Goal: Task Accomplishment & Management: Use online tool/utility

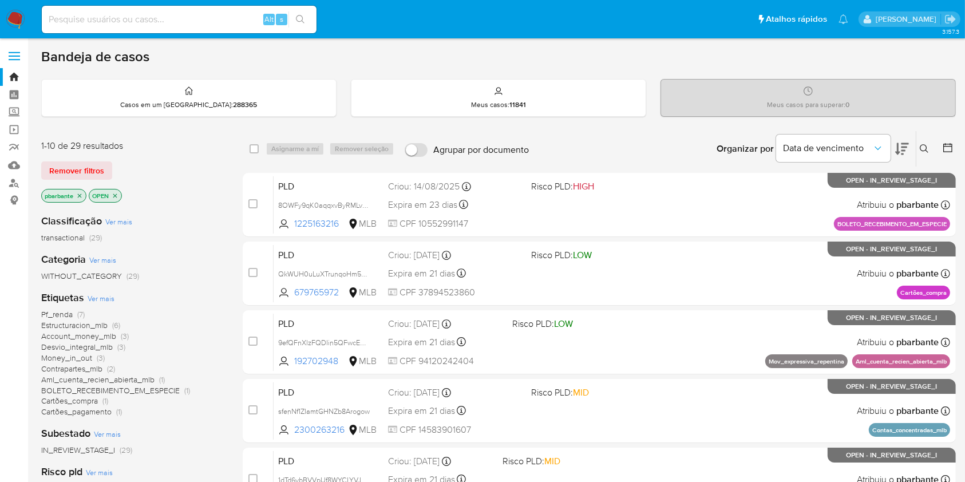
click at [115, 199] on icon "close-filter" at bounding box center [115, 195] width 7 height 7
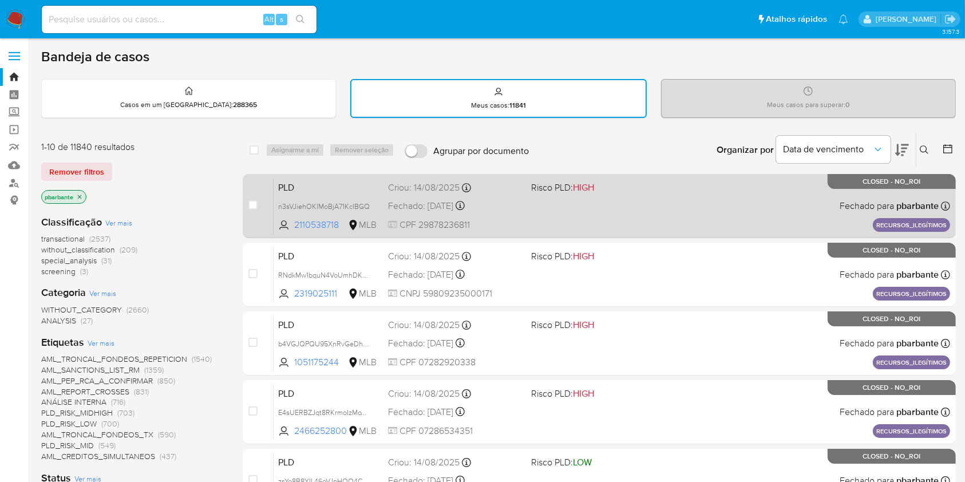
click at [792, 221] on div "PLD n3sVJiehOKlMoBjA71KcIBGQ 2110538718 MLB Risco PLD: HIGH Criou: 14/08/2025 C…" at bounding box center [612, 206] width 677 height 58
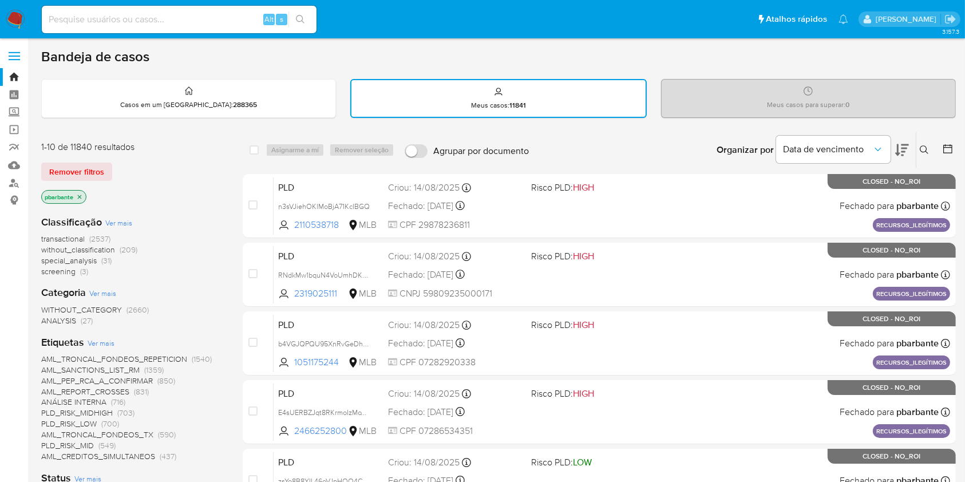
click at [20, 19] on img at bounding box center [15, 19] width 19 height 19
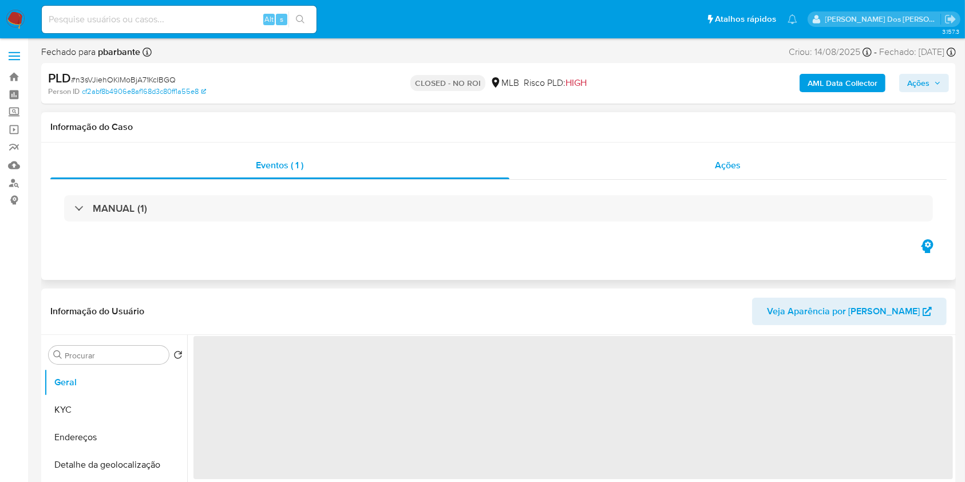
click at [710, 162] on div "Ações" at bounding box center [728, 165] width 437 height 27
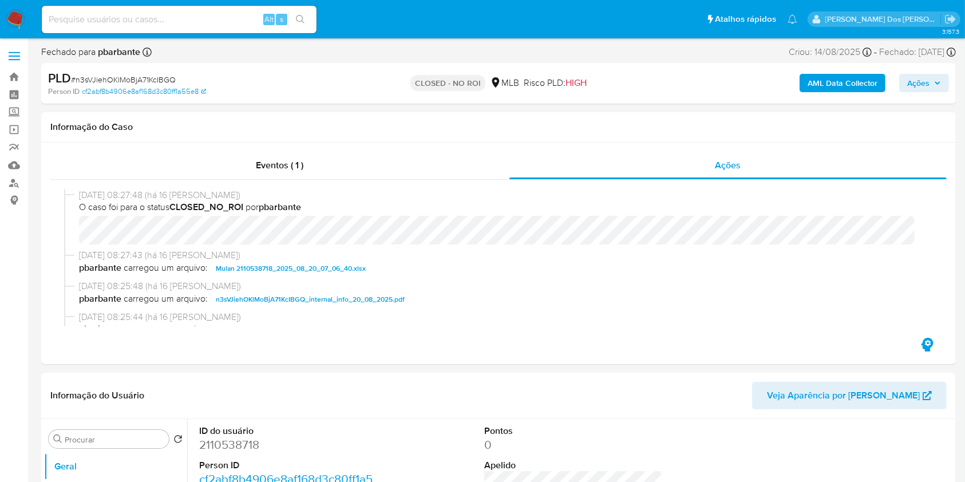
select select "10"
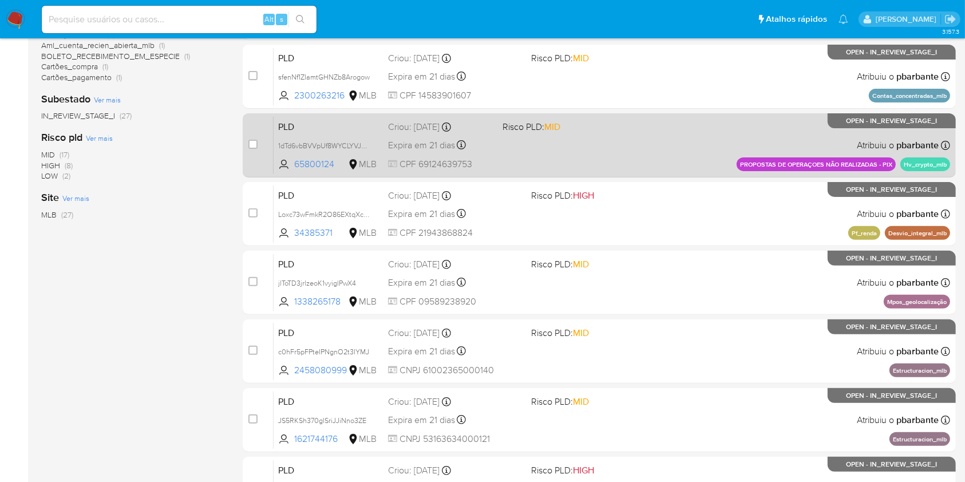
scroll to position [340, 0]
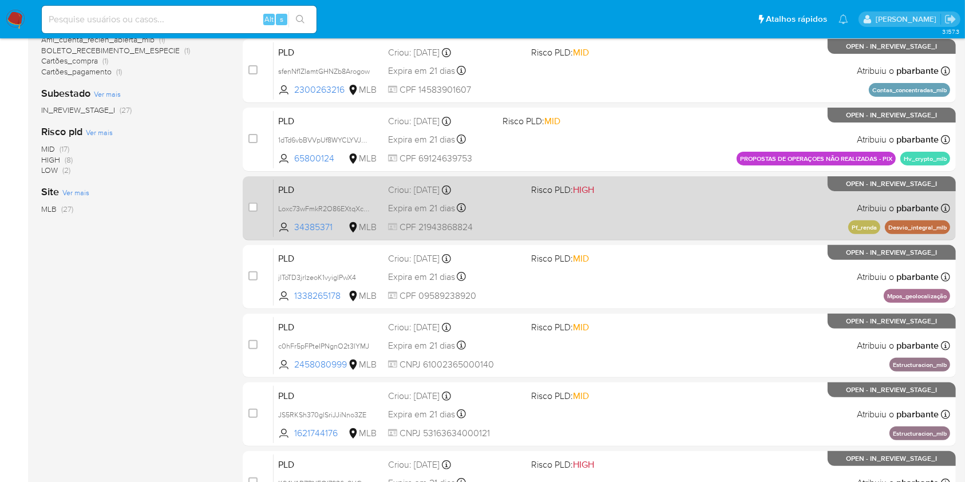
click at [622, 237] on div "PLD Loxc73wFmkR2O86EXtqXcnLX 34385371 MLB Risco PLD: HIGH Criou: 12/08/2025 Cri…" at bounding box center [612, 208] width 677 height 58
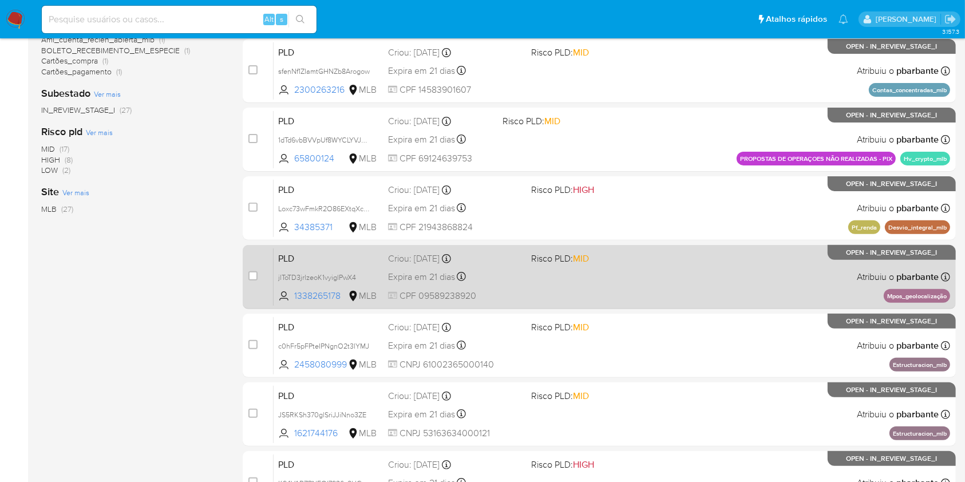
click at [614, 306] on div "PLD jlToTD3jrlzeoK1vyiglPwX4 1338265178 MLB Risco PLD: MID Criou: 12/08/2025 Cr…" at bounding box center [612, 277] width 677 height 58
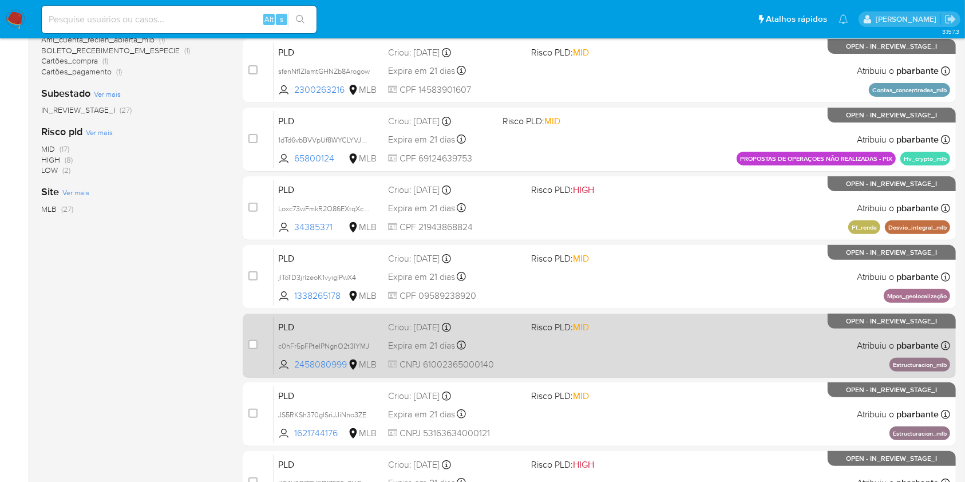
click at [589, 334] on span "MID" at bounding box center [581, 327] width 16 height 13
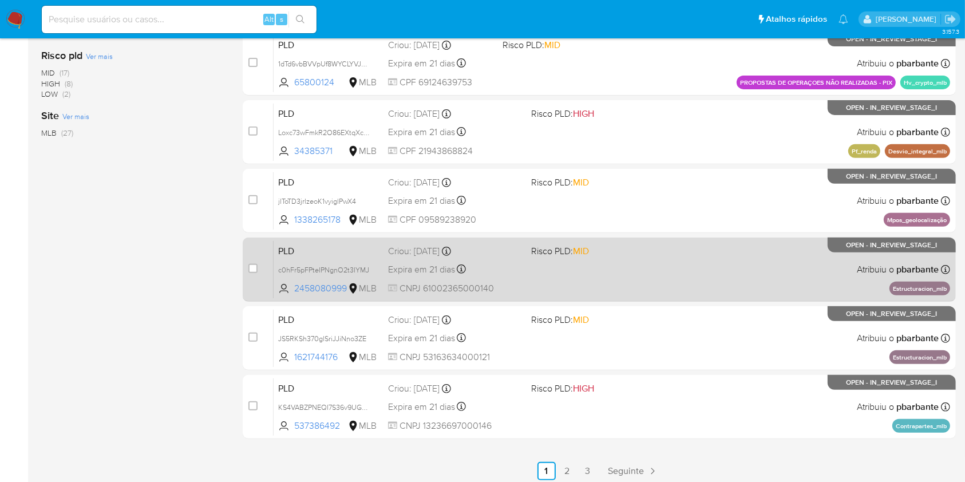
scroll to position [445, 0]
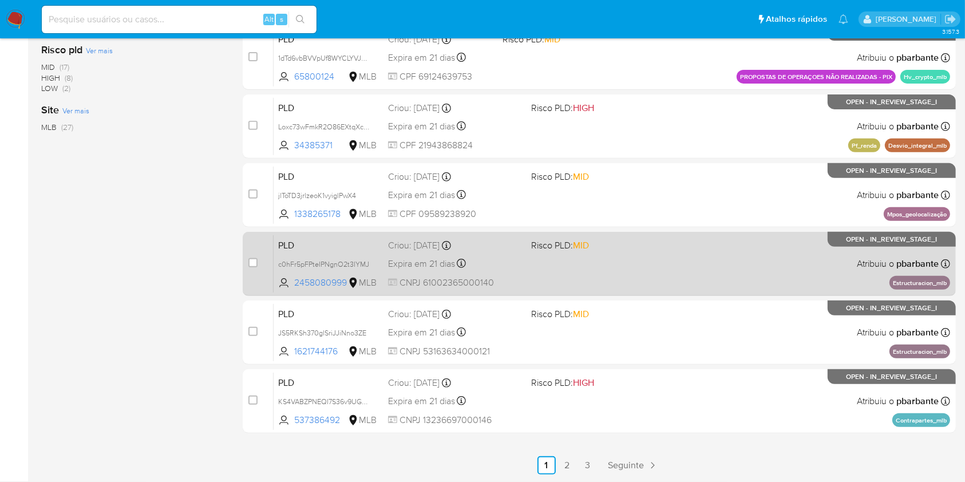
click at [618, 361] on div "PLD JS5RKSh370glSriJJiNno3ZE 1621744176 MLB Risco PLD: MID Criou: 12/08/2025 Cr…" at bounding box center [612, 332] width 677 height 58
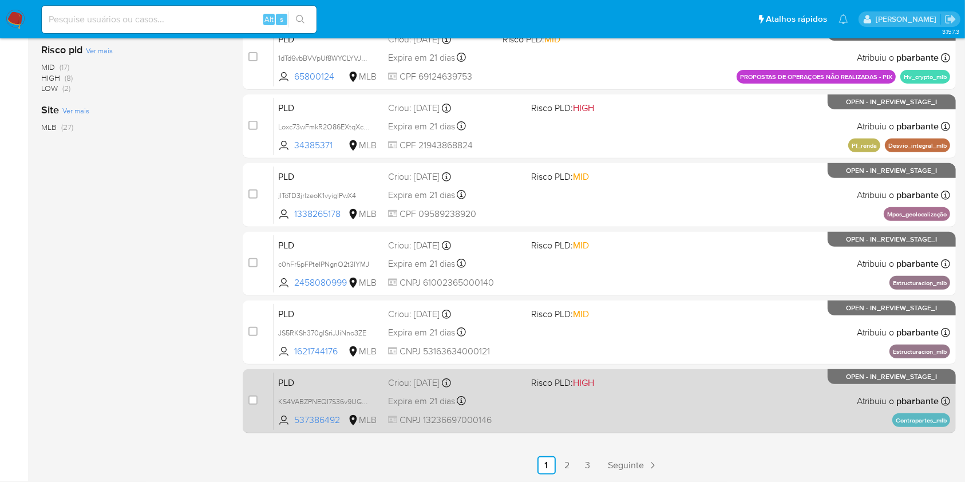
click at [594, 389] on span "HIGH" at bounding box center [583, 382] width 21 height 13
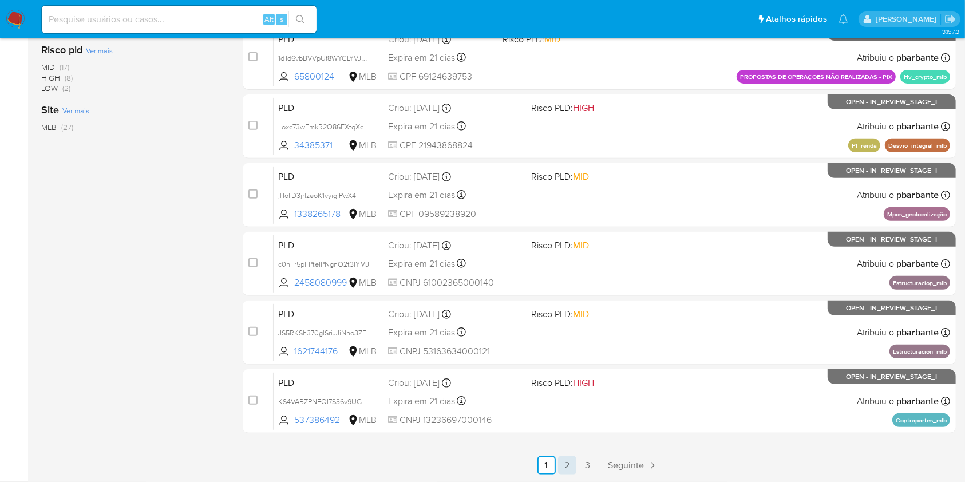
click at [577, 459] on link "2" at bounding box center [567, 465] width 18 height 18
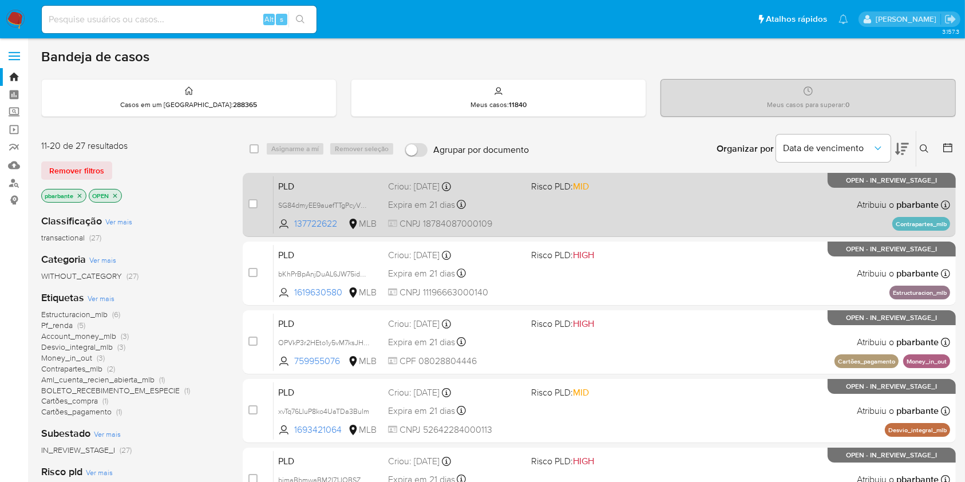
click at [695, 225] on div "PLD SG84dmyEE9auefTTgPcyVVyV 137722622 MLB Risco PLD: MID Criou: 12/08/2025 Cri…" at bounding box center [612, 205] width 677 height 58
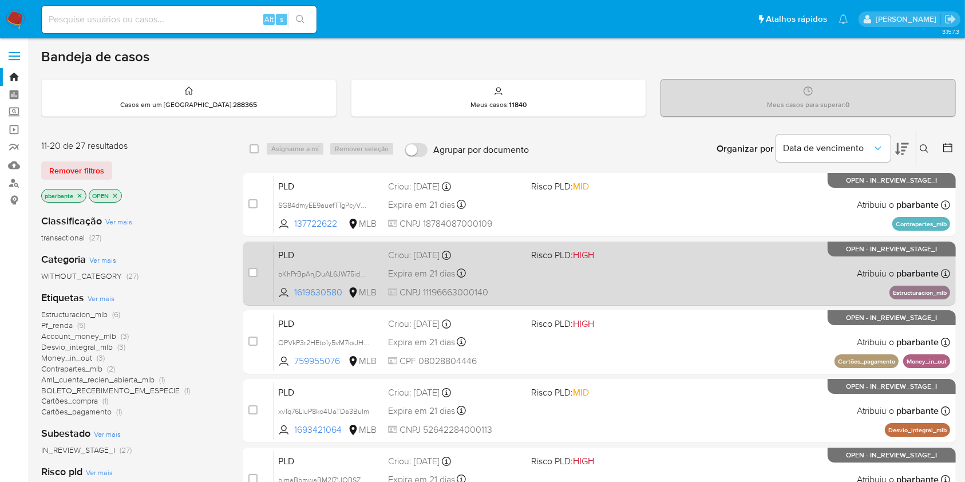
click at [665, 262] on span "Risco PLD: HIGH" at bounding box center [597, 254] width 133 height 15
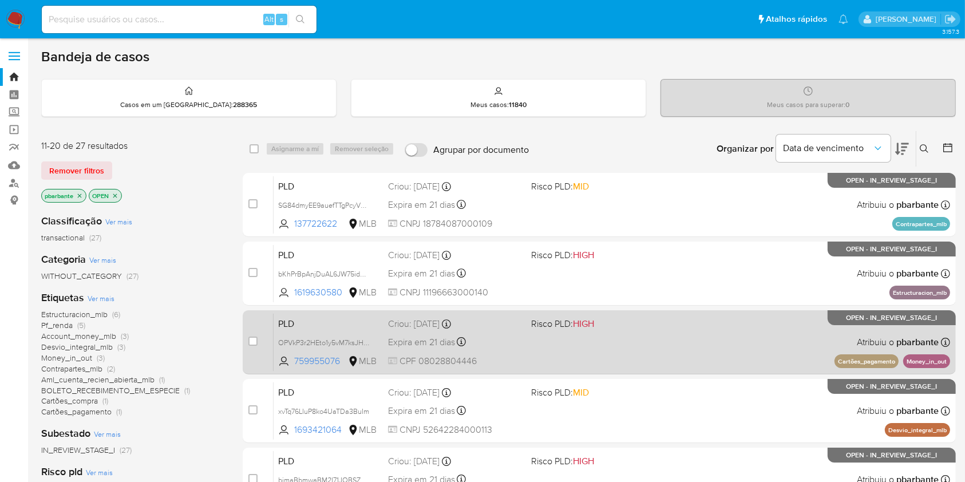
click at [662, 330] on span "Risco PLD: HIGH" at bounding box center [597, 323] width 133 height 15
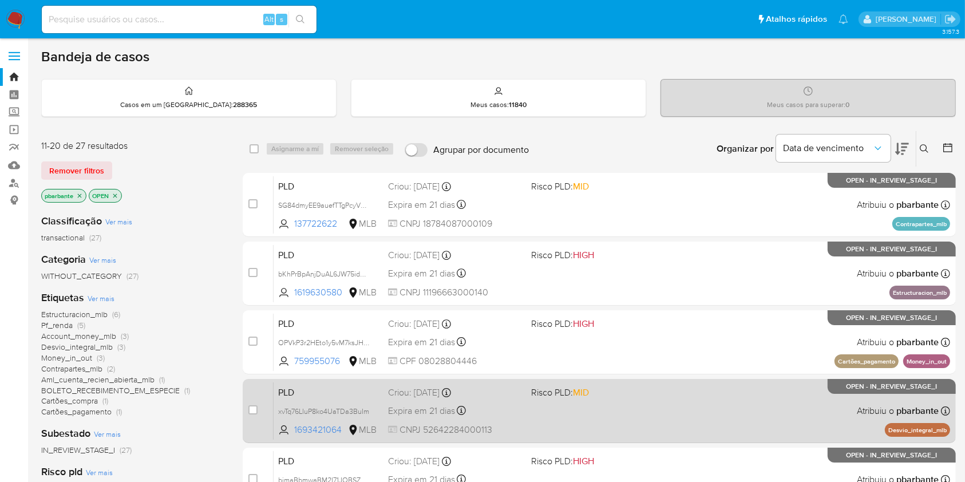
click at [651, 437] on div "PLD xvTq76LIuP8ko4UaTDa3BuIm 1693421064 MLB Risco PLD: MID Criou: 12/08/2025 Cr…" at bounding box center [612, 411] width 677 height 58
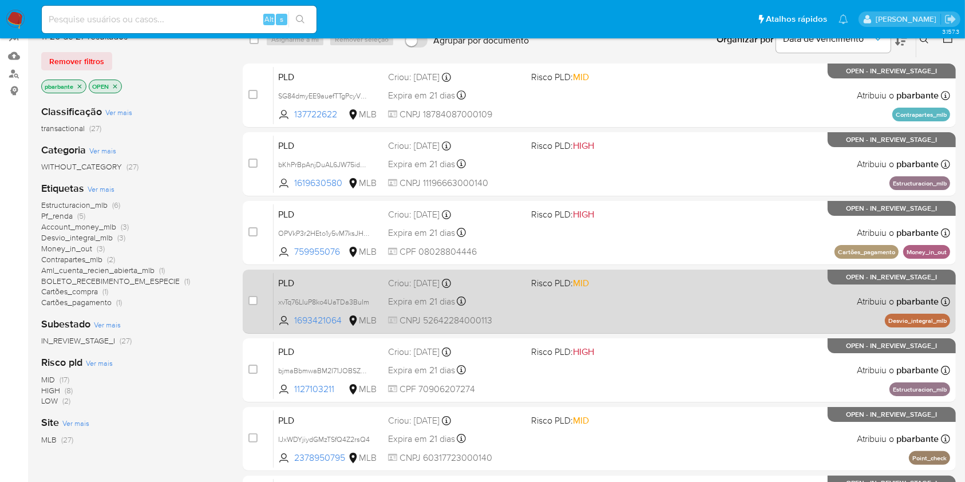
click at [651, 399] on div "PLD bjmaBbmwaBM2I71JOBSZPObe 1127103211 MLB Risco PLD: HIGH Criou: 12/08/2025 C…" at bounding box center [612, 370] width 677 height 58
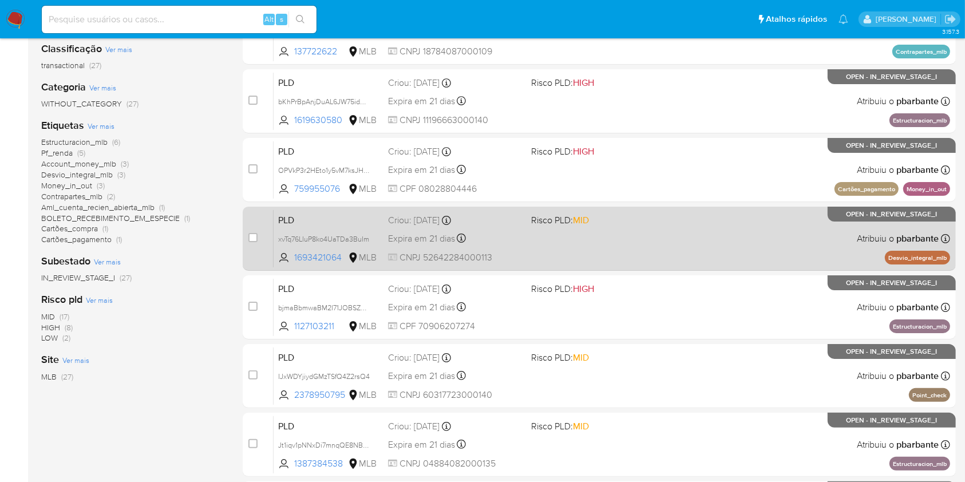
click at [651, 405] on div "PLD IJxWDYjiydGMzTSfQ4Z2rsQ4 2378950795 MLB Risco PLD: MID Criou: 12/08/2025 Cr…" at bounding box center [612, 376] width 677 height 58
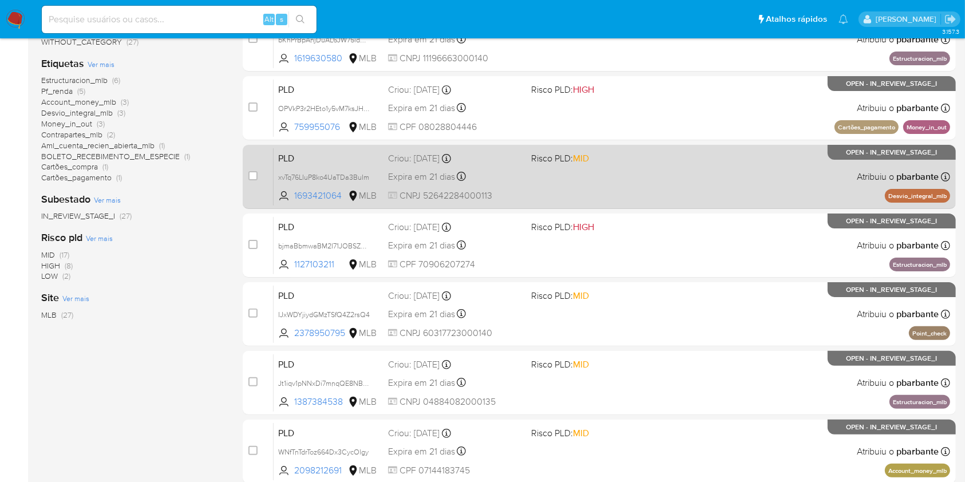
click at [651, 412] on div "PLD Jt1iqv1pNNxDi7mnqQE8NBLB 1387384538 MLB Risco PLD: MID Criou: 12/08/2025 Cr…" at bounding box center [612, 383] width 677 height 58
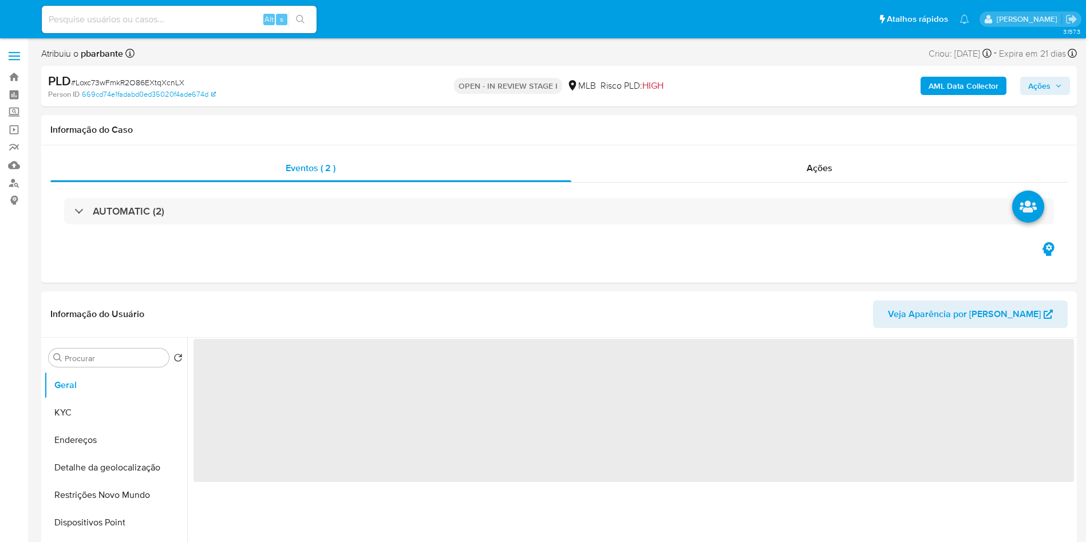
select select "10"
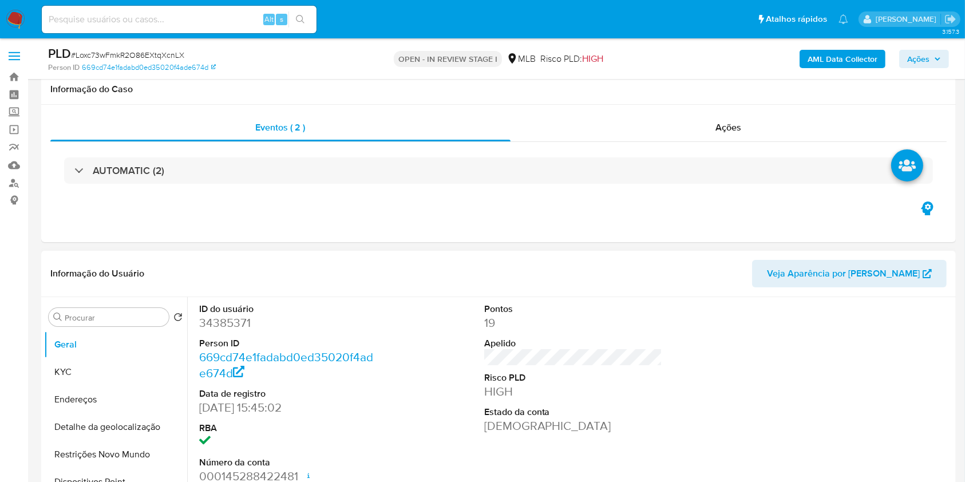
scroll to position [115, 0]
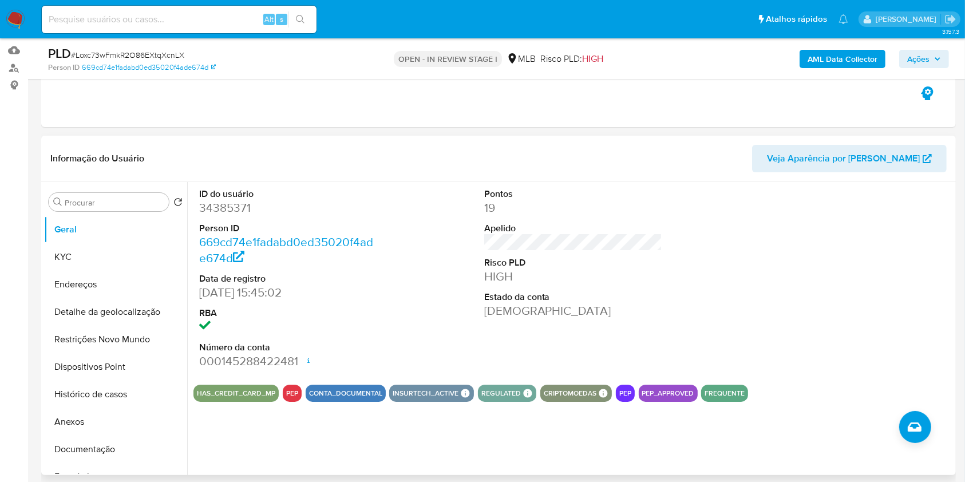
click at [238, 232] on dl "ID do usuário 34385371 Person ID 669cd74e1fadabd0ed35020f4ade674d Data de regis…" at bounding box center [288, 279] width 179 height 182
click at [239, 216] on dd "34385371" at bounding box center [288, 208] width 179 height 16
copy dd "34385371"
click at [239, 216] on dd "34385371" at bounding box center [288, 208] width 179 height 16
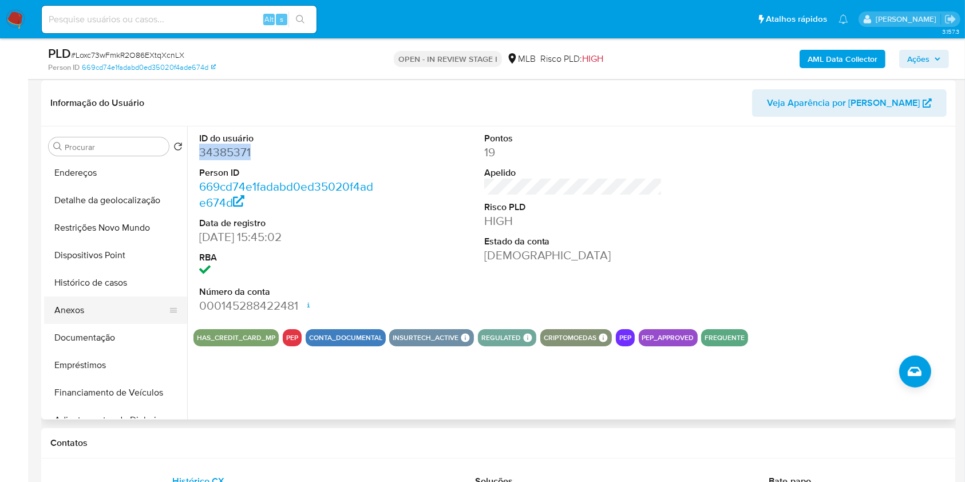
scroll to position [172, 0]
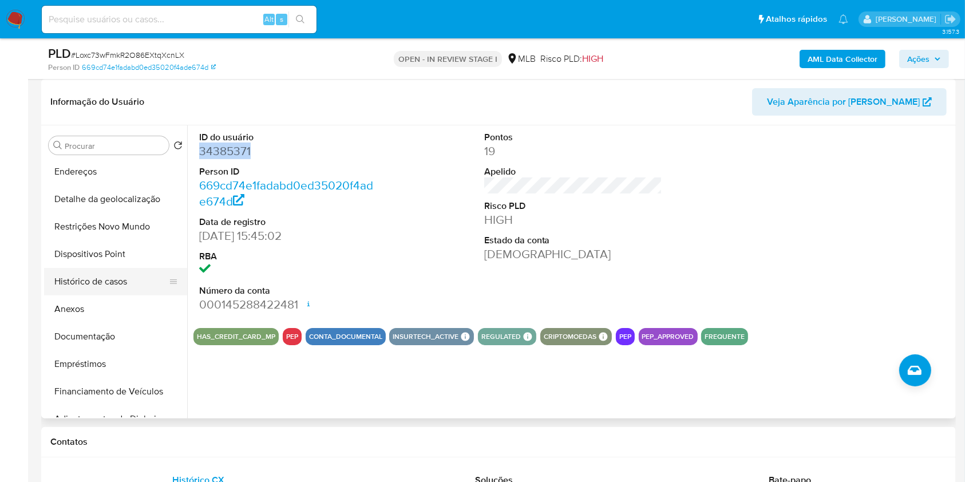
click at [120, 295] on button "Histórico de casos" at bounding box center [111, 281] width 134 height 27
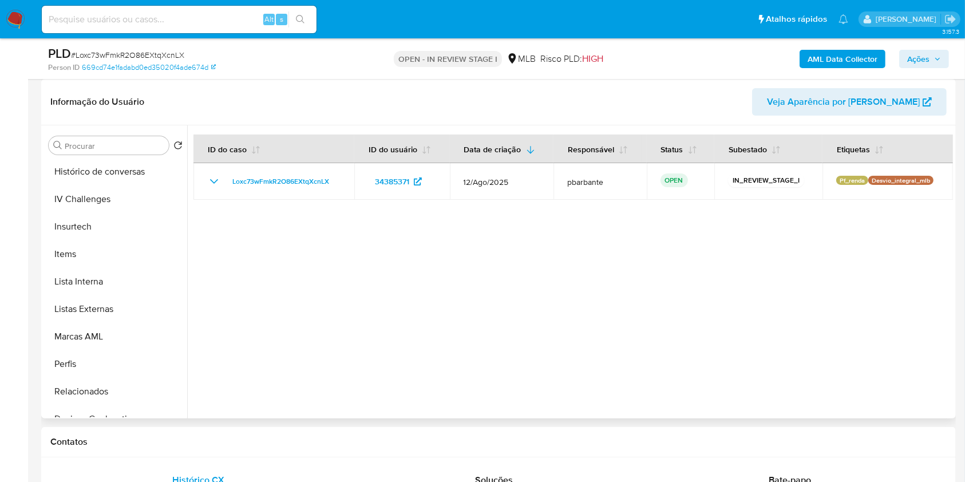
scroll to position [470, 0]
click at [78, 294] on button "Lista Interna" at bounding box center [115, 280] width 143 height 27
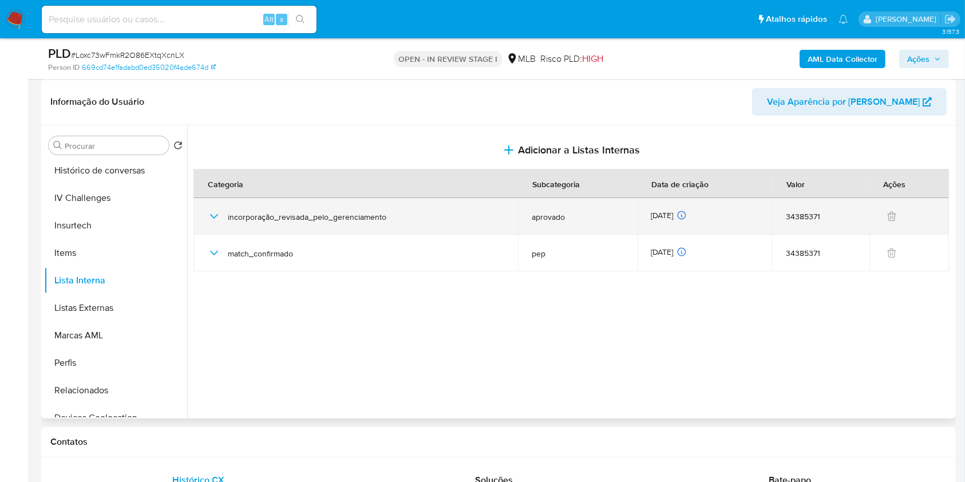
click at [215, 225] on div "incorporação_revisada_pelo_gerenciamento" at bounding box center [355, 216] width 297 height 37
click at [215, 223] on icon "button" at bounding box center [214, 217] width 14 height 14
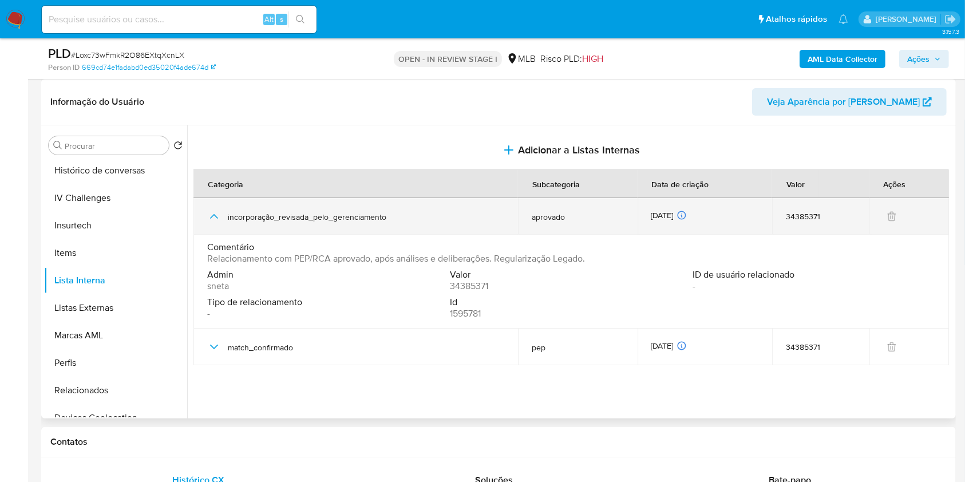
click at [215, 223] on icon "button" at bounding box center [214, 217] width 14 height 14
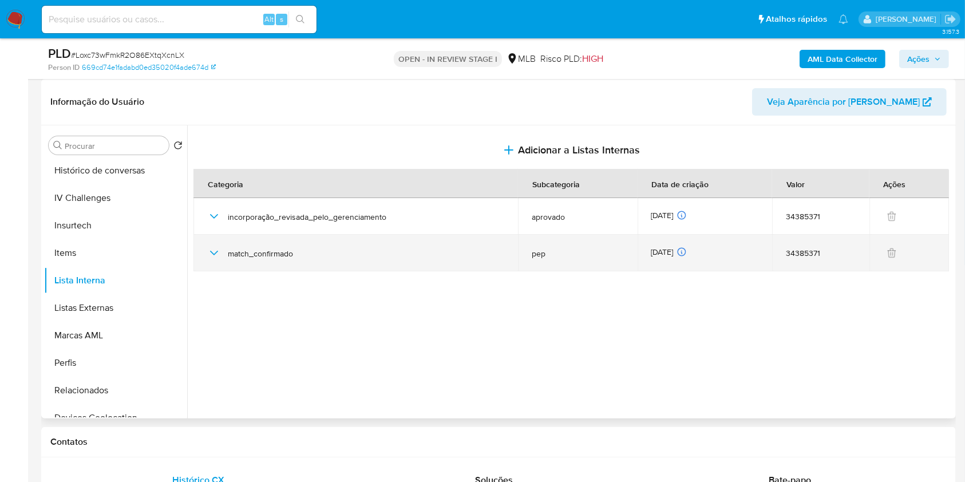
click at [212, 260] on icon "button" at bounding box center [214, 253] width 14 height 14
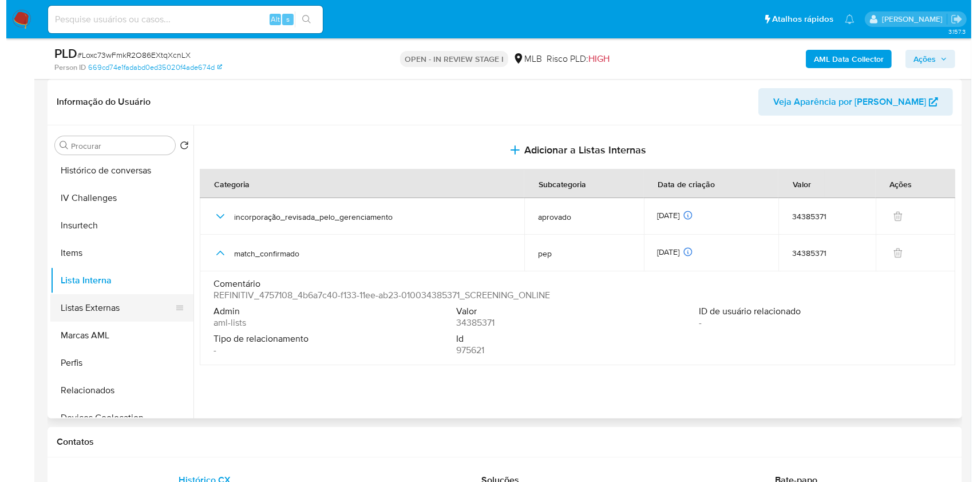
scroll to position [0, 0]
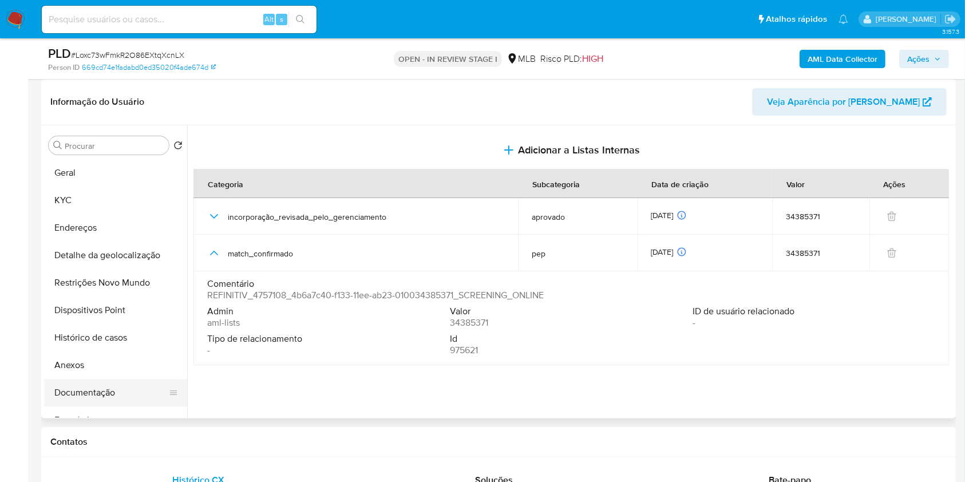
click at [78, 407] on button "Documentação" at bounding box center [111, 392] width 134 height 27
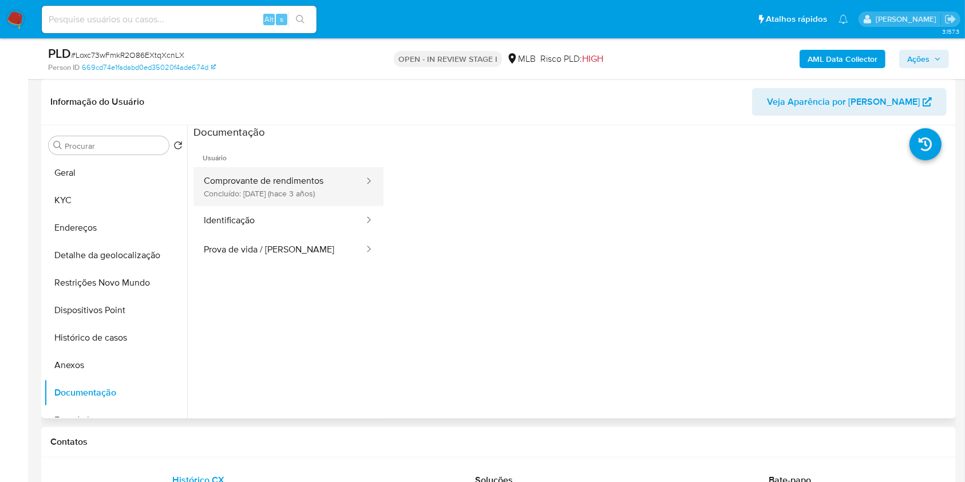
click at [305, 206] on button "Comprovante de rendimentos Concluído: 26/09/2022 (hace 3 años)" at bounding box center [280, 186] width 172 height 39
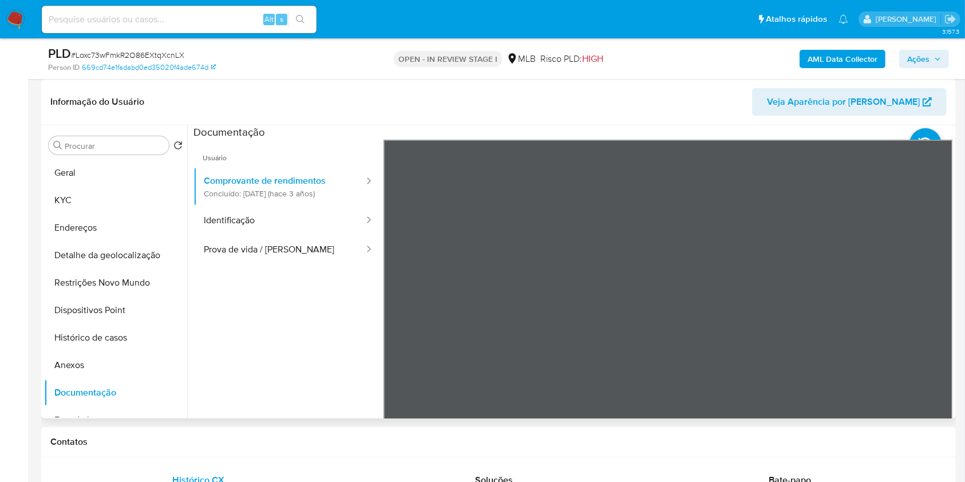
click at [481, 128] on div "Informação do Usuário Veja Aparência por Pessoa Procurar Retornar ao pedido pad…" at bounding box center [498, 249] width 915 height 340
click at [849, 57] on b "AML Data Collector" at bounding box center [843, 59] width 70 height 18
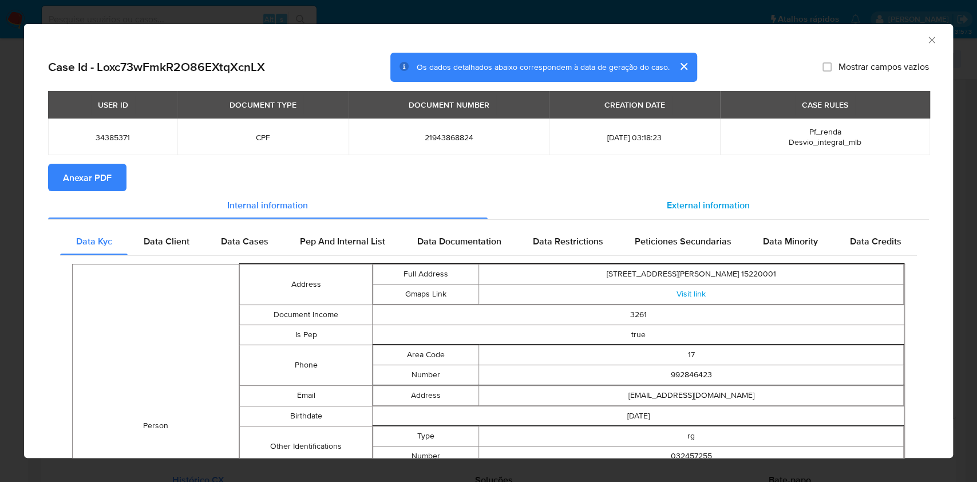
click at [651, 204] on div "External information" at bounding box center [709, 204] width 442 height 27
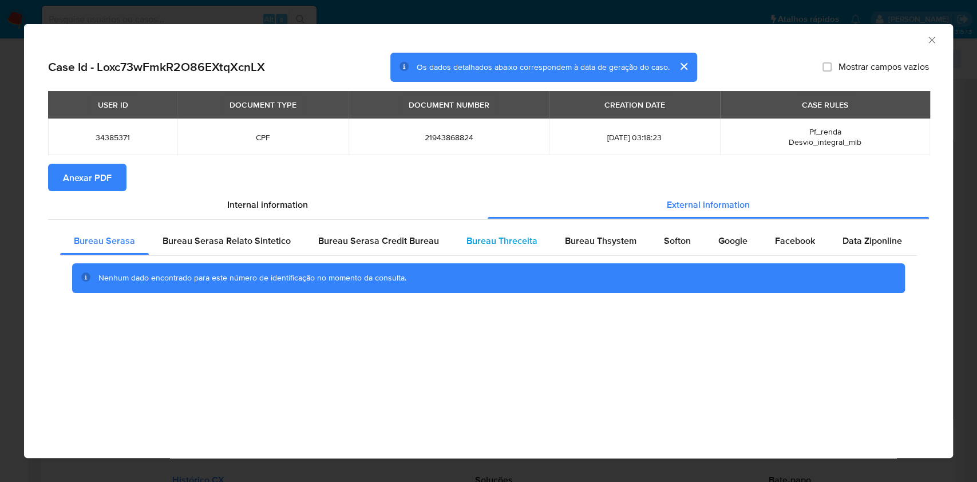
click at [478, 236] on div "Bureau Threceita" at bounding box center [502, 240] width 98 height 27
click at [97, 183] on span "Anexar PDF" at bounding box center [87, 177] width 49 height 25
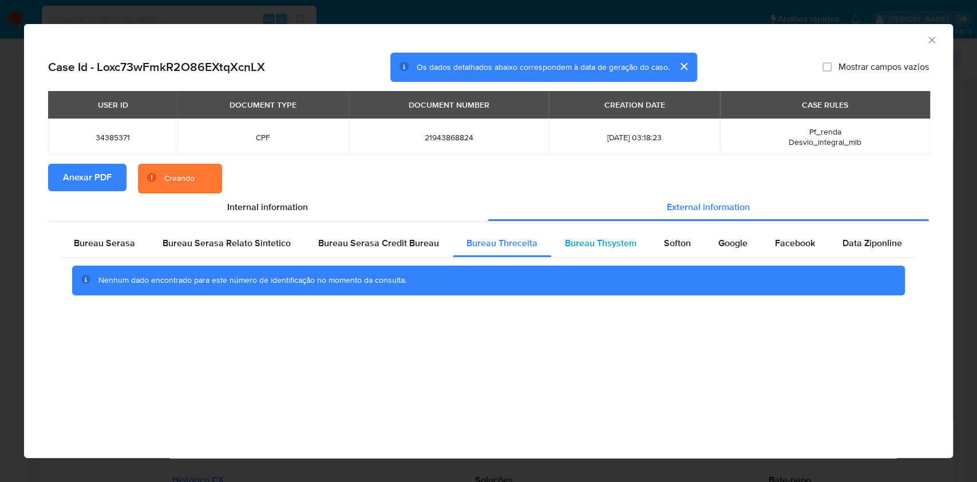
click at [609, 250] on span "Bureau Thsystem" at bounding box center [601, 242] width 72 height 13
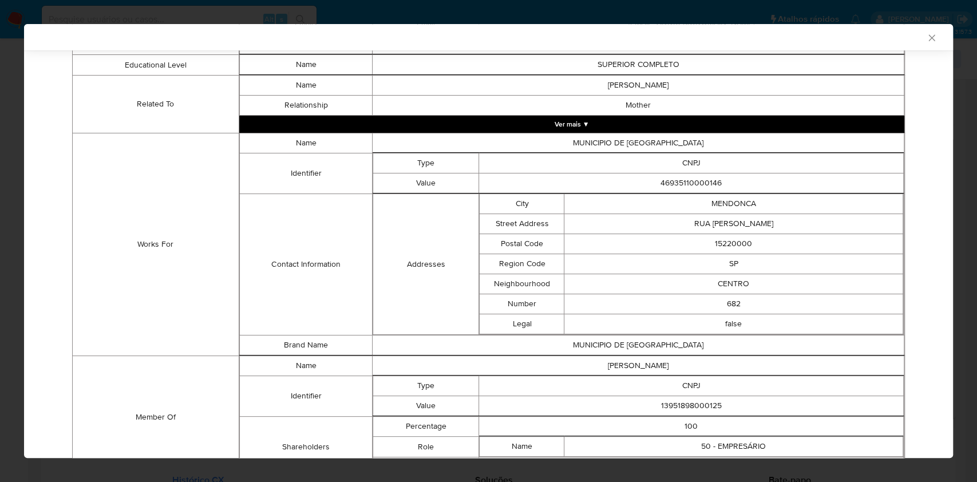
scroll to position [749, 0]
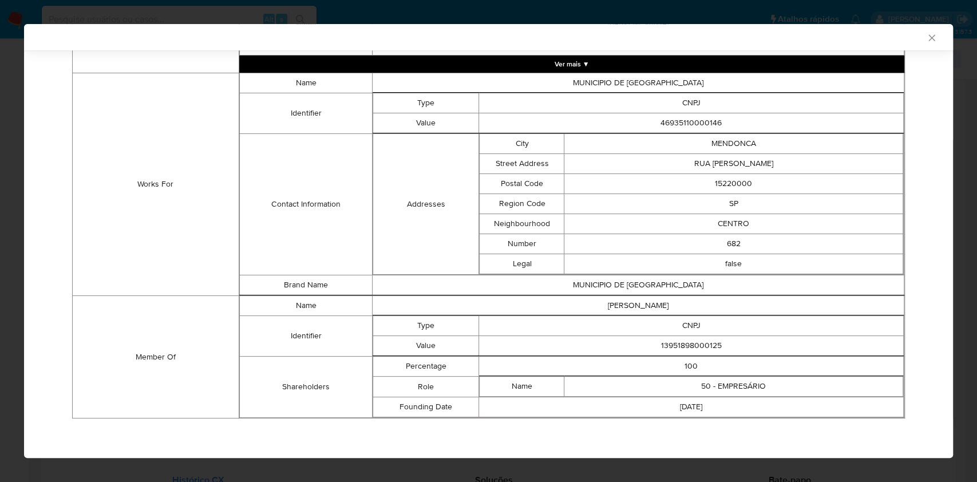
click at [660, 334] on td "CNPJ" at bounding box center [691, 326] width 425 height 20
click at [662, 343] on td "13951898000125" at bounding box center [691, 346] width 425 height 20
copy td "13951898000125"
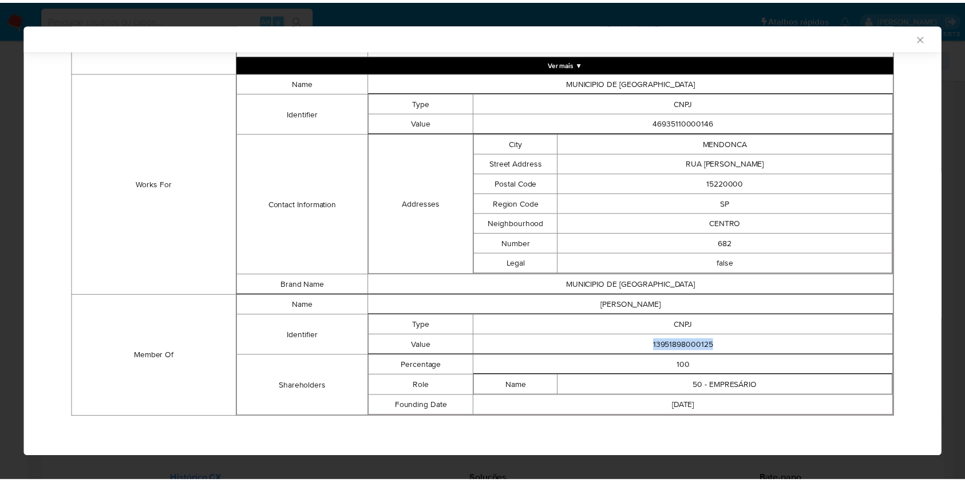
scroll to position [747, 0]
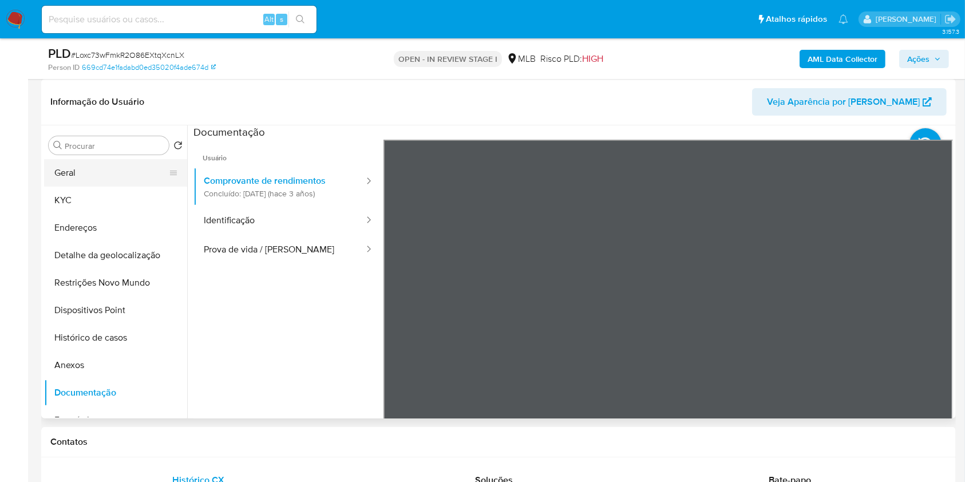
click at [126, 187] on button "Geral" at bounding box center [111, 172] width 134 height 27
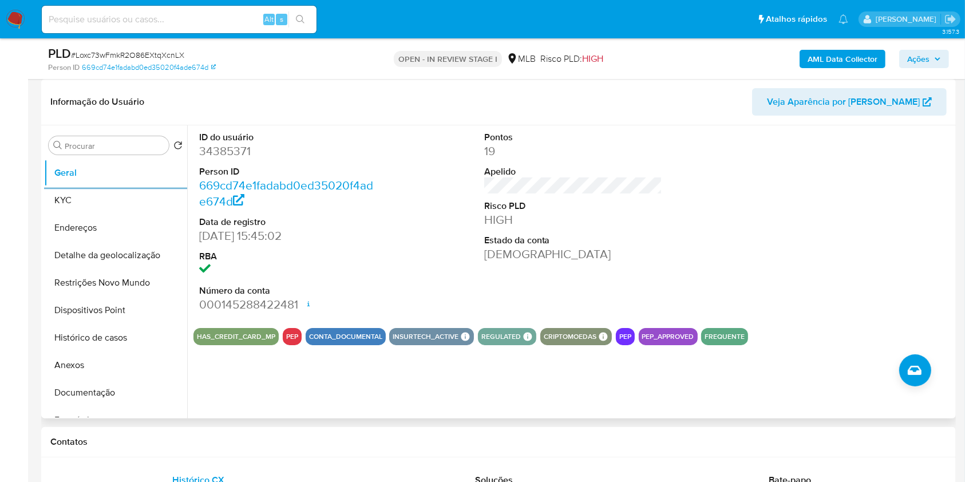
copy td "13951898000125"
click at [78, 214] on button "KYC" at bounding box center [111, 200] width 134 height 27
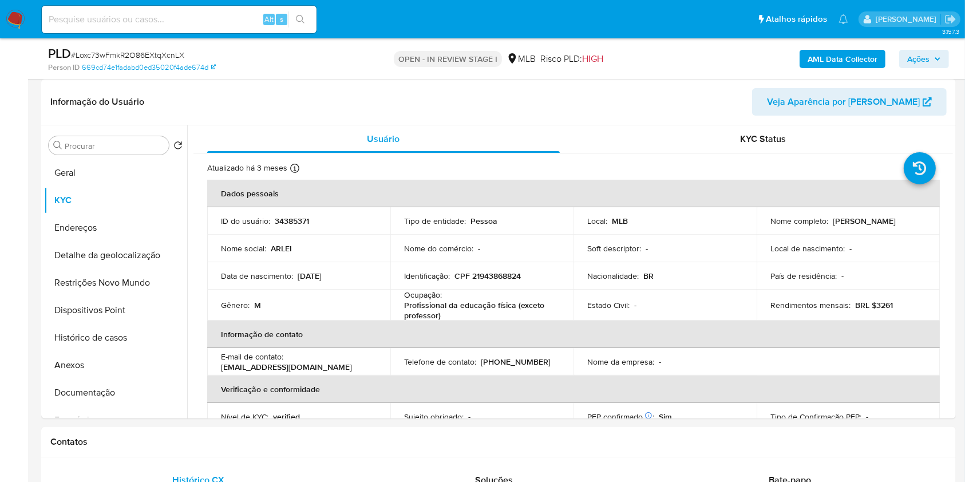
copy td "13951898000125"
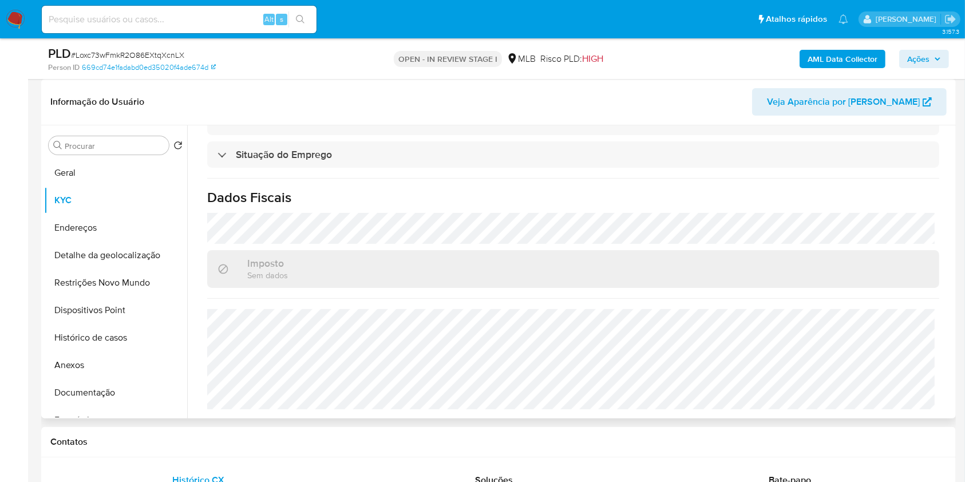
copy td "13951898000125"
click at [117, 265] on button "Detalhe da geolocalização" at bounding box center [111, 255] width 134 height 27
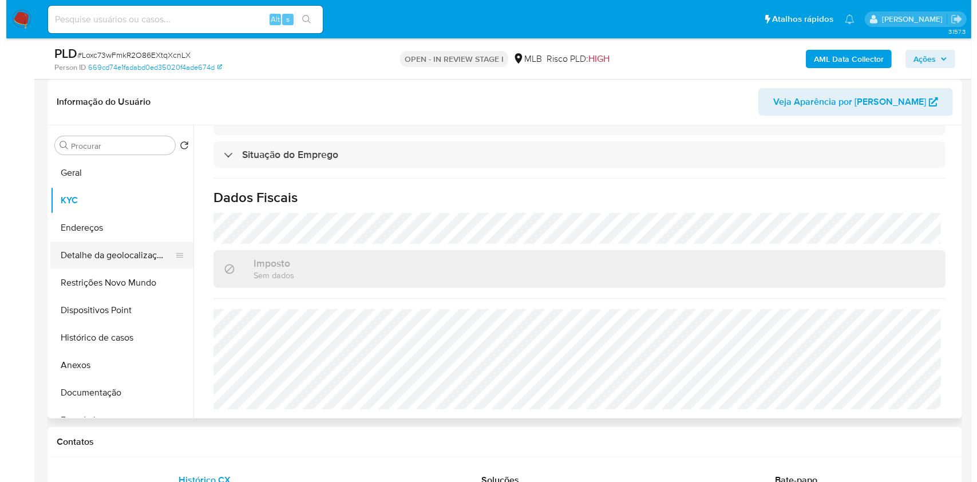
scroll to position [0, 0]
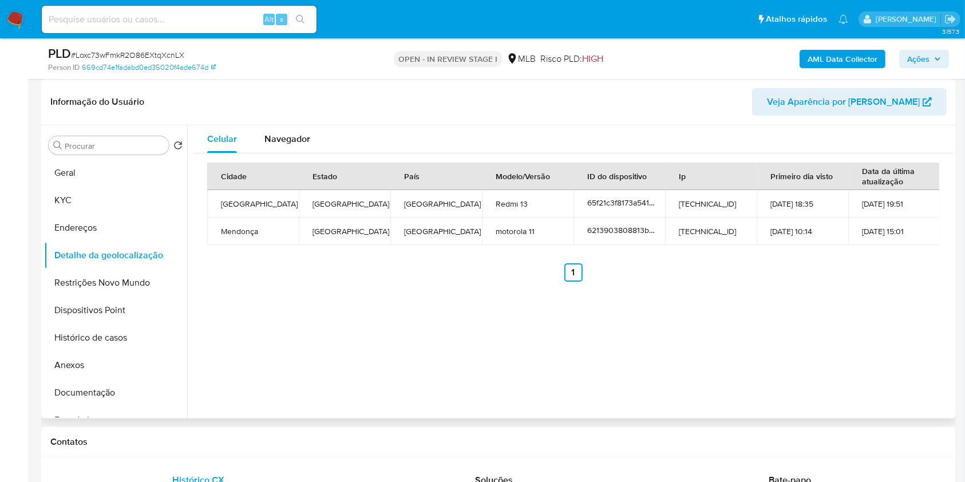
copy td "13951898000125"
click at [157, 292] on button "Restrições Novo Mundo" at bounding box center [111, 282] width 134 height 27
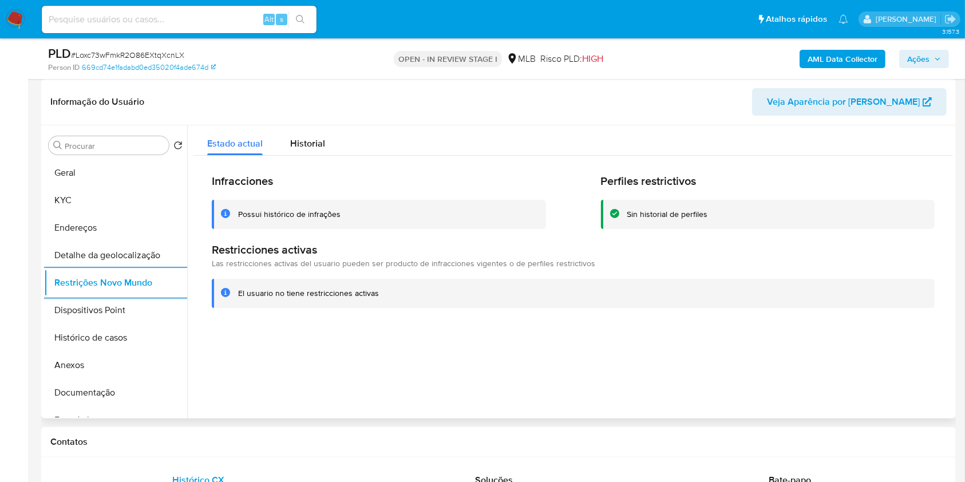
copy td "13951898000125"
click at [119, 321] on button "Dispositivos Point" at bounding box center [111, 310] width 134 height 27
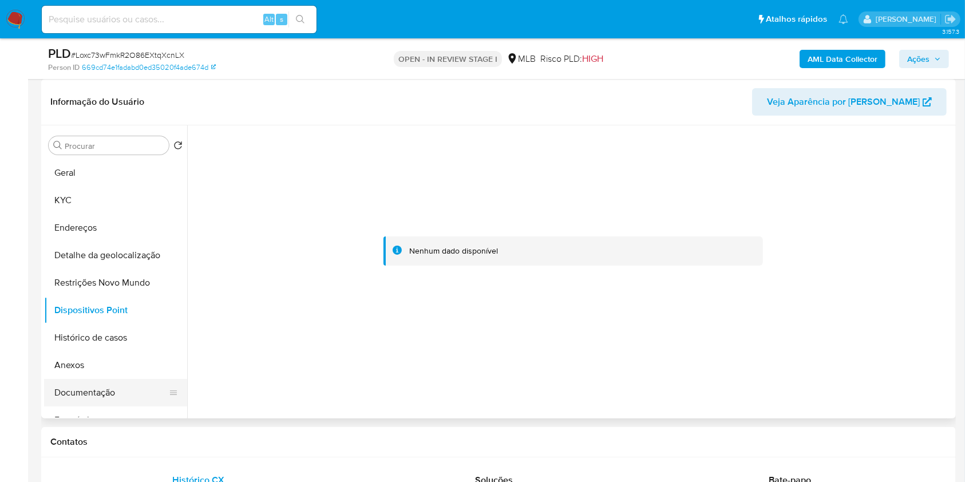
click at [130, 407] on button "Documentação" at bounding box center [111, 392] width 134 height 27
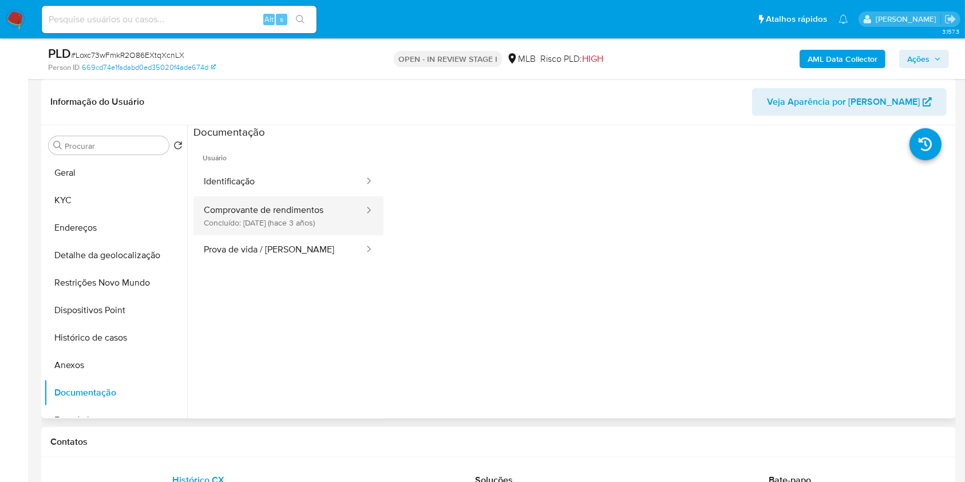
click at [335, 234] on button "Comprovante de rendimentos Concluído: 26/09/2022 (hace 3 años)" at bounding box center [280, 215] width 172 height 39
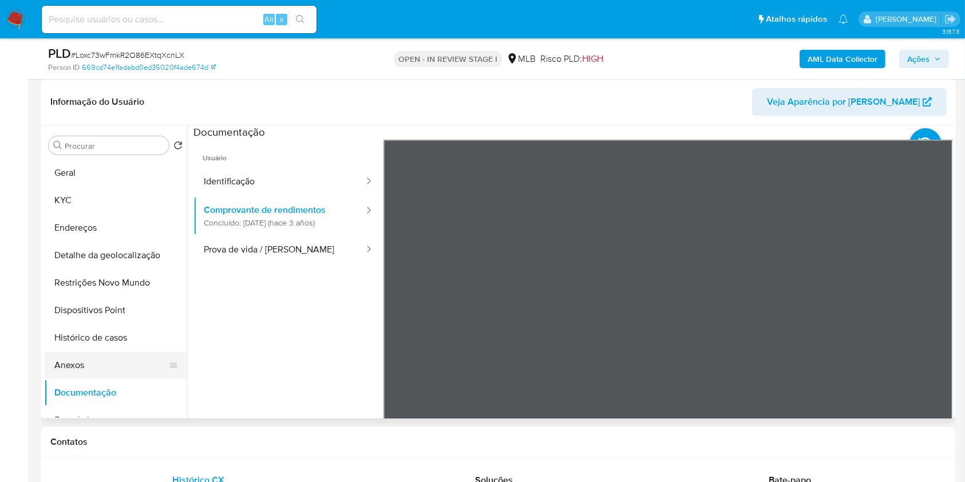
click at [78, 379] on button "Anexos" at bounding box center [111, 365] width 134 height 27
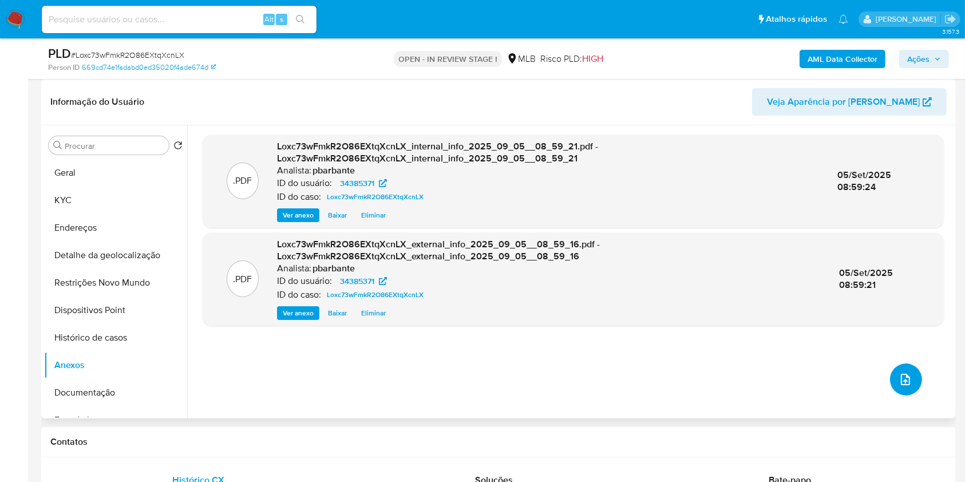
click at [902, 387] on icon "upload-file" at bounding box center [906, 380] width 14 height 14
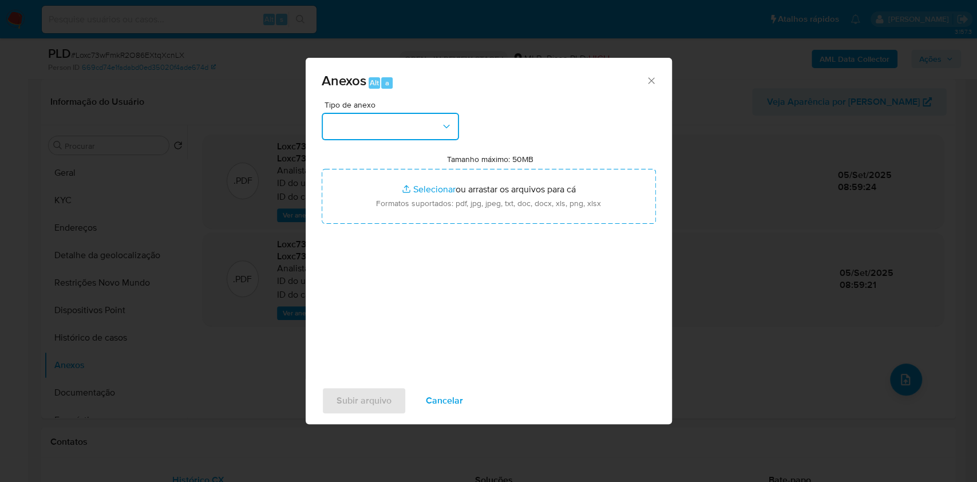
click at [394, 113] on button "button" at bounding box center [390, 126] width 137 height 27
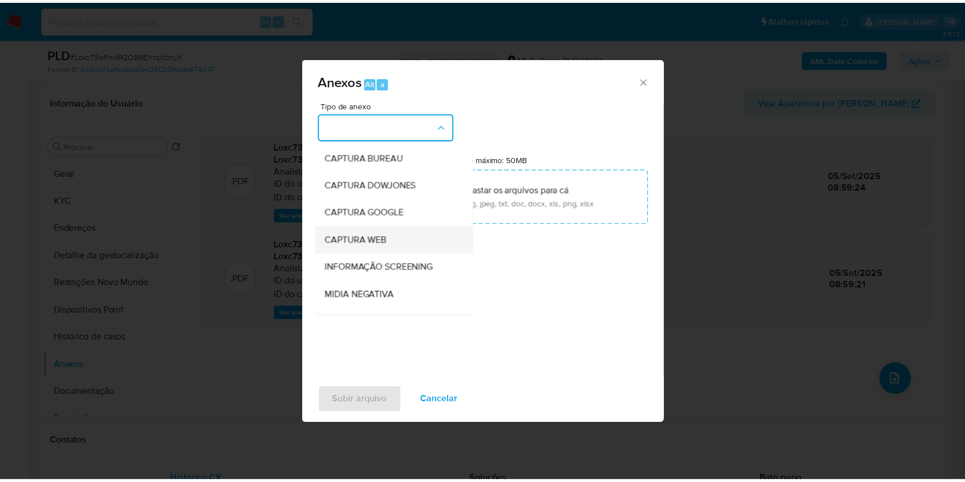
scroll to position [142, 0]
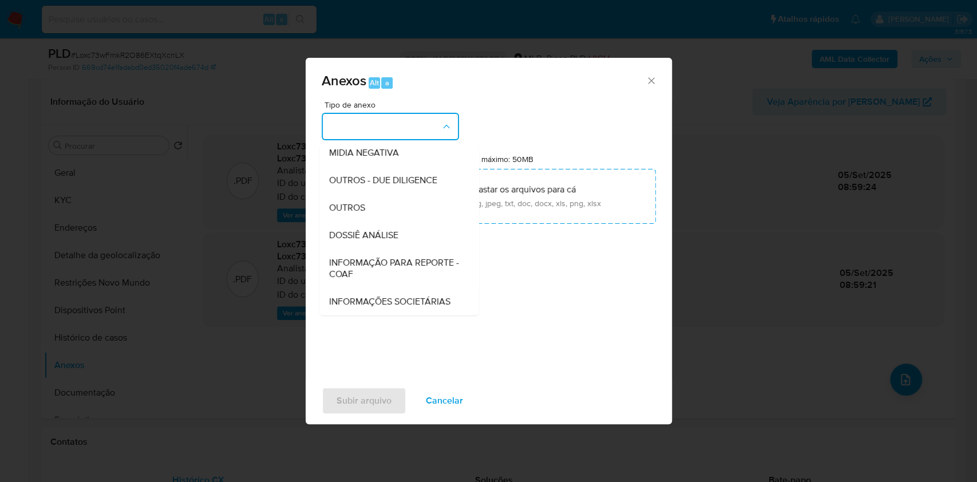
click at [362, 230] on span "DOSSIÊ ANÁLISE" at bounding box center [363, 235] width 69 height 11
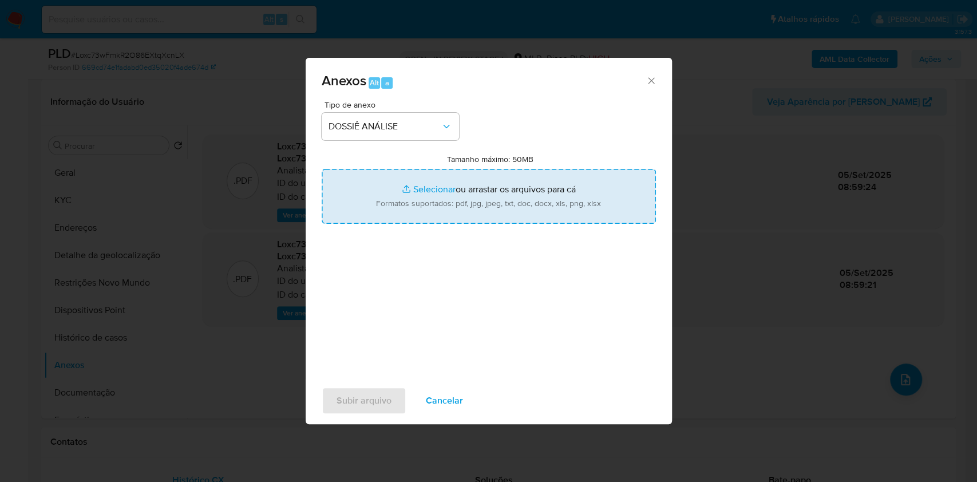
type input "C:\fakepath\Mulan 34385371_2025_09_01_10_46_12.xlsx"
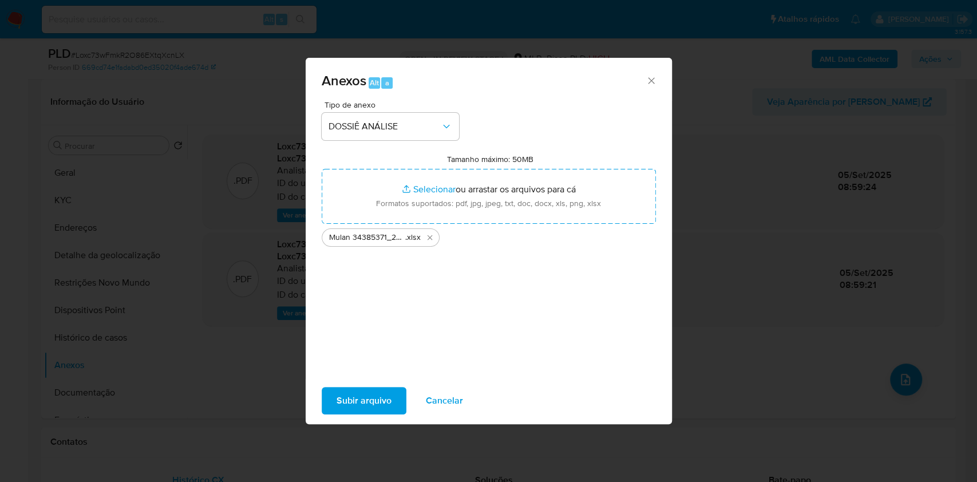
click at [337, 423] on div "Subir arquivo Cancelar" at bounding box center [489, 401] width 366 height 44
click at [352, 413] on span "Subir arquivo" at bounding box center [364, 400] width 55 height 25
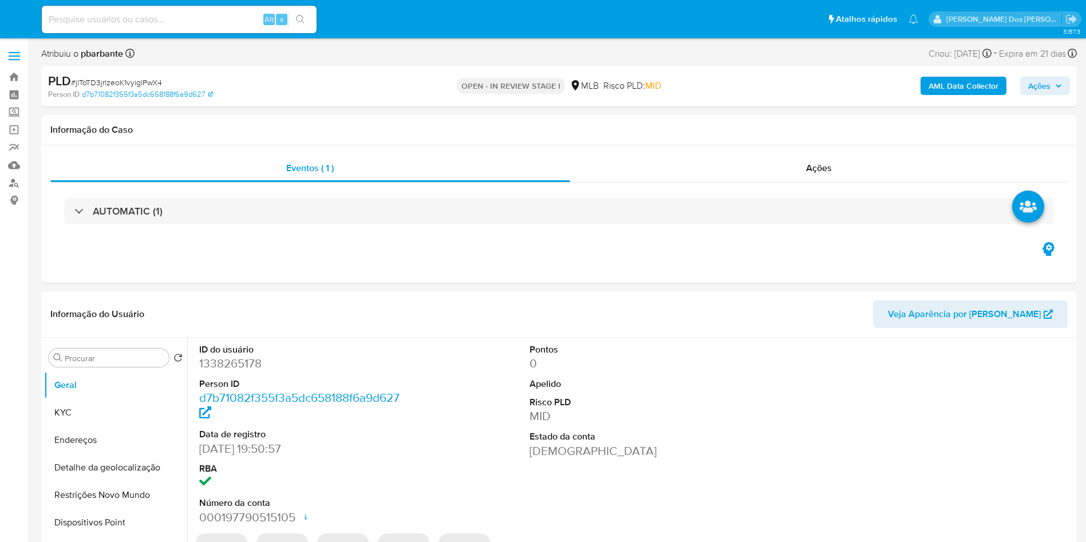
select select "10"
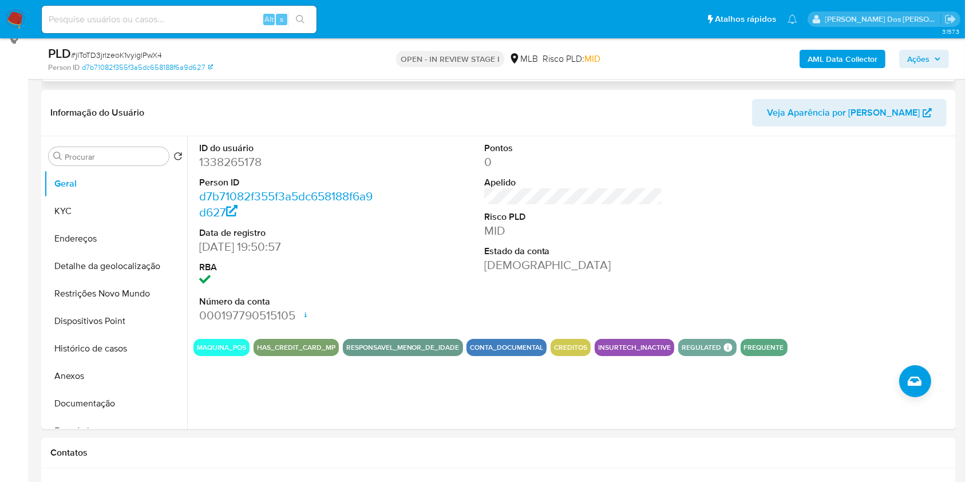
scroll to position [161, 0]
click at [234, 169] on dd "1338265178" at bounding box center [288, 161] width 179 height 16
copy dd "1338265178"
click at [121, 197] on button "Geral" at bounding box center [111, 182] width 134 height 27
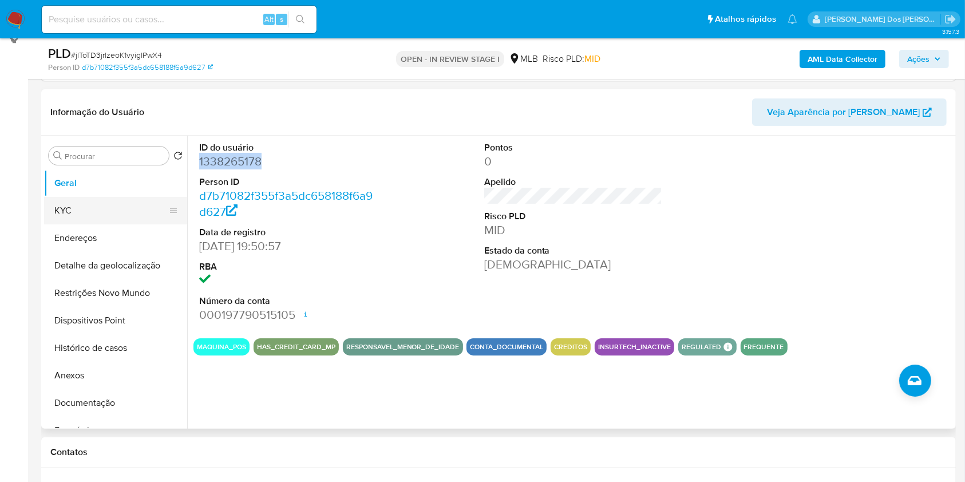
click at [89, 224] on button "KYC" at bounding box center [111, 210] width 134 height 27
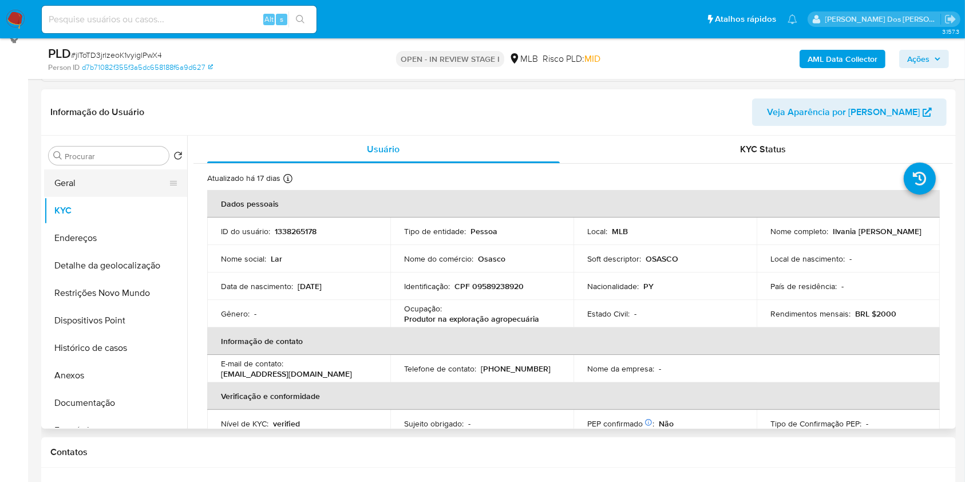
click at [119, 197] on button "Geral" at bounding box center [111, 182] width 134 height 27
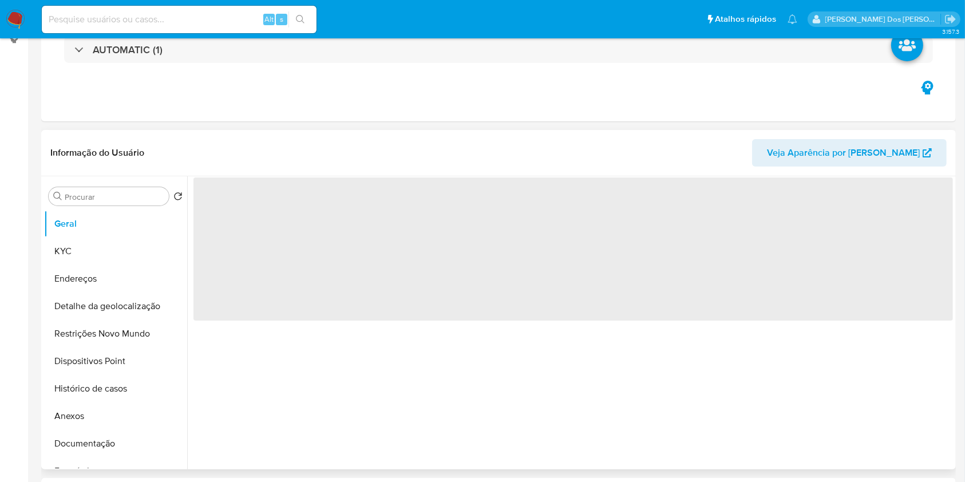
scroll to position [0, 0]
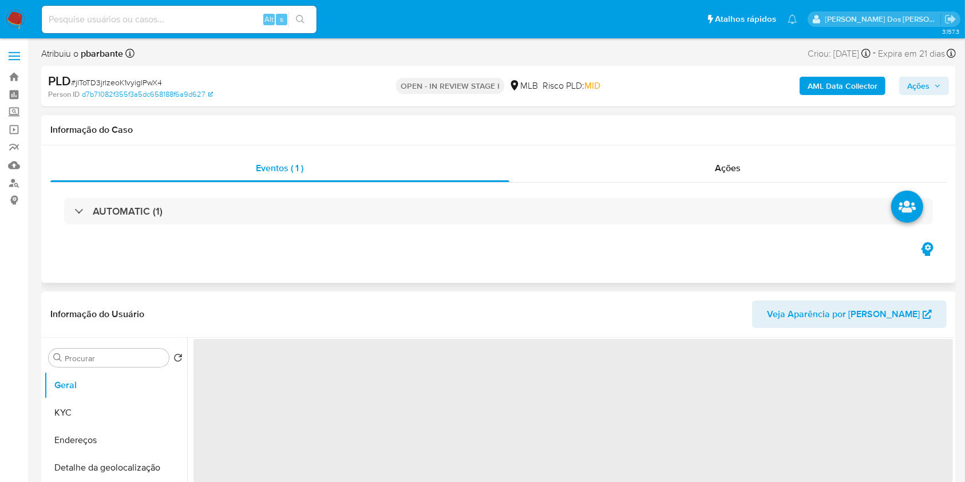
click at [321, 191] on div "AUTOMATIC (1)" at bounding box center [498, 211] width 897 height 57
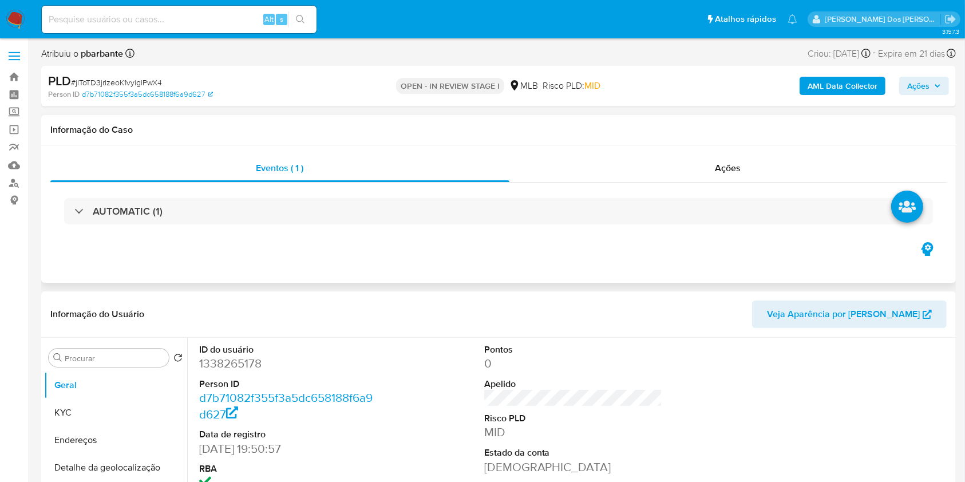
click at [317, 195] on div "AUTOMATIC (1)" at bounding box center [498, 211] width 897 height 57
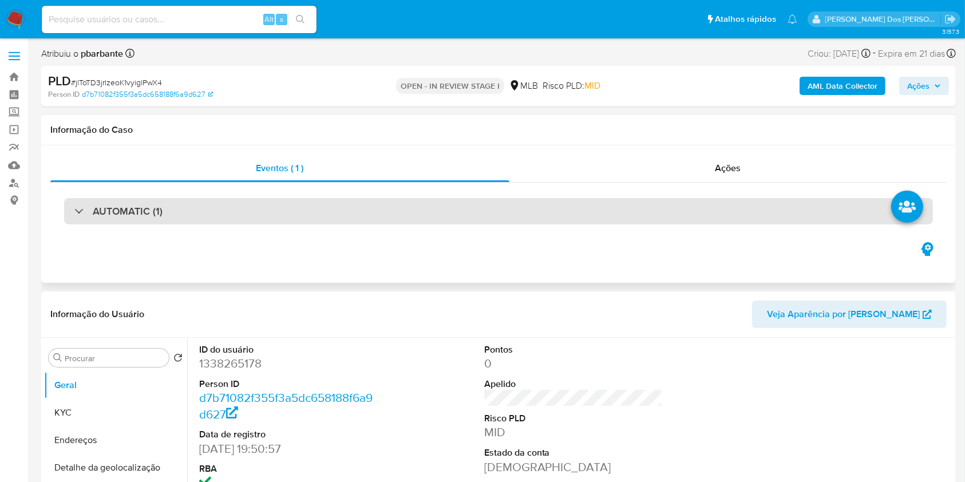
click at [314, 204] on div "AUTOMATIC (1)" at bounding box center [498, 211] width 869 height 26
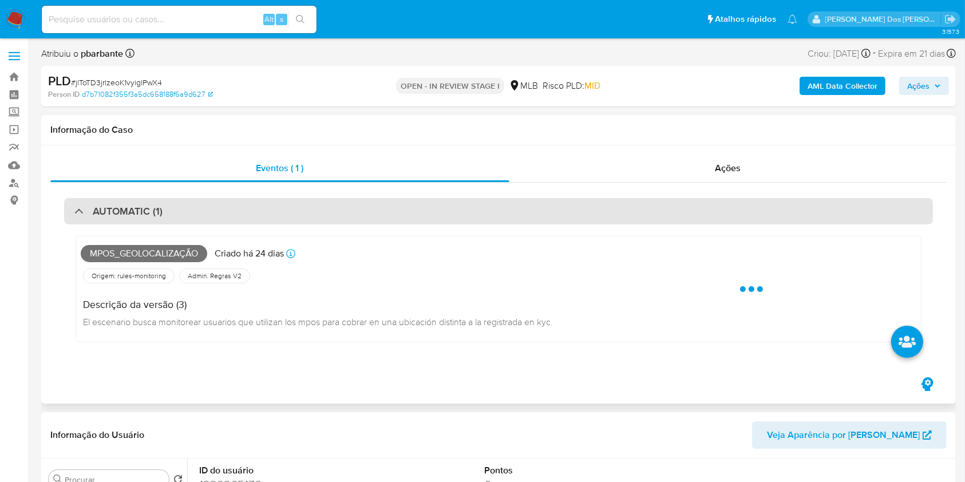
click at [314, 204] on div "AUTOMATIC (1)" at bounding box center [498, 211] width 869 height 26
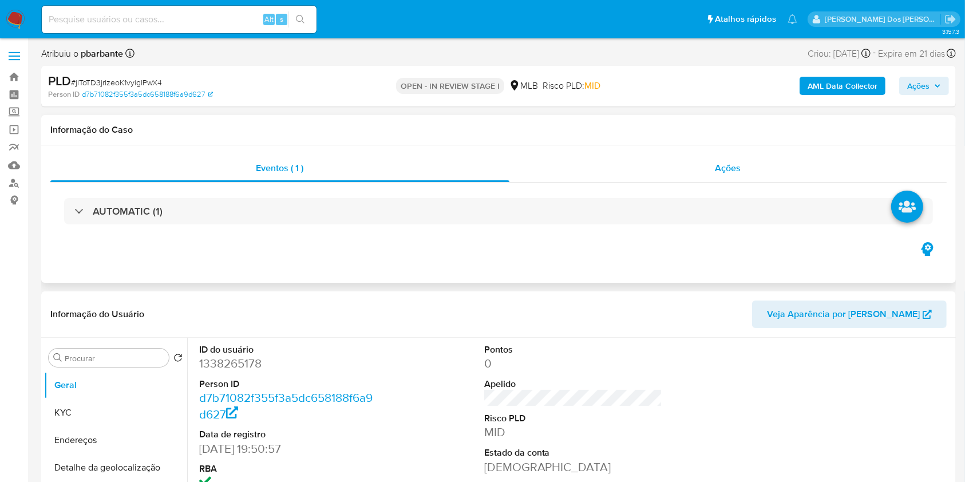
click at [814, 180] on div "Ações" at bounding box center [728, 168] width 437 height 27
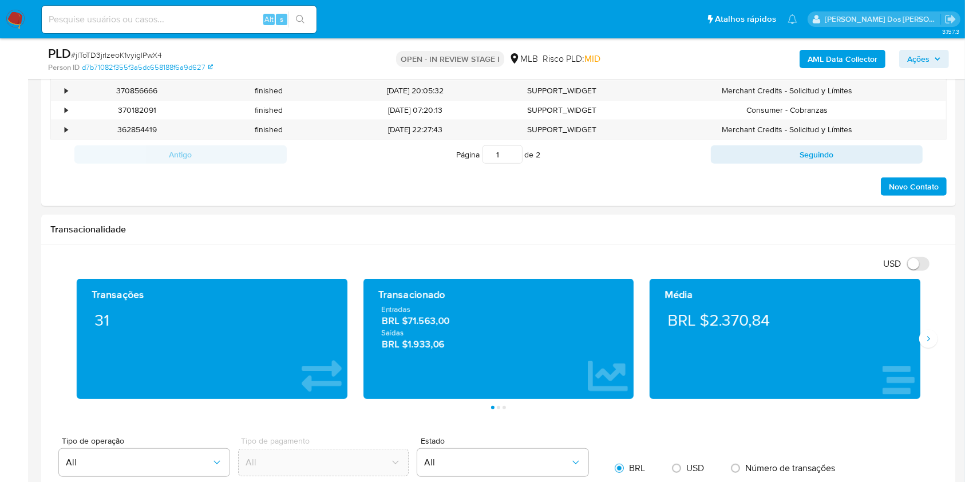
scroll to position [730, 0]
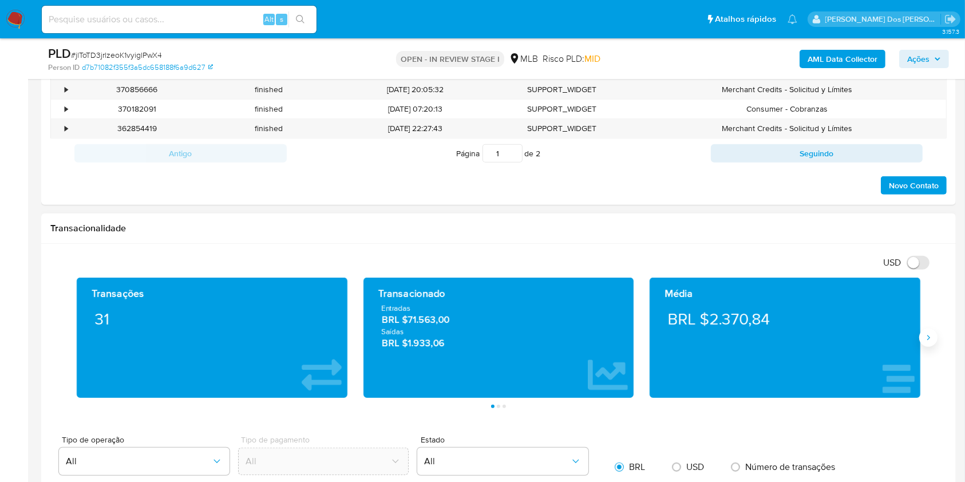
click at [927, 342] on icon "Siguiente" at bounding box center [928, 337] width 9 height 9
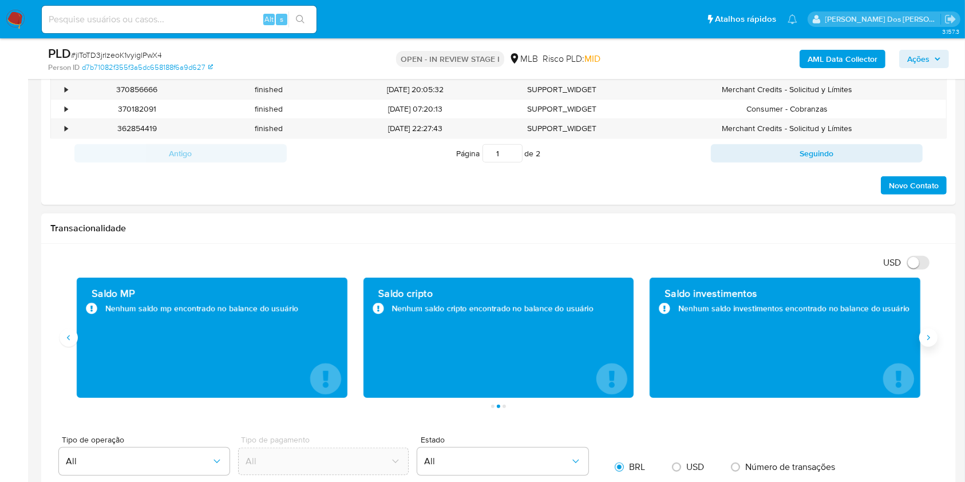
click at [927, 342] on icon "Siguiente" at bounding box center [928, 337] width 9 height 9
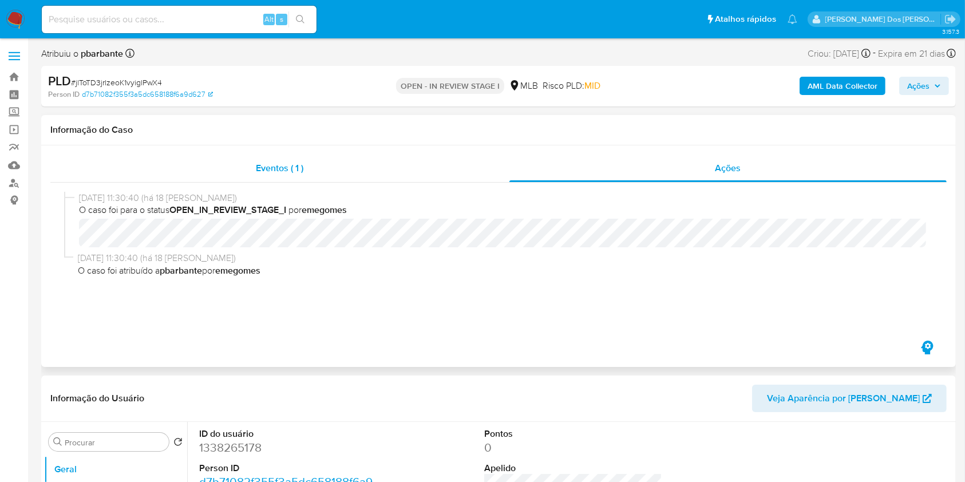
click at [270, 168] on span "Eventos ( 1 )" at bounding box center [281, 167] width 48 height 13
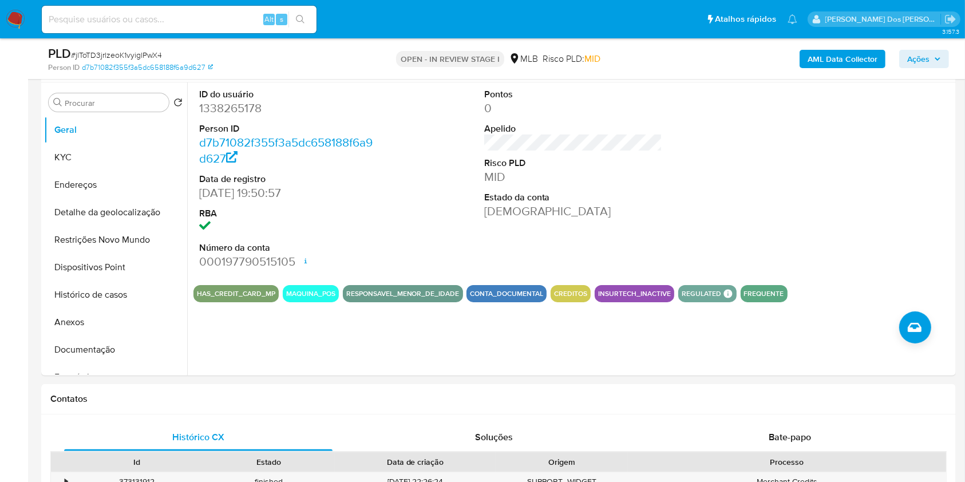
scroll to position [215, 0]
click at [253, 116] on dd "1338265178" at bounding box center [288, 108] width 179 height 16
copy dd "1338265178"
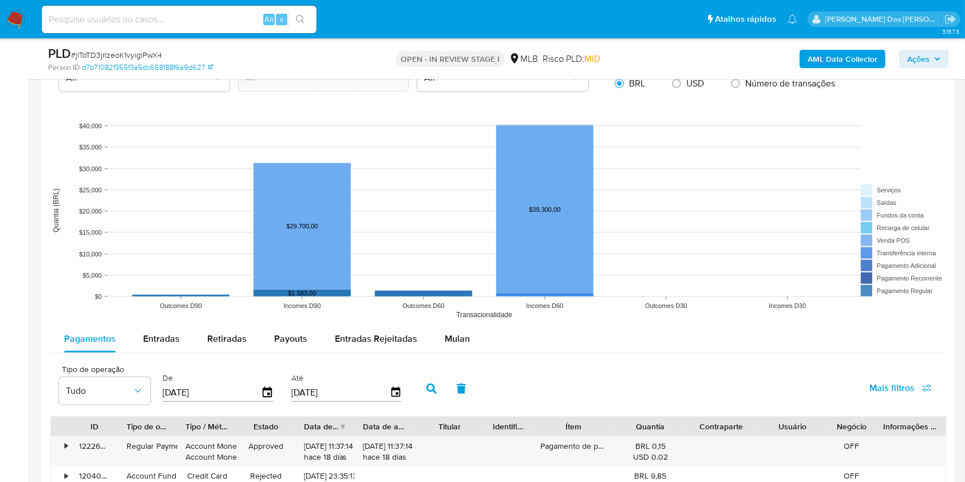
scroll to position [1030, 0]
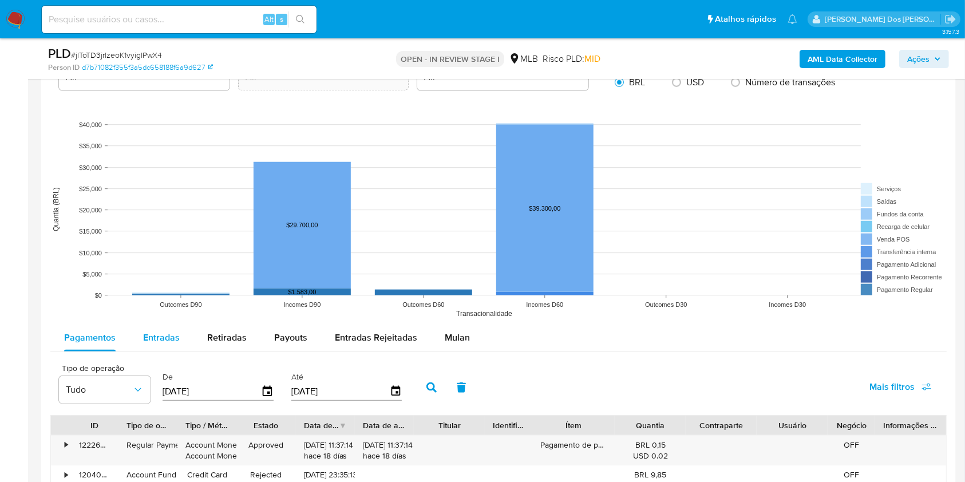
click at [163, 344] on span "Entradas" at bounding box center [161, 337] width 37 height 13
select select "10"
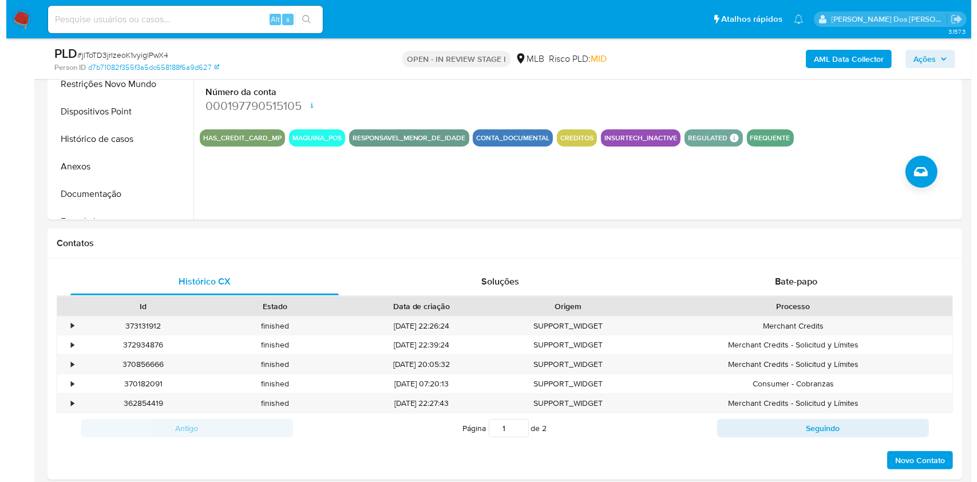
scroll to position [175, 0]
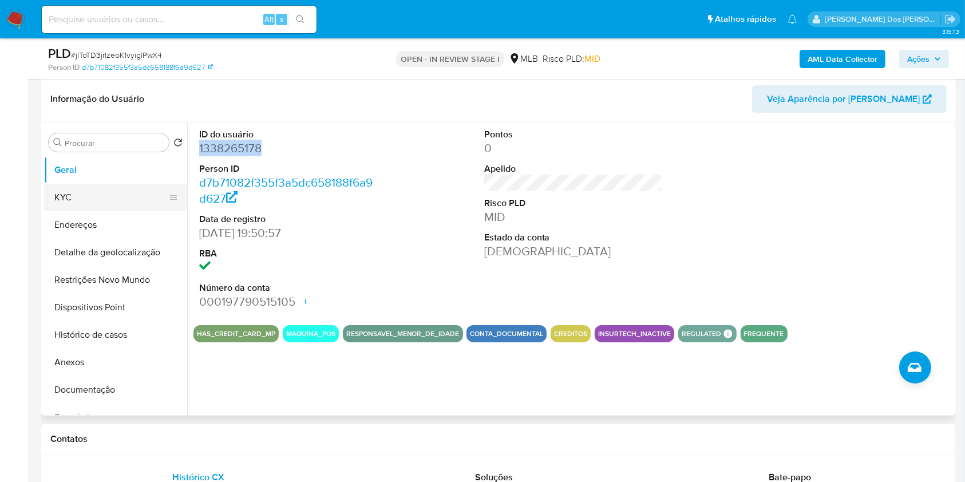
click at [64, 211] on button "KYC" at bounding box center [111, 197] width 134 height 27
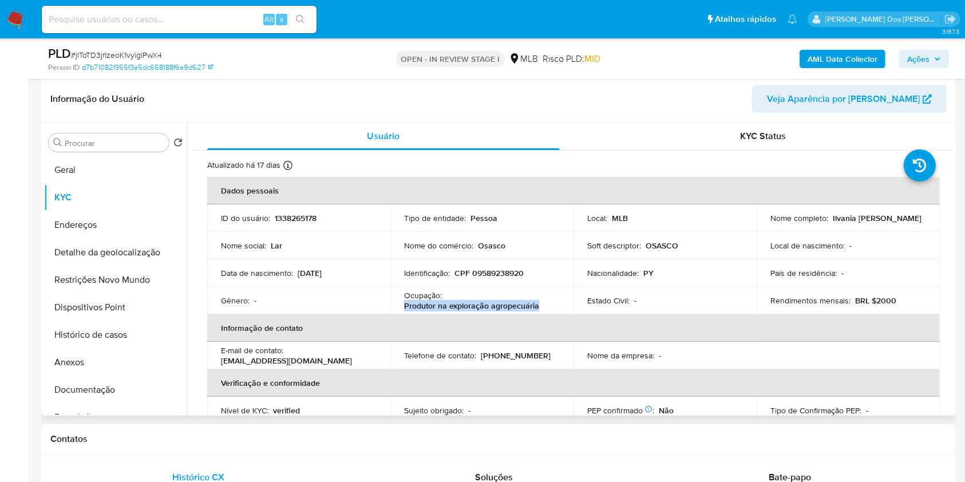
drag, startPoint x: 548, startPoint y: 323, endPoint x: 402, endPoint y: 328, distance: 146.1
click at [402, 314] on td "Ocupação : Produtor na exploração agropecuária" at bounding box center [482, 300] width 183 height 27
copy p "Produtor na exploração agropecuária"
click at [98, 404] on button "Documentação" at bounding box center [111, 389] width 134 height 27
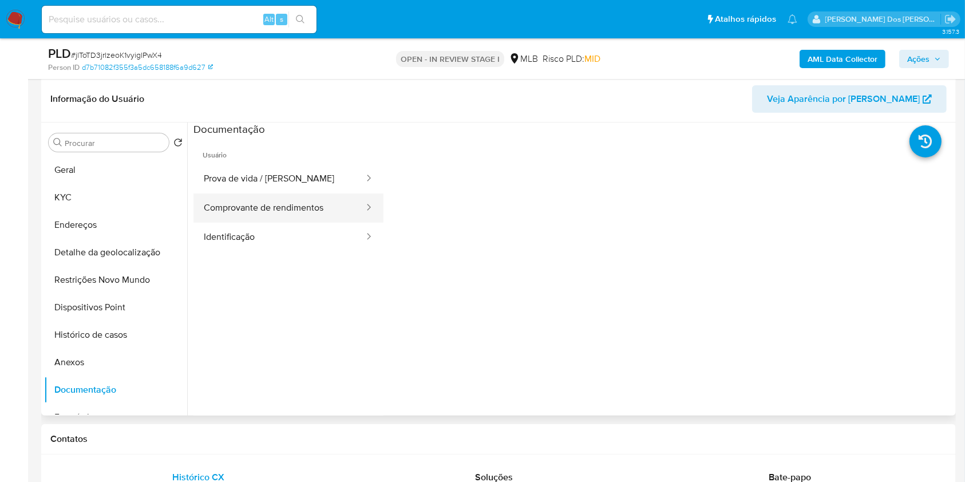
click at [313, 222] on button "Comprovante de rendimentos" at bounding box center [280, 208] width 172 height 29
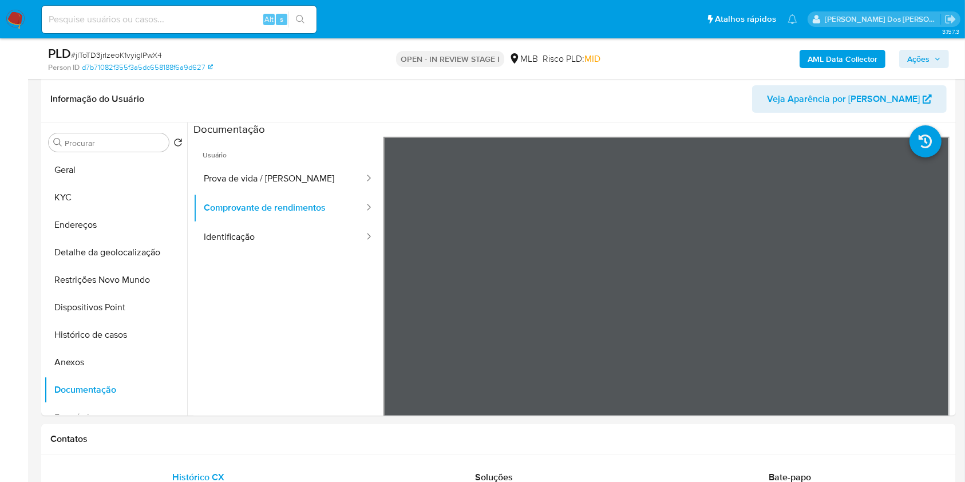
click at [842, 60] on b "AML Data Collector" at bounding box center [843, 59] width 70 height 18
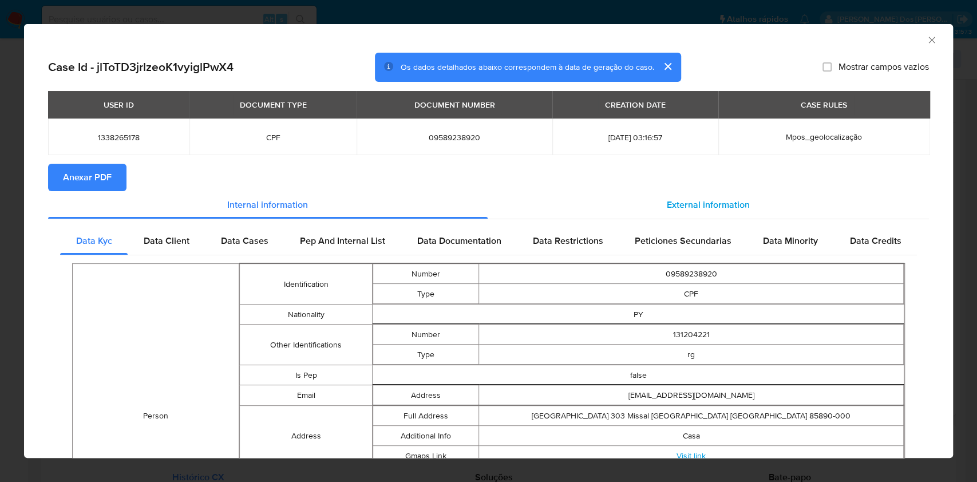
click at [682, 197] on div "External information" at bounding box center [709, 204] width 442 height 27
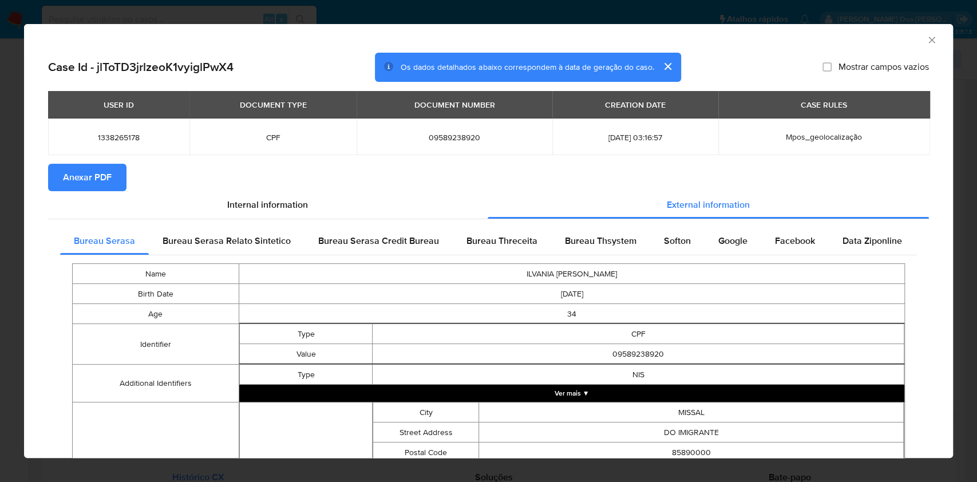
click at [89, 185] on span "Anexar PDF" at bounding box center [87, 177] width 49 height 25
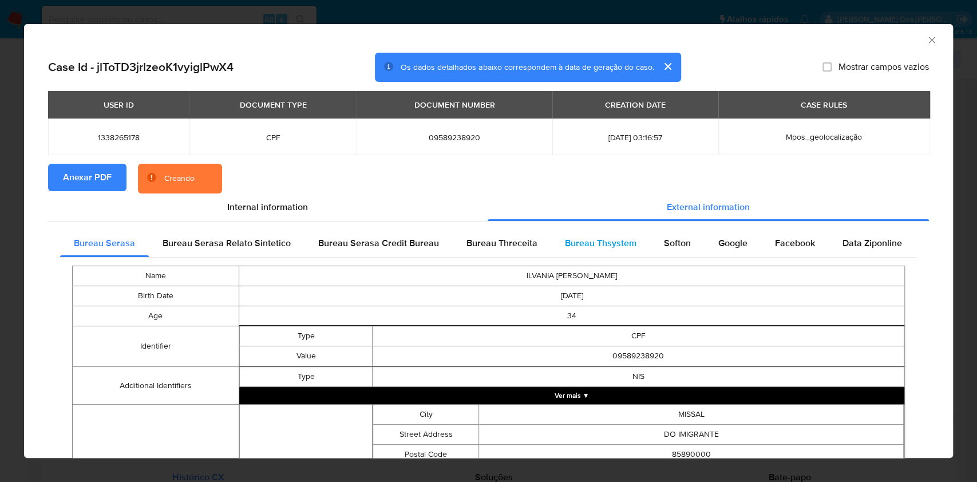
click at [600, 257] on div "Bureau Thsystem" at bounding box center [600, 243] width 99 height 27
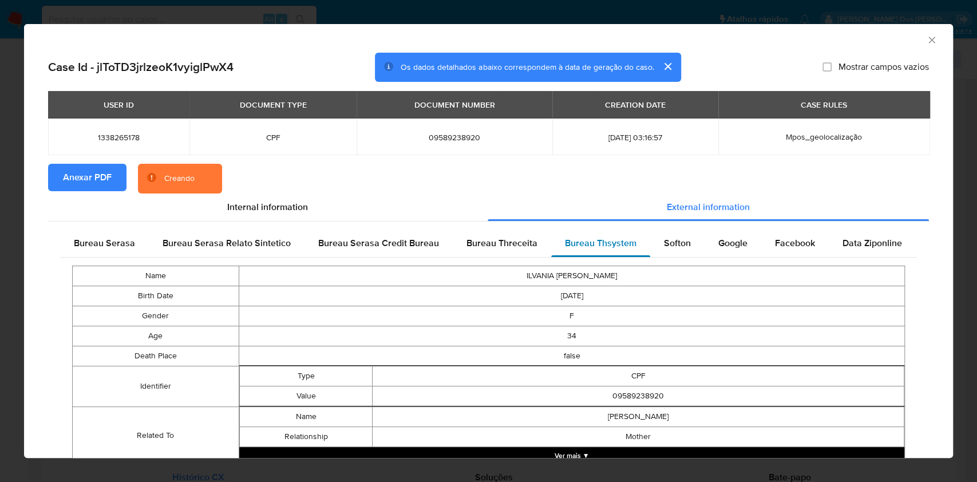
scroll to position [169, 0]
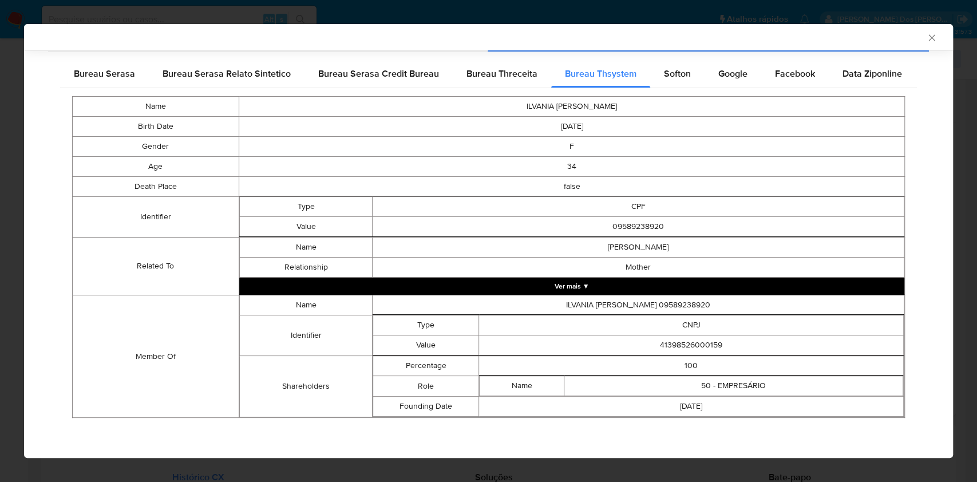
click at [695, 350] on td "41398526000159" at bounding box center [691, 346] width 425 height 20
copy td "41398526000159"
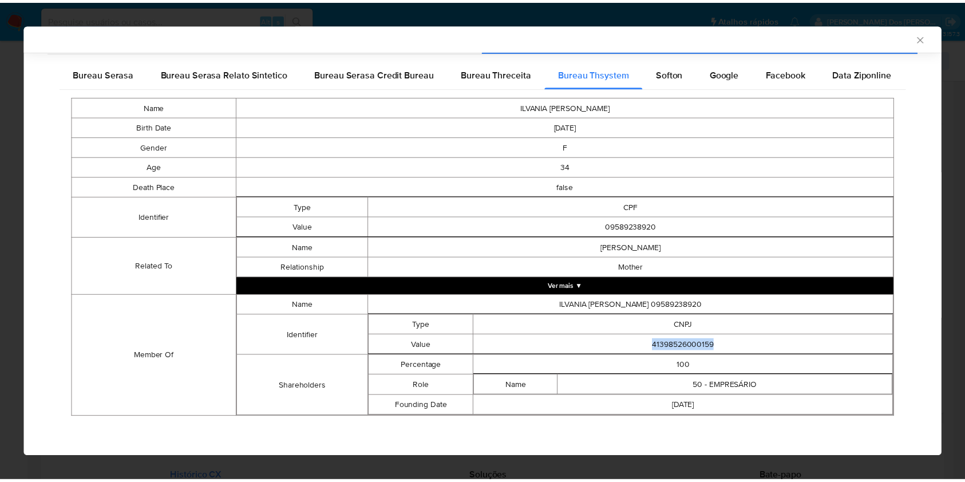
scroll to position [167, 0]
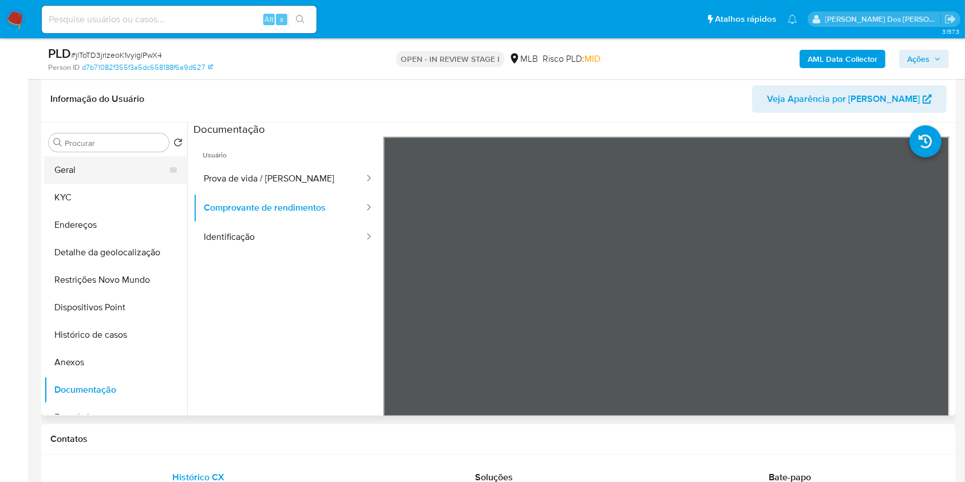
click at [86, 184] on button "Geral" at bounding box center [111, 169] width 134 height 27
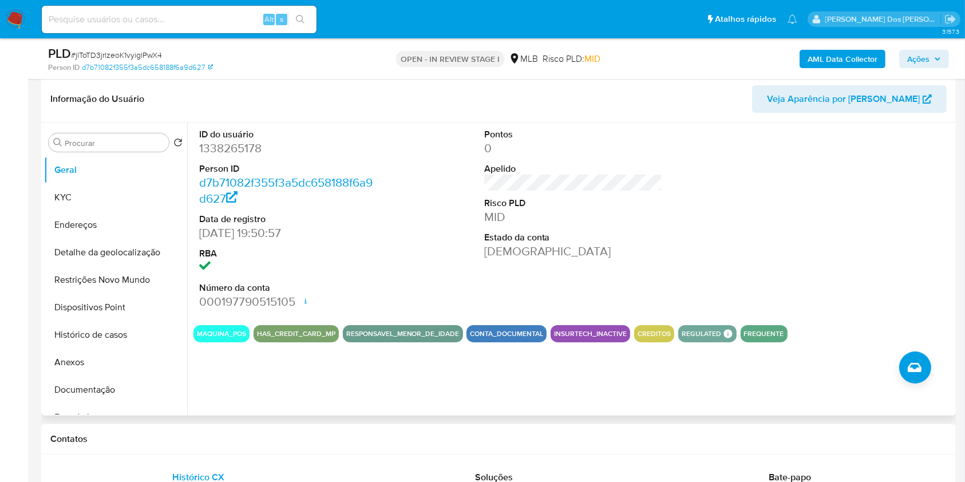
copy td "41398526000159"
click at [98, 208] on button "KYC" at bounding box center [111, 197] width 134 height 27
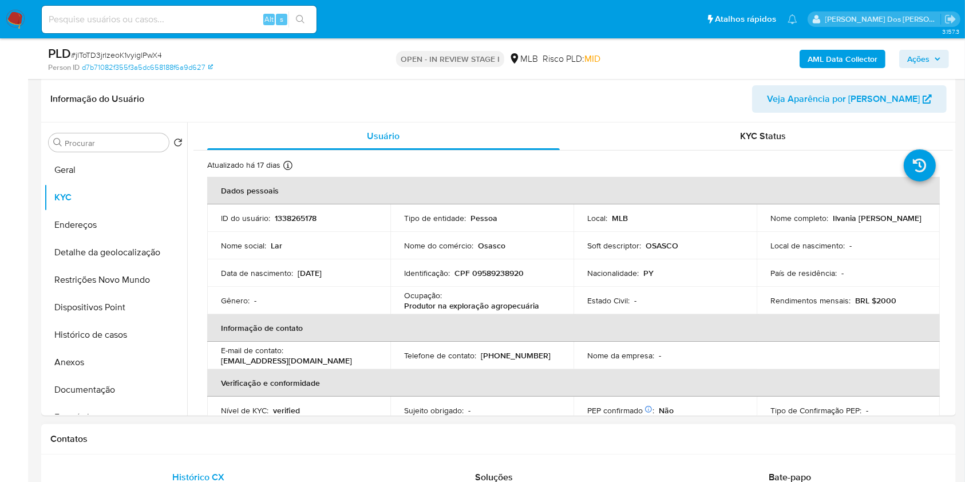
copy td "41398526000159"
click at [116, 239] on button "Endereços" at bounding box center [111, 224] width 134 height 27
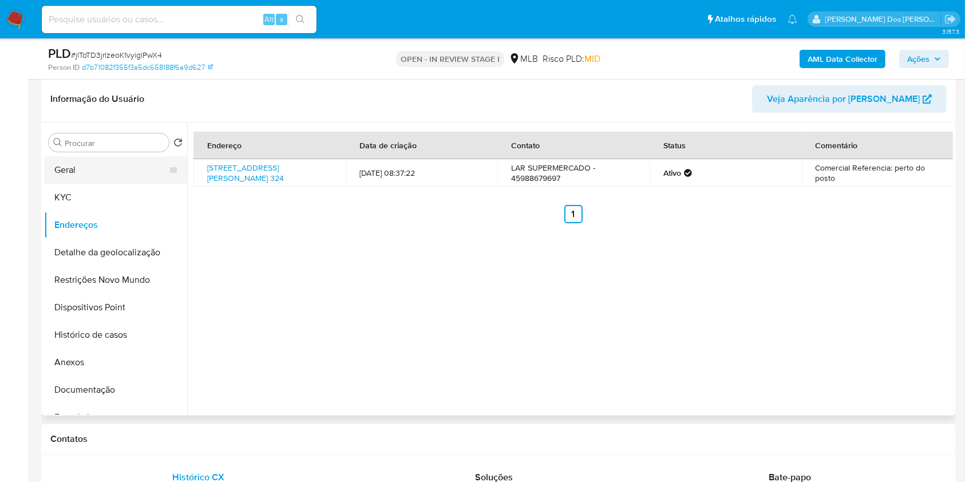
click at [115, 184] on button "Geral" at bounding box center [111, 169] width 134 height 27
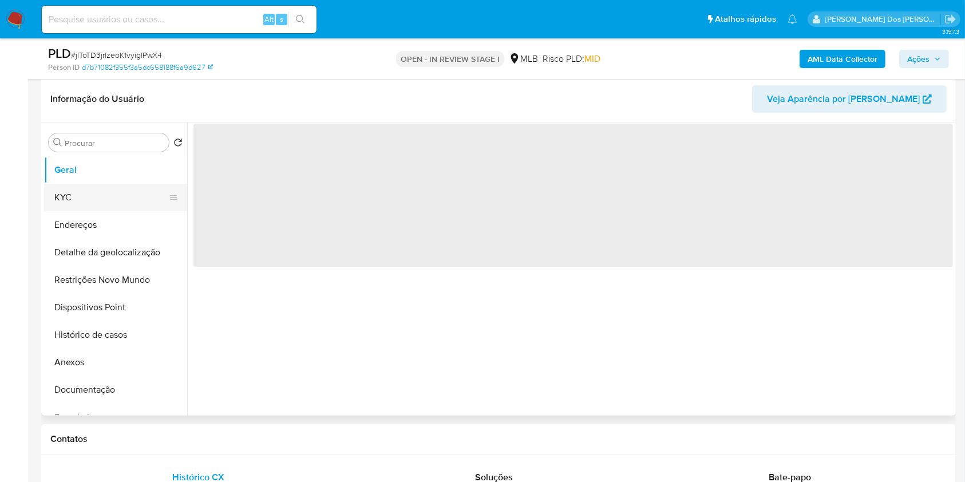
click at [105, 211] on button "KYC" at bounding box center [111, 197] width 134 height 27
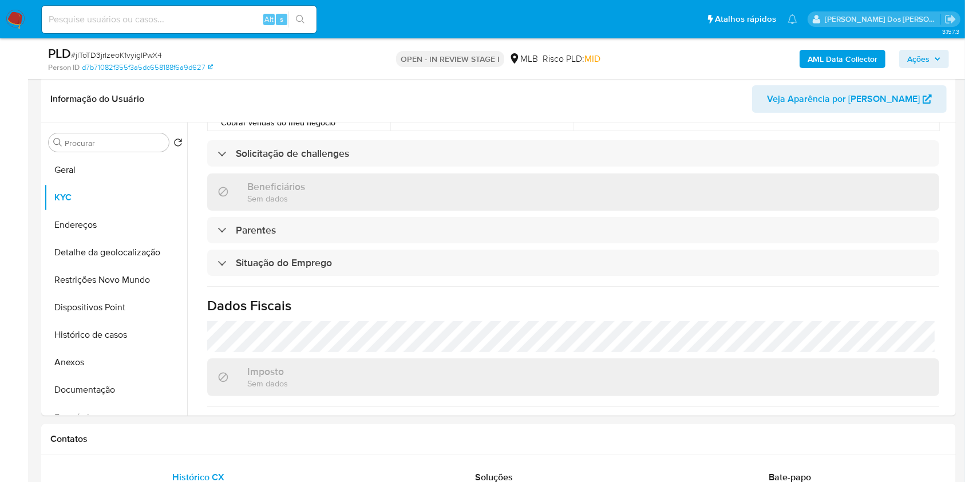
scroll to position [487, 0]
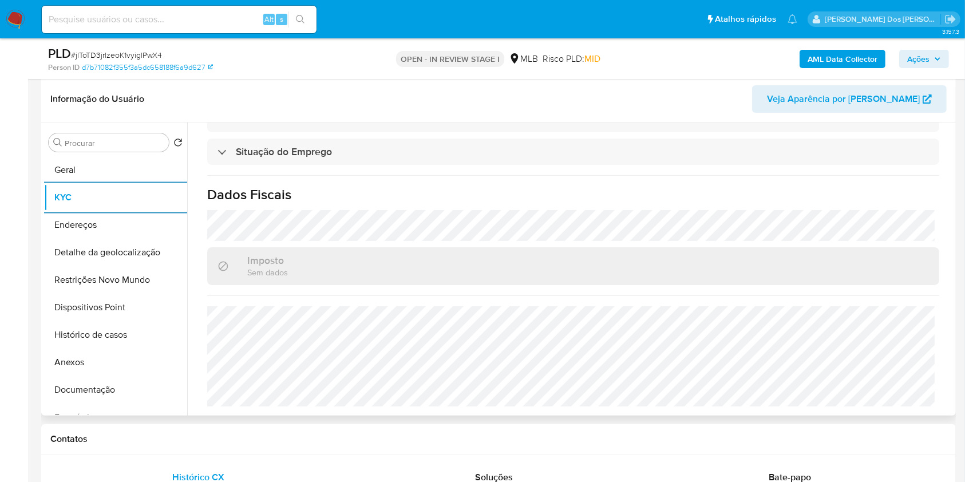
copy td "41398526000159"
click at [56, 266] on button "Detalhe da geolocalização" at bounding box center [111, 252] width 134 height 27
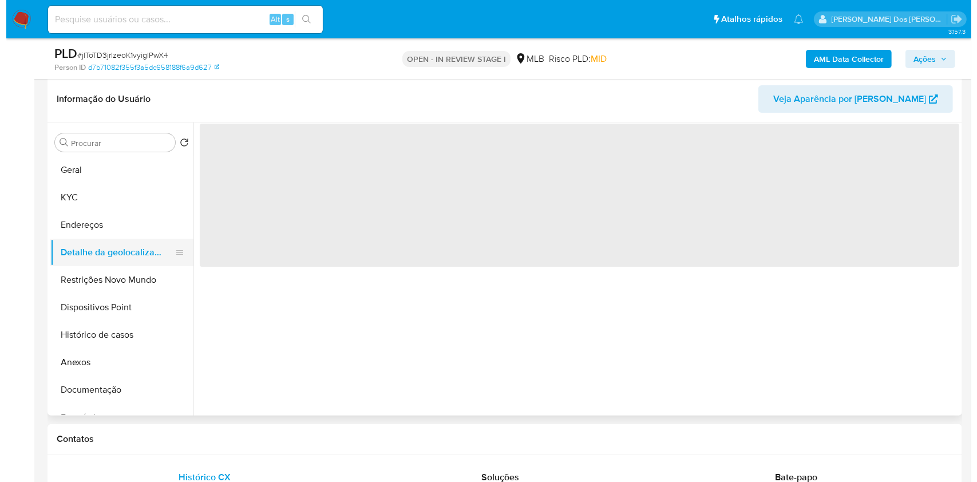
scroll to position [0, 0]
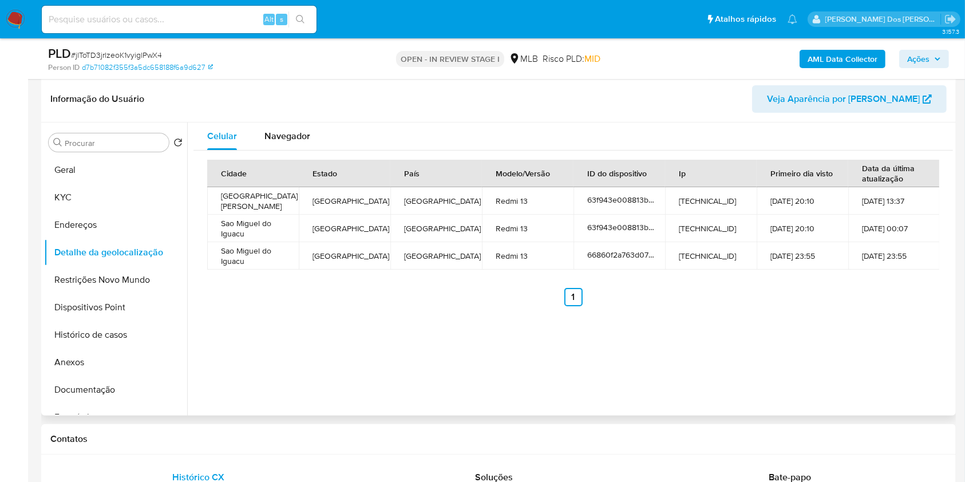
copy td "41398526000159"
click at [119, 294] on button "Restrições Novo Mundo" at bounding box center [111, 279] width 134 height 27
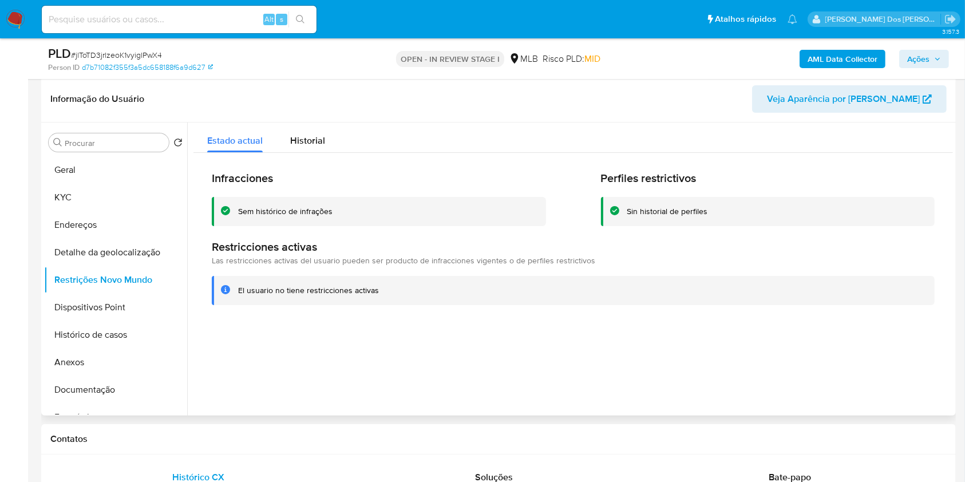
copy td "41398526000159"
click at [156, 321] on button "Dispositivos Point" at bounding box center [111, 307] width 134 height 27
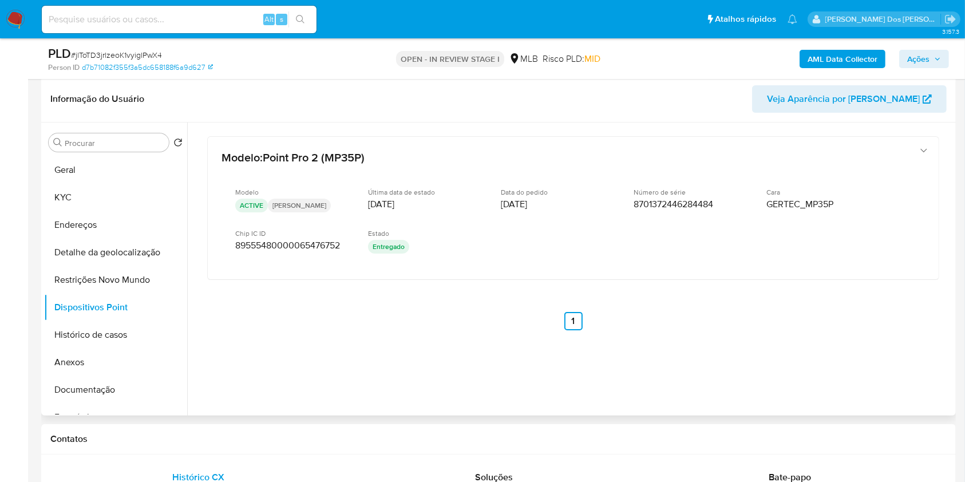
copy td "41398526000159"
click at [920, 64] on span "Ações" at bounding box center [919, 59] width 22 height 18
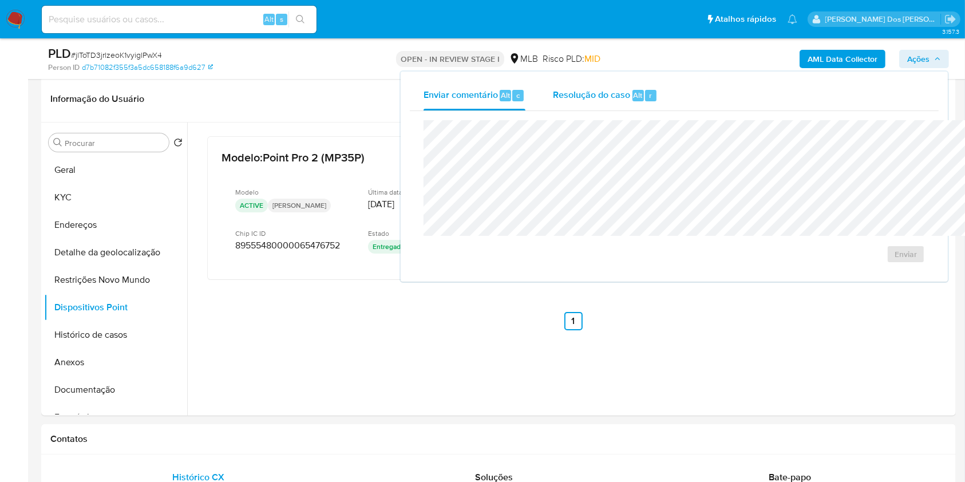
click at [634, 90] on span "Alt" at bounding box center [638, 95] width 9 height 11
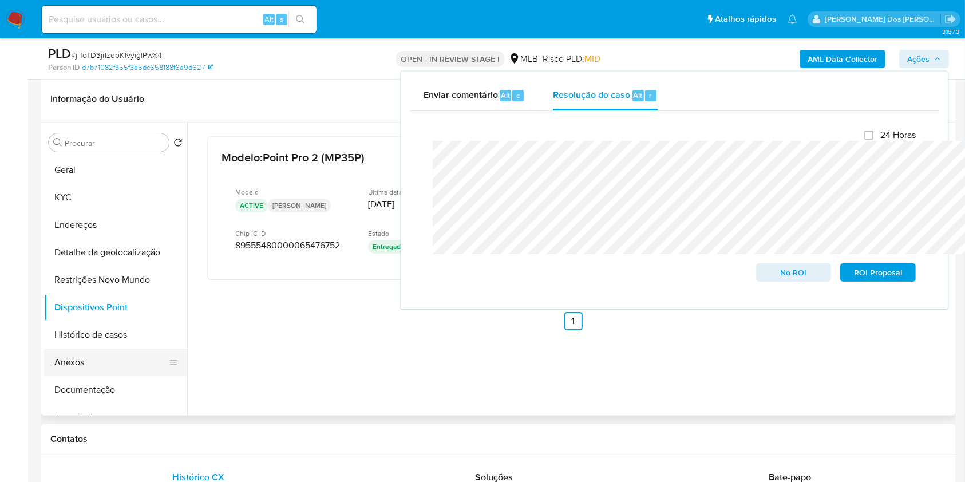
click at [71, 376] on button "Anexos" at bounding box center [111, 362] width 134 height 27
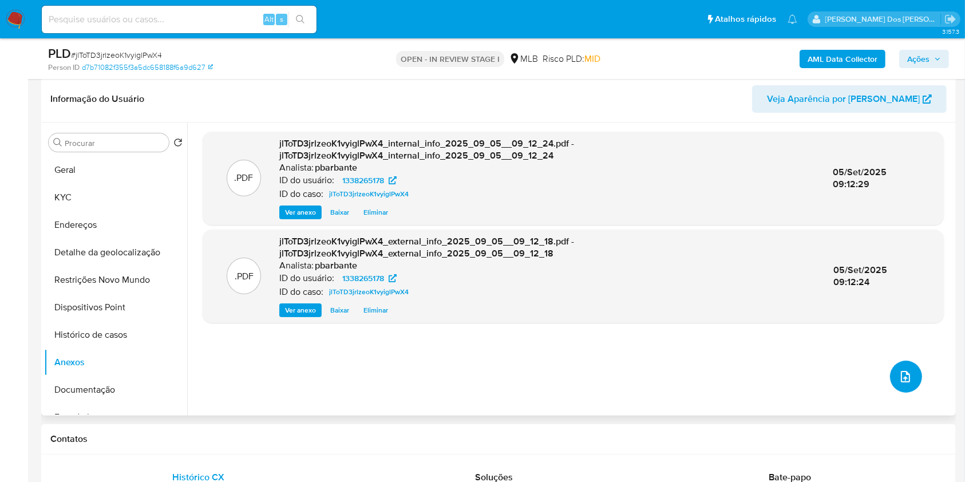
click at [899, 384] on icon "upload-file" at bounding box center [906, 377] width 14 height 14
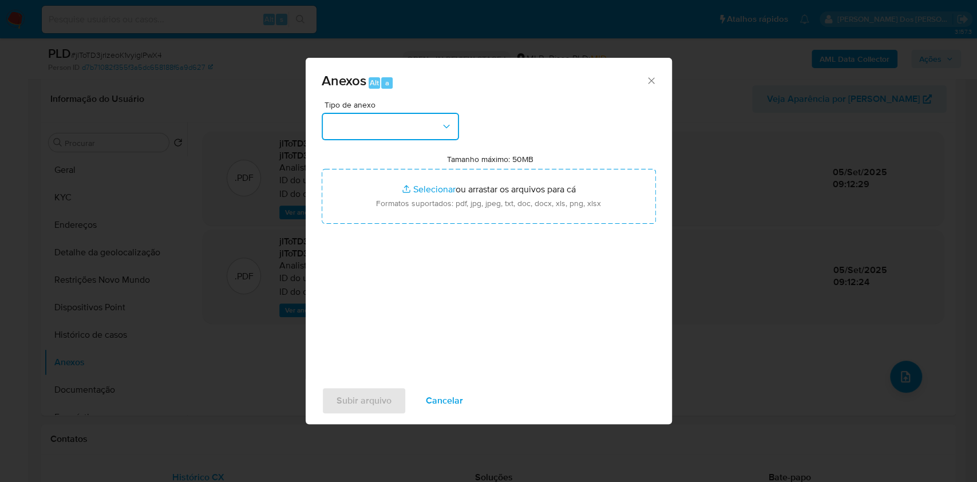
click at [376, 113] on button "button" at bounding box center [390, 126] width 137 height 27
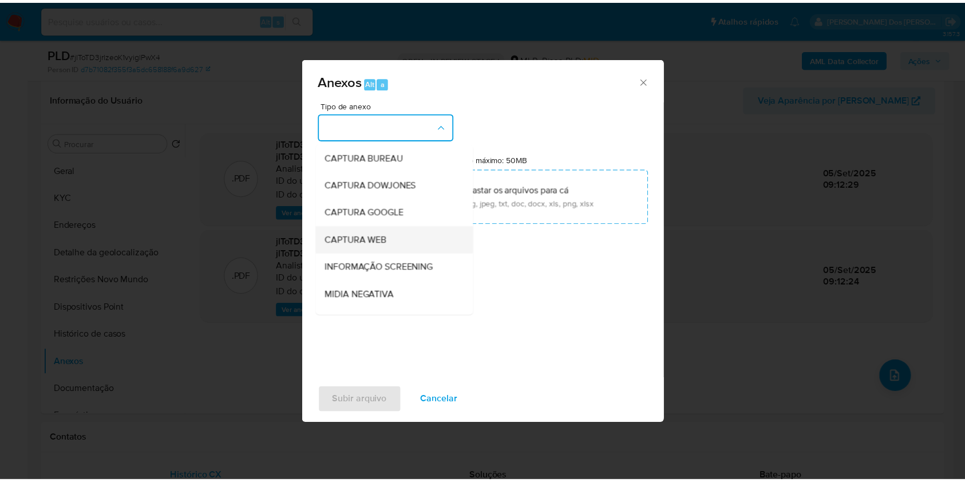
scroll to position [142, 0]
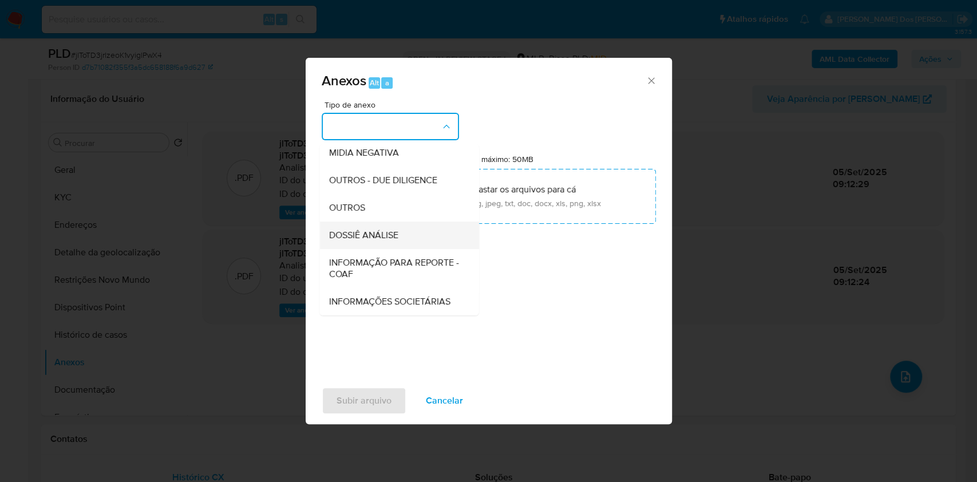
click at [320, 222] on li "DOSSIÊ ANÁLISE" at bounding box center [399, 235] width 159 height 27
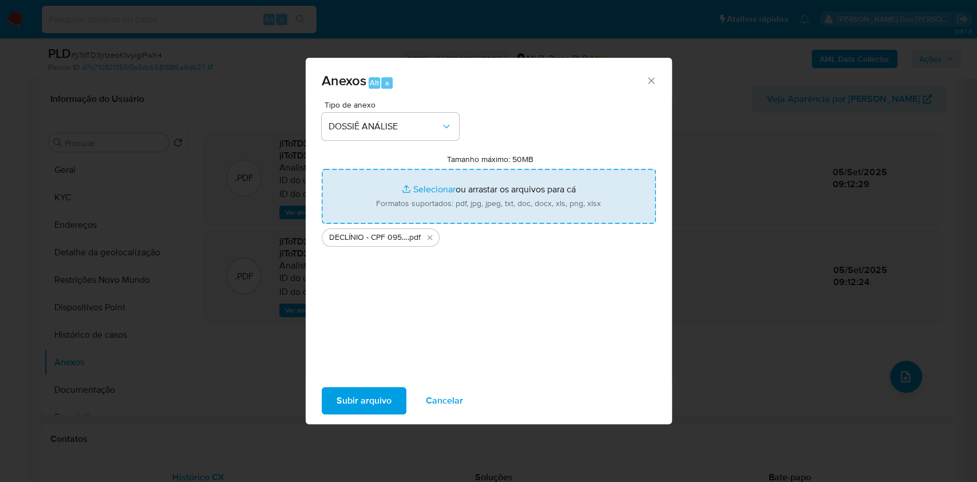
type input "C:\fakepath\Mulan 1338265178_2025_09_04_08_10_27.xlsx"
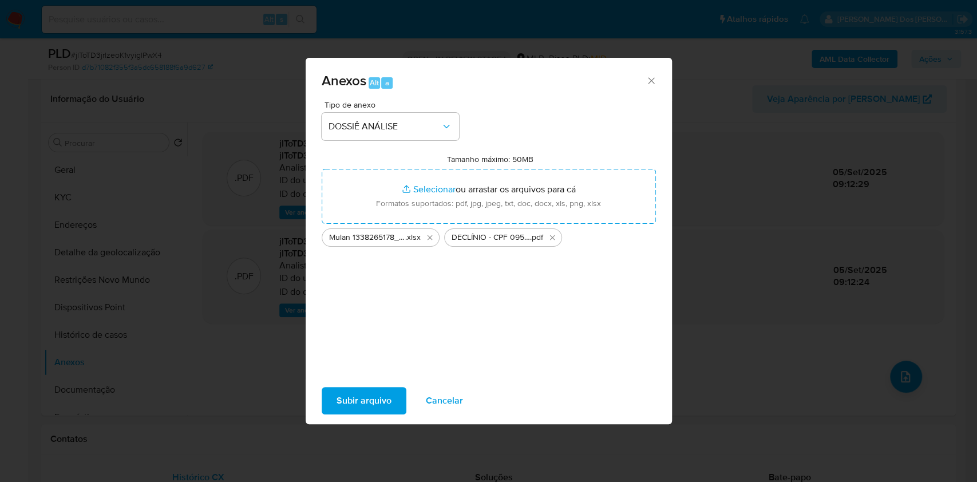
click at [353, 413] on span "Subir arquivo" at bounding box center [364, 400] width 55 height 25
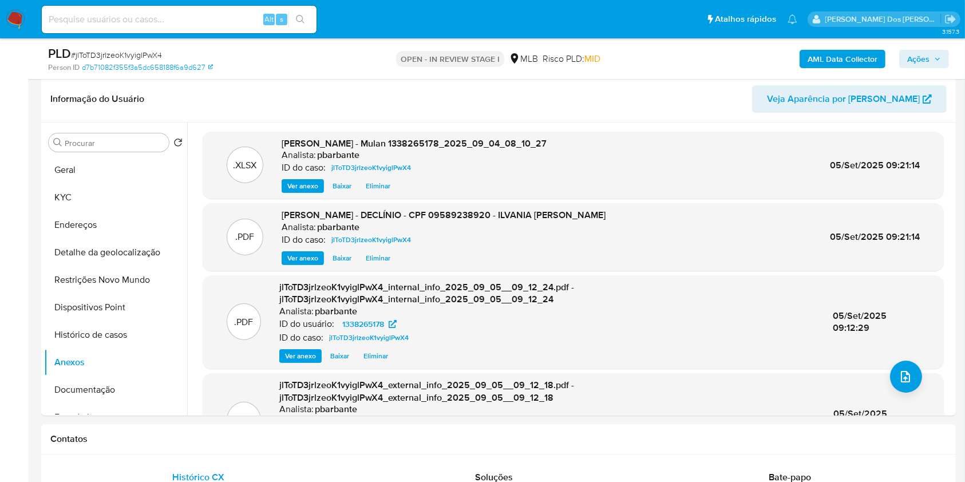
click at [943, 57] on button "Ações" at bounding box center [925, 59] width 50 height 18
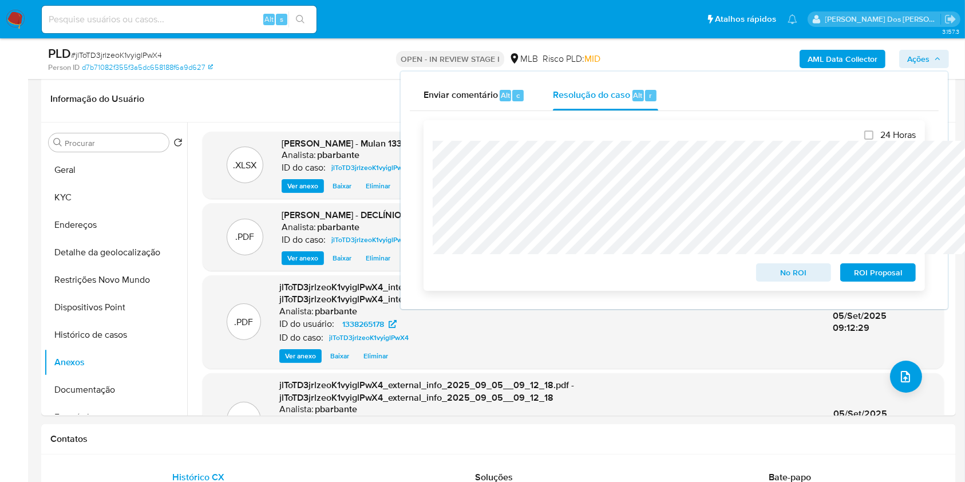
click at [806, 273] on span "No ROI" at bounding box center [794, 273] width 60 height 16
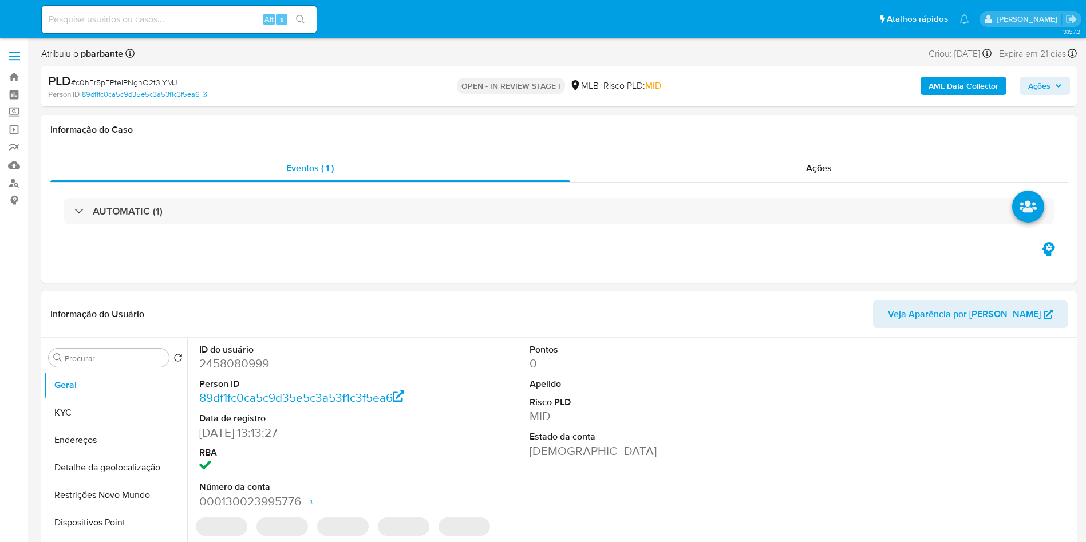
select select "10"
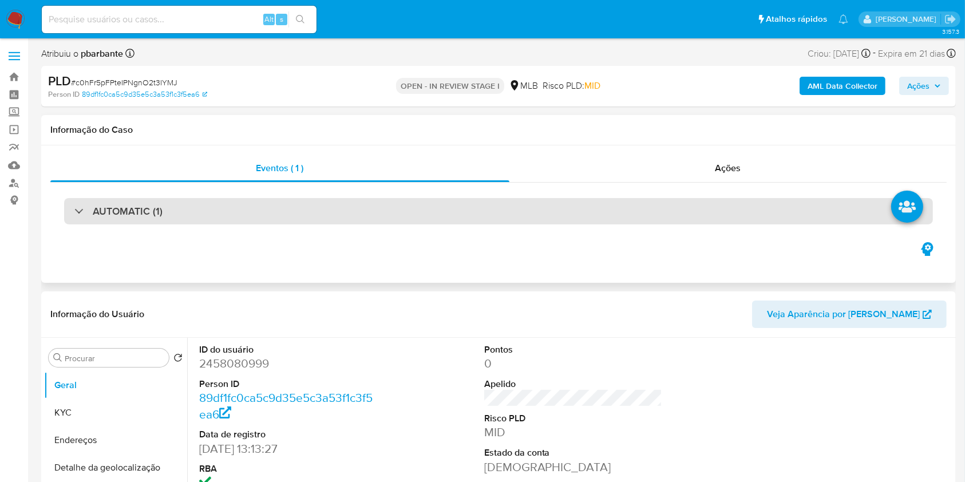
click at [306, 215] on div "AUTOMATIC (1)" at bounding box center [498, 211] width 869 height 26
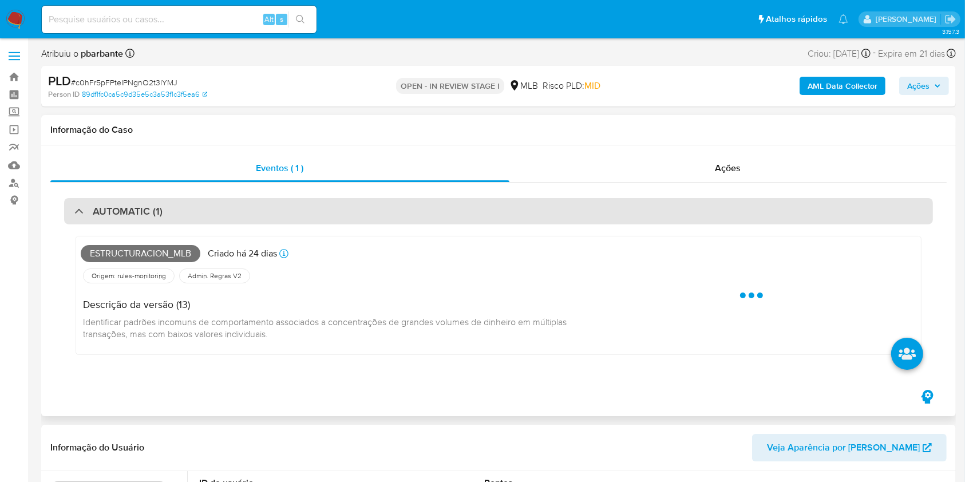
click at [306, 215] on div "AUTOMATIC (1)" at bounding box center [498, 211] width 869 height 26
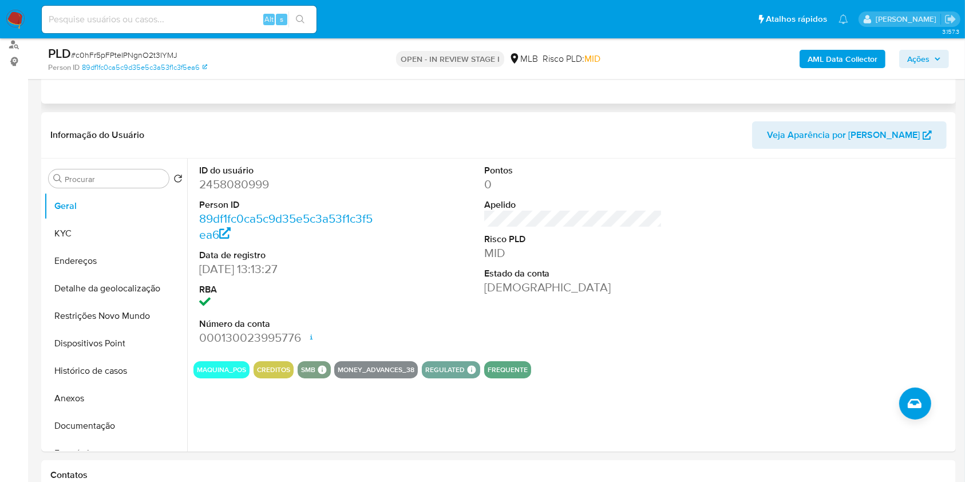
scroll to position [147, 0]
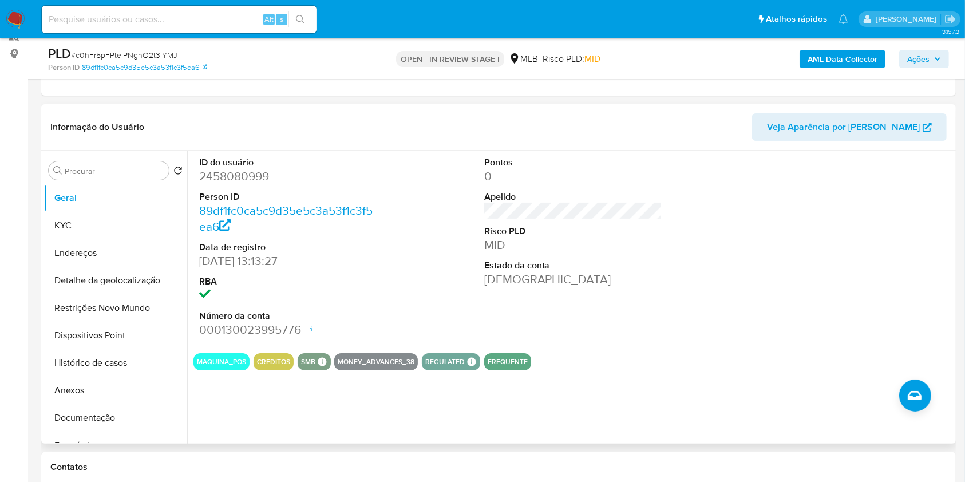
click at [224, 184] on dd "2458080999" at bounding box center [288, 176] width 179 height 16
copy dd "2458080999"
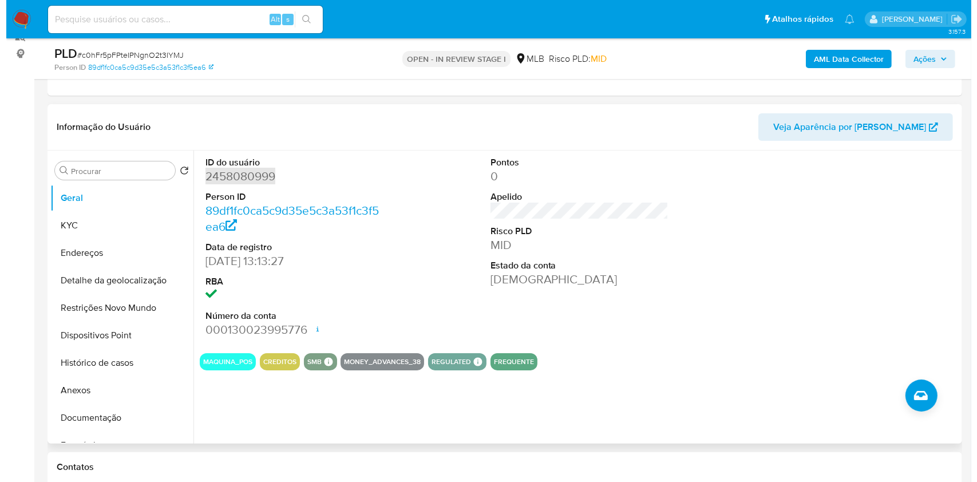
scroll to position [0, 0]
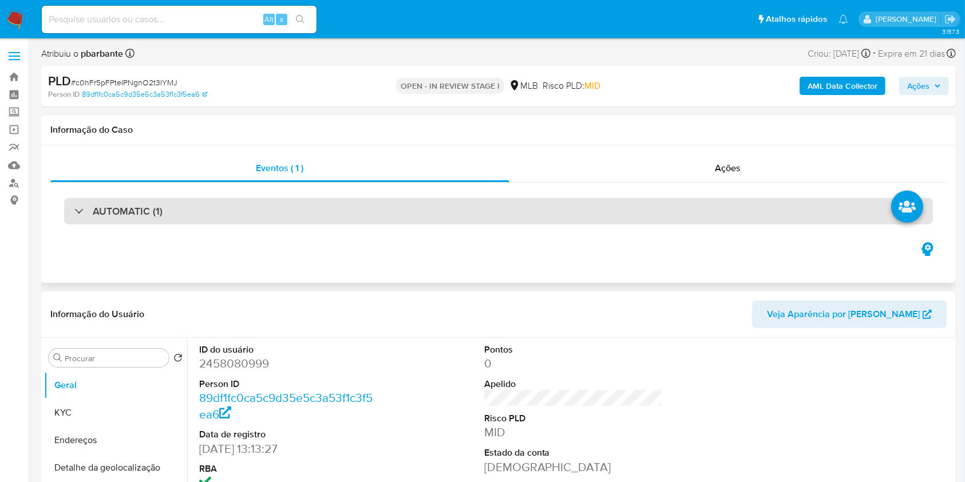
click at [263, 207] on div "AUTOMATIC (1)" at bounding box center [498, 211] width 869 height 26
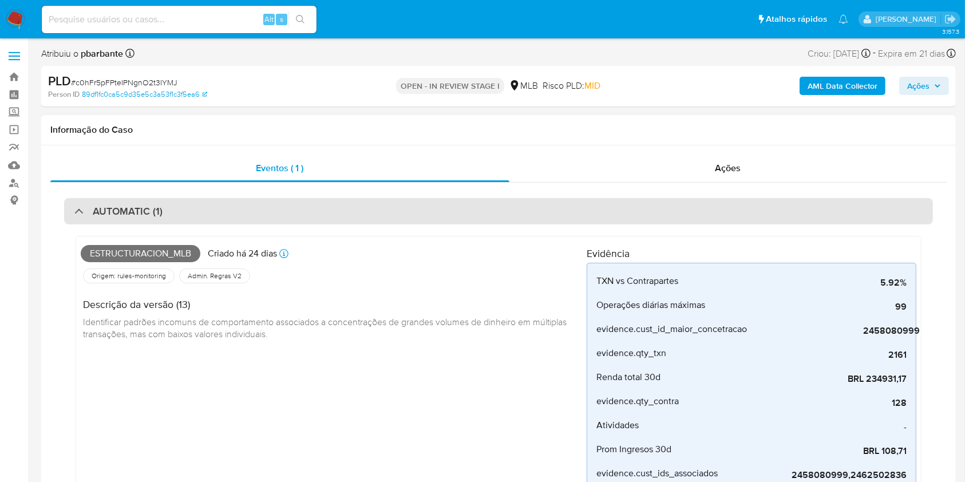
click at [263, 207] on div "AUTOMATIC (1)" at bounding box center [498, 211] width 869 height 26
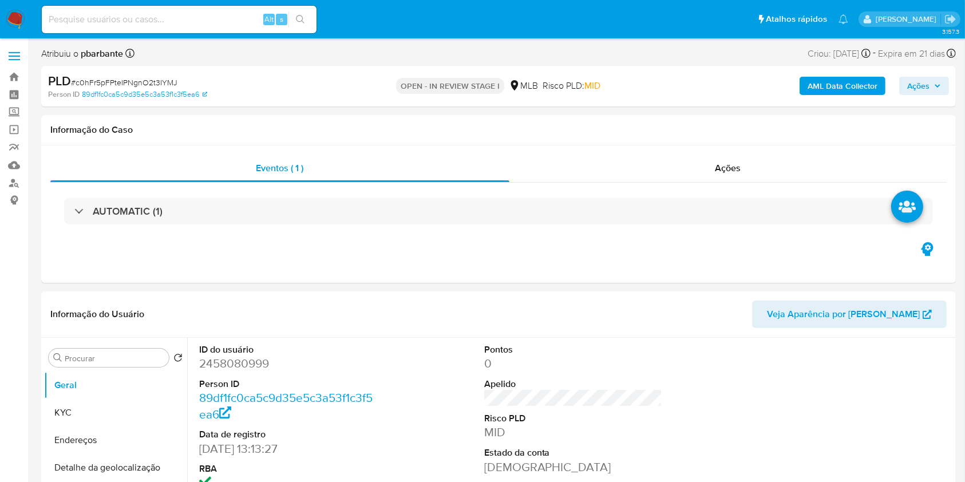
click at [839, 84] on b "AML Data Collector" at bounding box center [843, 86] width 70 height 18
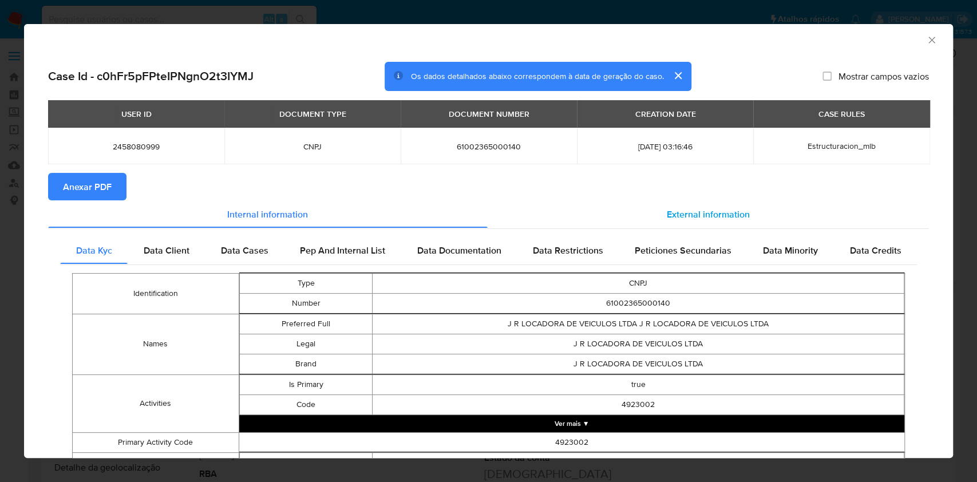
click at [684, 226] on div "External information" at bounding box center [709, 213] width 442 height 27
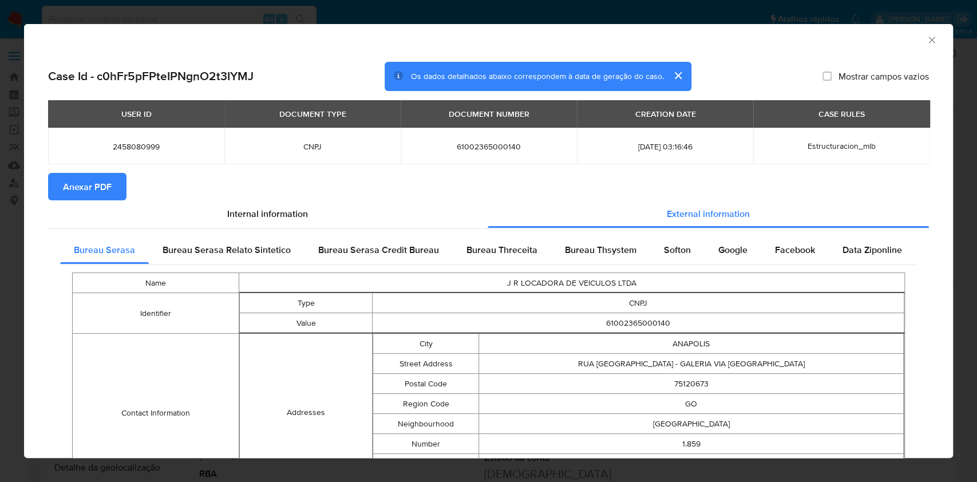
click at [96, 195] on span "Anexar PDF" at bounding box center [87, 186] width 49 height 25
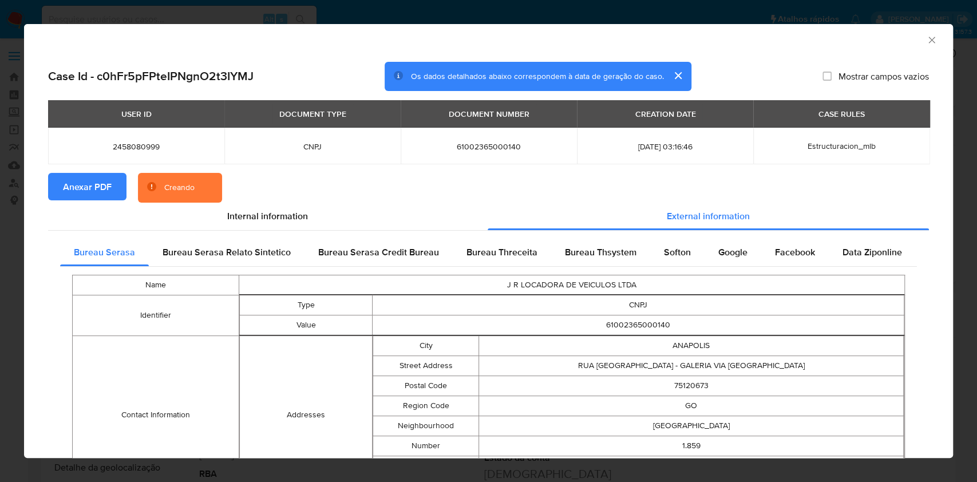
scroll to position [398, 0]
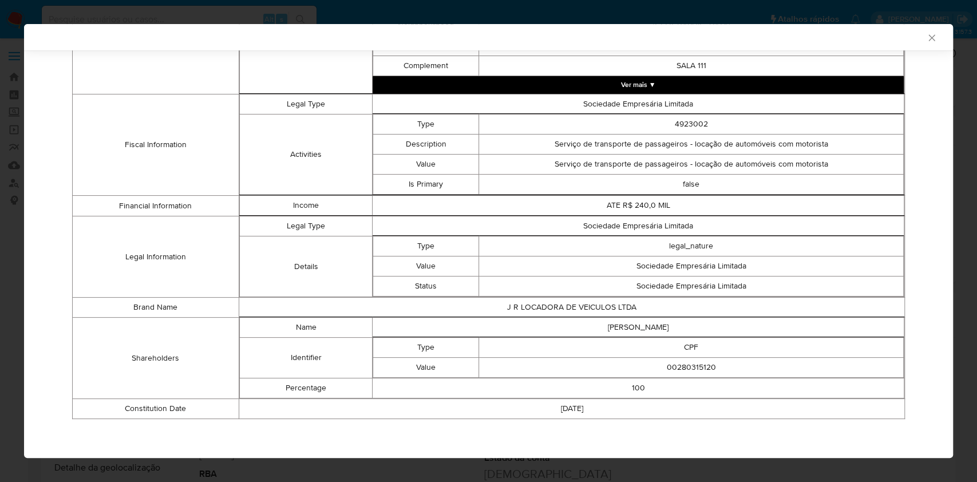
click at [690, 367] on td "00280315120" at bounding box center [691, 368] width 425 height 20
copy td "00280315120"
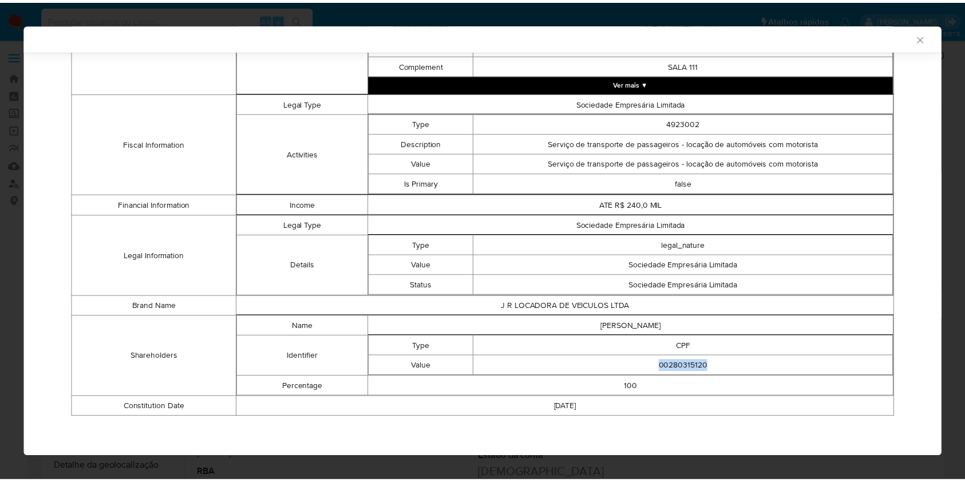
scroll to position [396, 0]
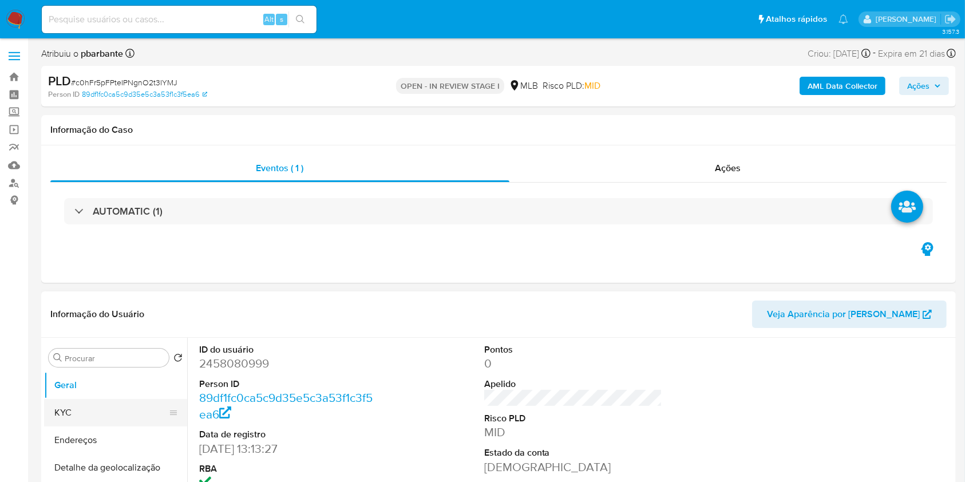
click at [69, 422] on button "KYC" at bounding box center [111, 412] width 134 height 27
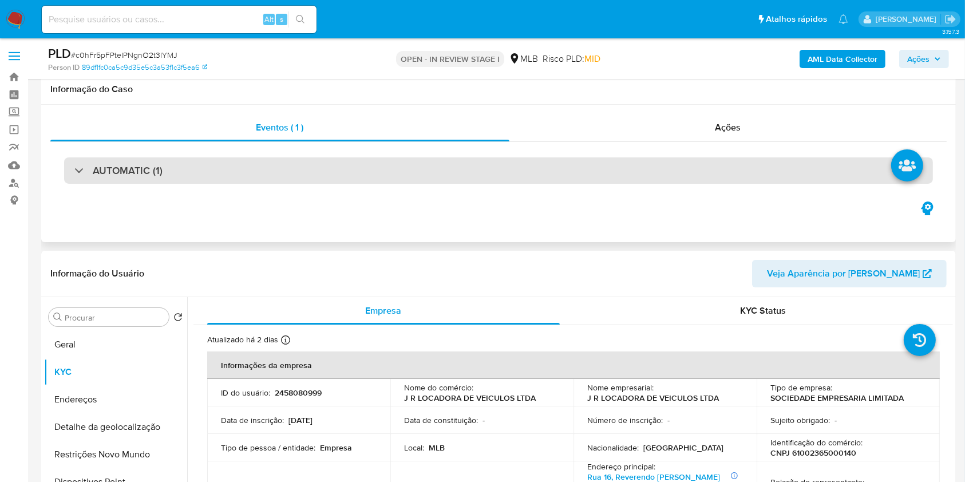
scroll to position [222, 0]
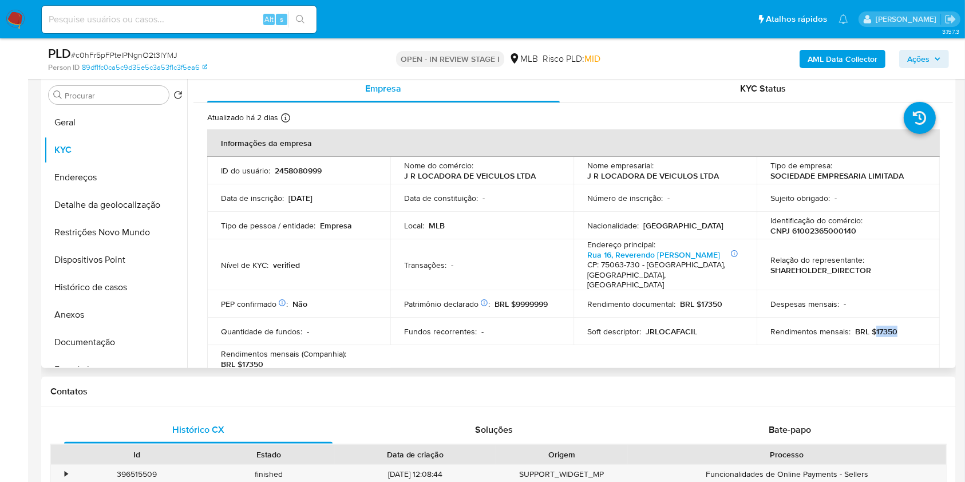
drag, startPoint x: 904, startPoint y: 338, endPoint x: 872, endPoint y: 341, distance: 31.6
click at [872, 337] on div "Rendimentos mensais : BRL $17350" at bounding box center [849, 331] width 156 height 10
copy p "17350"
click at [104, 356] on button "Documentação" at bounding box center [111, 342] width 134 height 27
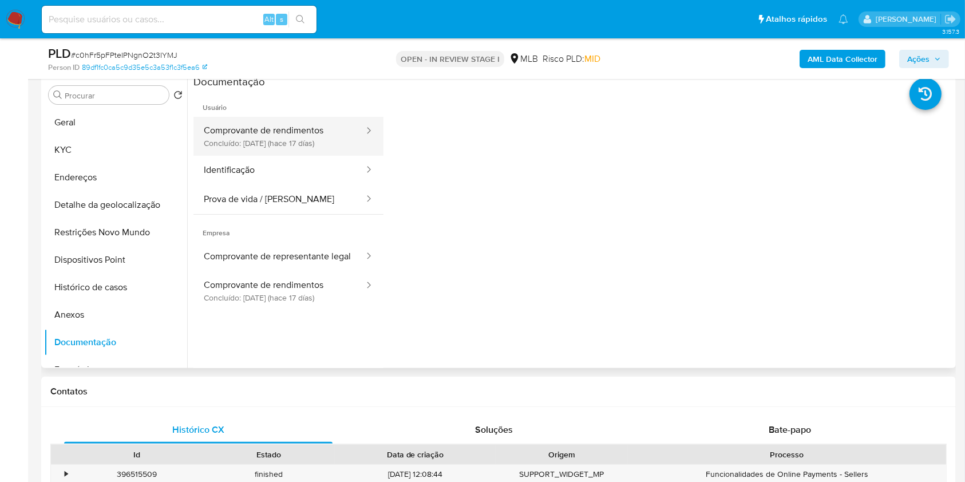
click at [326, 156] on button "Comprovante de rendimentos Concluído: 19/08/2025 (hace 17 días)" at bounding box center [280, 136] width 172 height 39
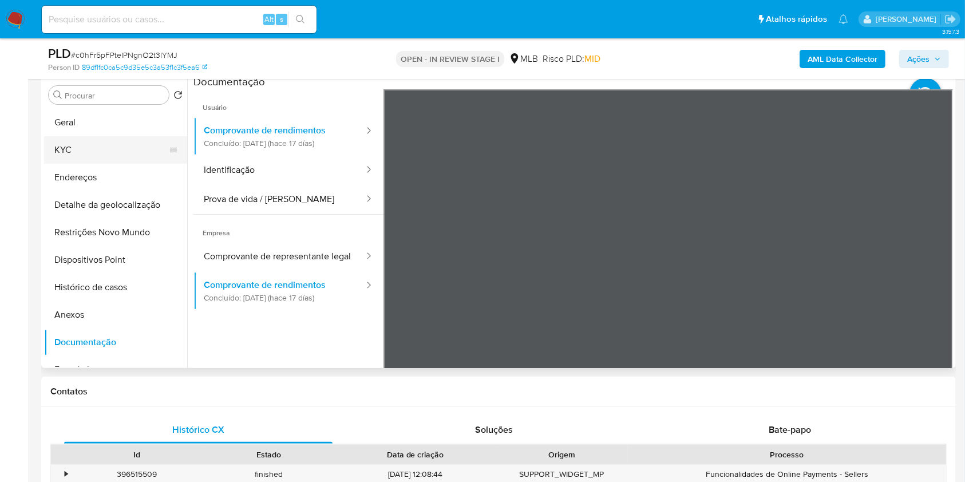
click at [86, 164] on button "KYC" at bounding box center [111, 149] width 134 height 27
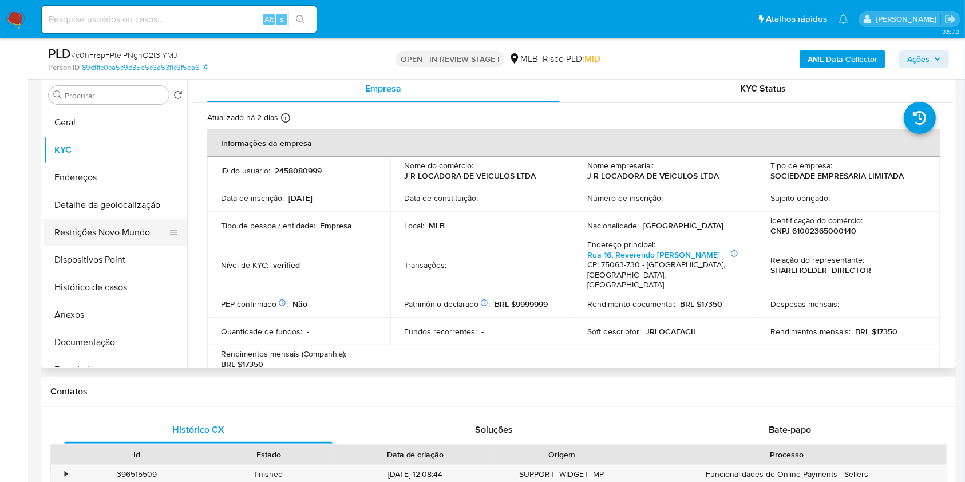
click at [128, 246] on button "Restrições Novo Mundo" at bounding box center [111, 232] width 134 height 27
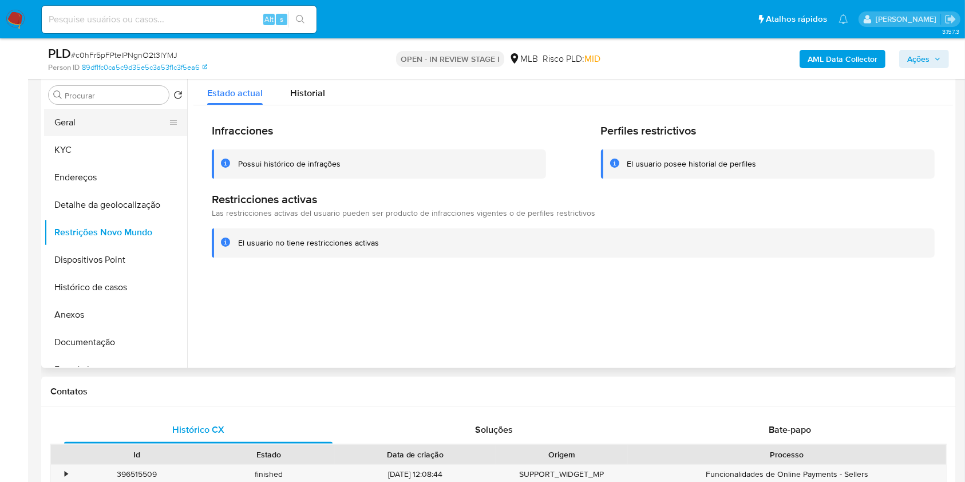
click at [68, 135] on button "Geral" at bounding box center [111, 122] width 134 height 27
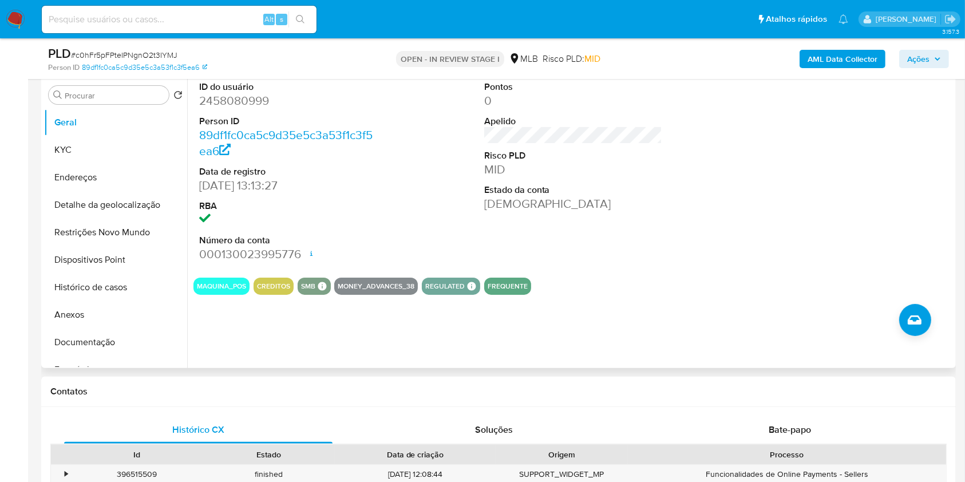
copy p "17350"
click at [50, 164] on button "KYC" at bounding box center [111, 149] width 134 height 27
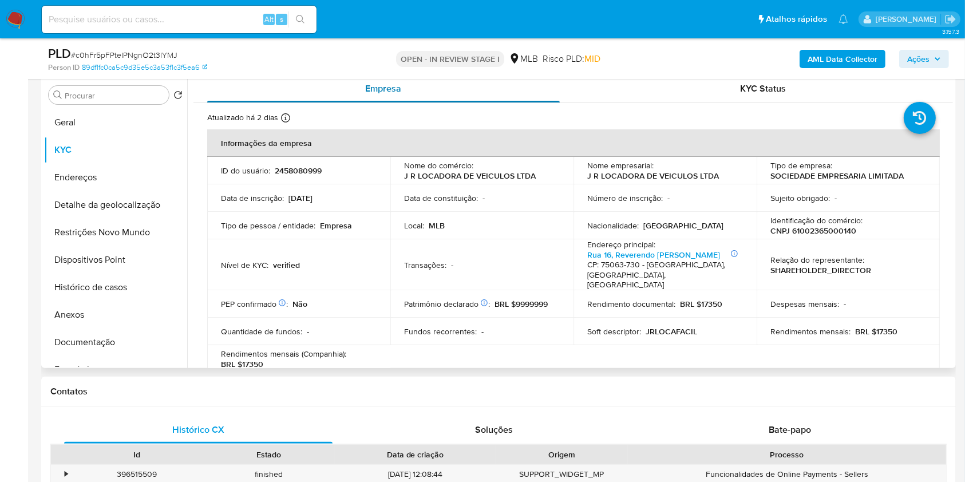
click at [207, 92] on div "Empresa" at bounding box center [383, 88] width 353 height 27
copy p "17350"
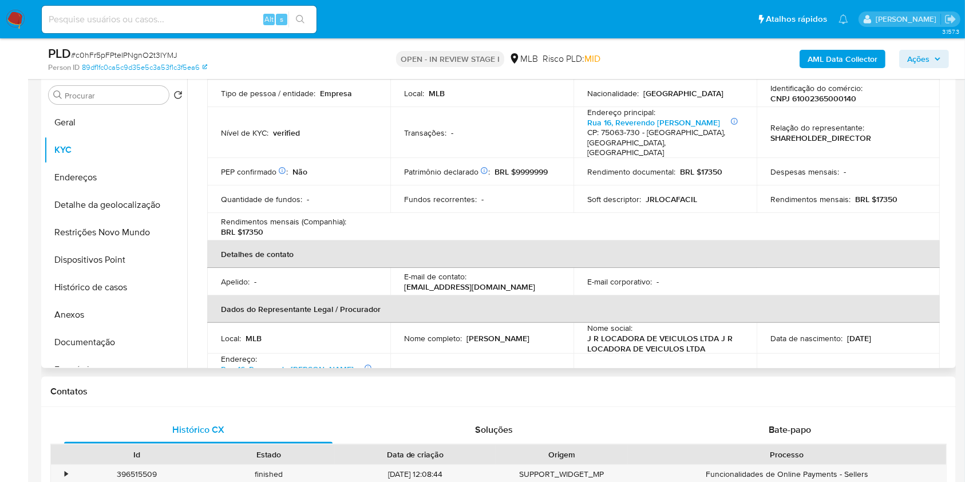
scroll to position [636, 0]
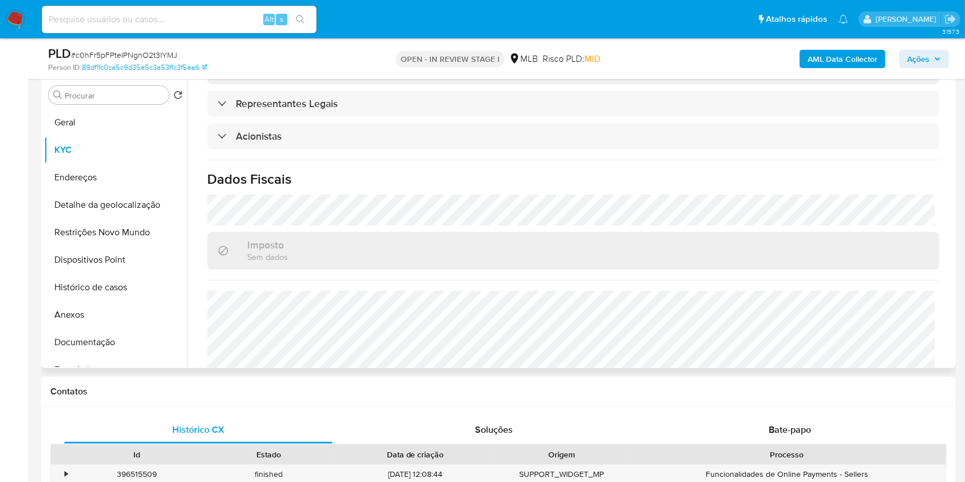
copy p "17350"
click at [84, 210] on button "Detalhe da geolocalização" at bounding box center [111, 204] width 134 height 27
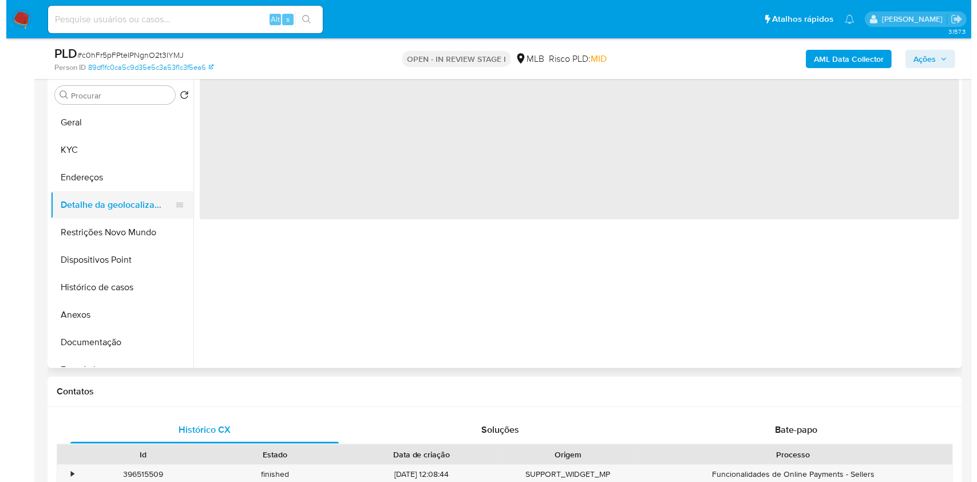
scroll to position [0, 0]
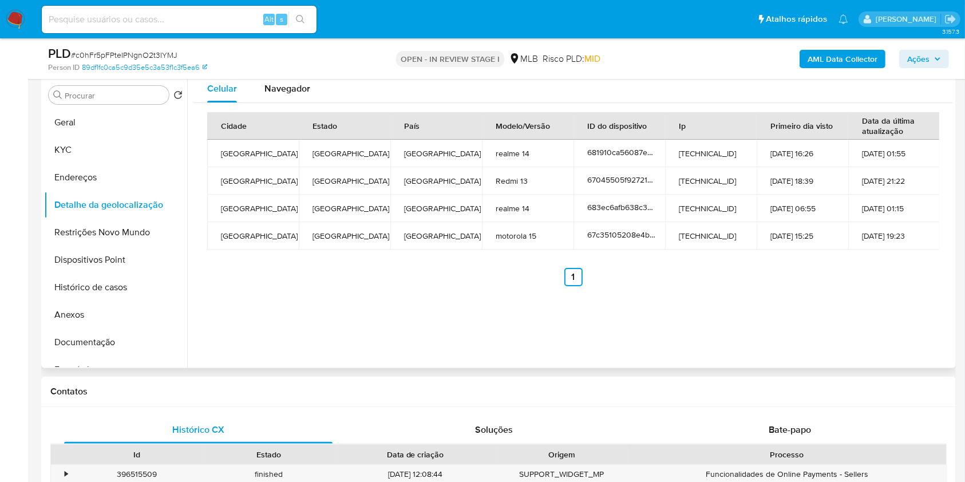
copy p "17350"
click at [103, 246] on button "Restrições Novo Mundo" at bounding box center [111, 232] width 134 height 27
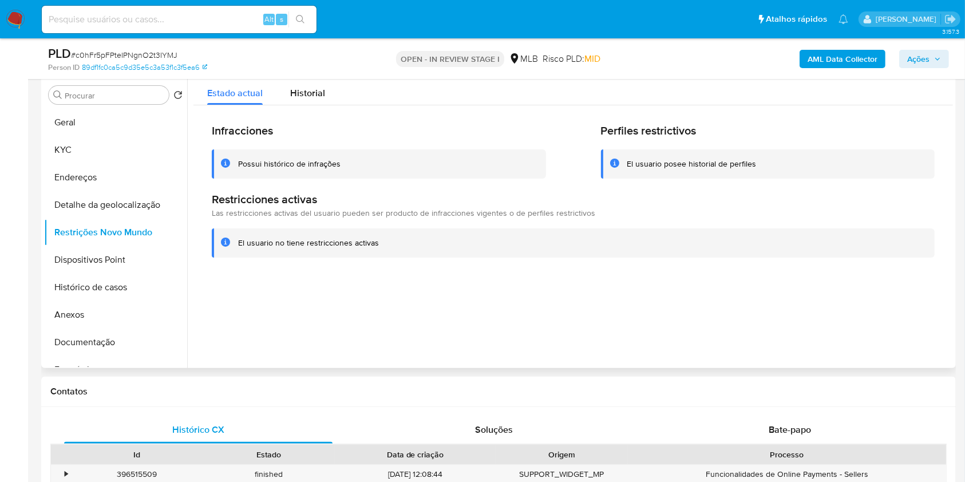
copy p "17350"
click at [57, 273] on button "Dispositivos Point" at bounding box center [111, 259] width 134 height 27
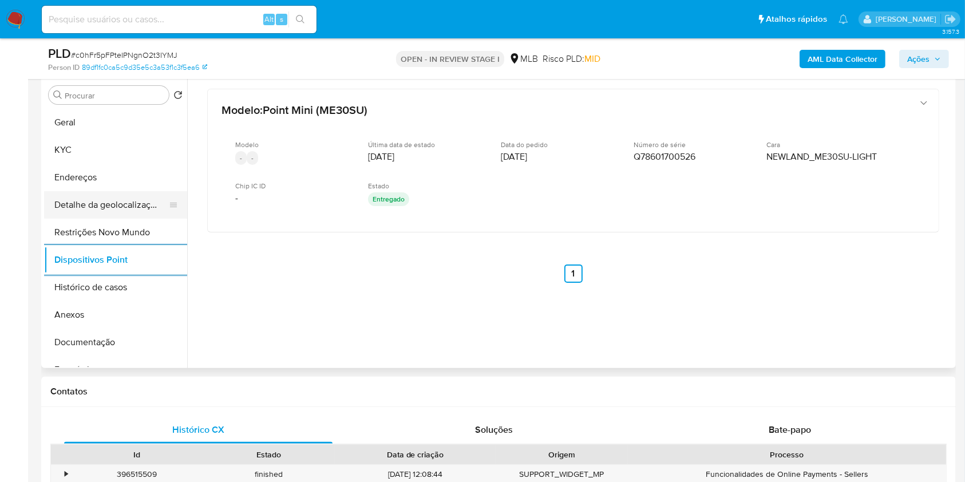
copy p "17350"
click at [107, 349] on button "Documentação" at bounding box center [111, 342] width 134 height 27
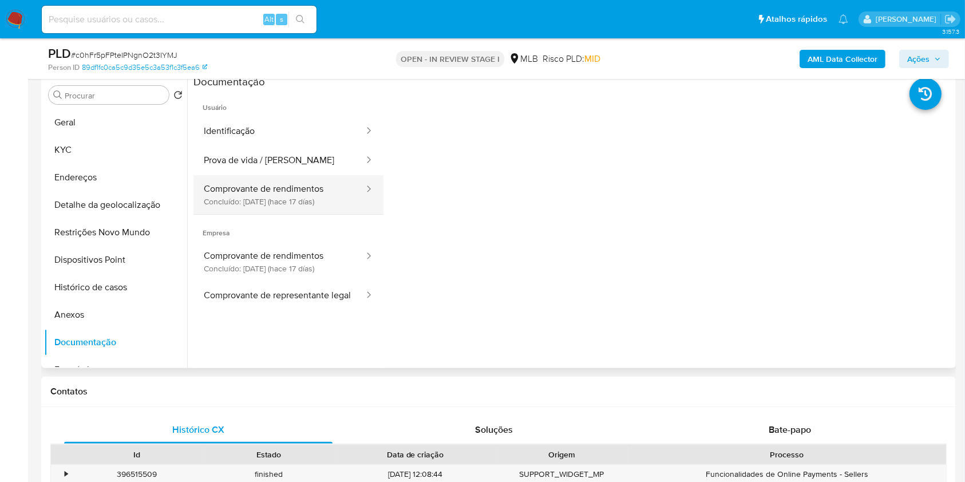
click at [282, 201] on button "Comprovante de rendimentos Concluído: [DATE] (hace 17 [PERSON_NAME])" at bounding box center [280, 194] width 172 height 39
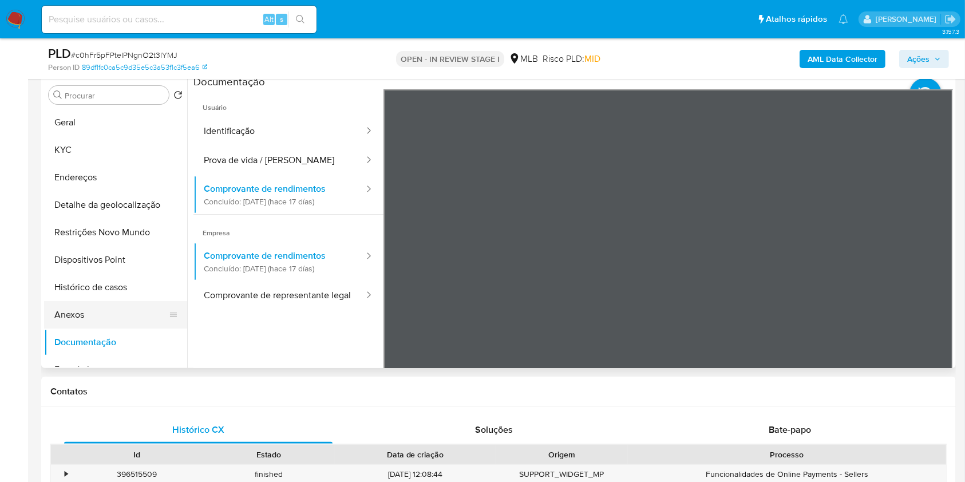
click at [82, 329] on button "Anexos" at bounding box center [111, 314] width 134 height 27
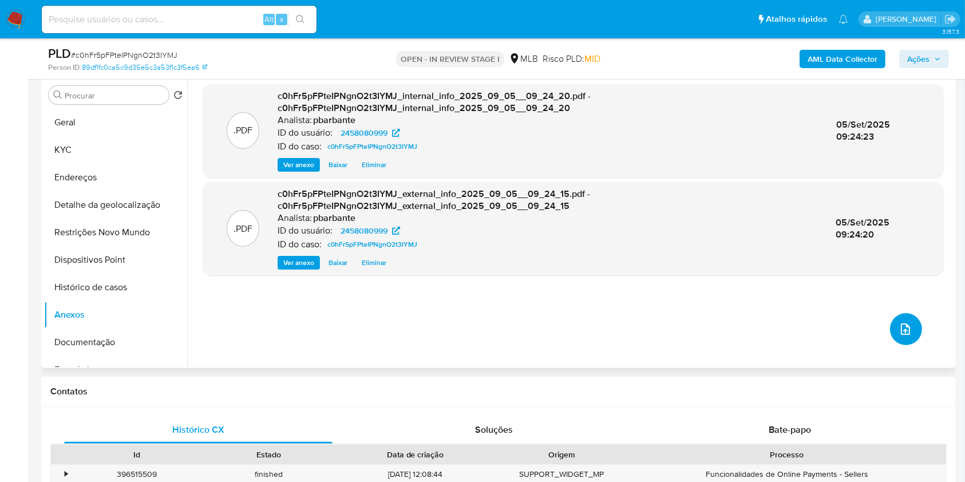
click at [907, 345] on button "upload-file" at bounding box center [906, 329] width 32 height 32
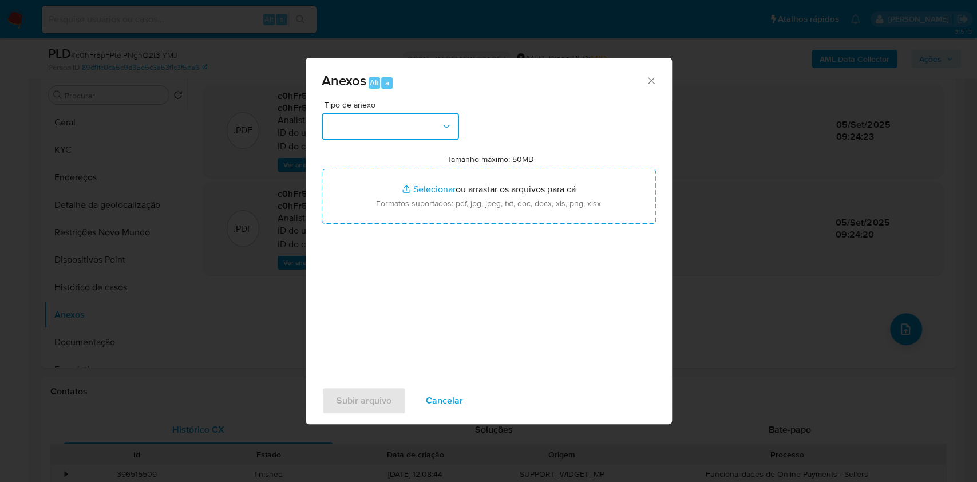
click at [432, 113] on button "button" at bounding box center [390, 126] width 137 height 27
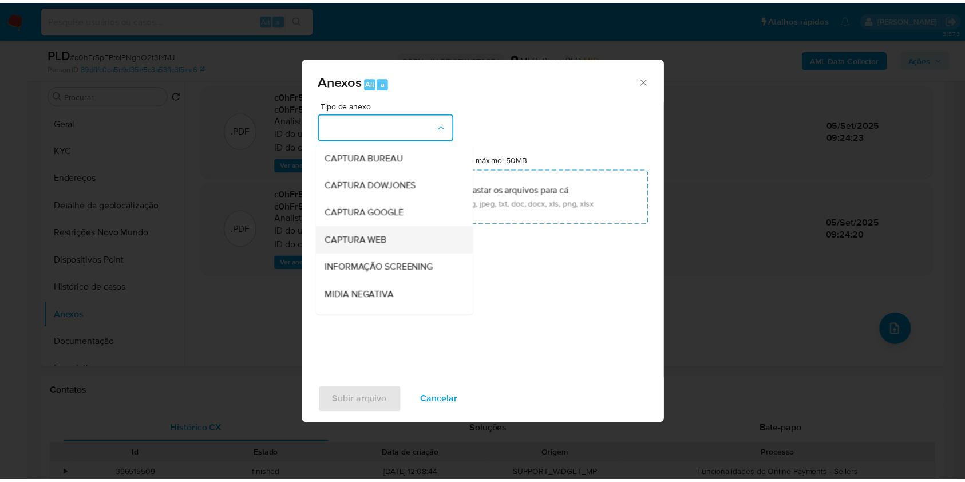
scroll to position [142, 0]
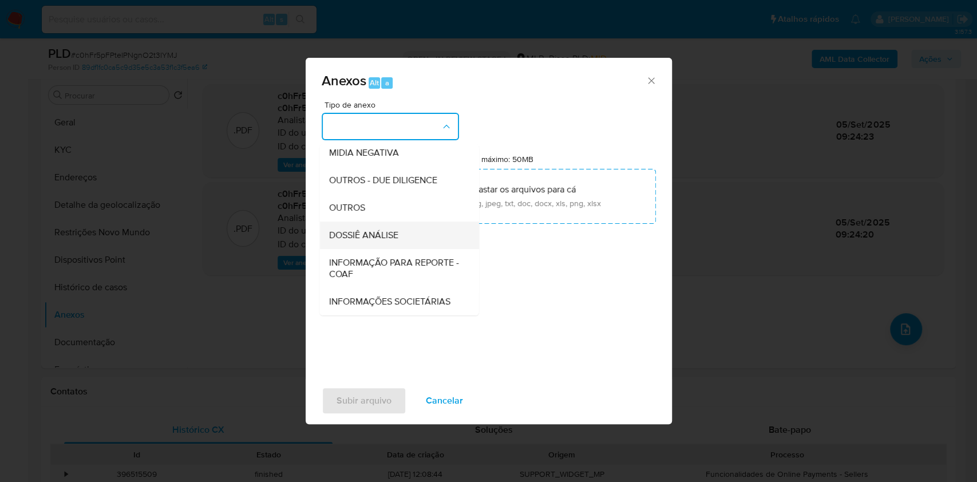
click at [359, 230] on span "DOSSIÊ ANÁLISE" at bounding box center [363, 235] width 69 height 11
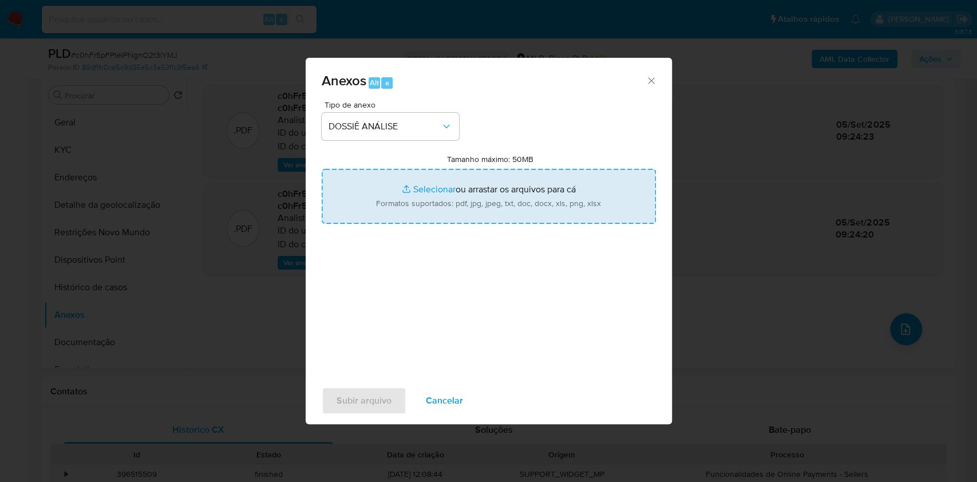
type input "C:\fakepath\Mulan 2458080999_2025_09_04_08_08_43.xlsx"
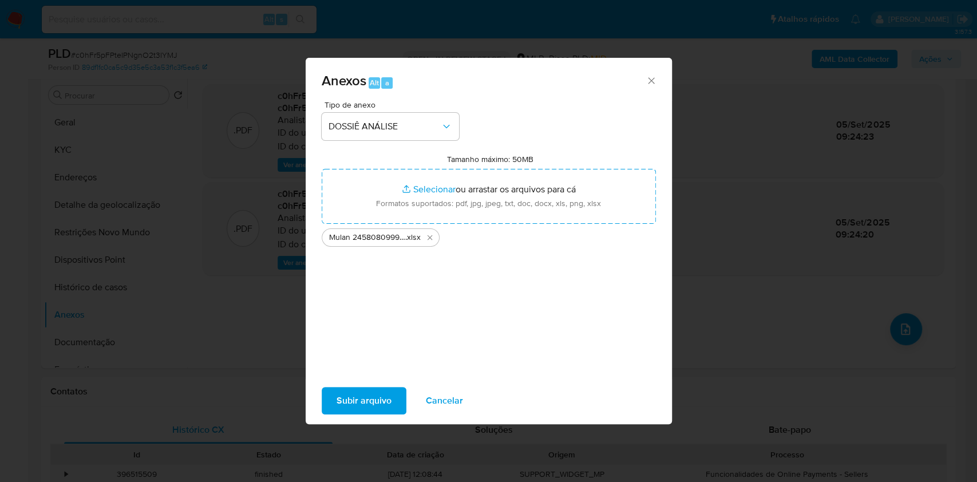
click at [366, 399] on span "Subir arquivo" at bounding box center [364, 400] width 55 height 25
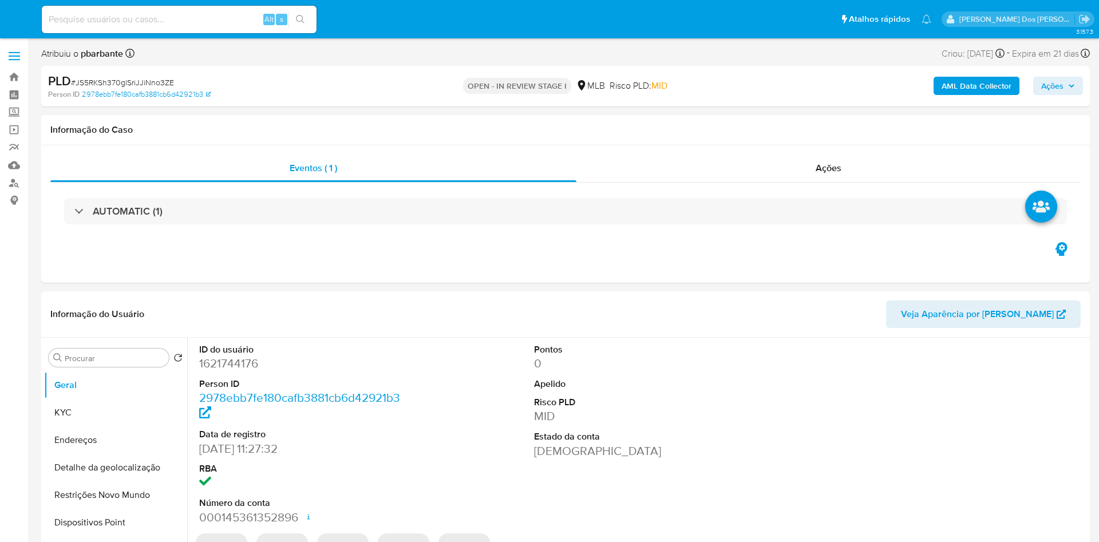
select select "10"
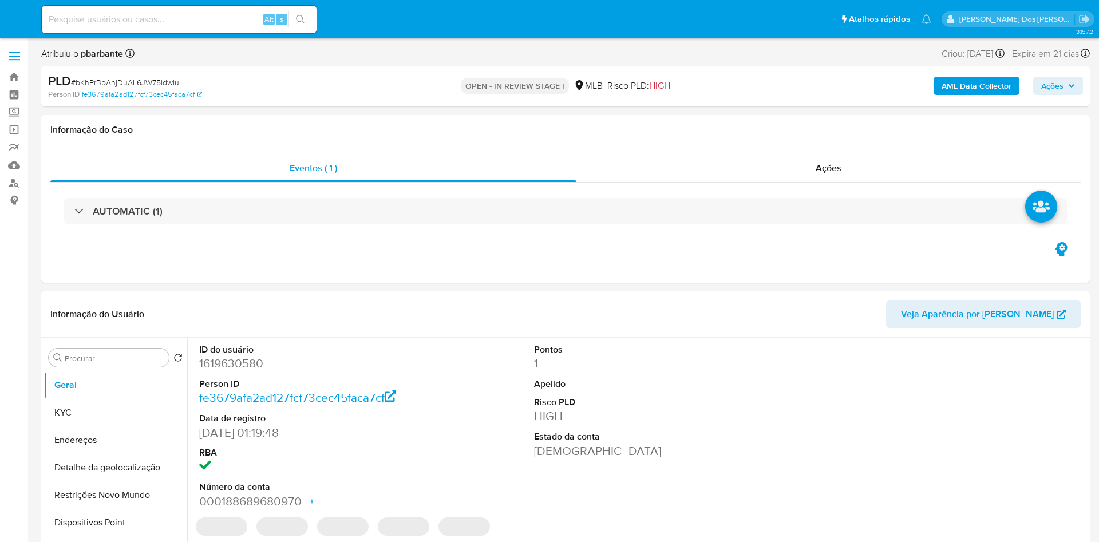
select select "10"
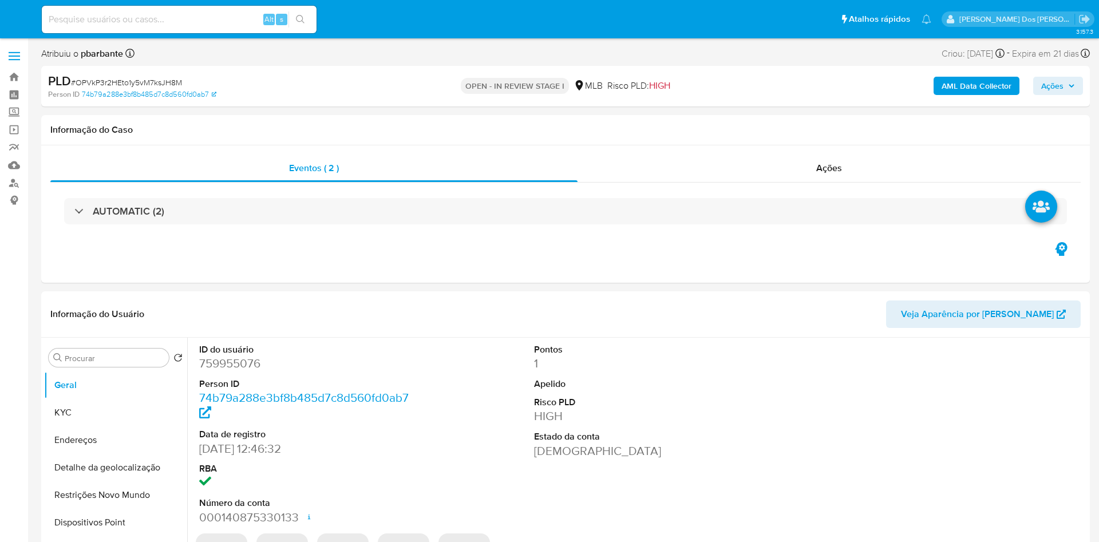
select select "10"
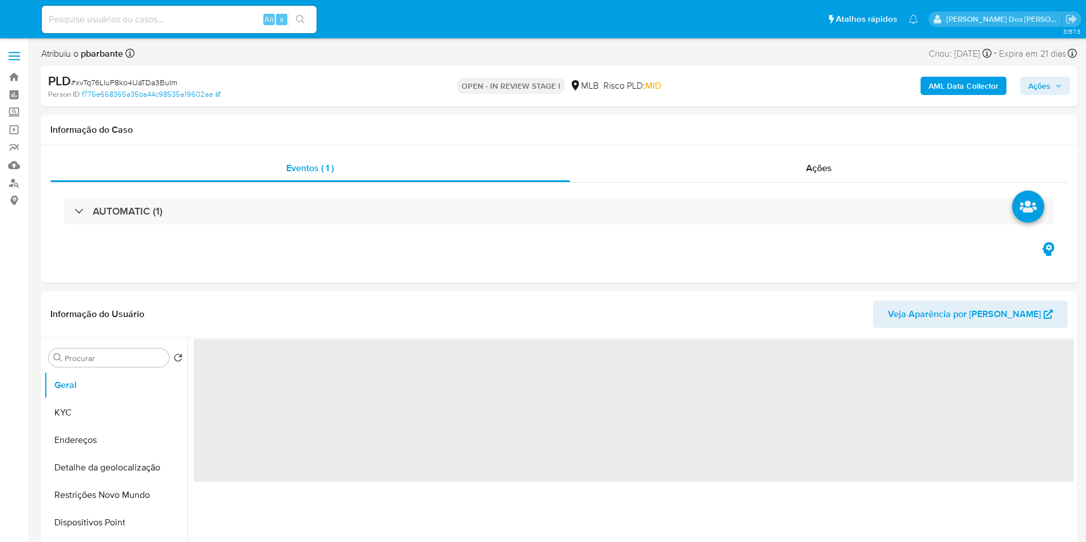
select select "10"
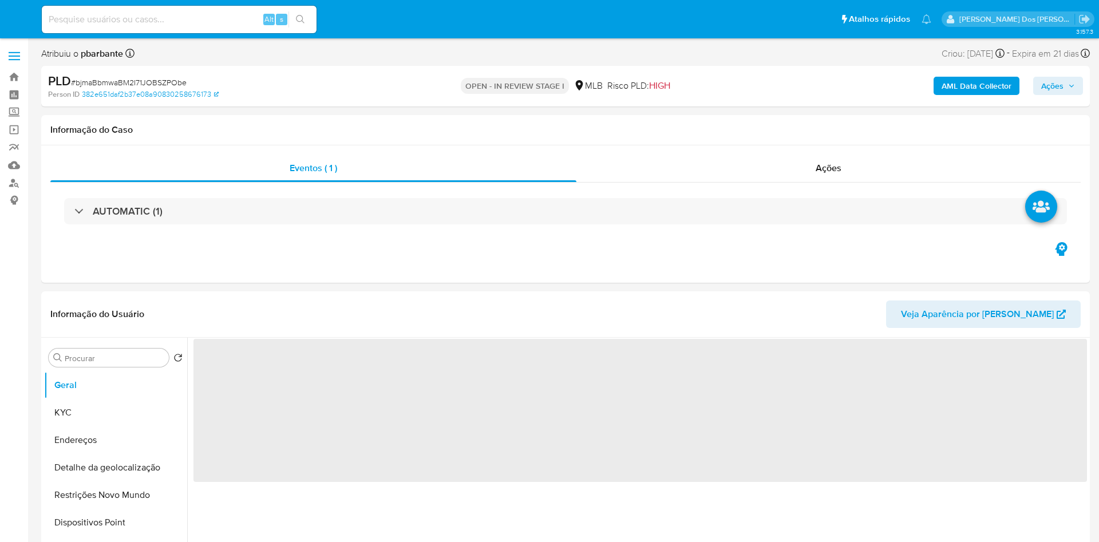
select select "10"
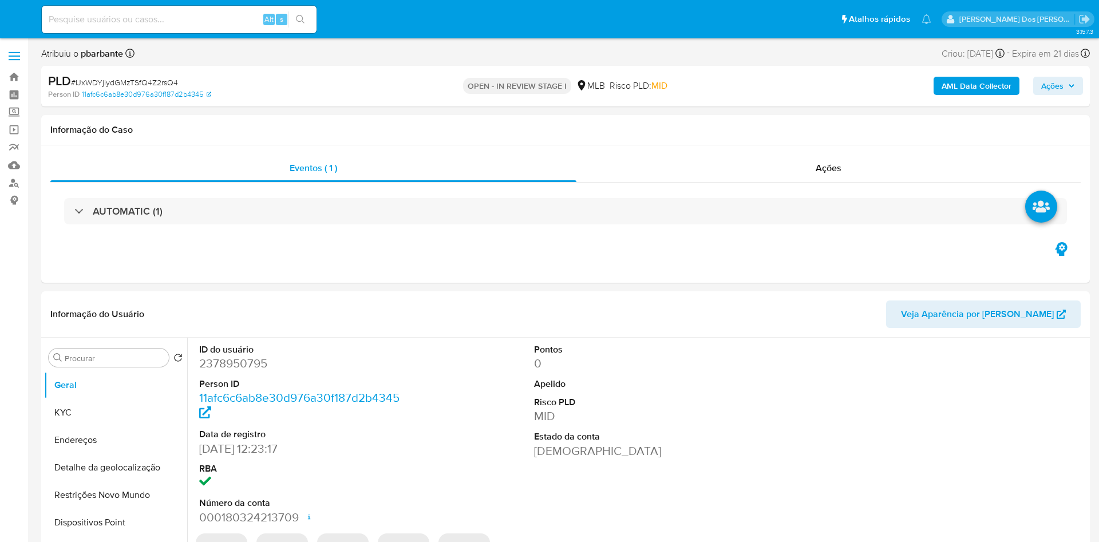
select select "10"
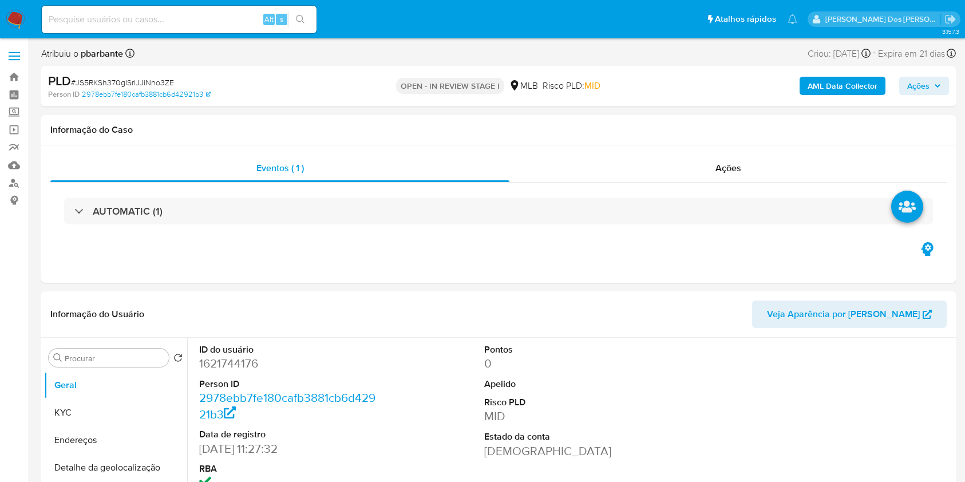
select select "10"
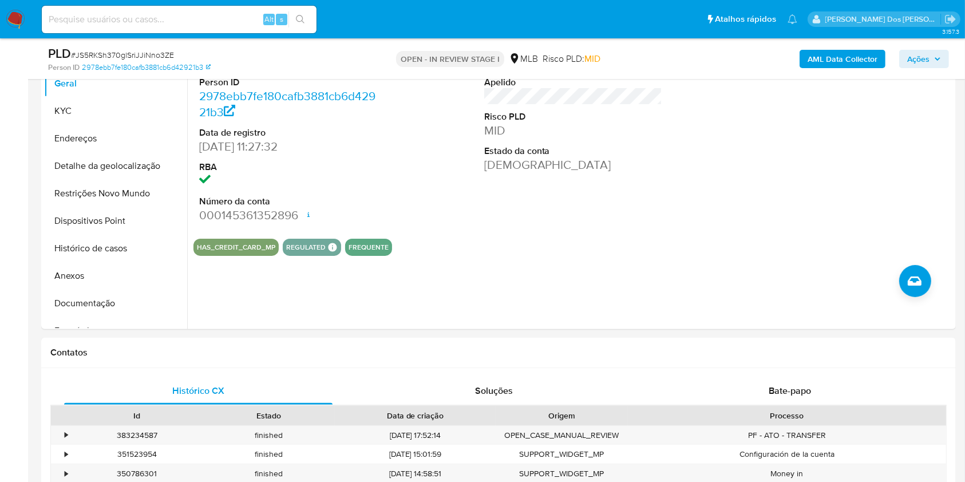
scroll to position [104, 0]
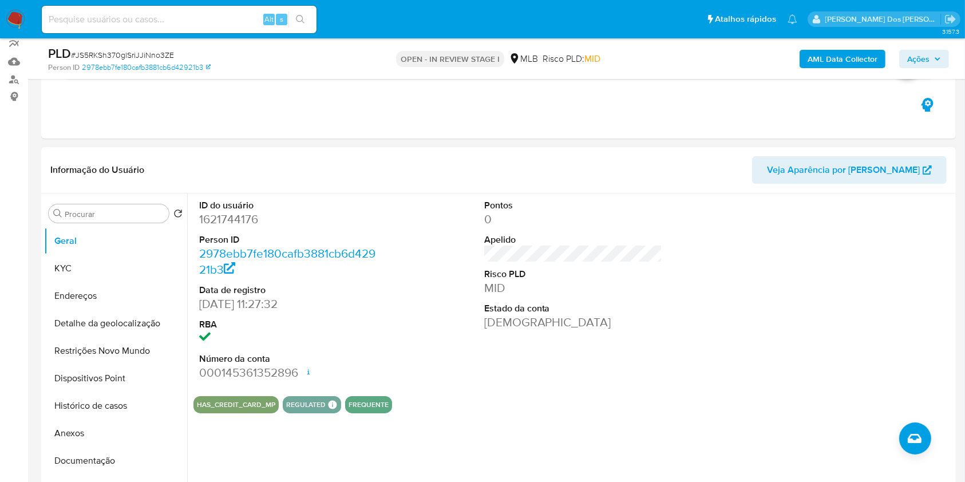
click at [219, 227] on dd "1621744176" at bounding box center [288, 219] width 179 height 16
copy dd "1621744176"
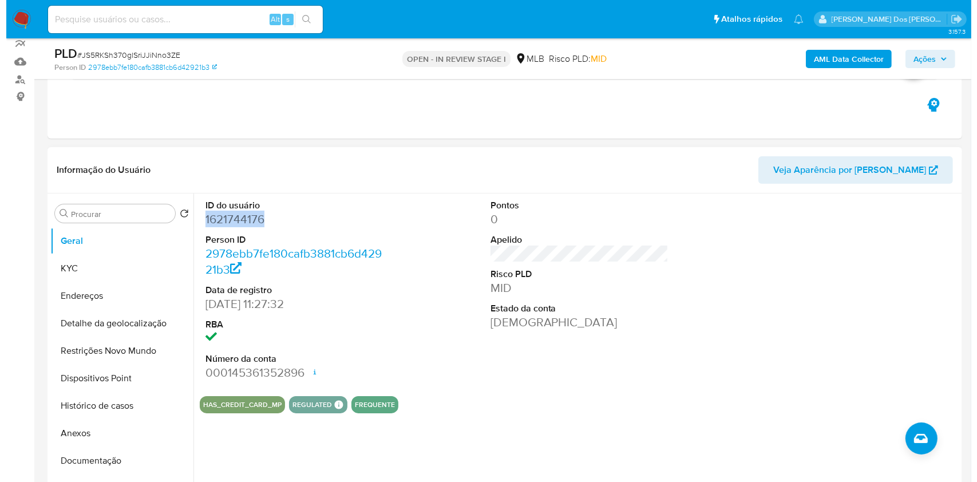
scroll to position [0, 0]
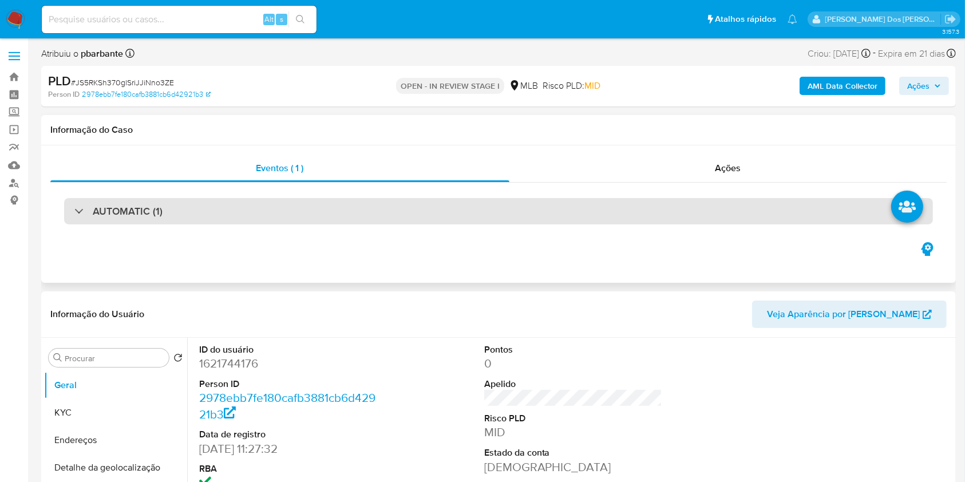
click at [270, 218] on div "AUTOMATIC (1)" at bounding box center [498, 211] width 869 height 26
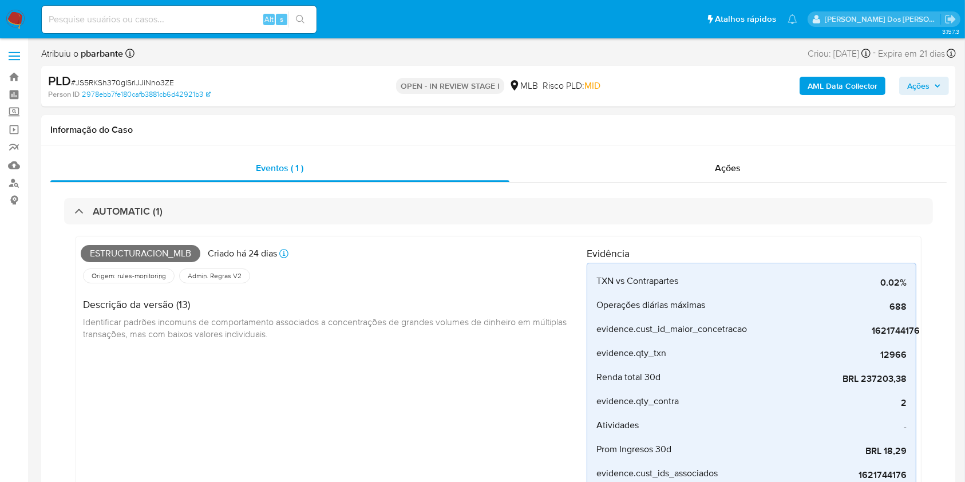
click at [838, 77] on b "AML Data Collector" at bounding box center [843, 86] width 70 height 18
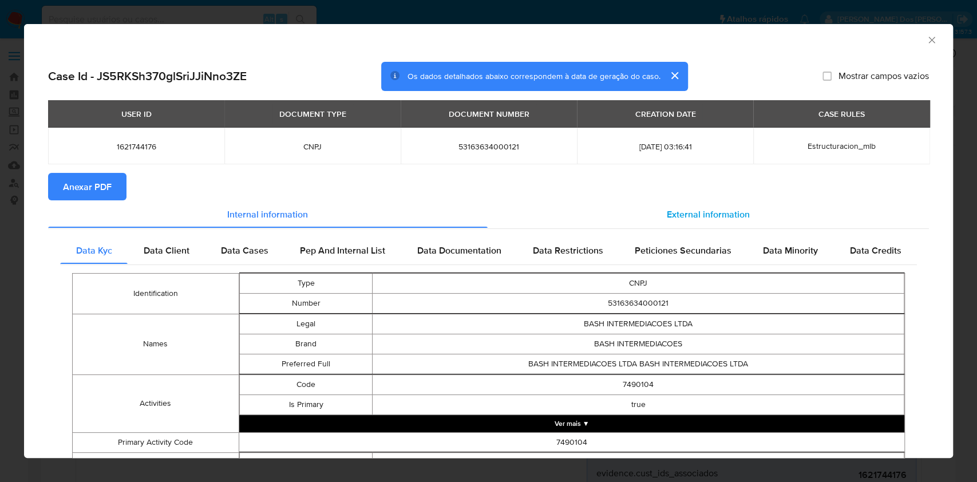
click at [735, 208] on span "External information" at bounding box center [708, 213] width 83 height 13
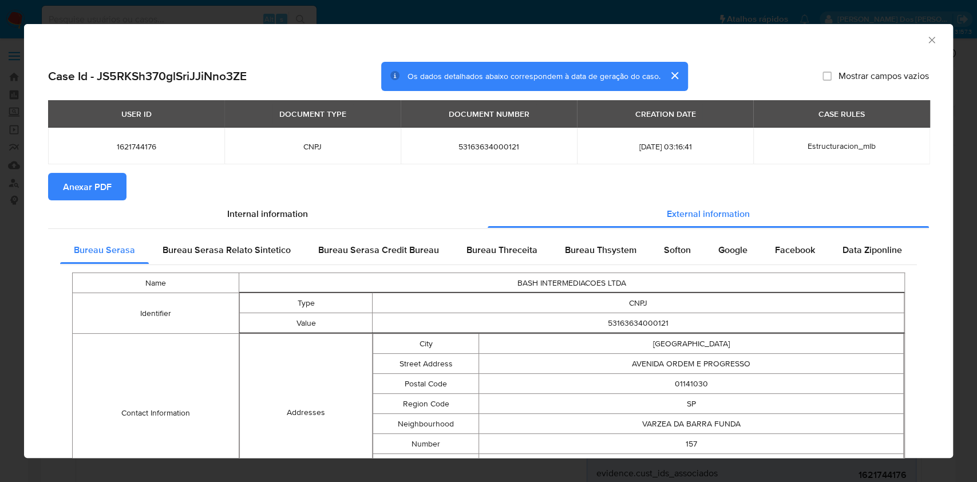
click at [96, 192] on span "Anexar PDF" at bounding box center [87, 186] width 49 height 25
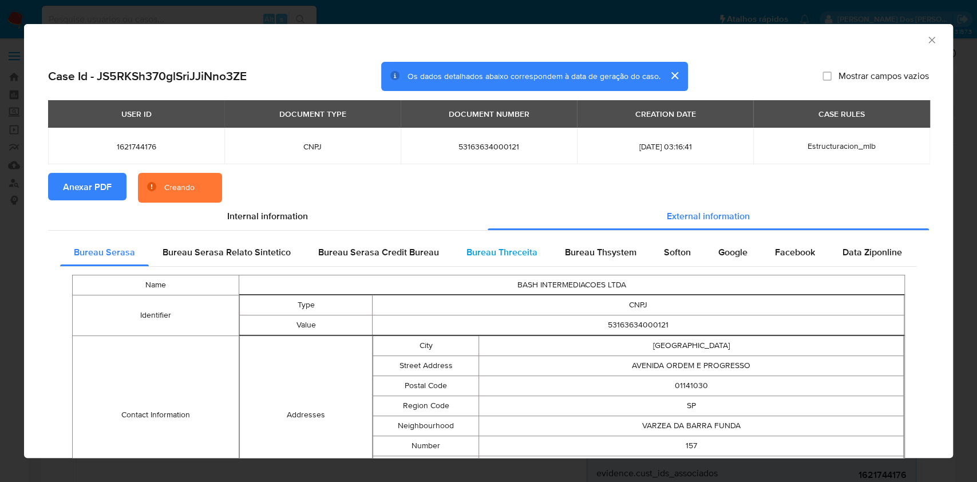
scroll to position [415, 0]
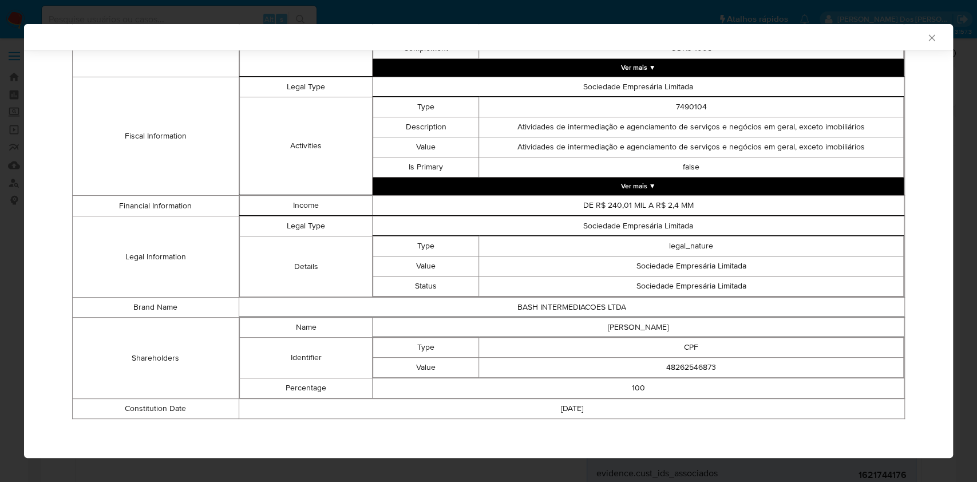
click at [665, 369] on td "48262546873" at bounding box center [691, 368] width 425 height 20
copy td "48262546873"
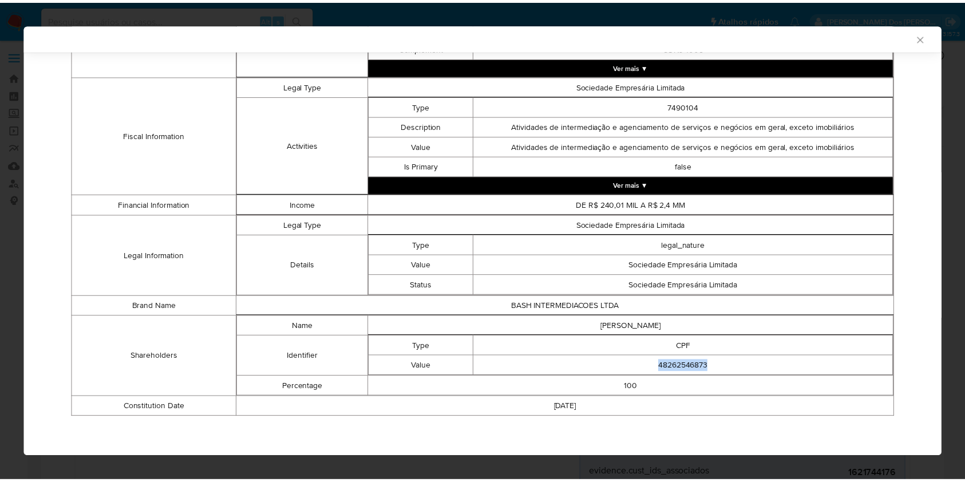
scroll to position [413, 0]
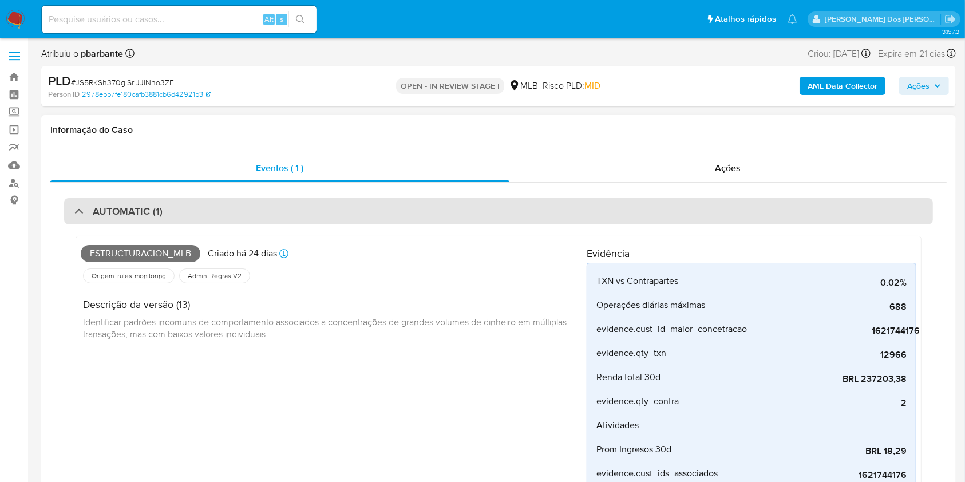
click at [164, 199] on div "AUTOMATIC (1)" at bounding box center [498, 211] width 869 height 26
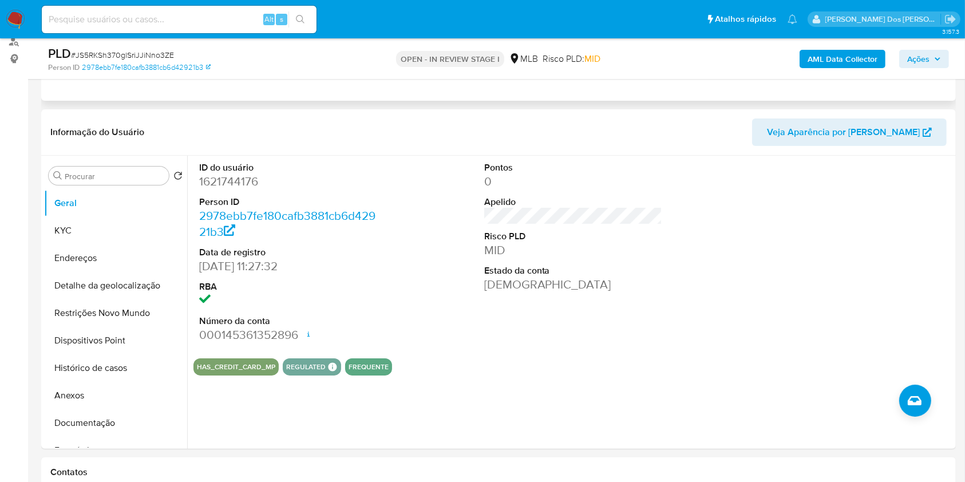
scroll to position [149, 0]
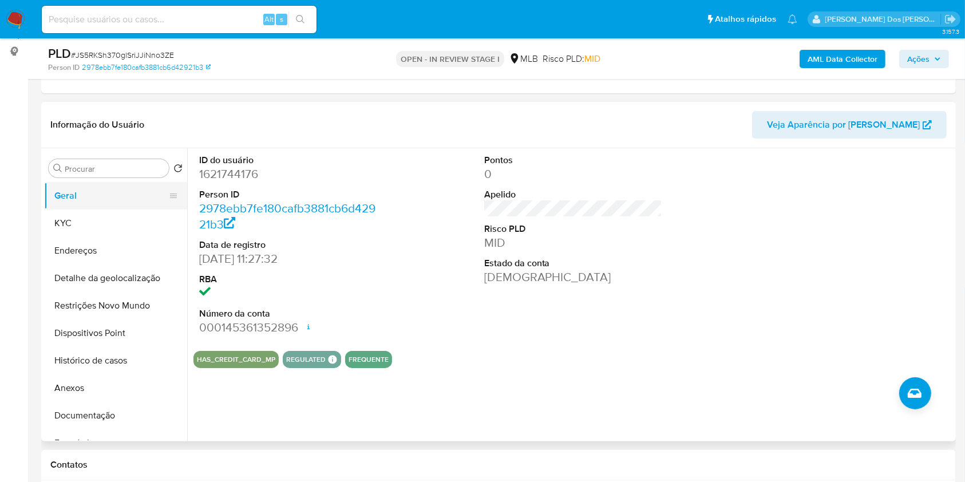
click at [120, 210] on button "Geral" at bounding box center [111, 195] width 134 height 27
click at [101, 237] on button "KYC" at bounding box center [111, 223] width 134 height 27
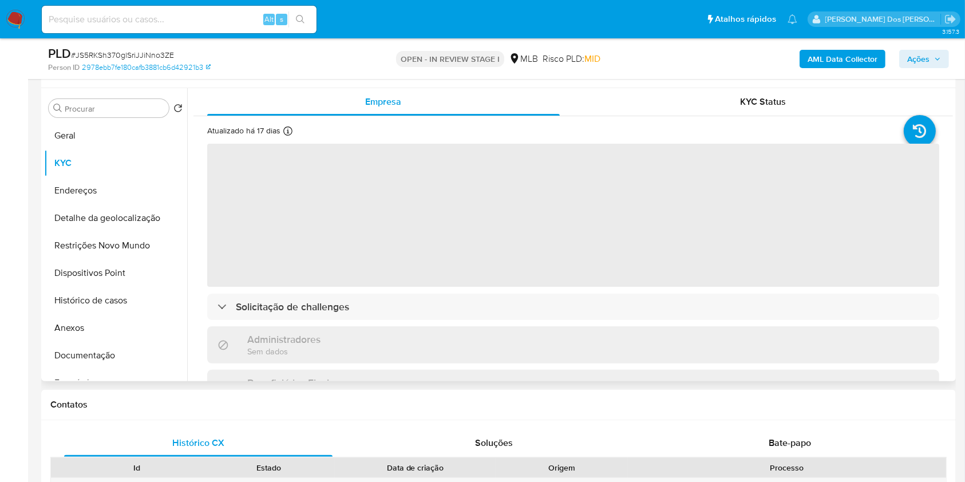
scroll to position [210, 0]
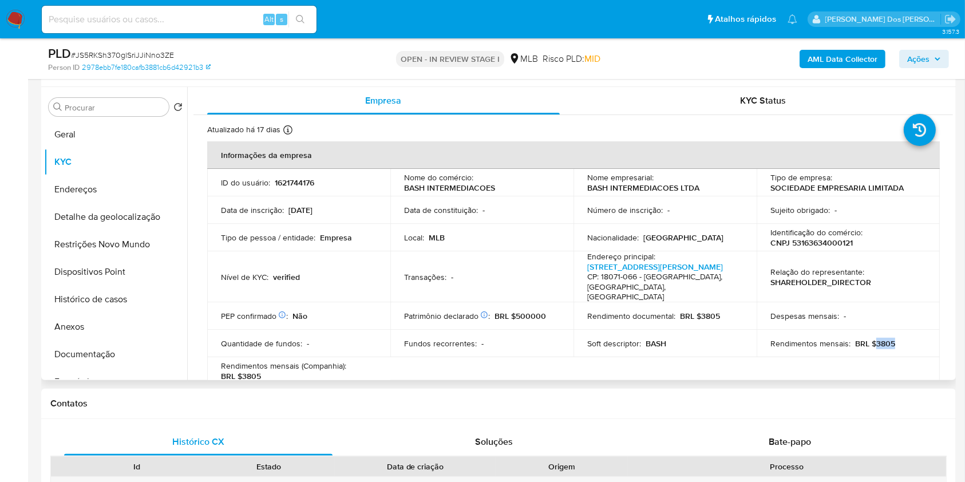
drag, startPoint x: 898, startPoint y: 350, endPoint x: 871, endPoint y: 349, distance: 26.9
click at [871, 349] on div "Rendimentos mensais : BRL $3805" at bounding box center [849, 343] width 156 height 10
copy p "3805"
click at [110, 368] on button "Documentação" at bounding box center [111, 354] width 134 height 27
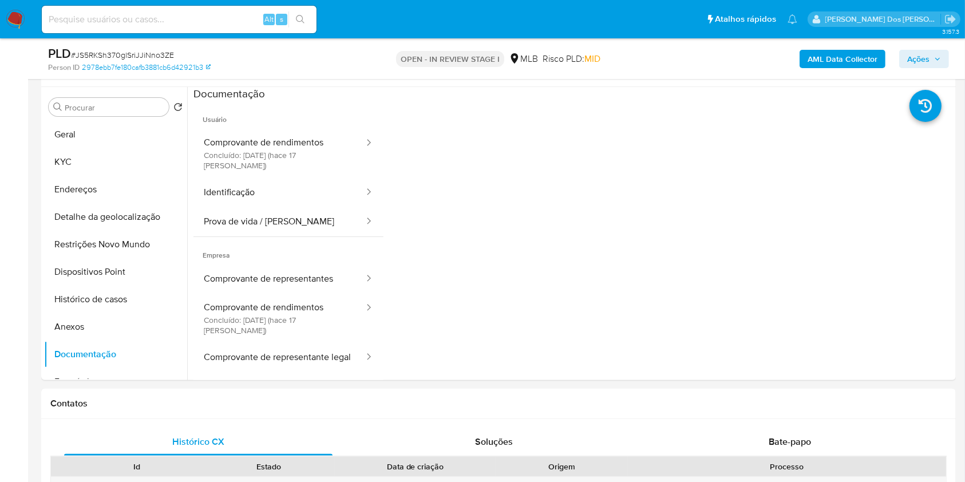
click at [294, 165] on button "Comprovante de rendimentos Concluído: 19/08/2025 (hace 17 días)" at bounding box center [280, 153] width 172 height 49
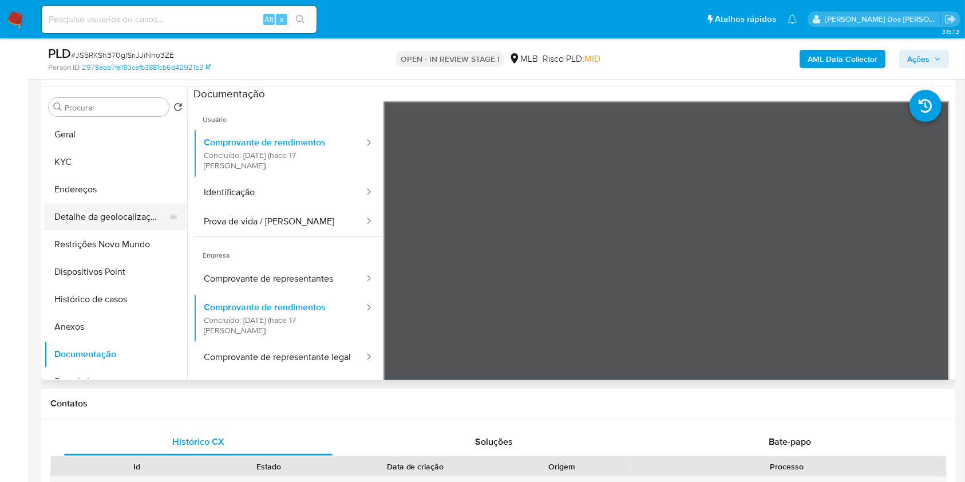
click at [139, 231] on button "Detalhe da geolocalização" at bounding box center [111, 216] width 134 height 27
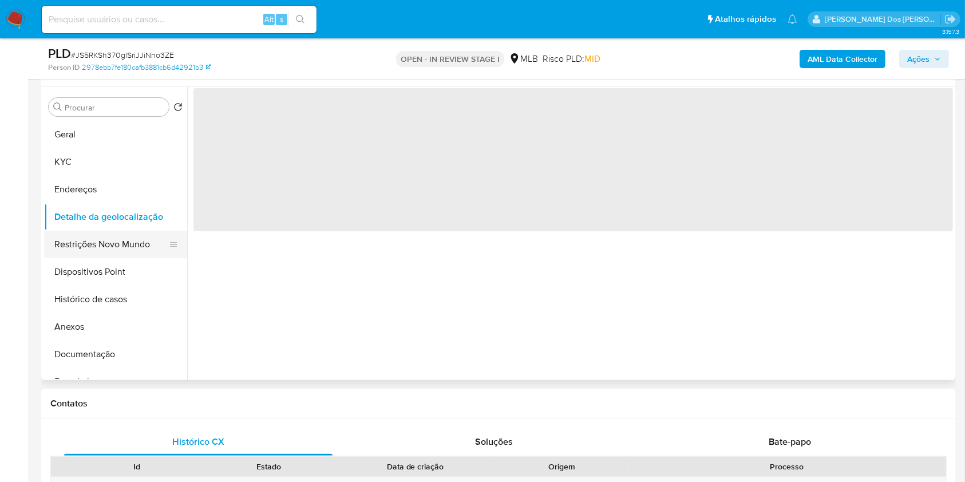
click at [119, 258] on button "Restrições Novo Mundo" at bounding box center [111, 244] width 134 height 27
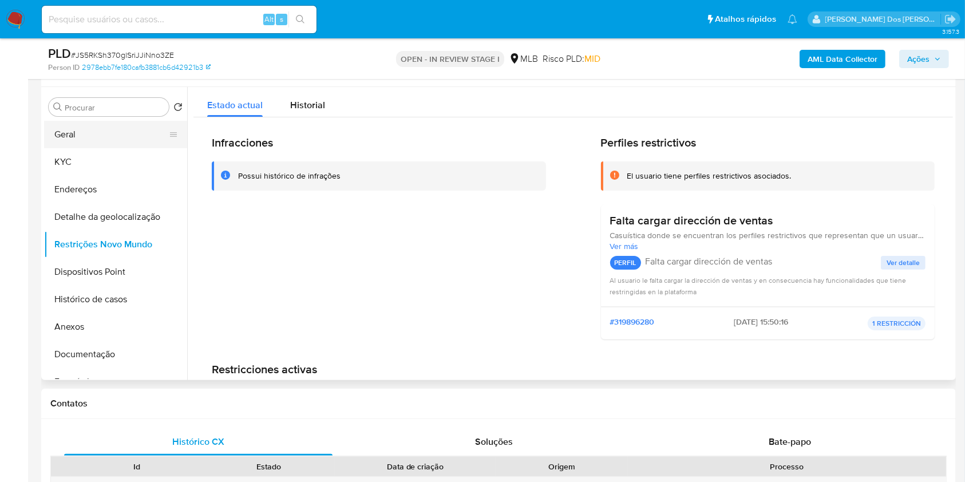
click at [102, 148] on button "Geral" at bounding box center [111, 134] width 134 height 27
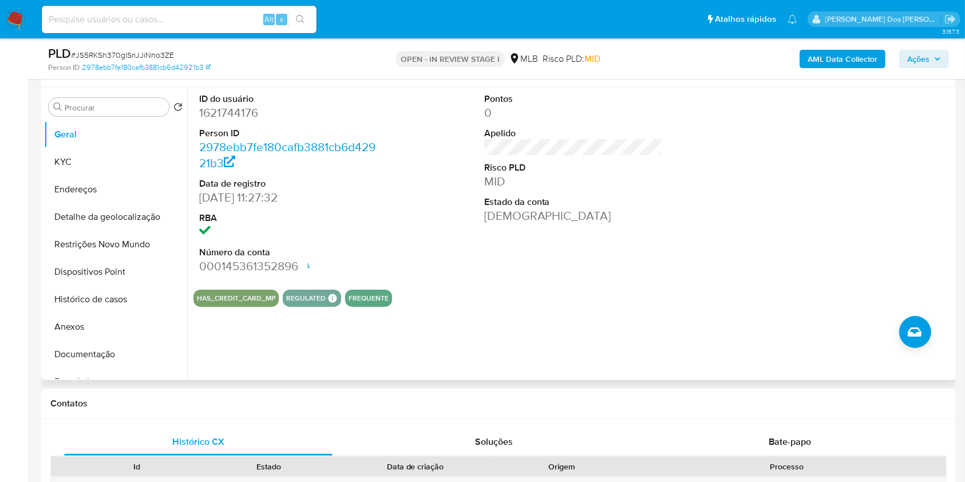
copy p "3805"
click at [79, 176] on button "KYC" at bounding box center [111, 161] width 134 height 27
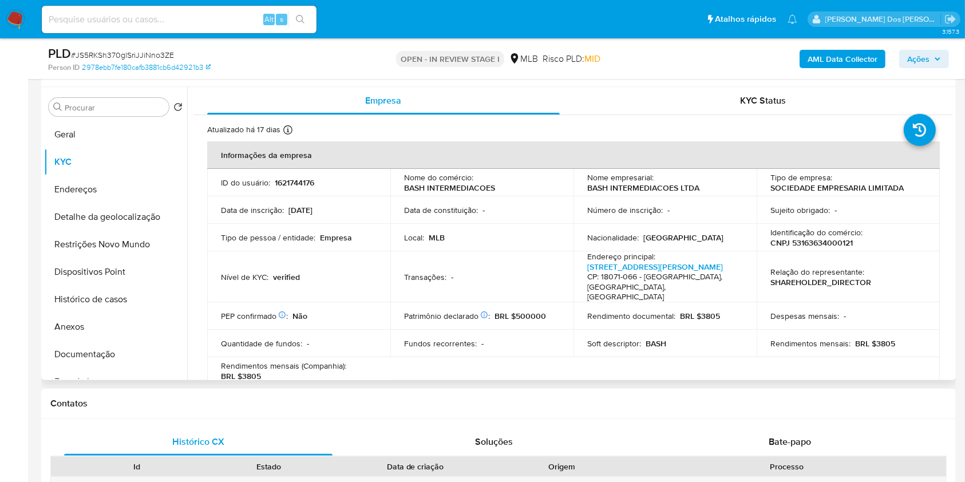
copy p "3805"
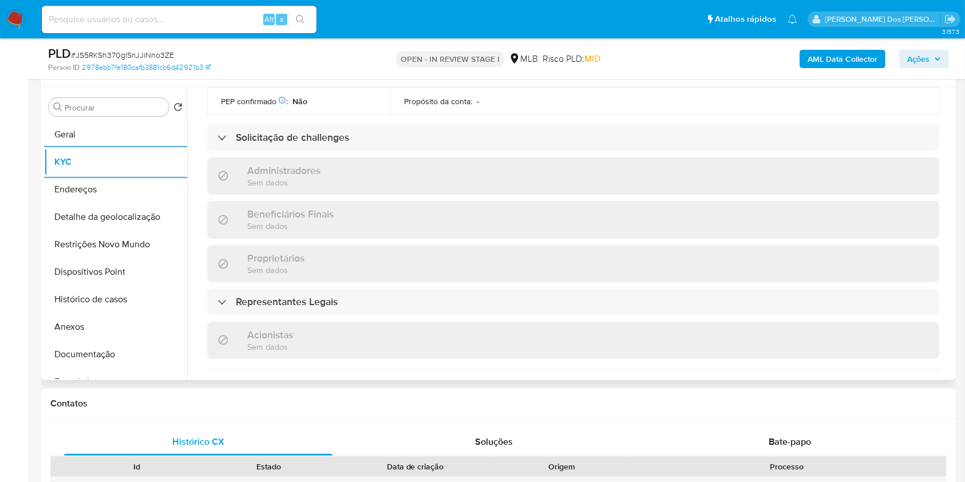
scroll to position [727, 0]
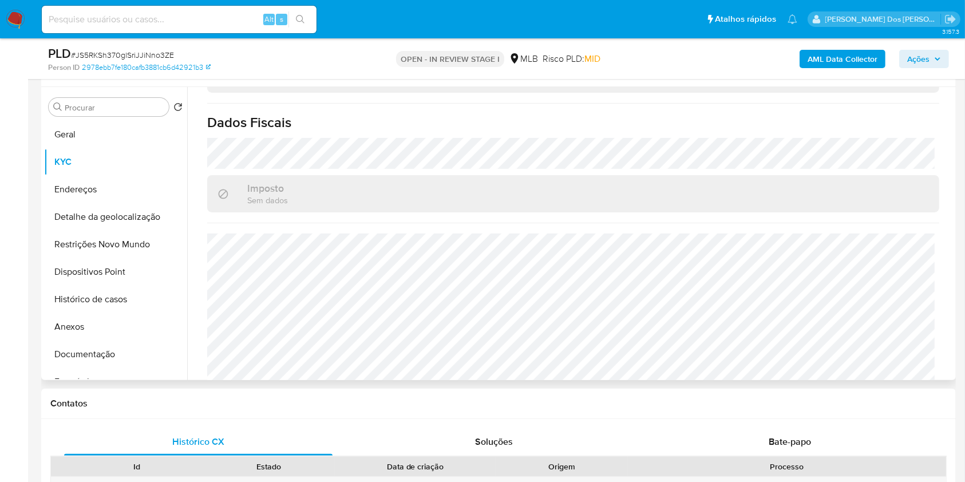
copy p "3805"
click at [90, 249] on button "Restrições Novo Mundo" at bounding box center [111, 244] width 134 height 27
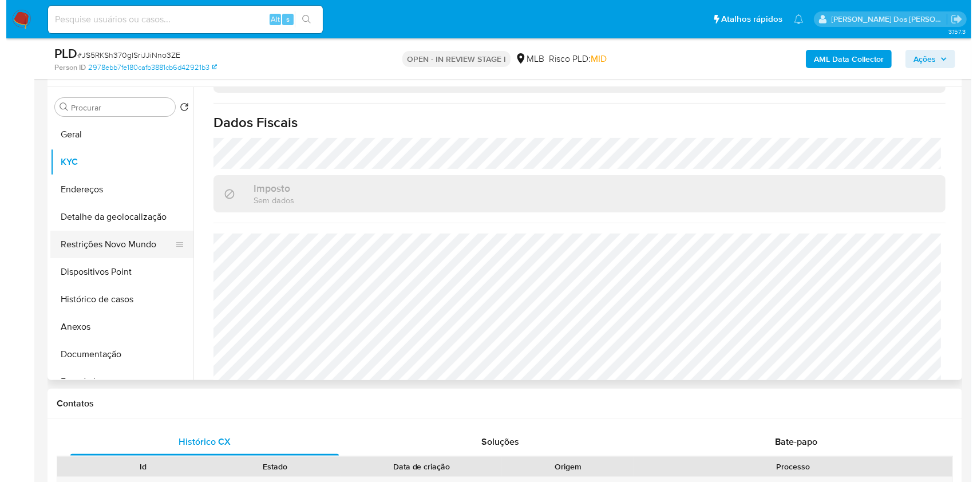
scroll to position [0, 0]
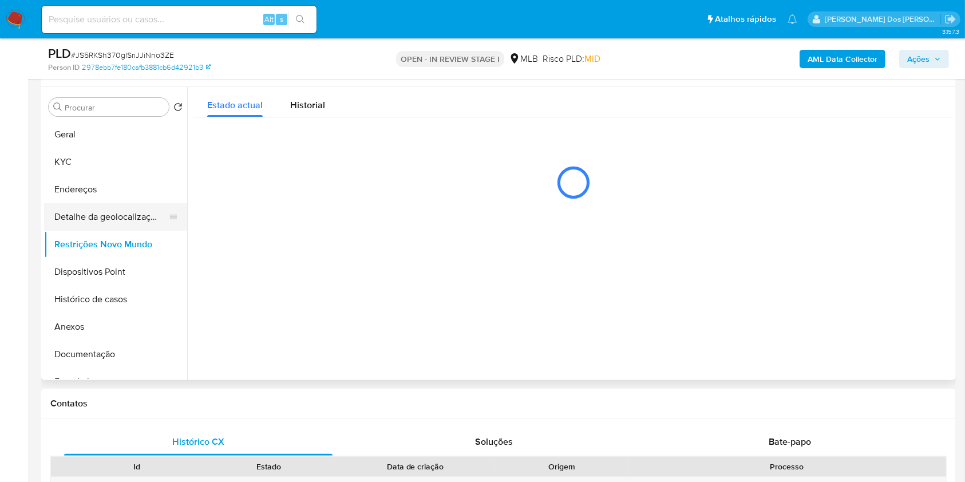
click at [113, 230] on button "Detalhe da geolocalização" at bounding box center [111, 216] width 134 height 27
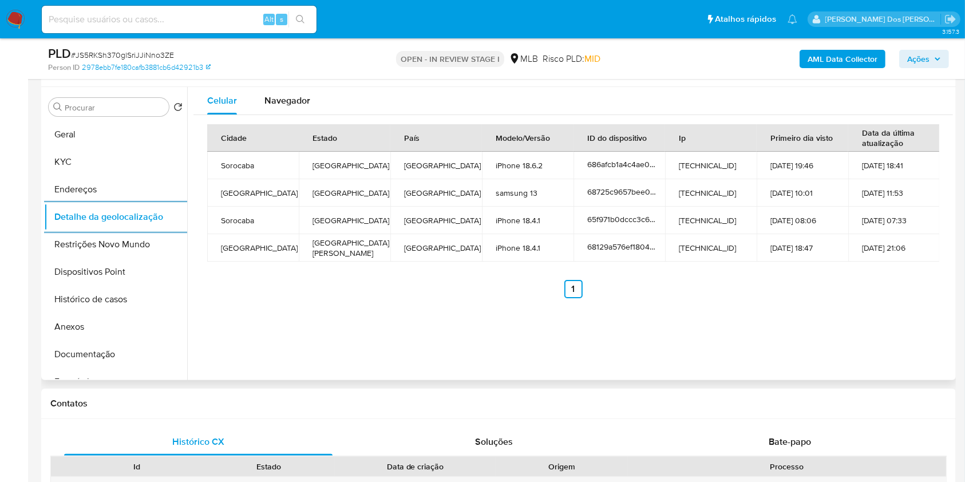
copy p "3805"
click at [111, 258] on button "Restrições Novo Mundo" at bounding box center [111, 244] width 134 height 27
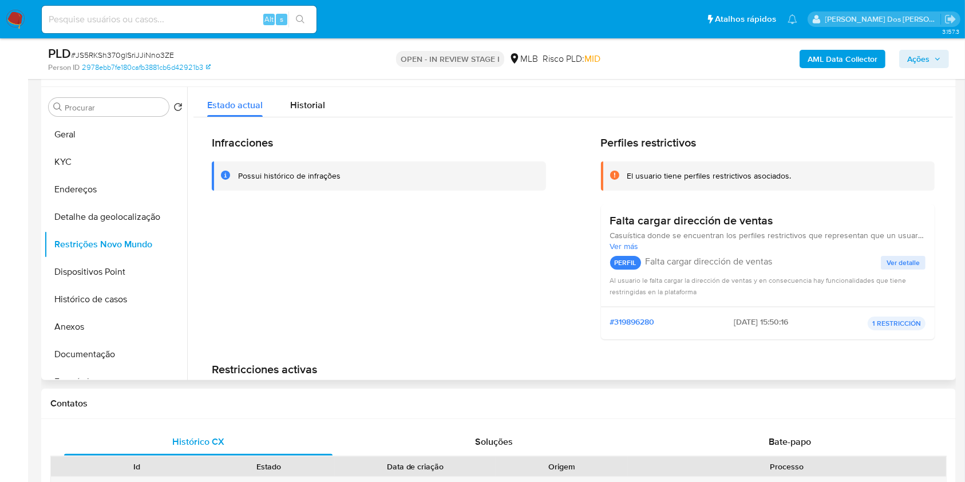
copy p "3805"
click at [128, 286] on button "Dispositivos Point" at bounding box center [111, 271] width 134 height 27
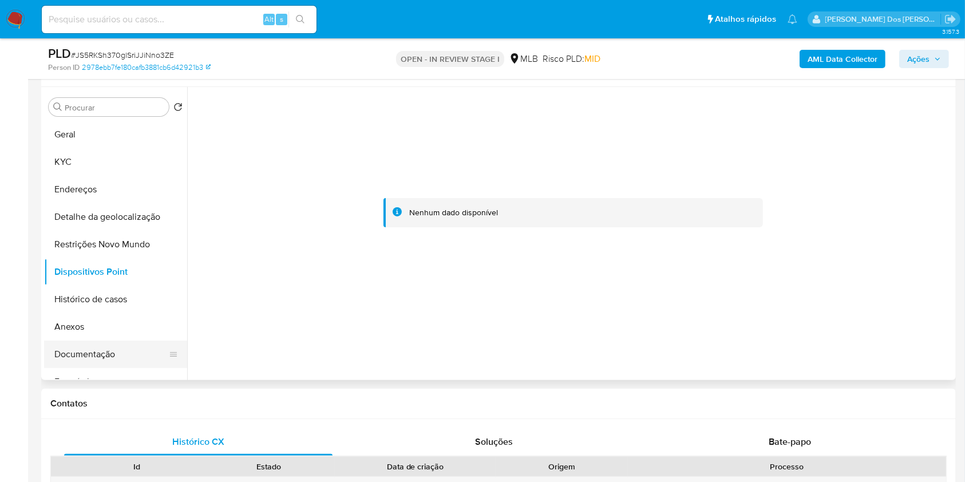
click at [75, 368] on button "Documentação" at bounding box center [111, 354] width 134 height 27
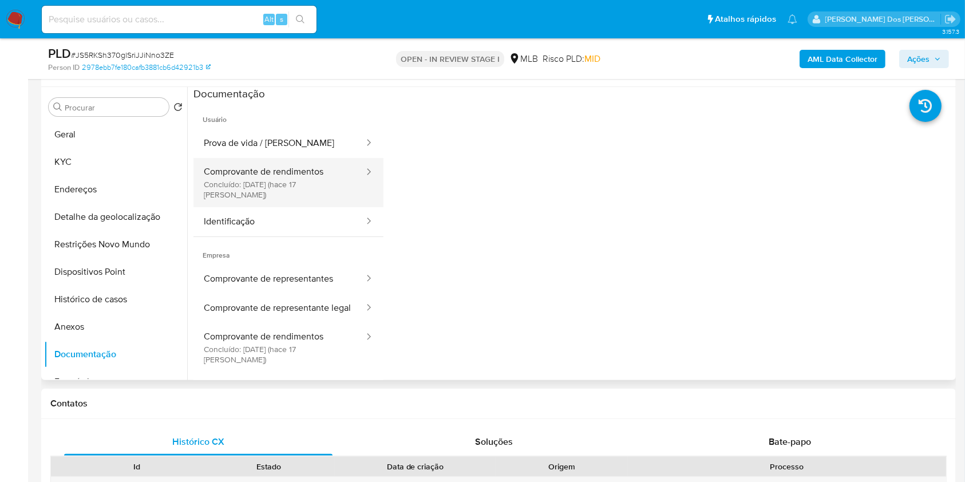
click at [279, 187] on button "Comprovante de rendimentos Concluído: 19/08/2025 (hace 17 días)" at bounding box center [280, 182] width 172 height 49
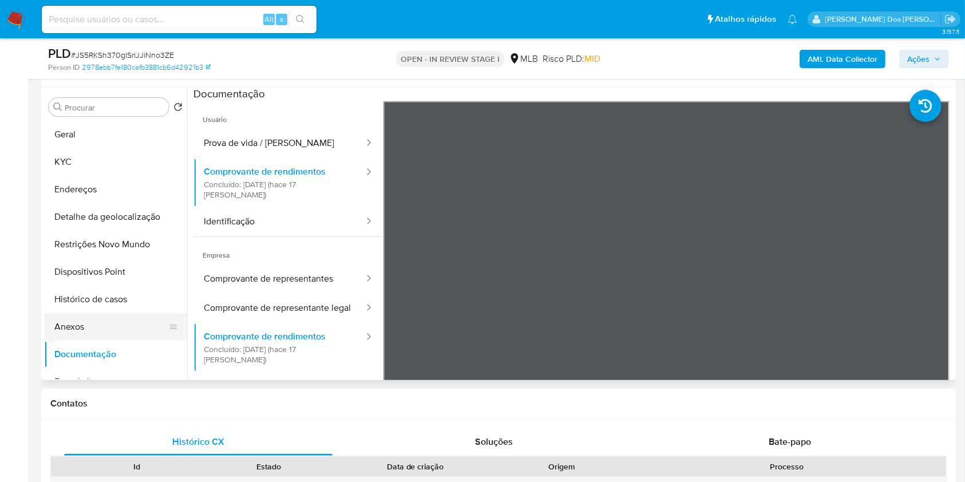
click at [78, 341] on button "Anexos" at bounding box center [111, 326] width 134 height 27
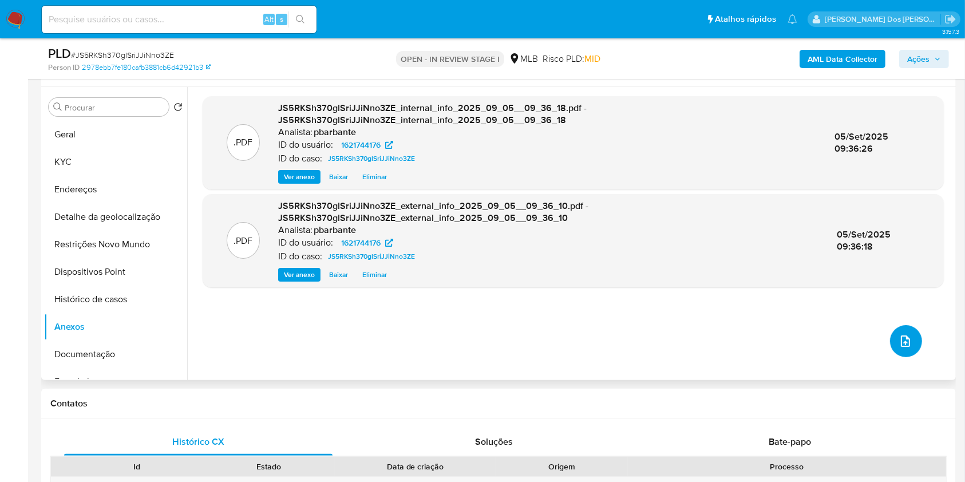
click at [910, 357] on button "upload-file" at bounding box center [906, 341] width 32 height 32
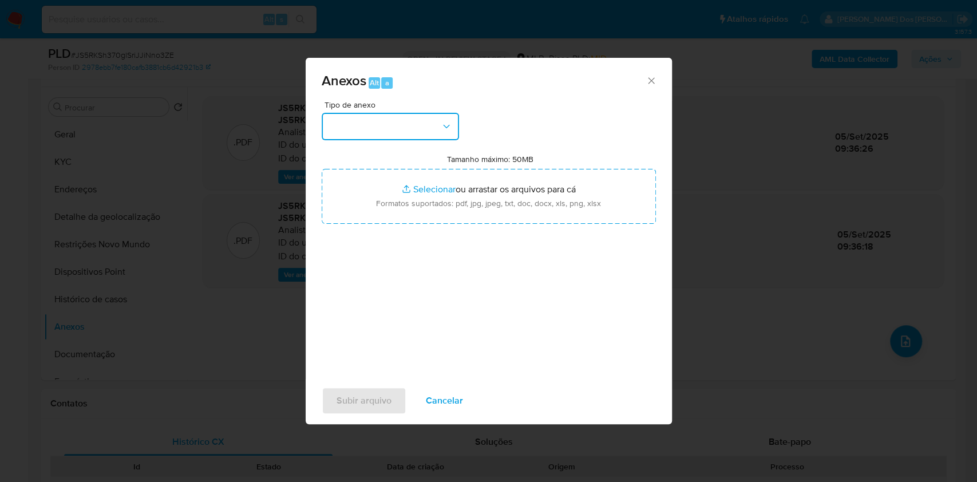
click at [415, 113] on button "button" at bounding box center [390, 126] width 137 height 27
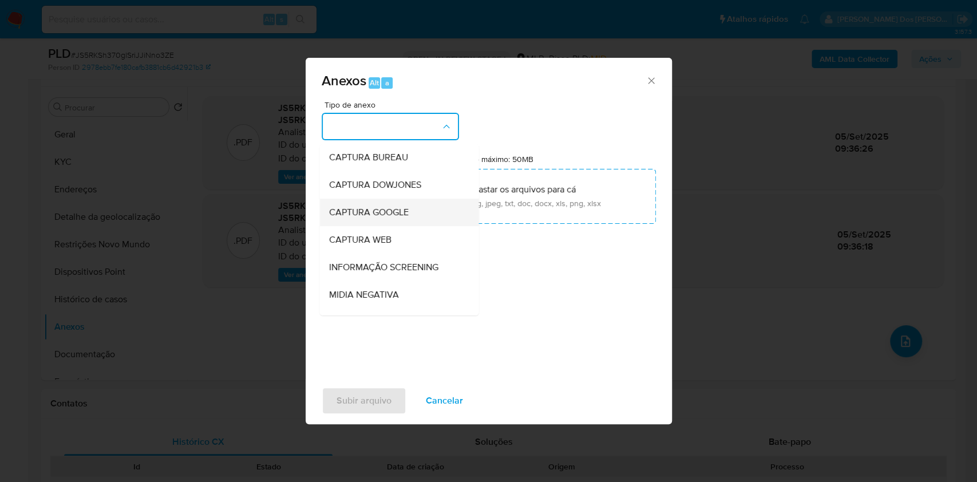
scroll to position [142, 0]
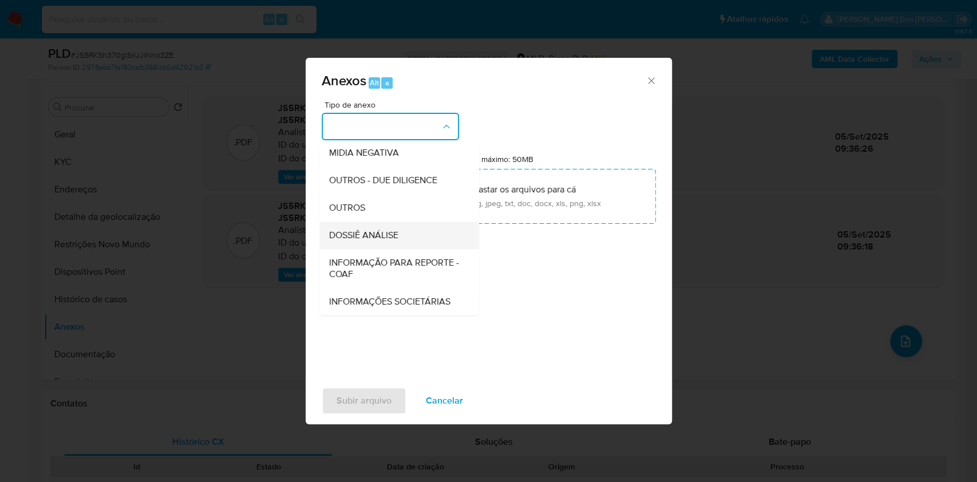
click at [353, 230] on span "DOSSIÊ ANÁLISE" at bounding box center [363, 235] width 69 height 11
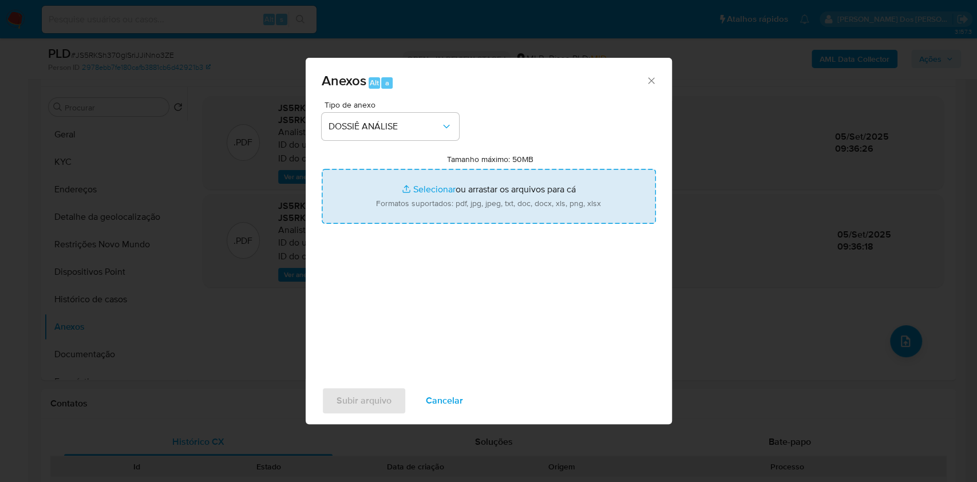
type input "C:\fakepath\Mulan 1621744176_2025_09_04_08_09_46.xlsx"
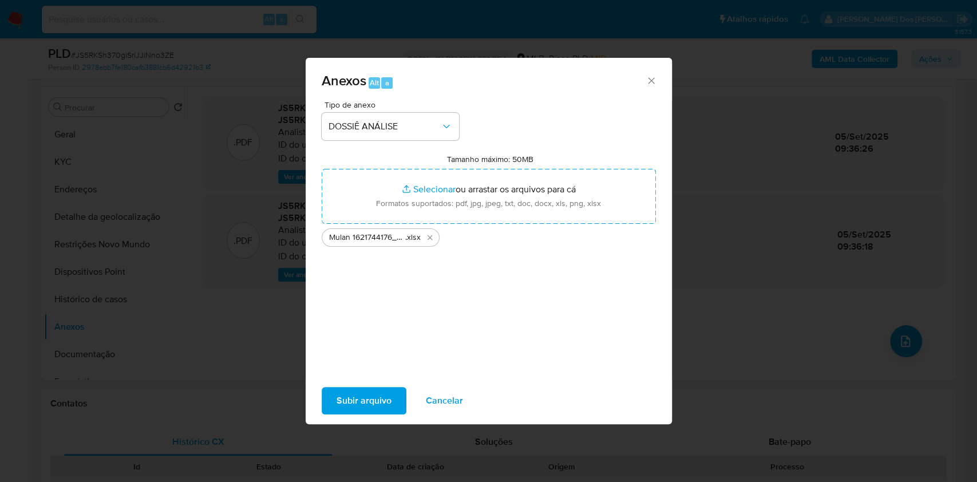
click at [321, 393] on div "Subir arquivo Cancelar" at bounding box center [489, 401] width 366 height 44
click at [337, 399] on span "Subir arquivo" at bounding box center [364, 400] width 55 height 25
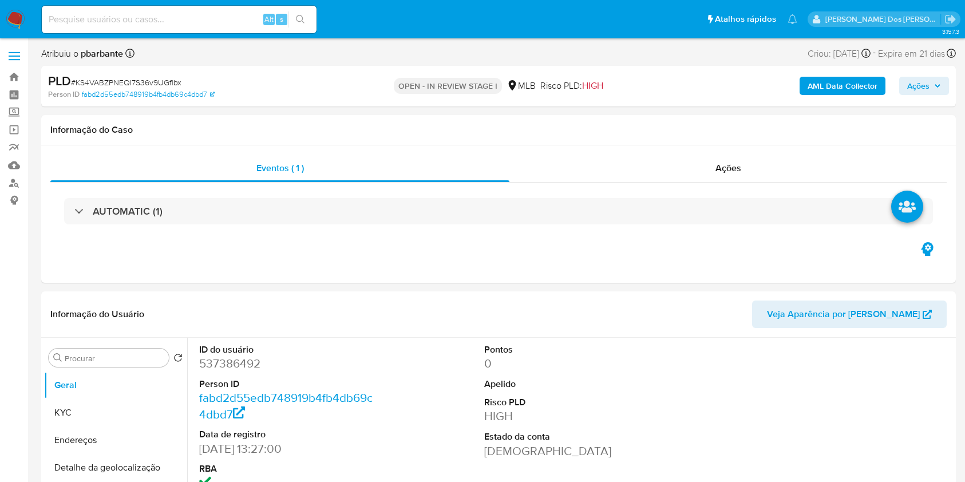
select select "10"
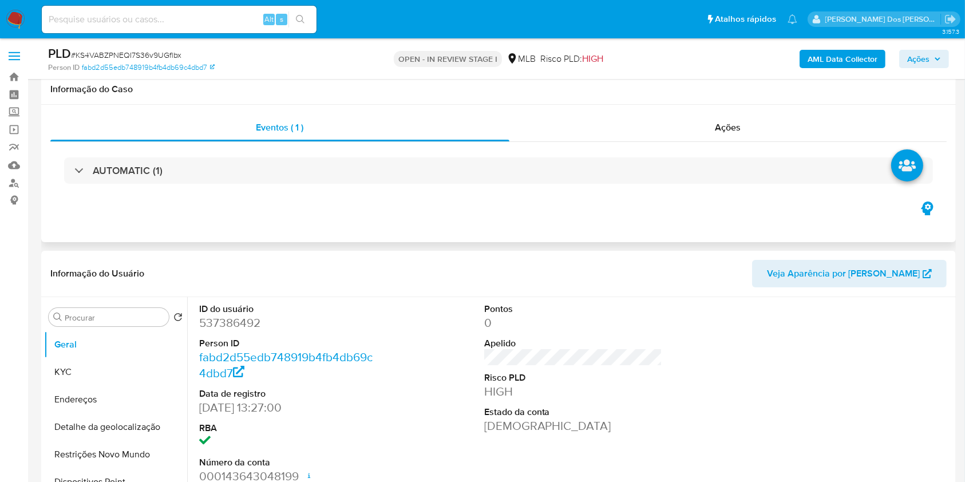
scroll to position [165, 0]
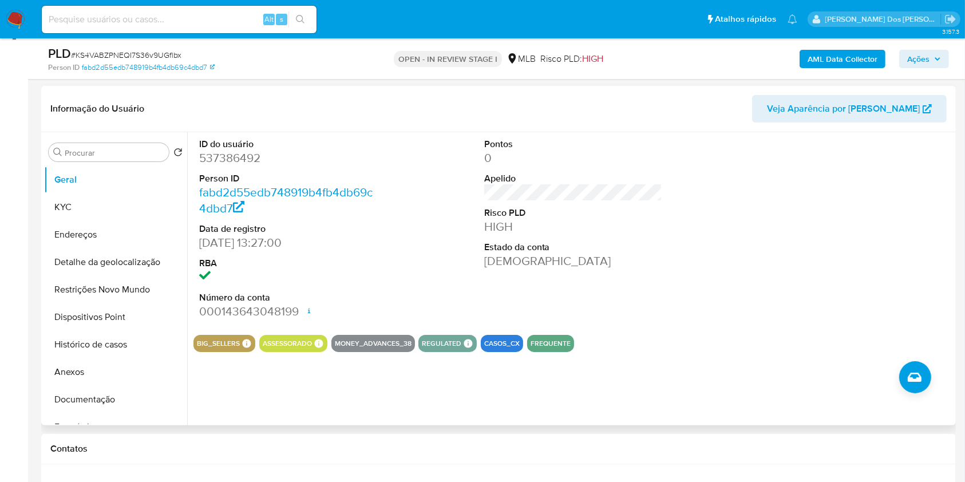
click at [241, 166] on dd "537386492" at bounding box center [288, 158] width 179 height 16
copy dd "537386492"
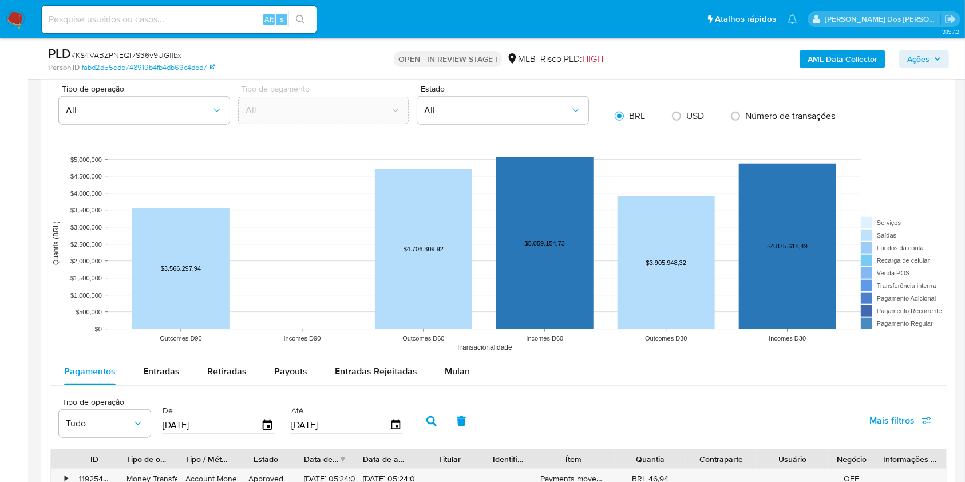
scroll to position [997, 0]
click at [447, 377] on span "Mulan" at bounding box center [457, 370] width 25 height 13
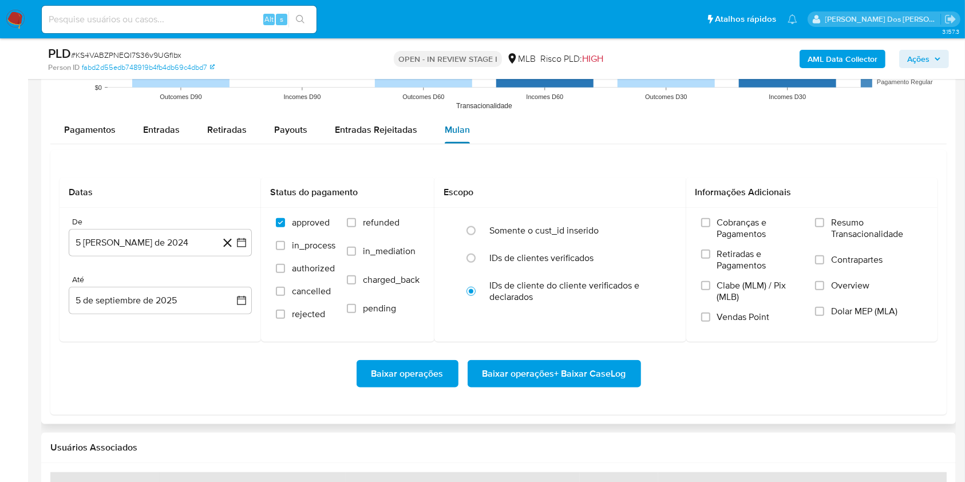
scroll to position [1240, 0]
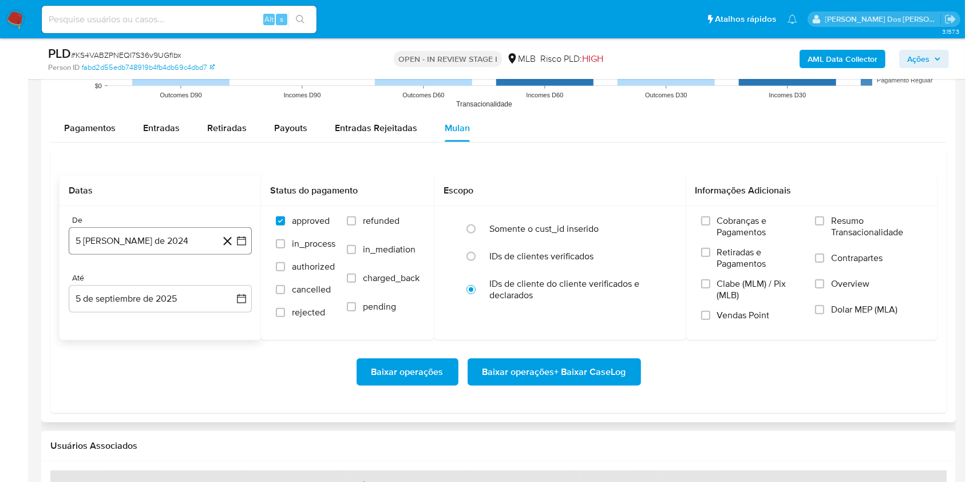
click at [242, 246] on icon "button" at bounding box center [241, 240] width 9 height 9
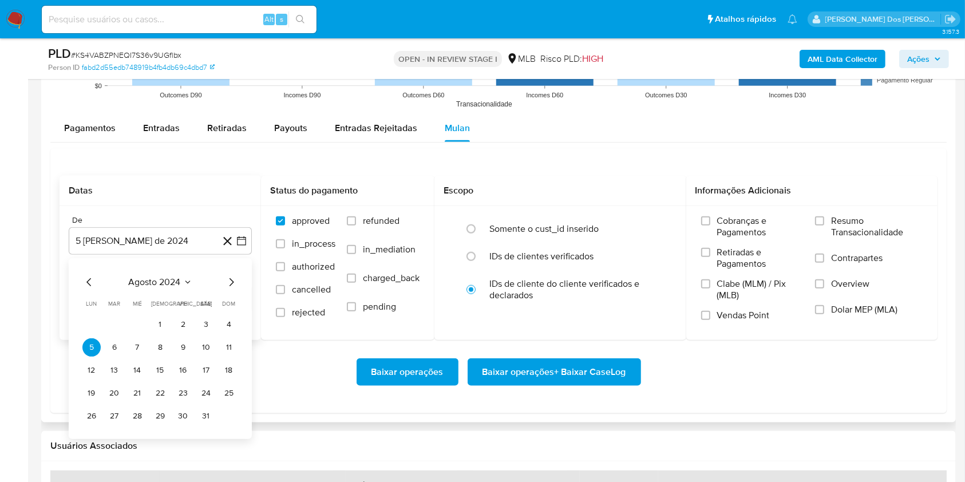
click at [234, 289] on icon "Mes siguiente" at bounding box center [231, 282] width 14 height 14
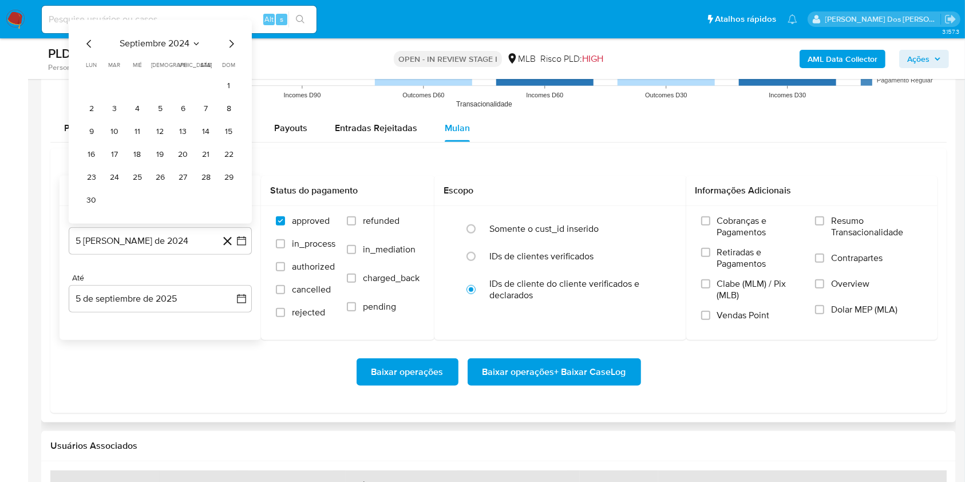
click at [234, 283] on div "Até" at bounding box center [160, 278] width 183 height 10
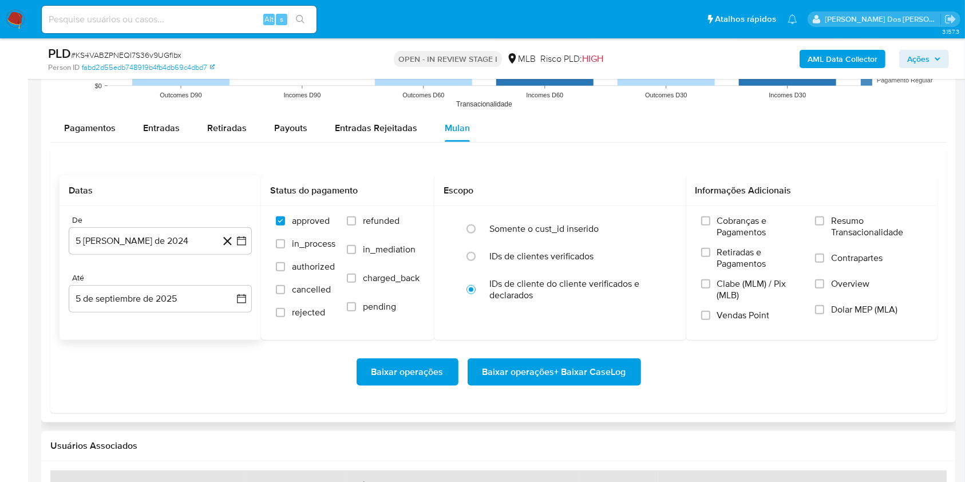
click at [234, 283] on div "Até" at bounding box center [160, 278] width 183 height 10
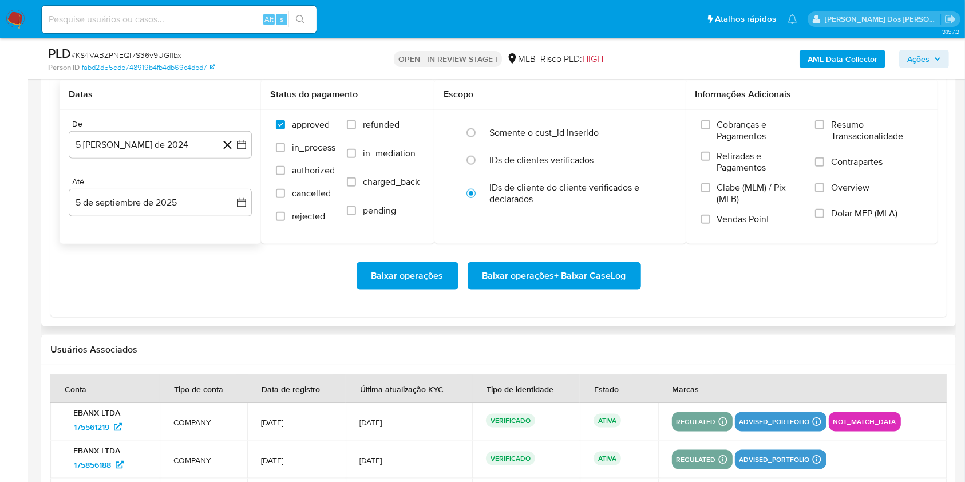
scroll to position [1363, 0]
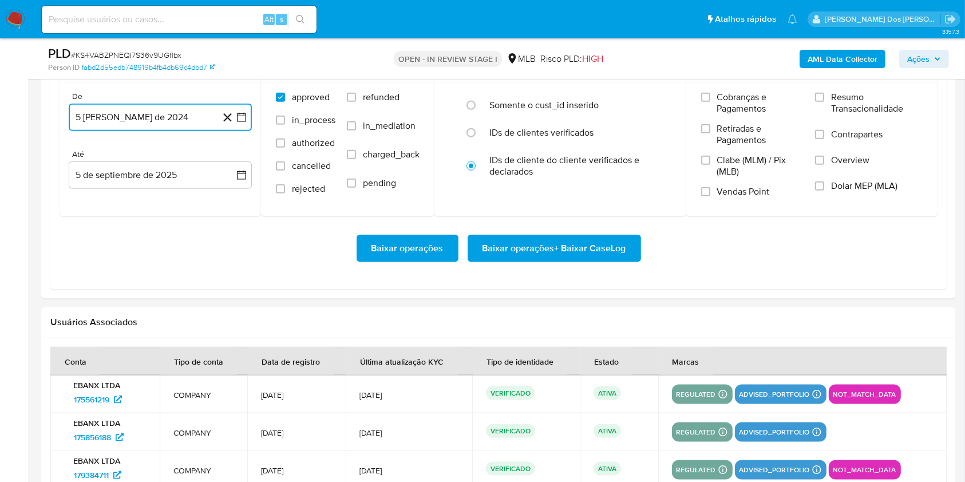
click at [242, 123] on icon "button" at bounding box center [241, 117] width 11 height 11
click at [232, 165] on icon "Mes siguiente" at bounding box center [231, 159] width 14 height 14
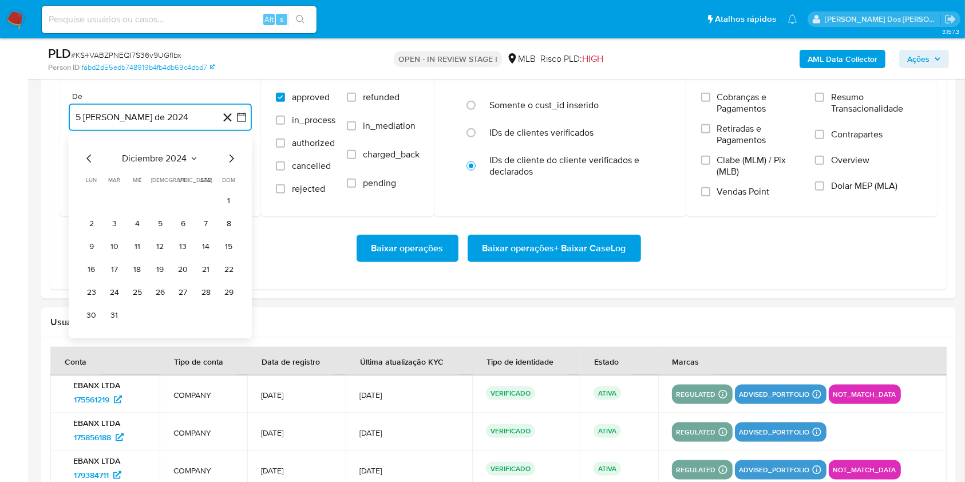
click at [232, 165] on icon "Mes siguiente" at bounding box center [231, 159] width 14 height 14
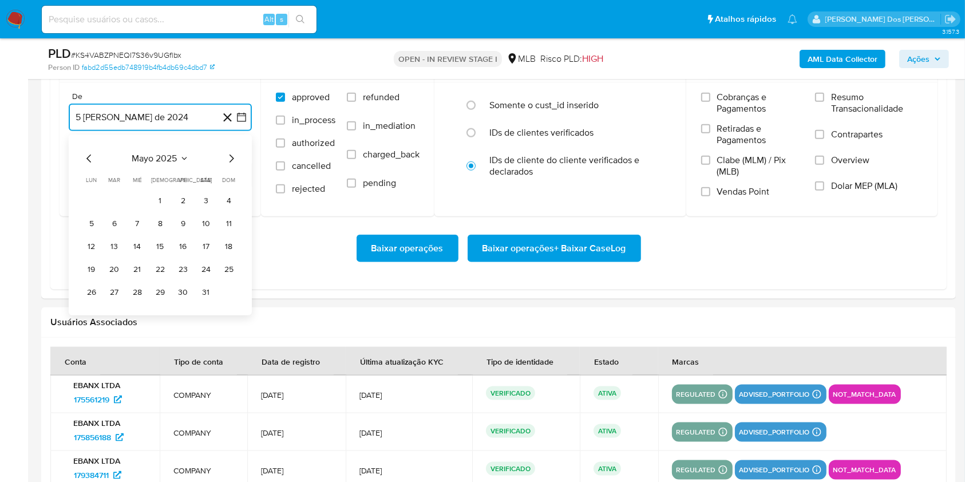
click at [232, 165] on icon "Mes siguiente" at bounding box center [231, 159] width 14 height 14
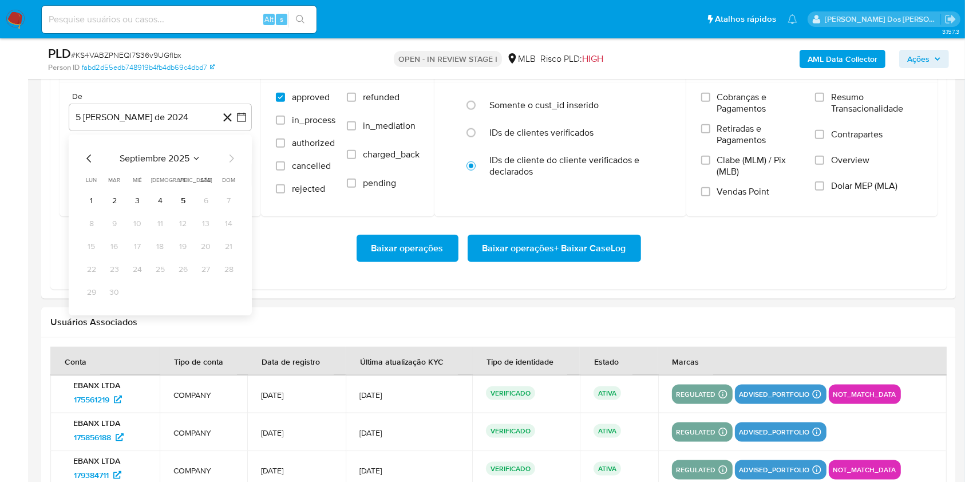
click at [101, 210] on tr "1 2 3 4 5 6 7" at bounding box center [160, 201] width 156 height 18
click at [94, 210] on button "1" at bounding box center [91, 201] width 18 height 18
click at [871, 115] on span "Resumo Transacionalidade" at bounding box center [877, 103] width 92 height 23
click at [825, 102] on input "Resumo Transacionalidade" at bounding box center [819, 97] width 9 height 9
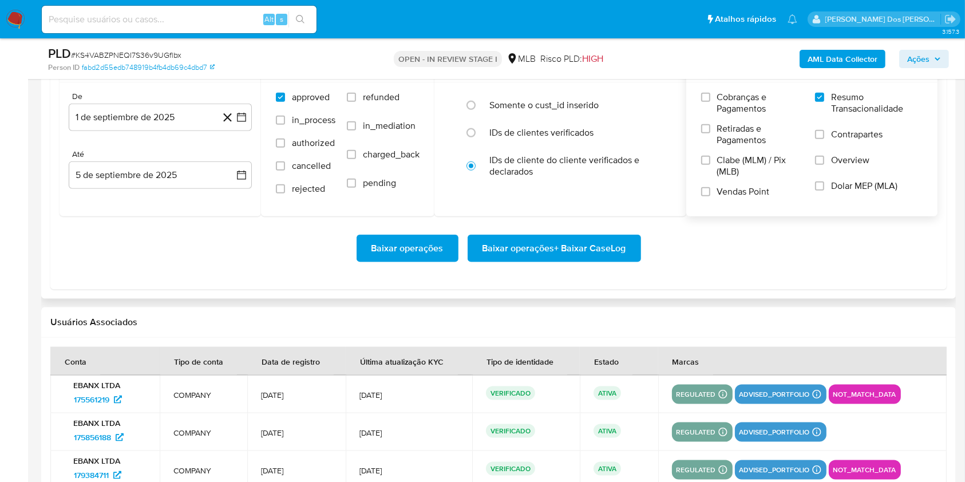
click at [614, 261] on span "Baixar operações + Baixar CaseLog" at bounding box center [555, 248] width 144 height 25
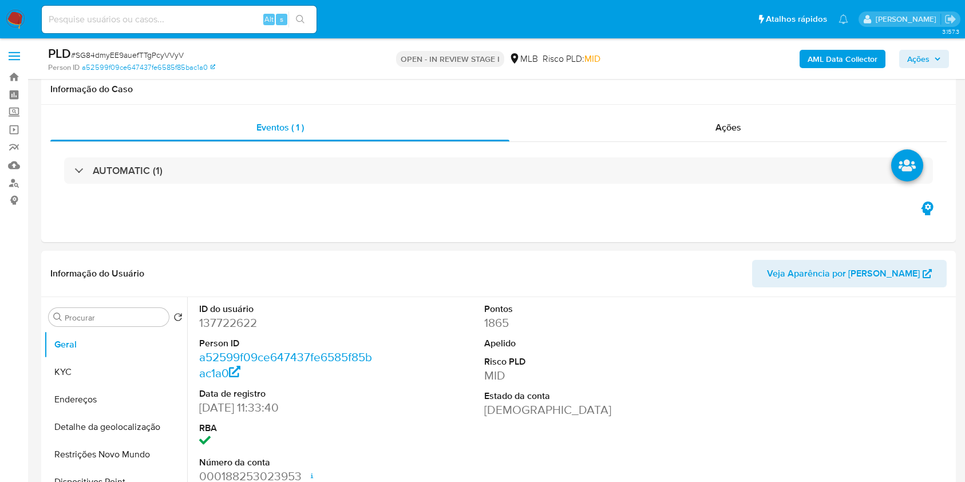
select select "10"
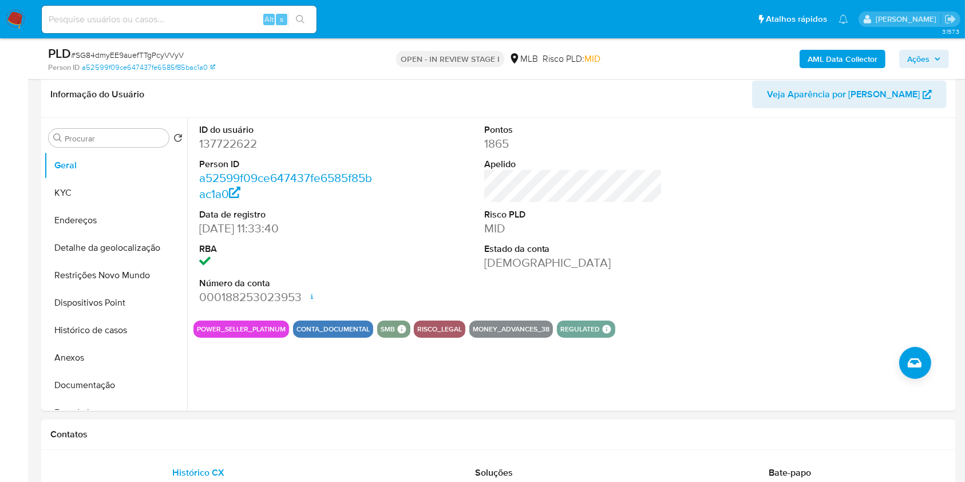
scroll to position [180, 0]
click at [230, 151] on dd "137722622" at bounding box center [288, 143] width 179 height 16
copy dd "137722622"
click at [123, 316] on button "Dispositivos Point" at bounding box center [111, 302] width 134 height 27
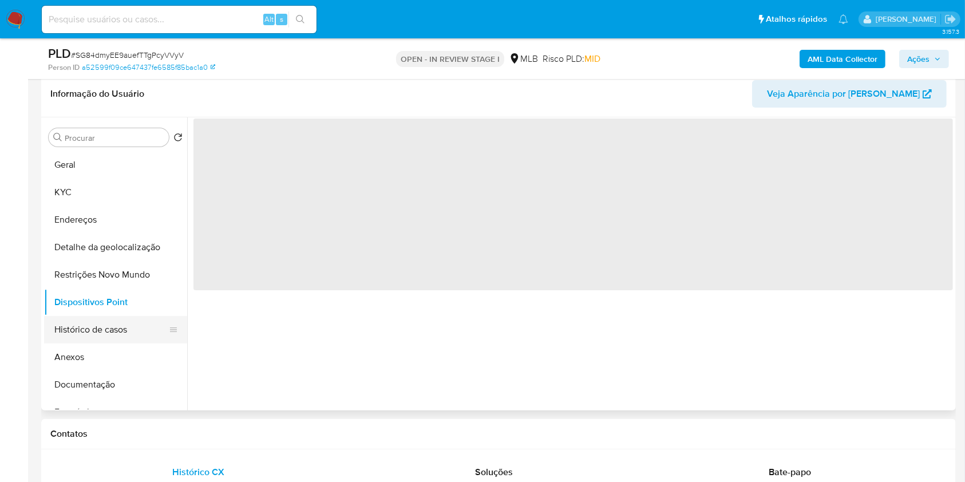
click at [119, 336] on button "Histórico de casos" at bounding box center [111, 329] width 134 height 27
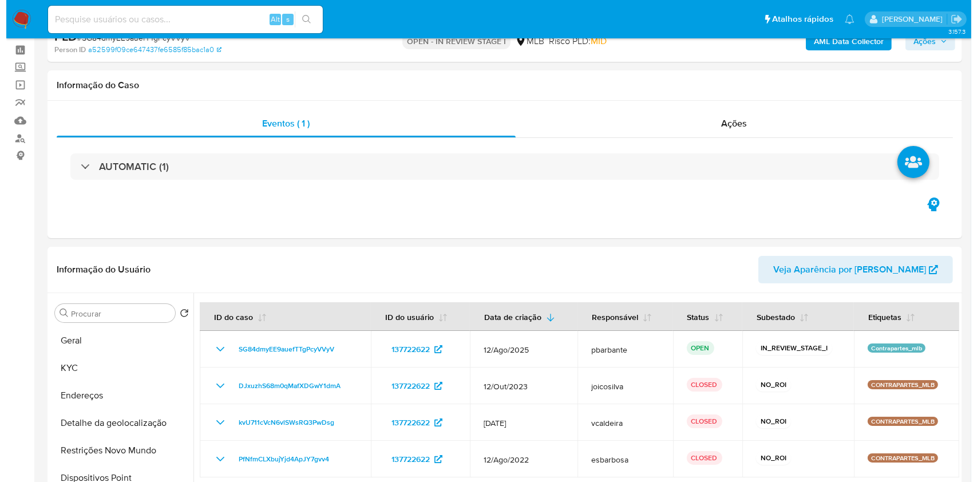
scroll to position [0, 0]
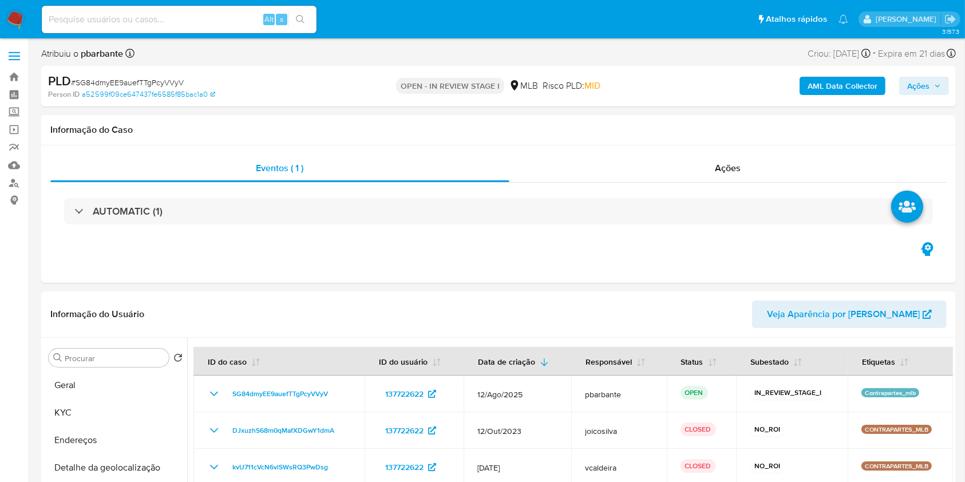
click at [805, 85] on button "AML Data Collector" at bounding box center [843, 86] width 86 height 18
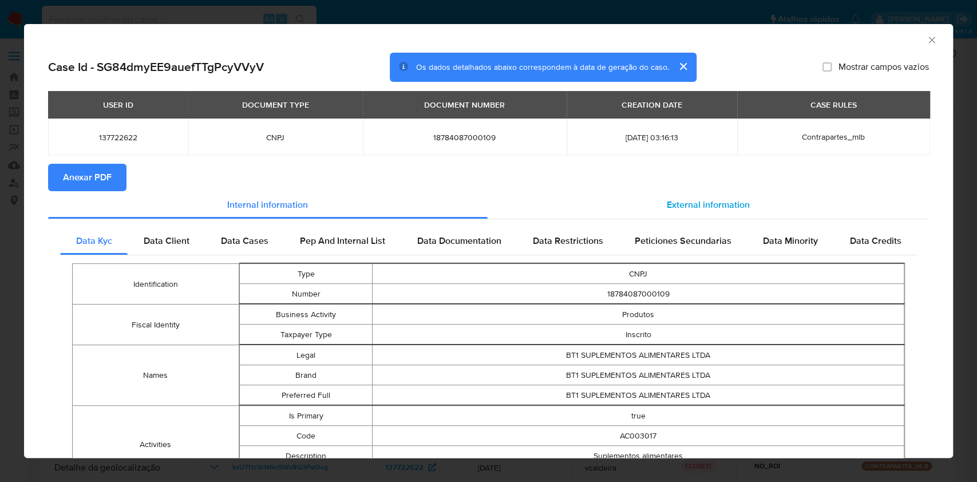
click at [730, 206] on span "External information" at bounding box center [708, 204] width 83 height 13
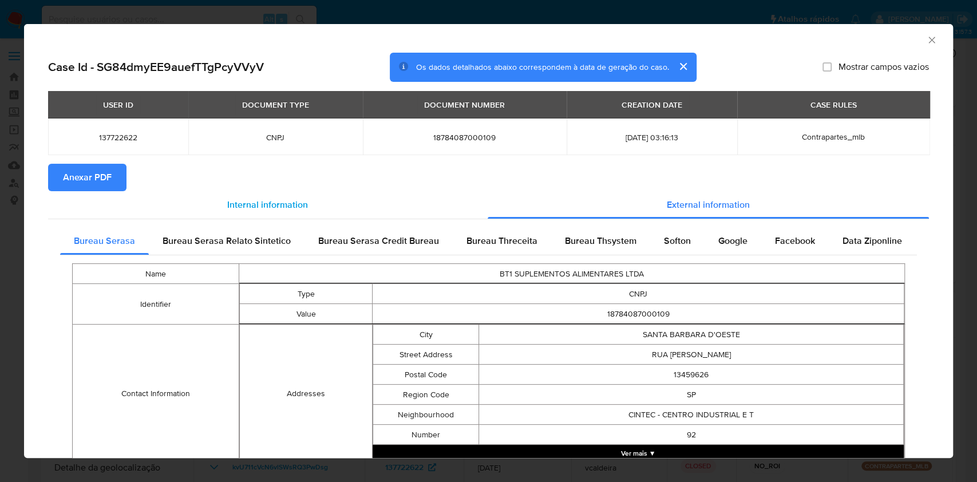
click at [109, 197] on div "Internal information" at bounding box center [268, 204] width 440 height 27
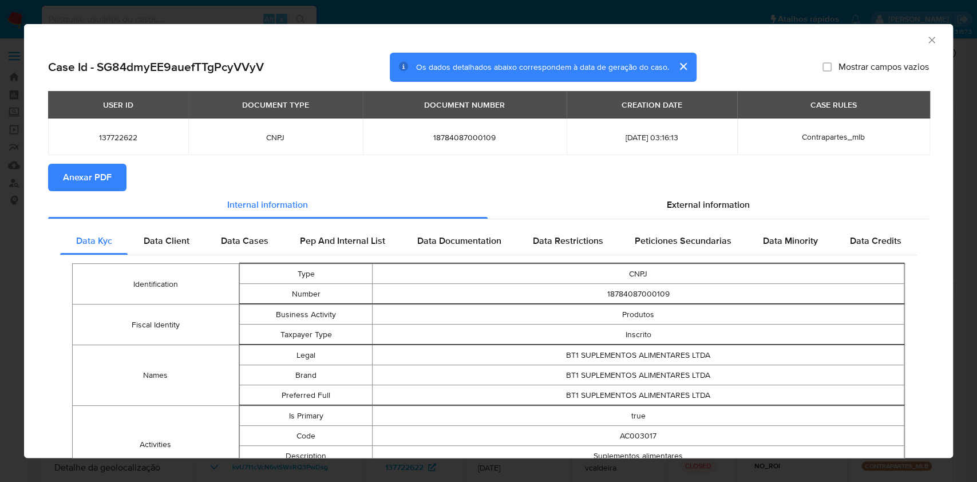
click at [85, 168] on span "Anexar PDF" at bounding box center [87, 177] width 49 height 25
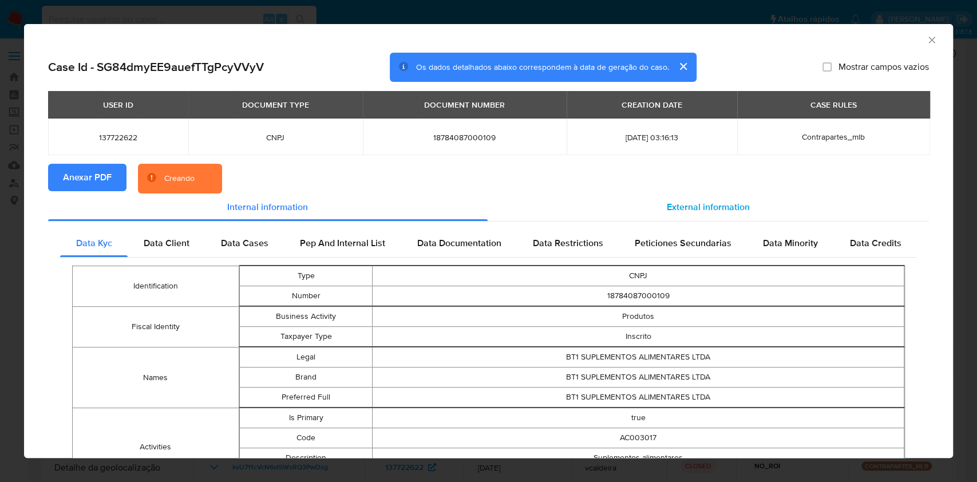
click at [730, 204] on span "External information" at bounding box center [708, 206] width 83 height 13
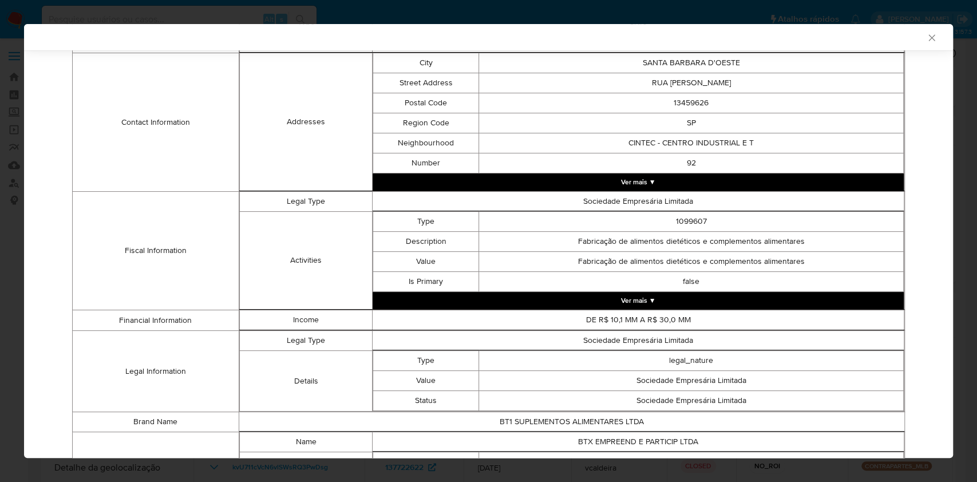
scroll to position [388, 0]
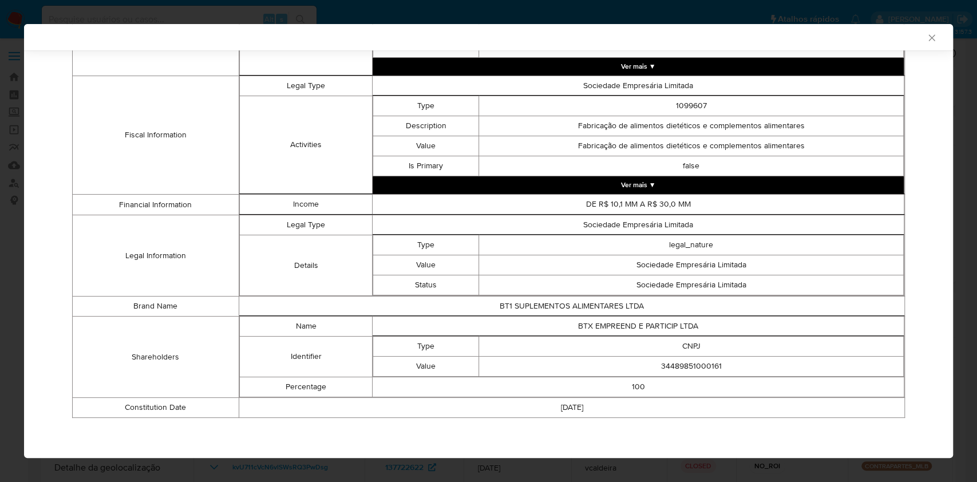
click at [678, 370] on td "34489851000161" at bounding box center [691, 367] width 425 height 20
copy td "34489851000161"
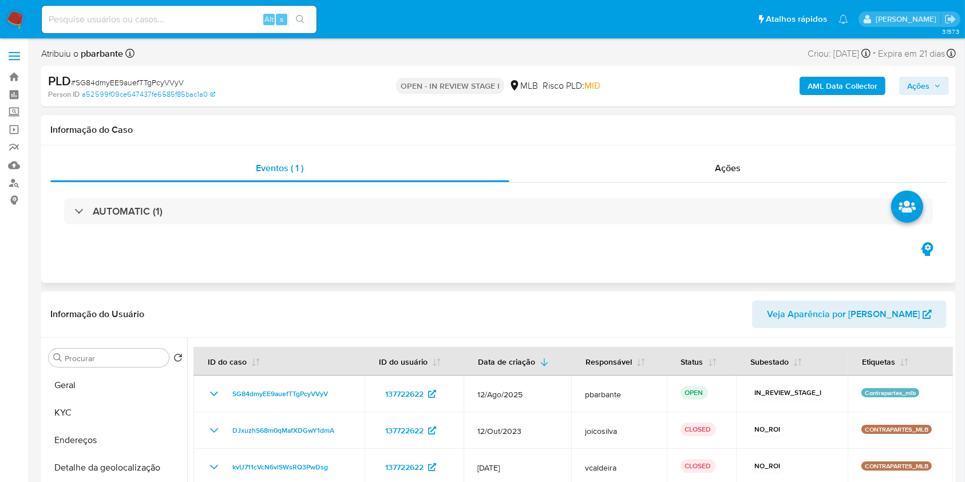
scroll to position [152, 0]
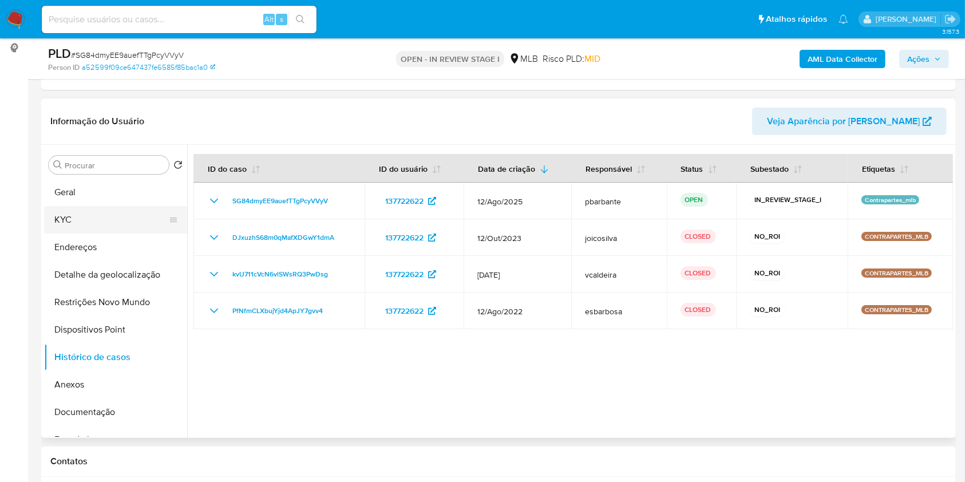
click at [124, 234] on button "KYC" at bounding box center [111, 219] width 134 height 27
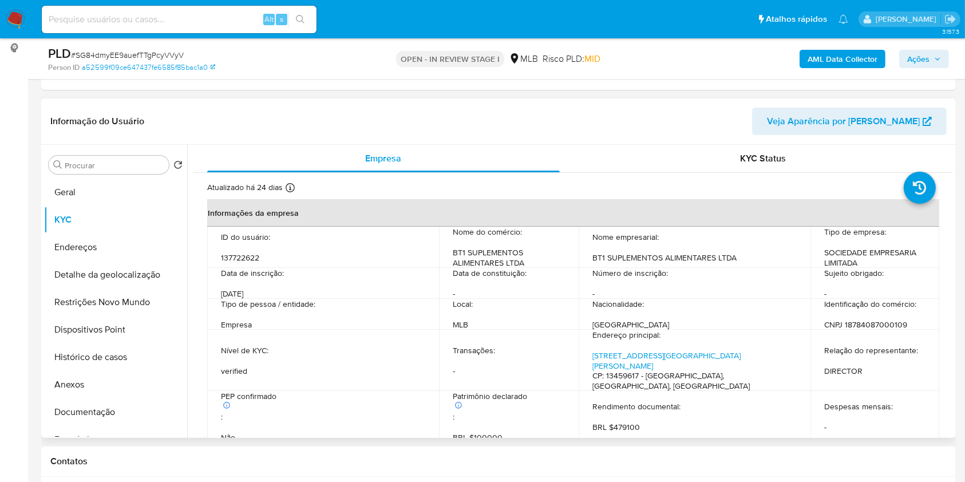
scroll to position [305, 0]
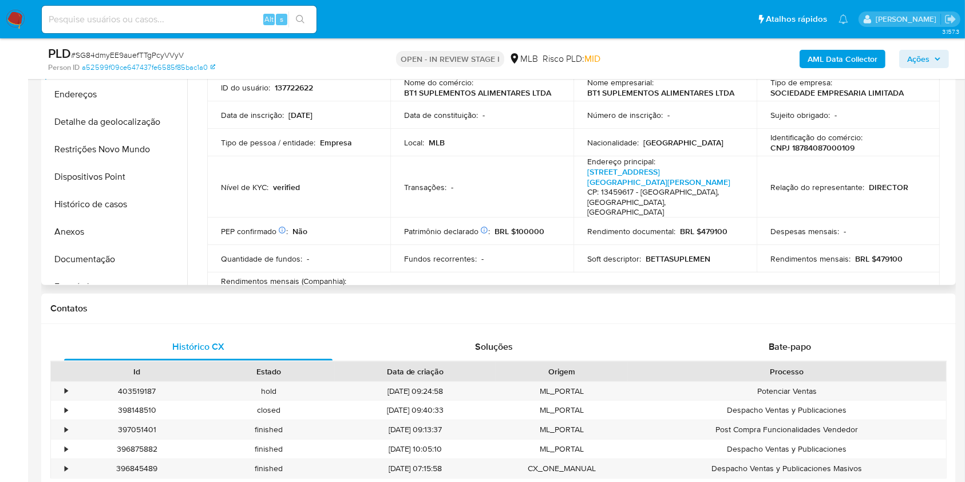
drag, startPoint x: 140, startPoint y: 274, endPoint x: 203, endPoint y: 252, distance: 66.8
click at [140, 273] on button "Documentação" at bounding box center [115, 259] width 143 height 27
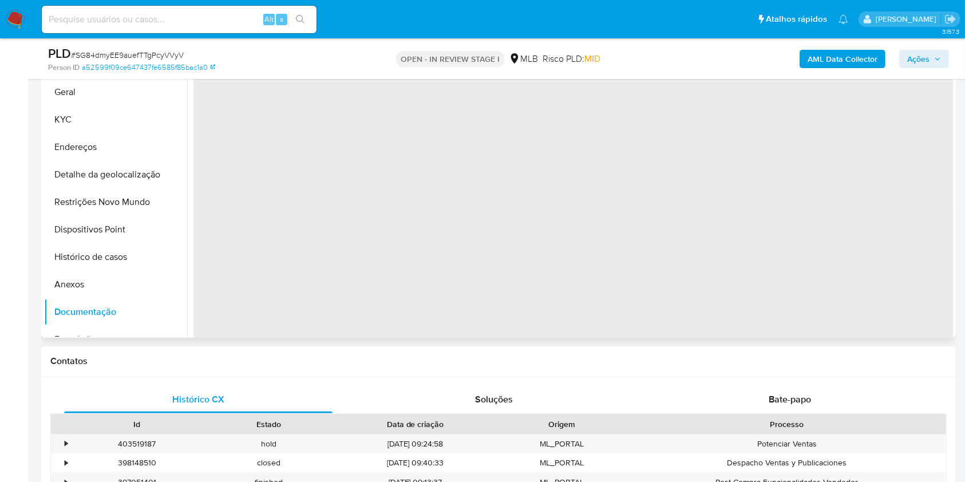
scroll to position [152, 0]
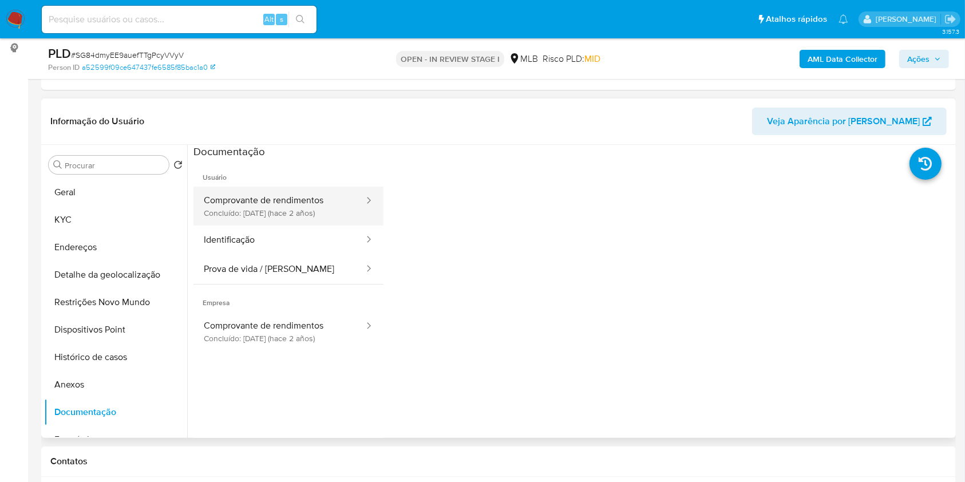
drag, startPoint x: 249, startPoint y: 238, endPoint x: 265, endPoint y: 236, distance: 16.1
click at [250, 226] on button "Comprovante de rendimentos Concluído: 18/10/2023 (hace 2 años)" at bounding box center [280, 206] width 172 height 39
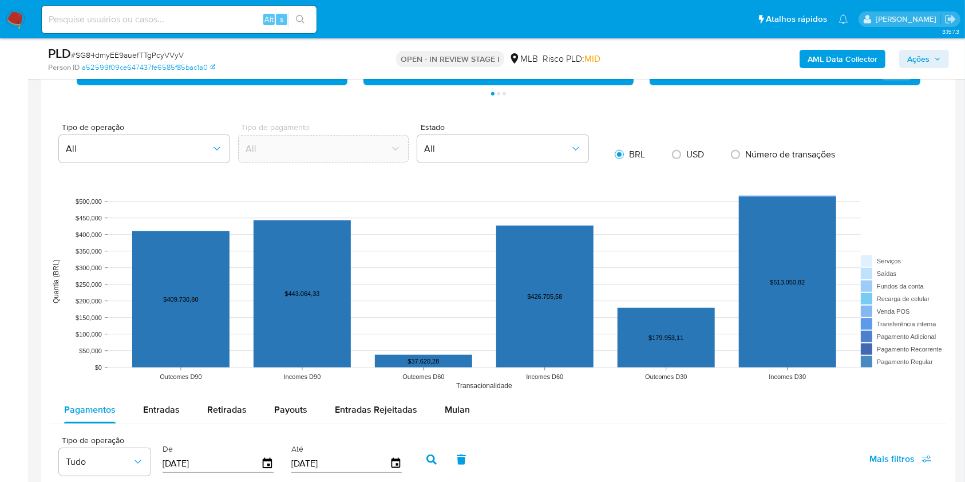
scroll to position [1069, 0]
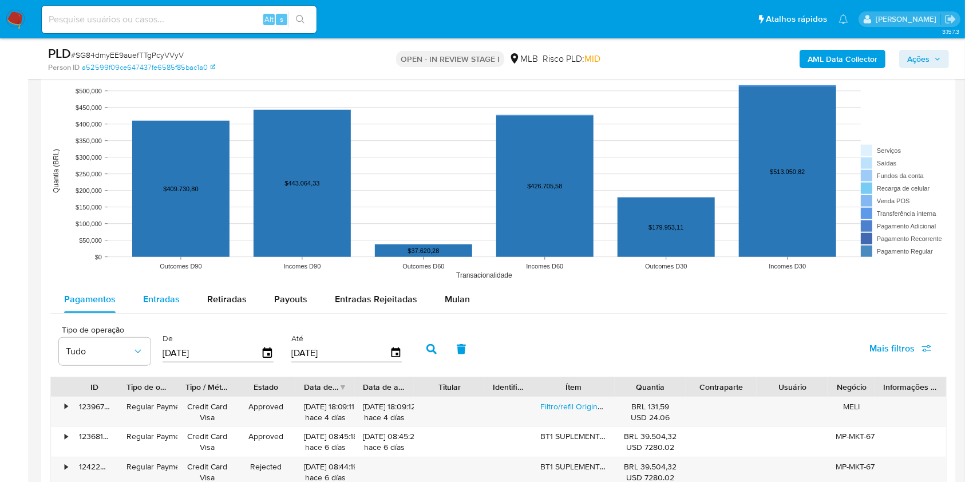
click at [152, 306] on span "Entradas" at bounding box center [161, 299] width 37 height 13
select select "10"
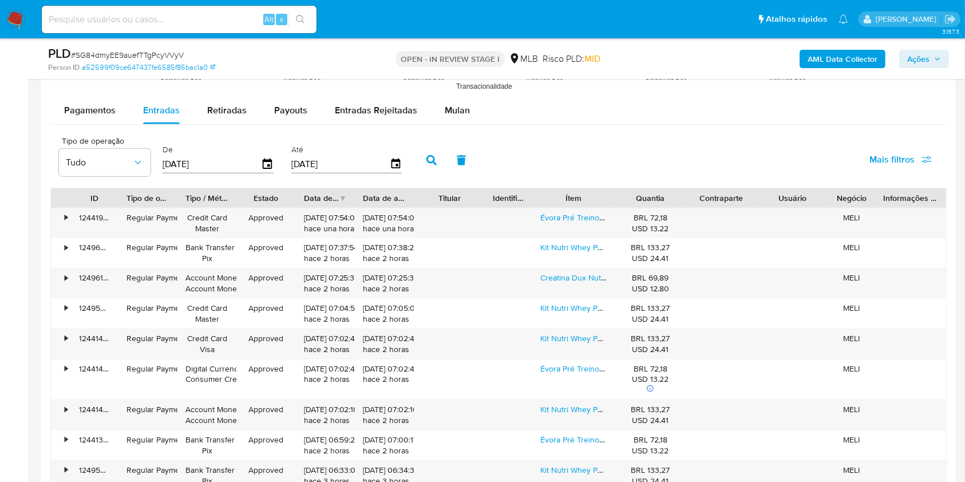
scroll to position [1298, 0]
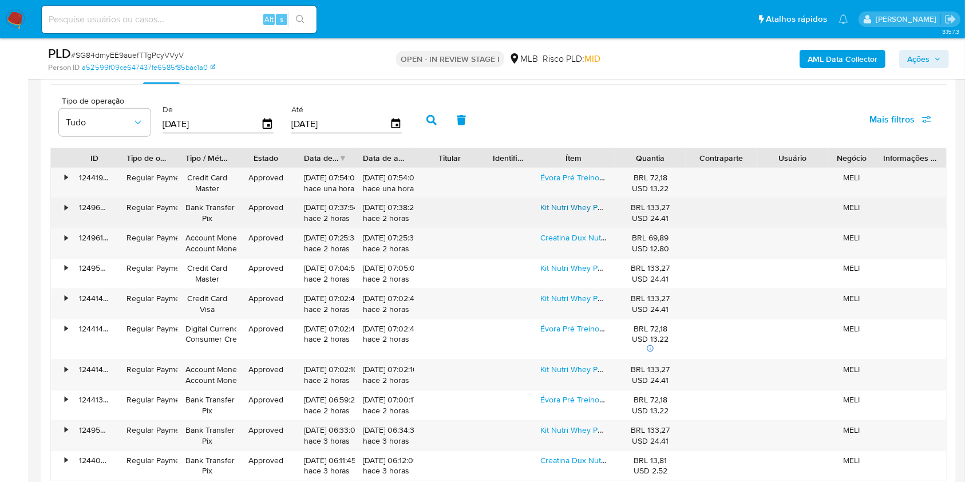
click at [586, 213] on link "Kit Nutri Whey Pote 900g + Creatina Carbofuel 300g +shakeira" at bounding box center [652, 207] width 223 height 11
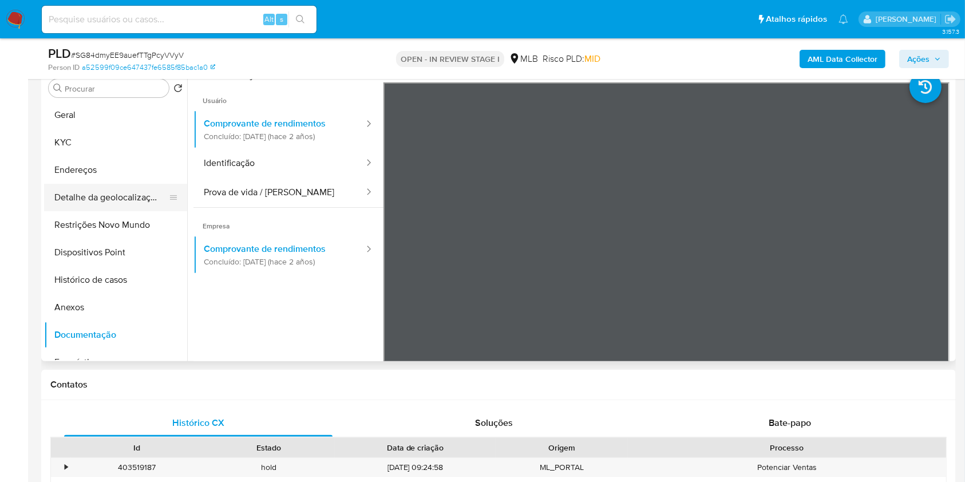
scroll to position [0, 0]
click at [124, 238] on button "Restrições Novo Mundo" at bounding box center [111, 225] width 134 height 27
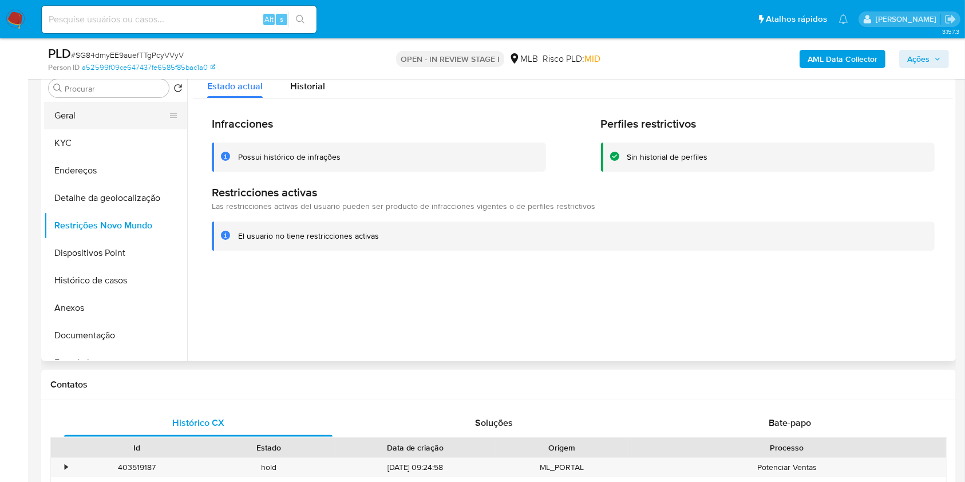
click at [128, 129] on button "Geral" at bounding box center [111, 115] width 134 height 27
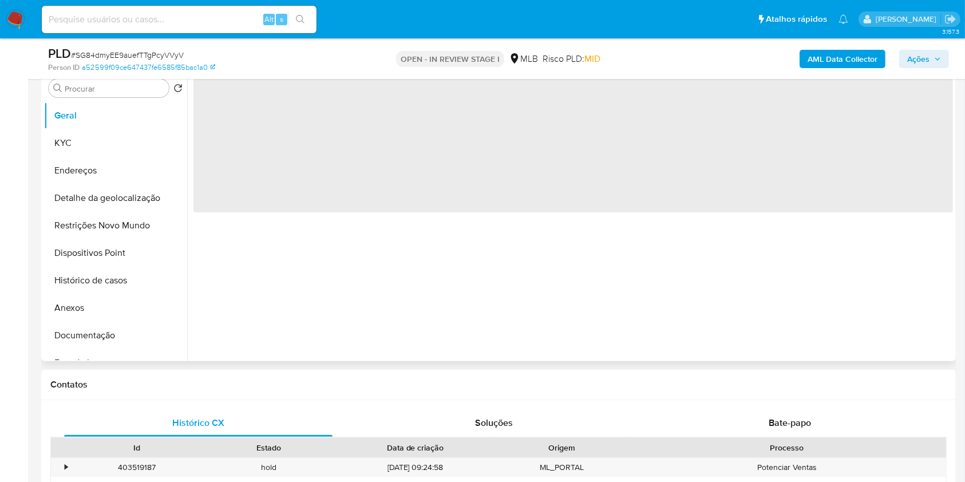
click at [506, 285] on div "‌" at bounding box center [570, 214] width 766 height 293
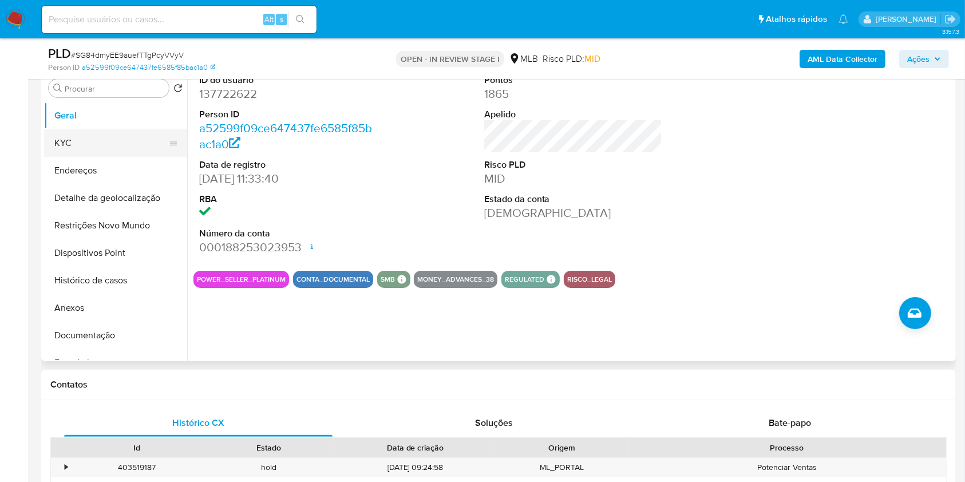
click at [73, 157] on button "KYC" at bounding box center [111, 142] width 134 height 27
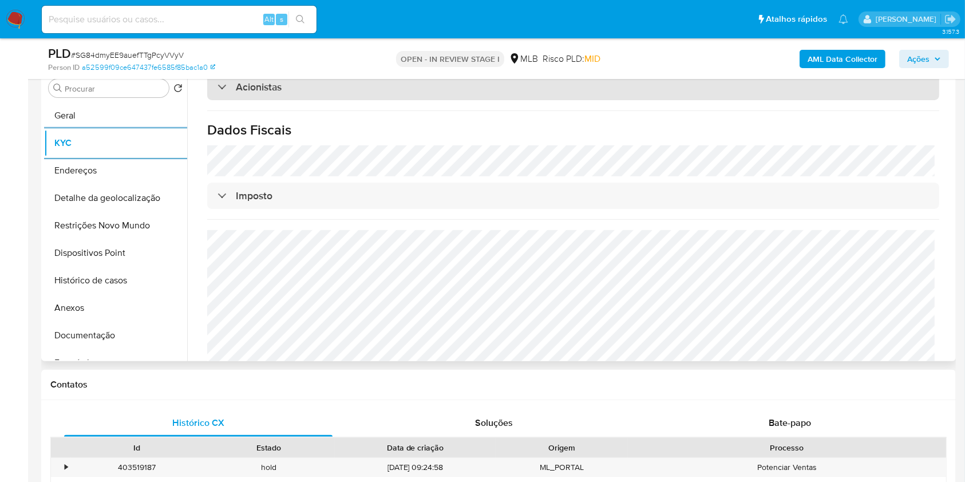
scroll to position [720, 0]
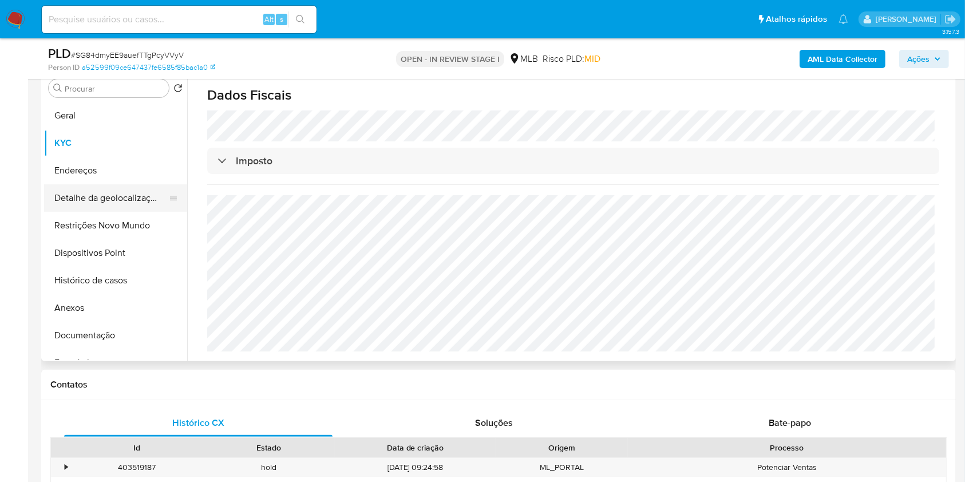
click at [136, 212] on button "Detalhe da geolocalização" at bounding box center [111, 197] width 134 height 27
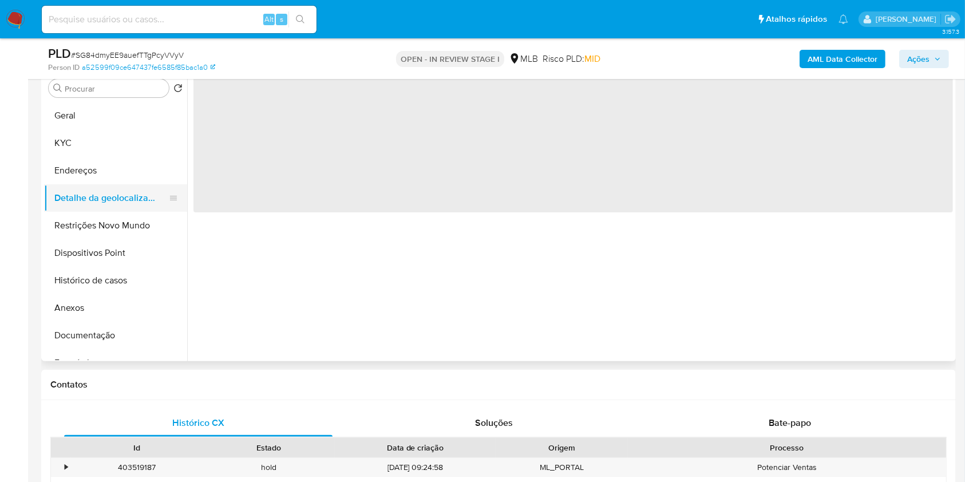
scroll to position [0, 0]
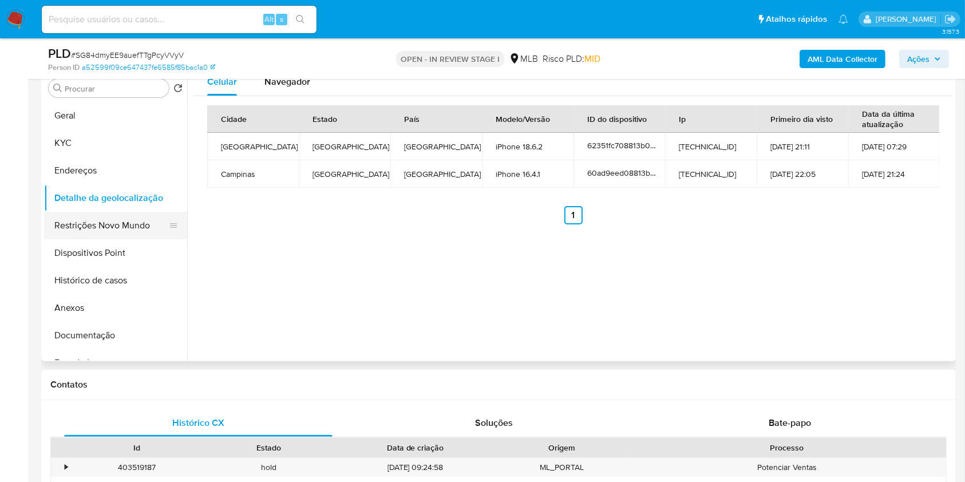
click at [120, 239] on button "Restrições Novo Mundo" at bounding box center [111, 225] width 134 height 27
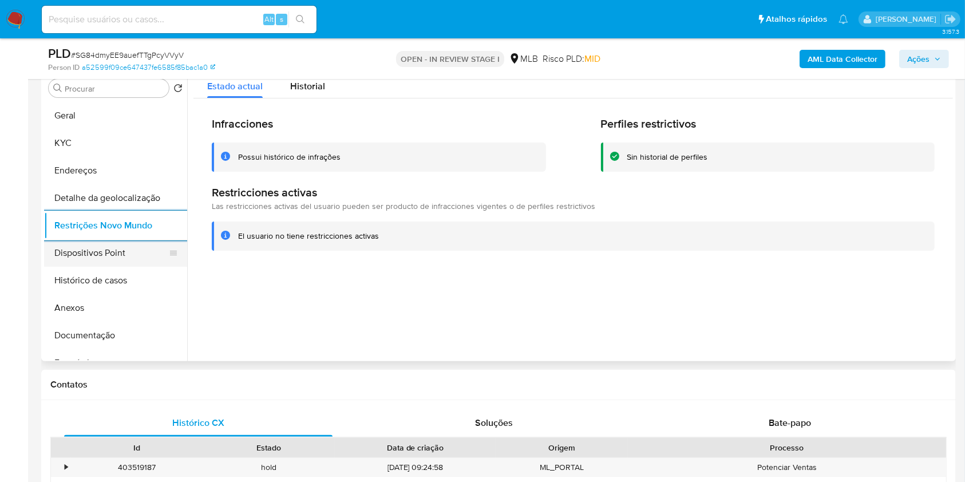
click at [108, 267] on button "Dispositivos Point" at bounding box center [111, 252] width 134 height 27
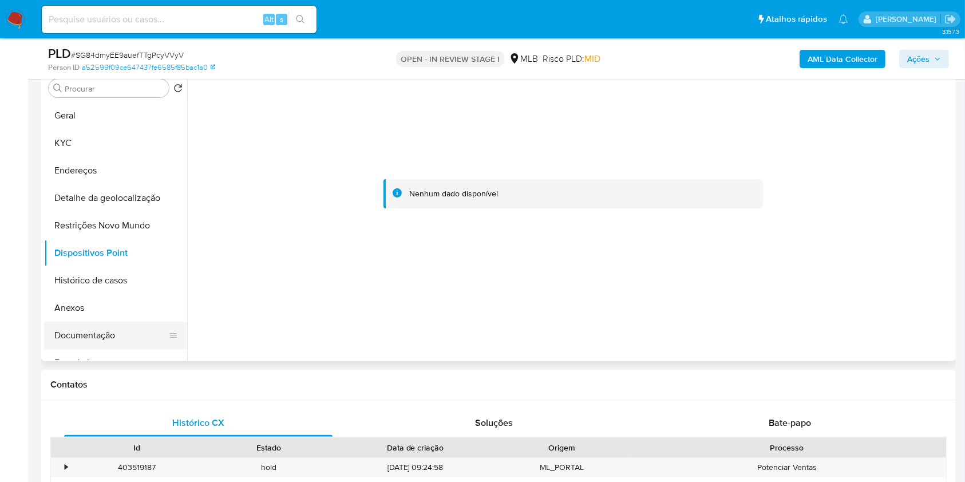
click at [120, 349] on button "Documentação" at bounding box center [111, 335] width 134 height 27
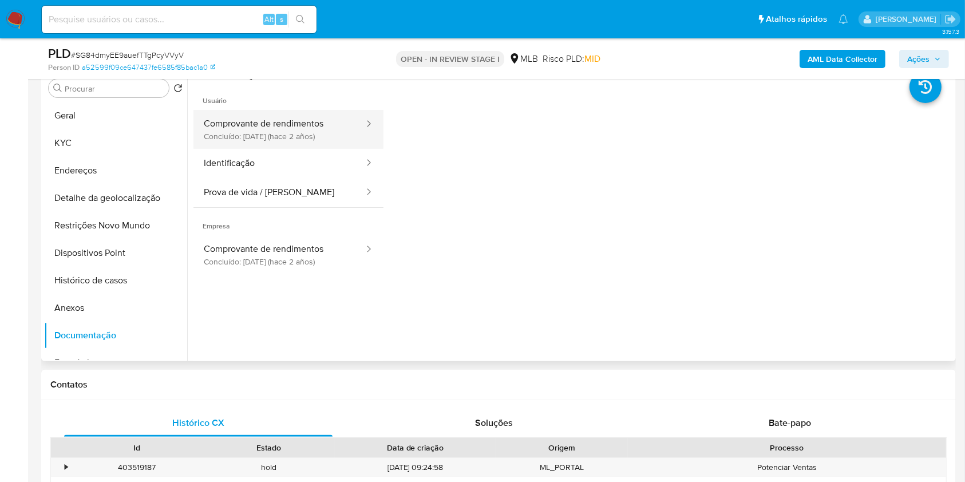
click at [305, 141] on button "Comprovante de rendimentos Concluído: 18/10/2023 (hace 2 años)" at bounding box center [280, 129] width 172 height 39
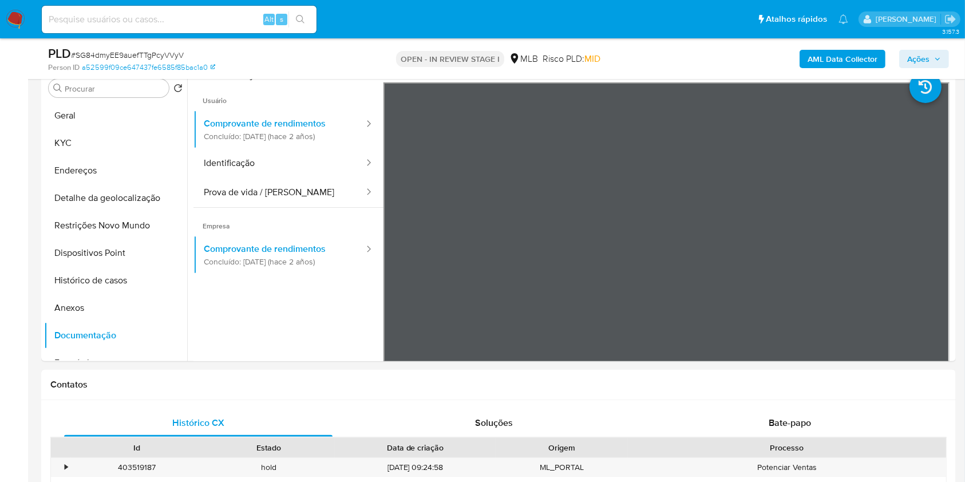
drag, startPoint x: 934, startPoint y: 63, endPoint x: 928, endPoint y: 65, distance: 6.2
click at [934, 63] on span "Ações" at bounding box center [925, 59] width 34 height 16
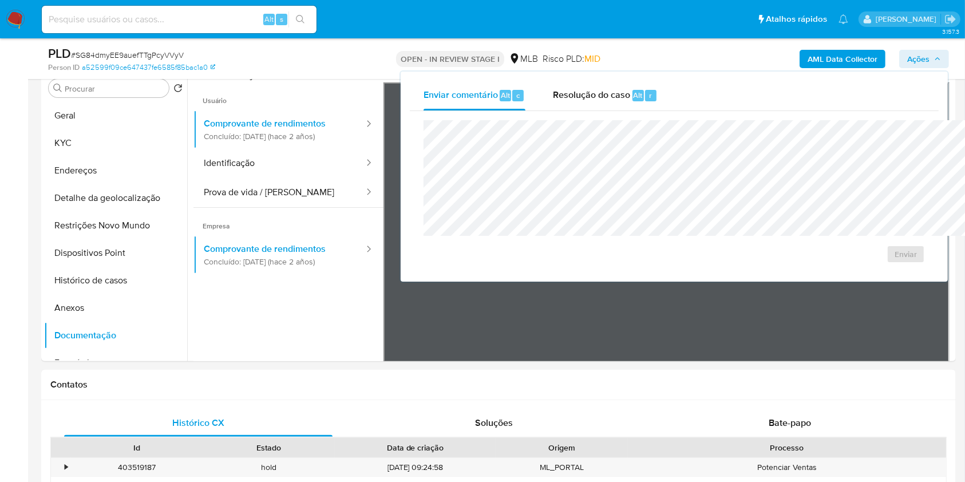
drag, startPoint x: 580, startPoint y: 98, endPoint x: 586, endPoint y: 111, distance: 13.8
click at [649, 98] on span "r" at bounding box center [650, 95] width 3 height 11
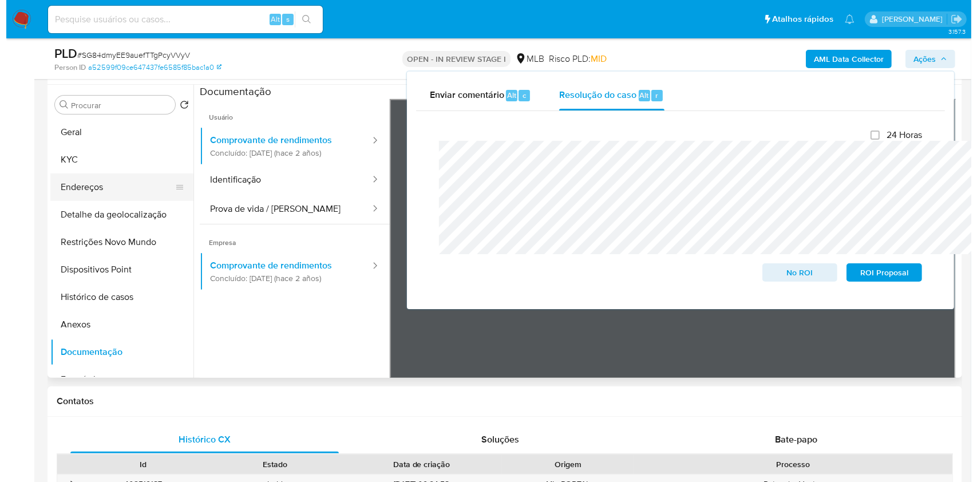
scroll to position [229, 0]
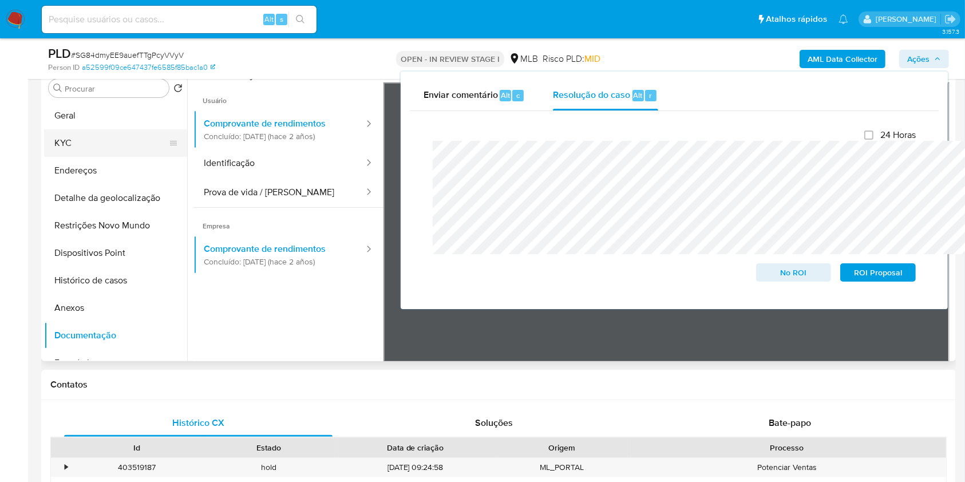
click at [78, 157] on button "KYC" at bounding box center [111, 142] width 134 height 27
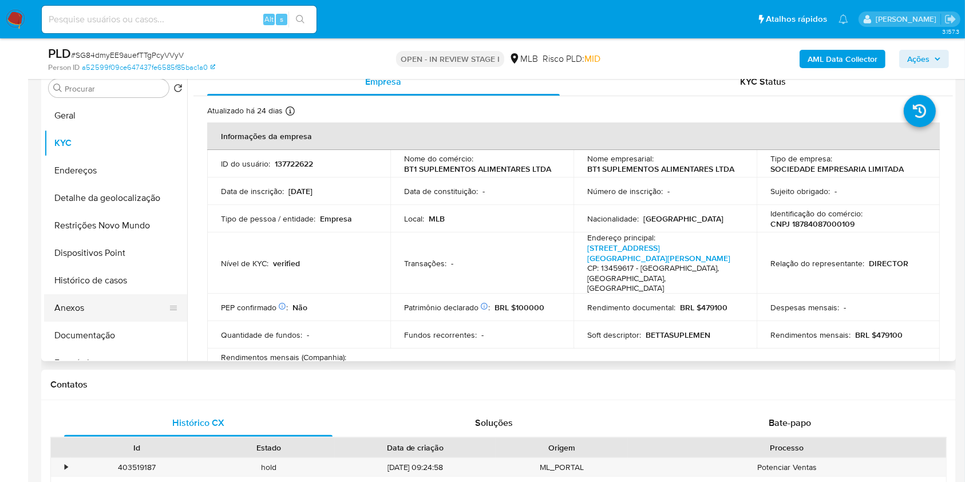
click at [86, 317] on button "Anexos" at bounding box center [111, 307] width 134 height 27
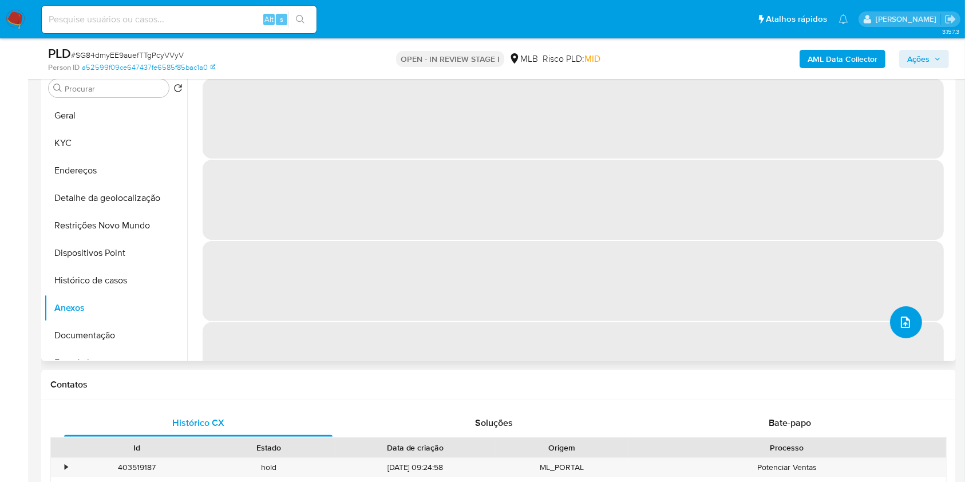
click at [904, 329] on span "upload-file" at bounding box center [906, 323] width 14 height 14
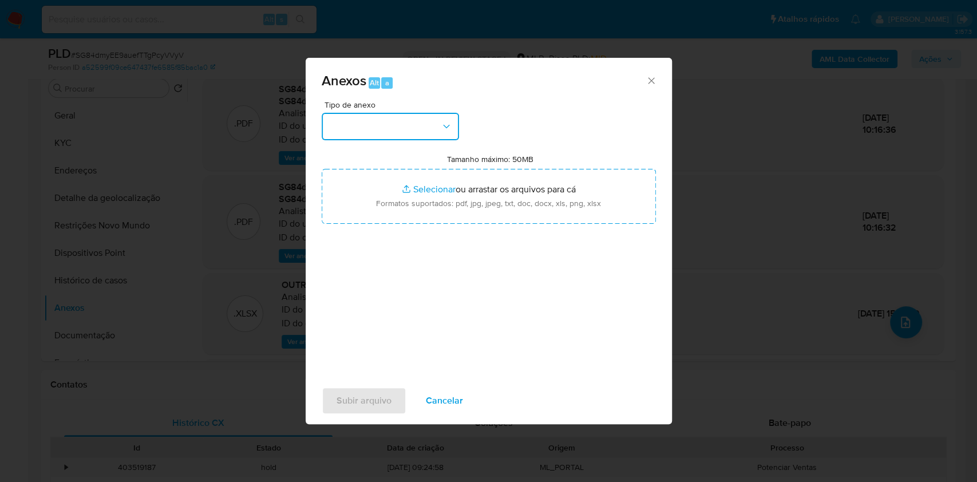
click at [392, 113] on button "button" at bounding box center [390, 126] width 137 height 27
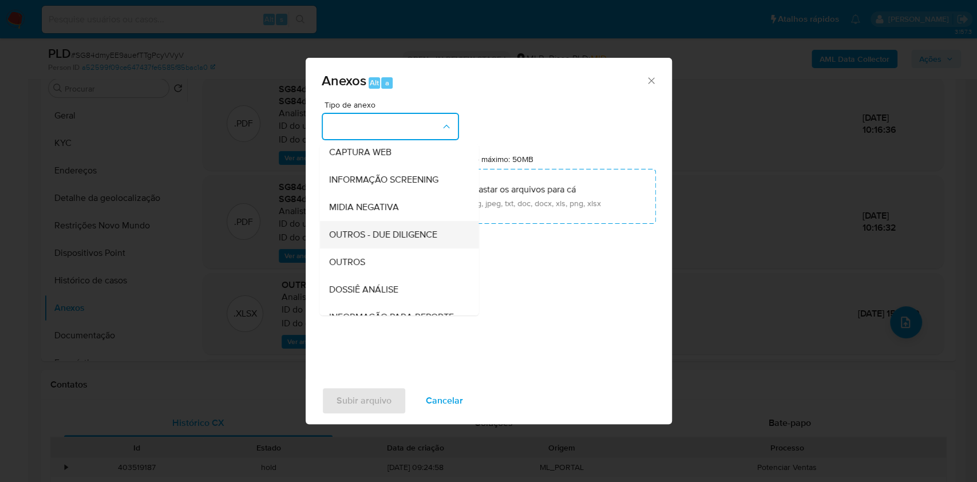
scroll to position [142, 0]
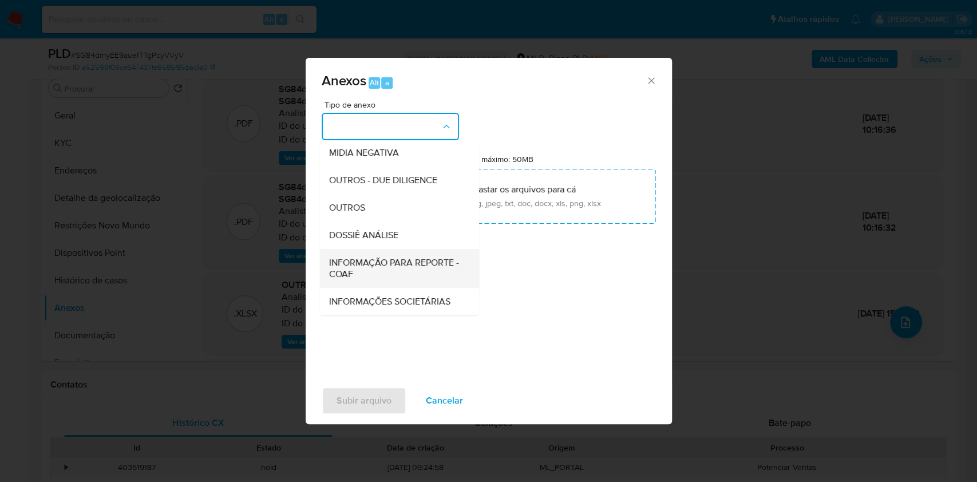
click at [358, 257] on span "INFORMAÇÃO PARA REPORTE - COAF" at bounding box center [396, 268] width 134 height 23
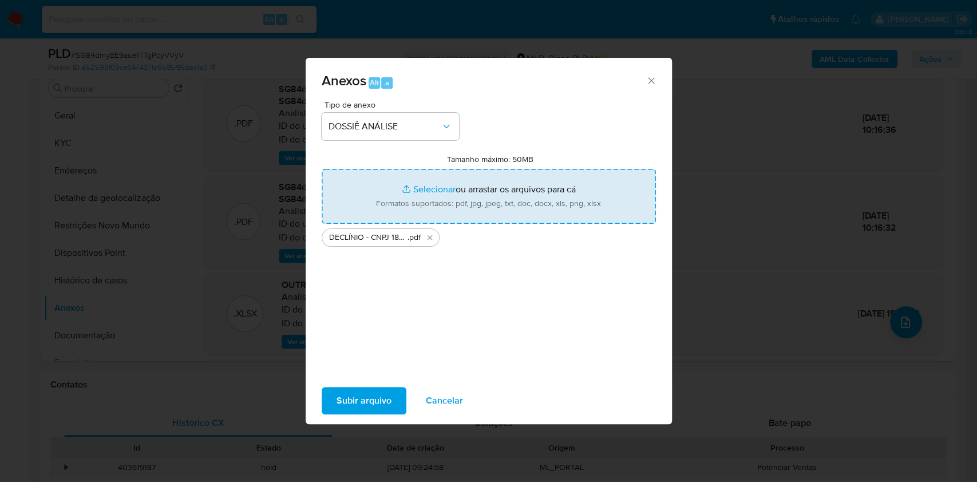
type input "C:\fakepath\Mulan 137722622_2025_09_04_08_12_08.xlsx"
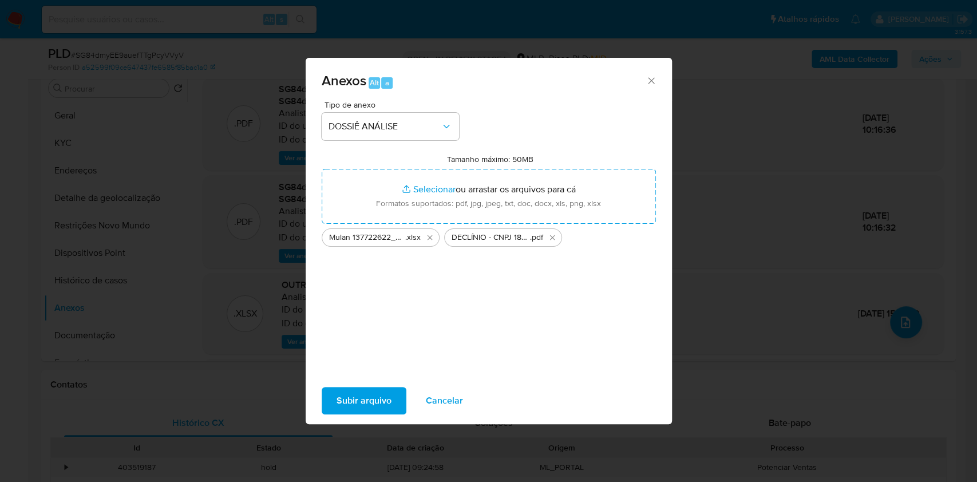
click at [337, 407] on span "Subir arquivo" at bounding box center [364, 400] width 55 height 25
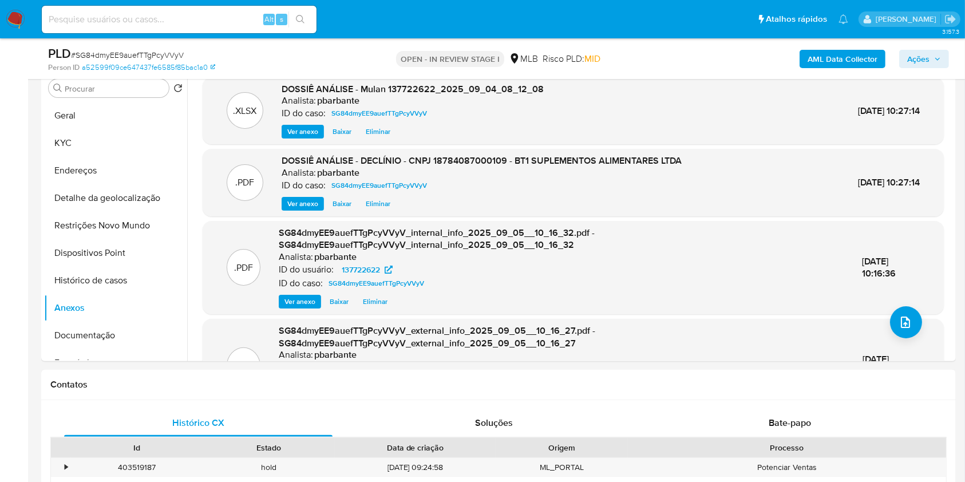
click at [946, 61] on button "Ações" at bounding box center [925, 59] width 50 height 18
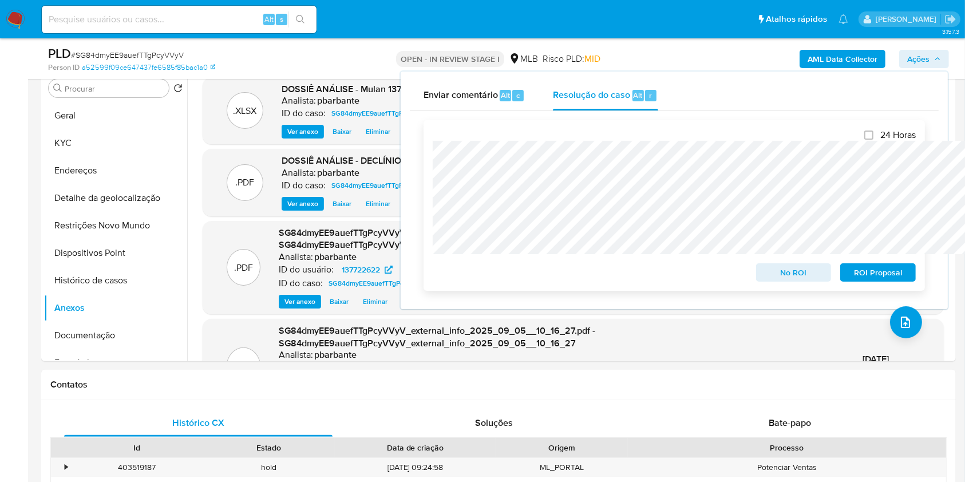
click at [792, 273] on span "No ROI" at bounding box center [794, 273] width 60 height 16
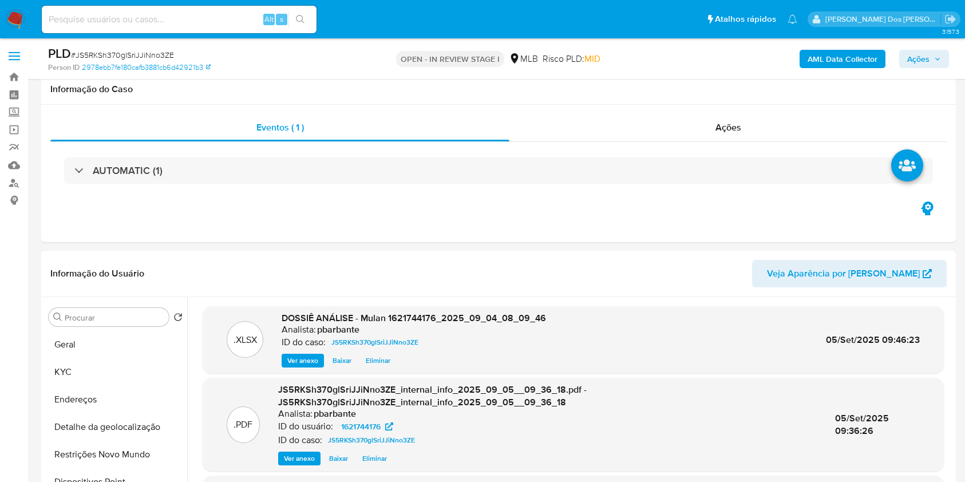
select select "10"
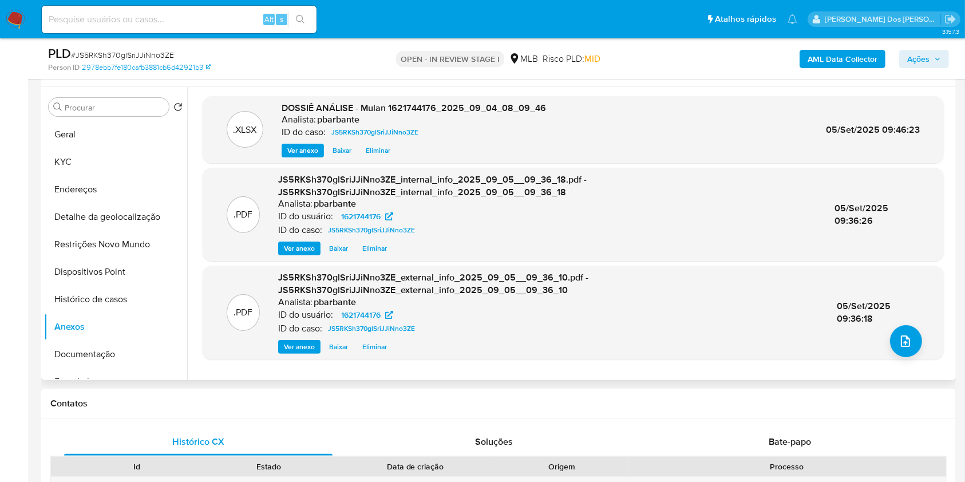
scroll to position [31, 0]
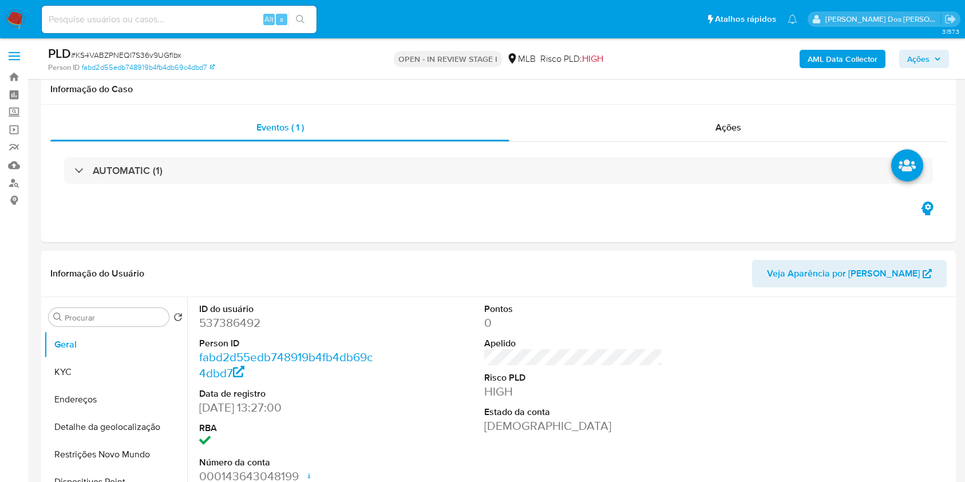
scroll to position [981, 0]
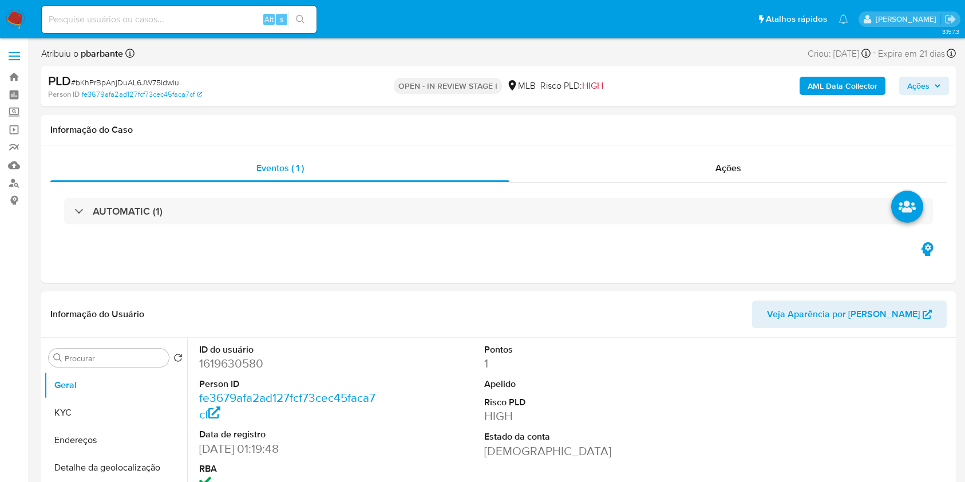
select select "10"
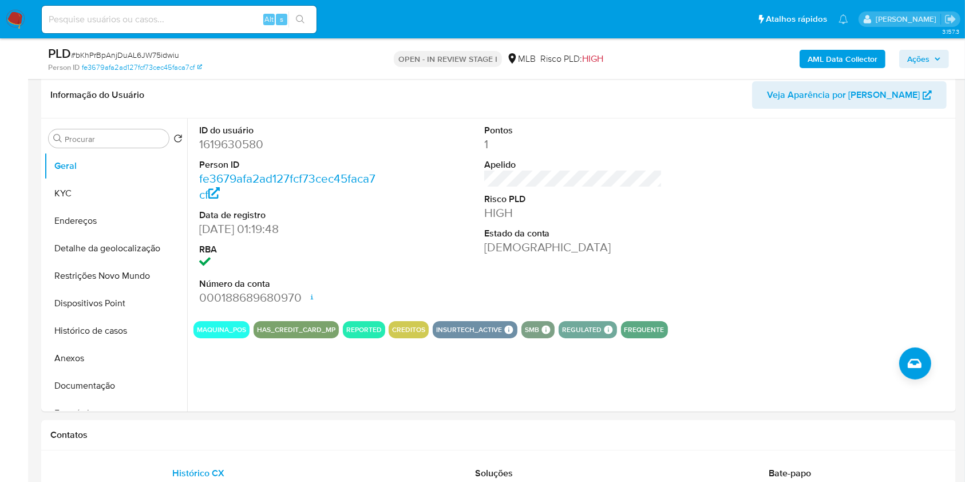
scroll to position [229, 0]
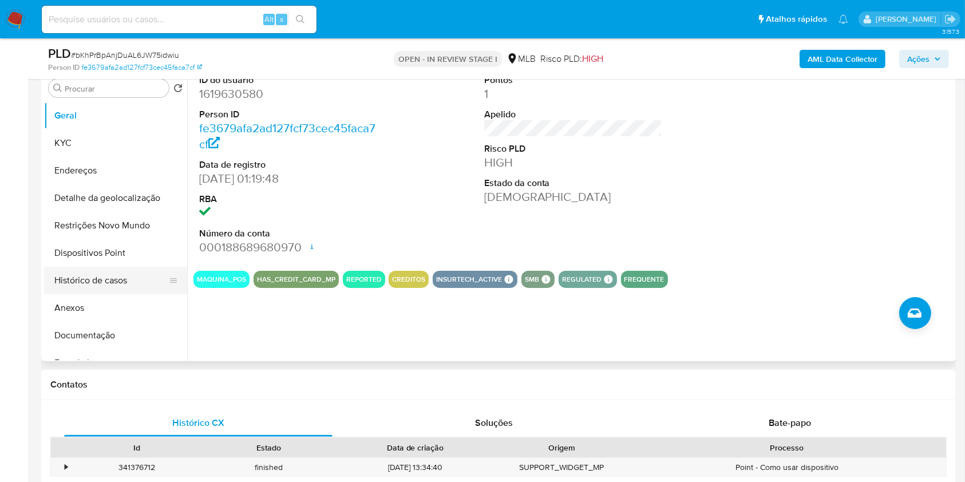
click at [97, 294] on button "Histórico de casos" at bounding box center [111, 280] width 134 height 27
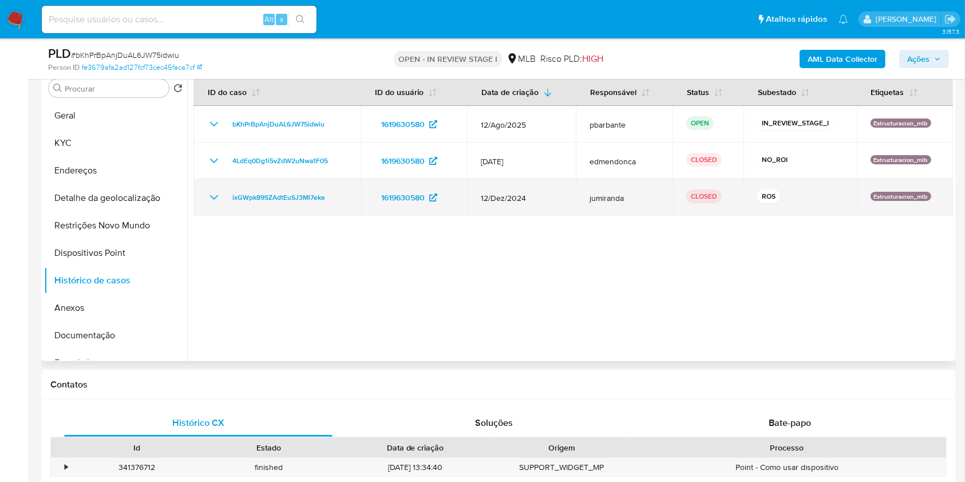
click at [220, 204] on icon "Mostrar/Ocultar" at bounding box center [214, 198] width 14 height 14
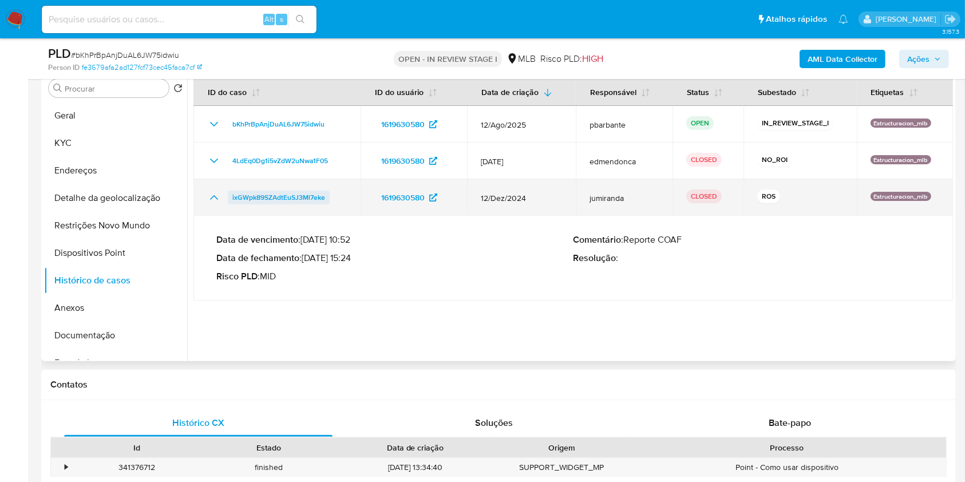
click at [266, 204] on span "ixGWpk89SZAdtEuSJ3Ml7eke" at bounding box center [278, 198] width 93 height 14
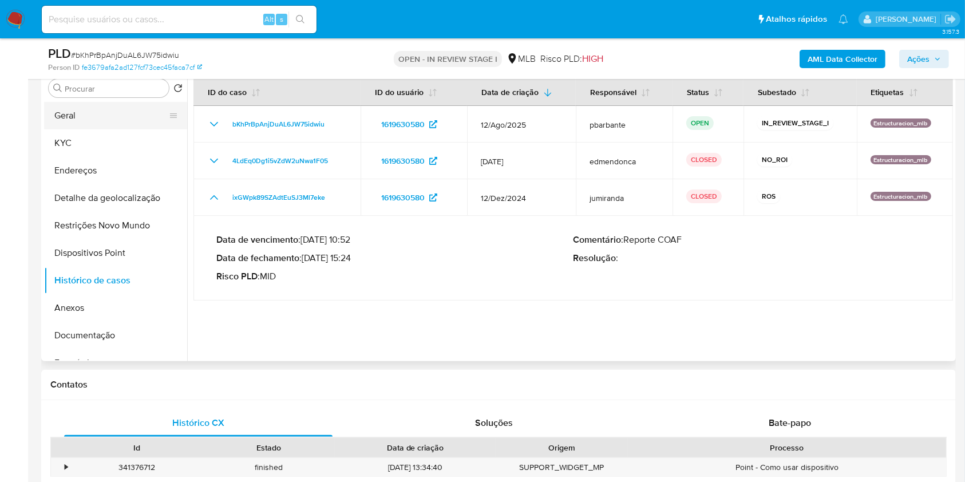
click at [85, 129] on button "Geral" at bounding box center [111, 115] width 134 height 27
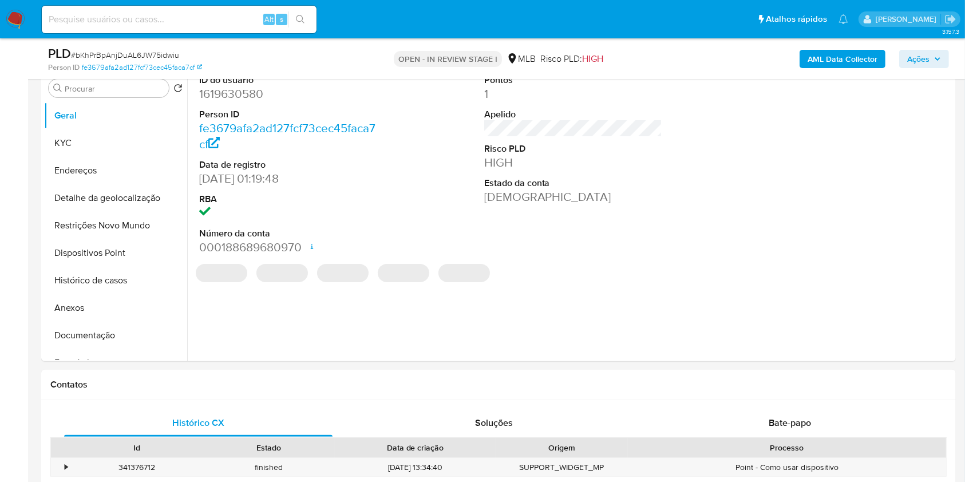
click at [241, 102] on dd "1619630580" at bounding box center [288, 94] width 179 height 16
copy dd "1619630580"
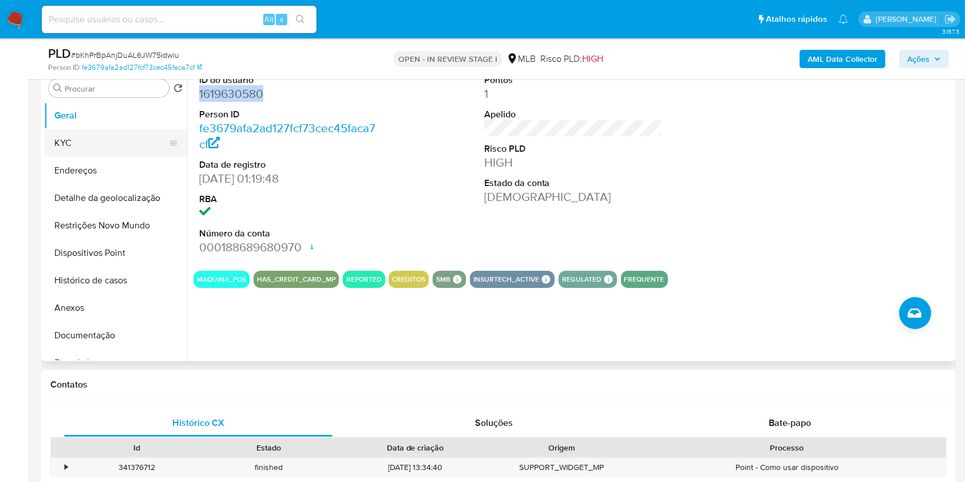
click at [80, 157] on button "KYC" at bounding box center [111, 142] width 134 height 27
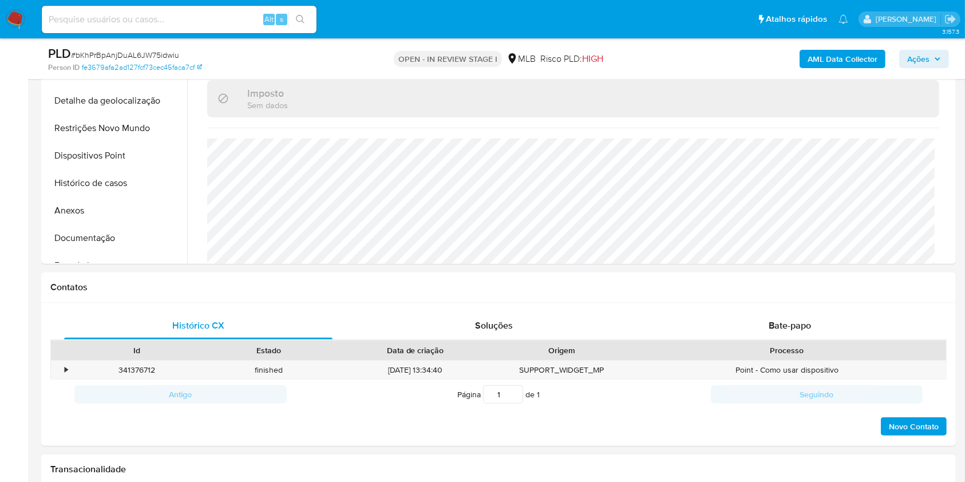
scroll to position [192, 0]
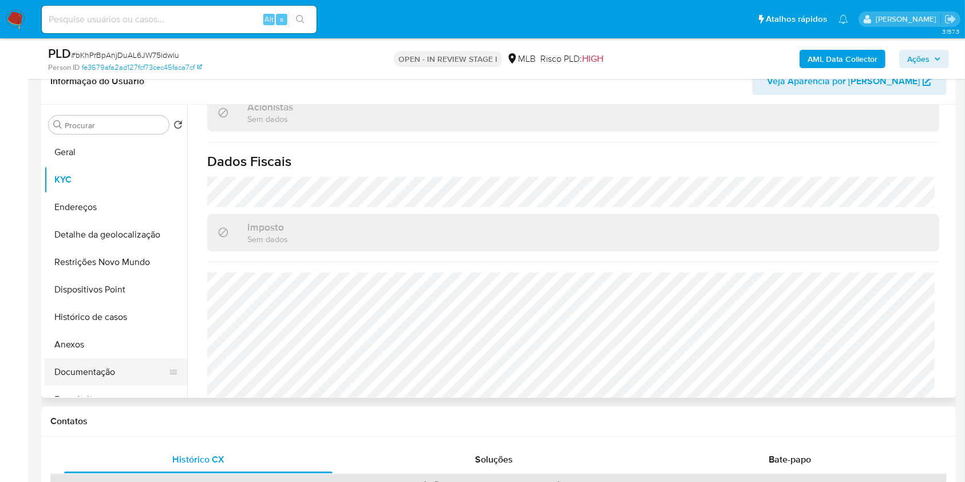
click at [124, 386] on button "Documentação" at bounding box center [111, 371] width 134 height 27
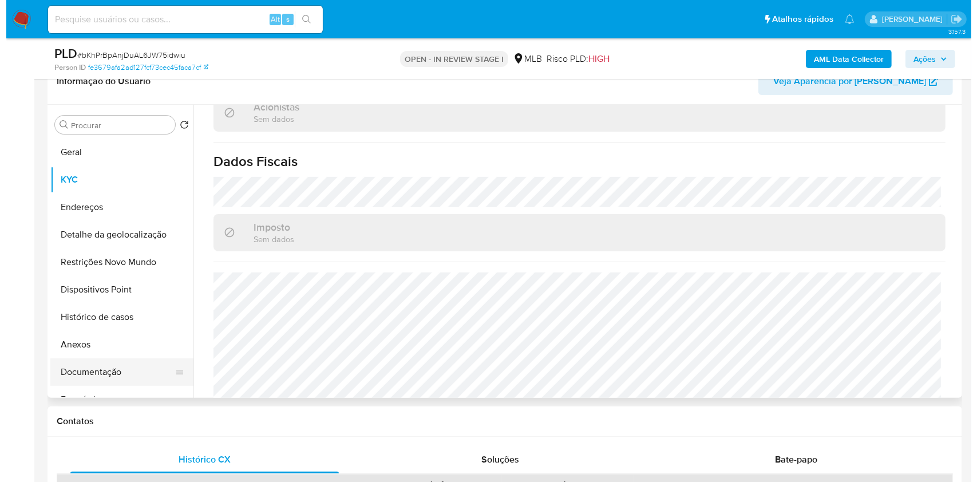
scroll to position [0, 0]
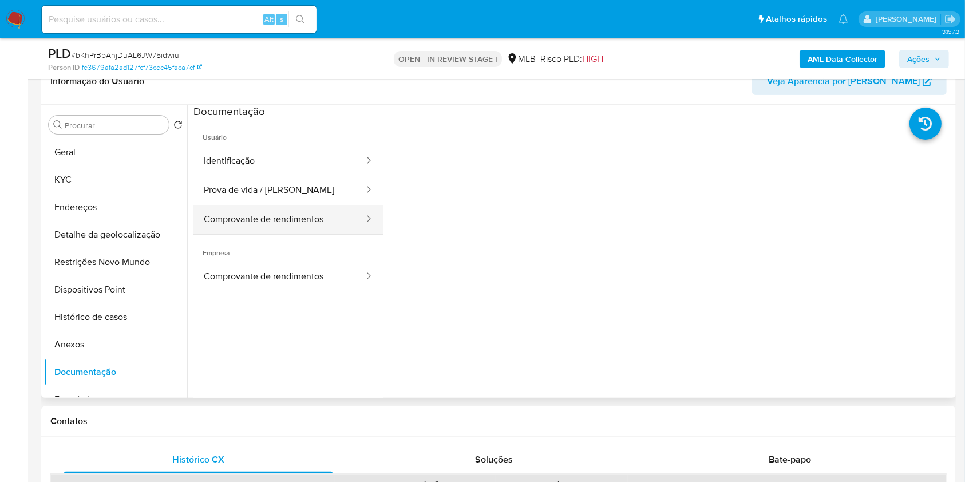
click at [242, 234] on button "Comprovante de rendimentos" at bounding box center [280, 219] width 172 height 29
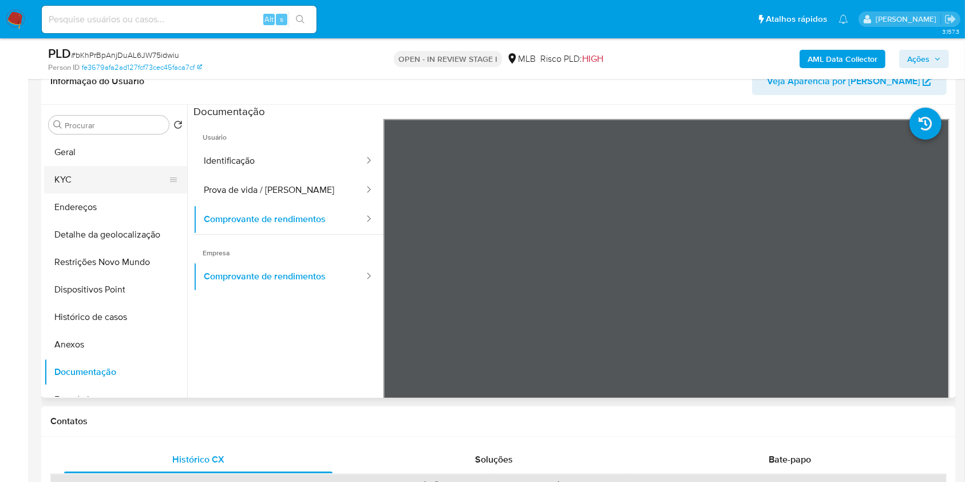
click at [97, 187] on button "KYC" at bounding box center [111, 179] width 134 height 27
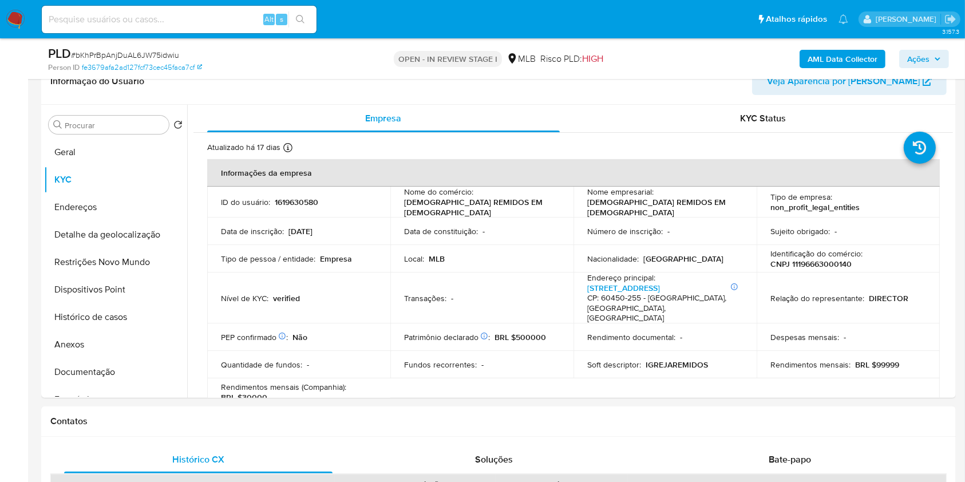
click at [860, 53] on b "AML Data Collector" at bounding box center [843, 59] width 70 height 18
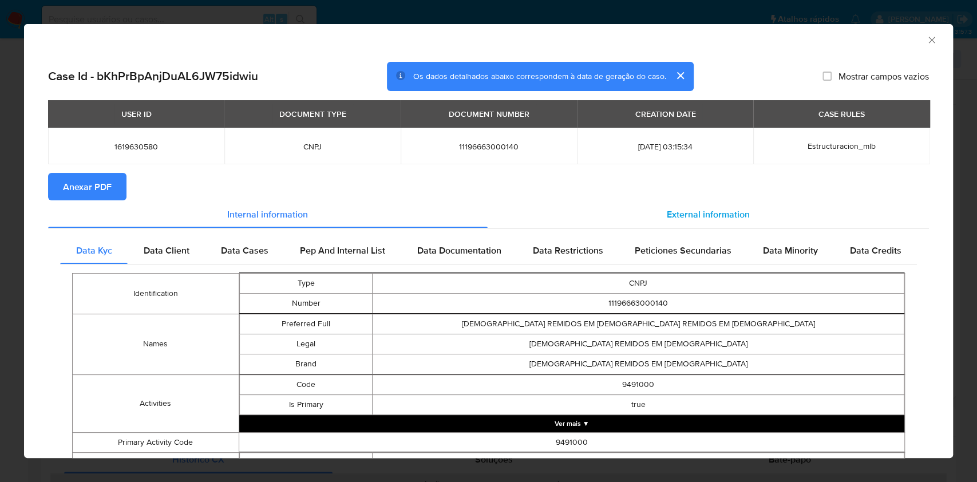
click at [690, 223] on div "External information" at bounding box center [709, 213] width 442 height 27
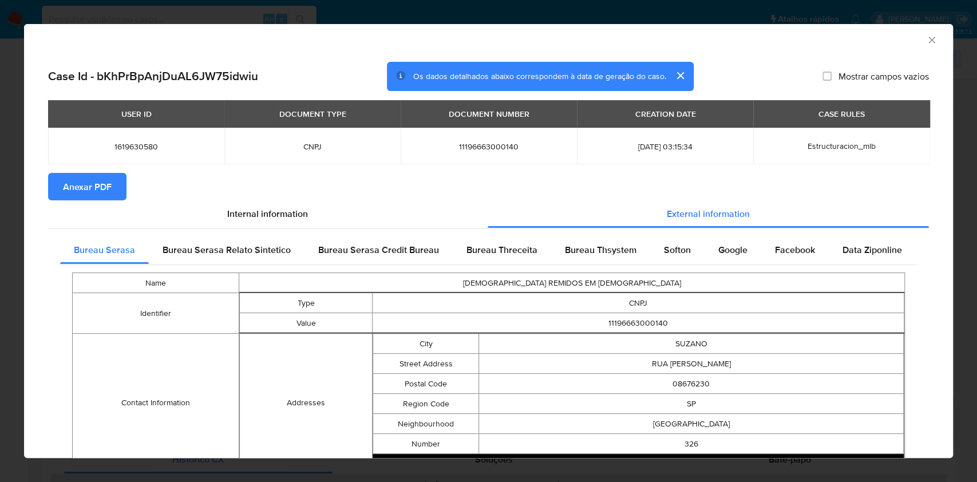
click at [94, 195] on span "Anexar PDF" at bounding box center [87, 186] width 49 height 25
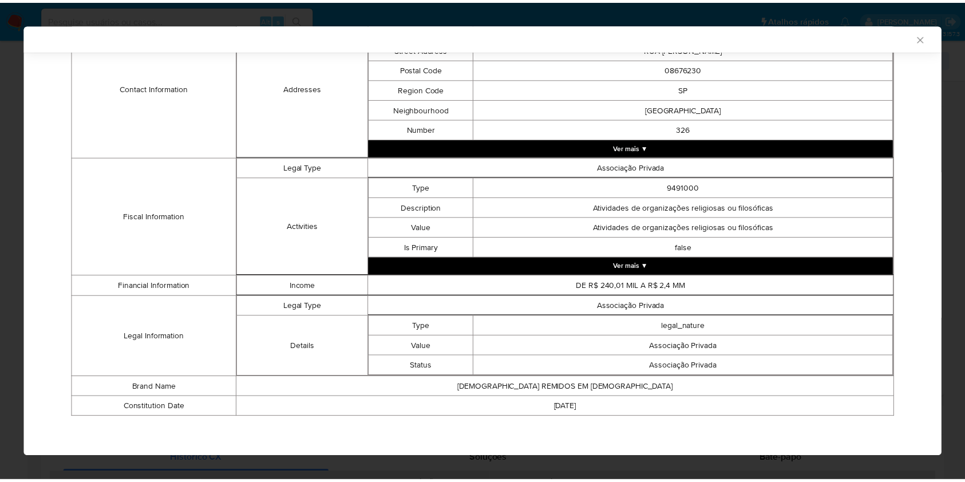
scroll to position [312, 0]
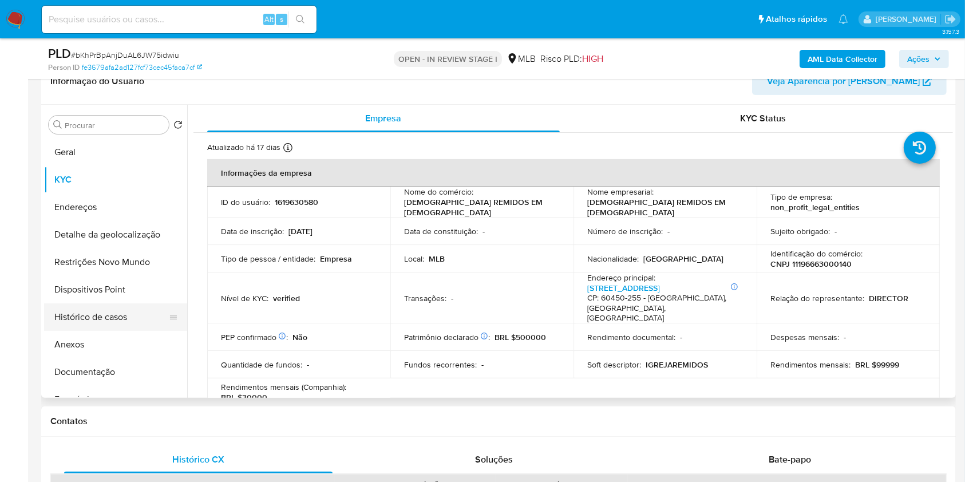
click at [125, 331] on button "Histórico de casos" at bounding box center [111, 316] width 134 height 27
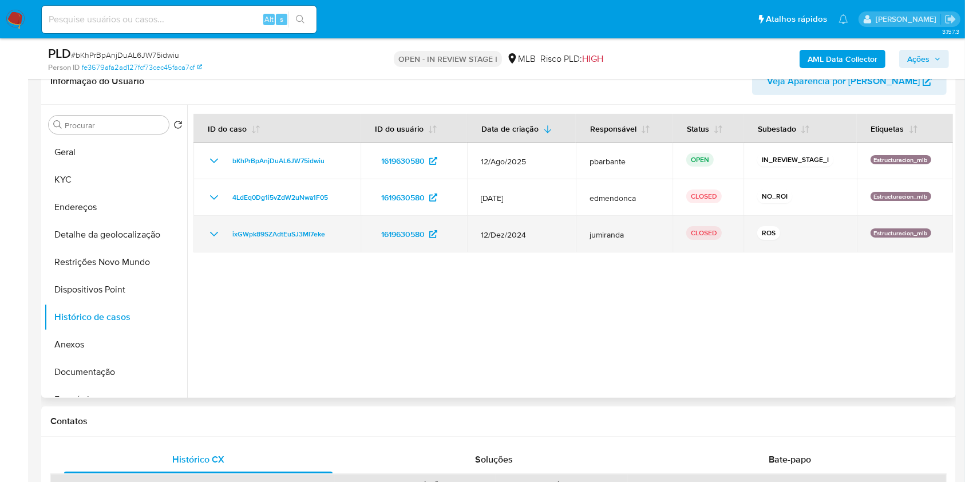
click at [210, 241] on icon "Mostrar/Ocultar" at bounding box center [214, 234] width 14 height 14
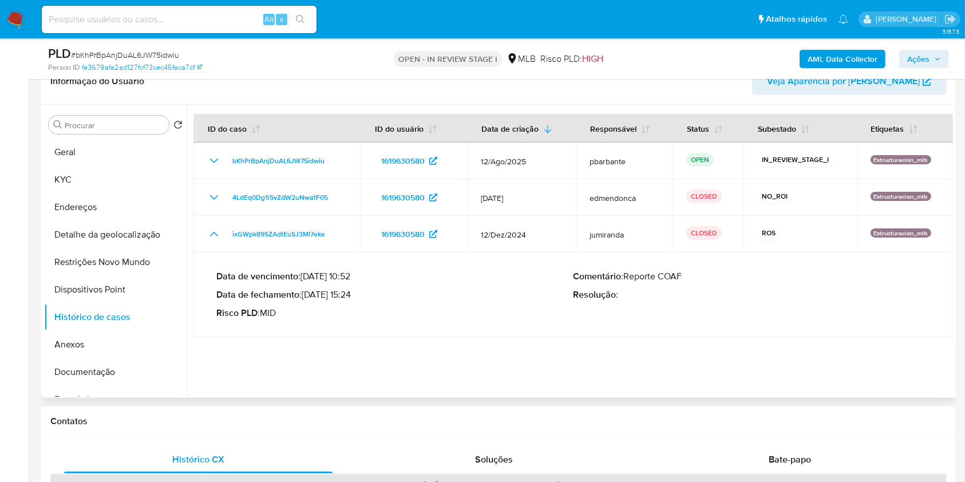
drag, startPoint x: 309, startPoint y: 318, endPoint x: 353, endPoint y: 317, distance: 43.5
click at [353, 301] on p "Data de fechamento : 22/01/2025 15:24" at bounding box center [394, 294] width 357 height 11
click at [119, 166] on button "Geral" at bounding box center [111, 152] width 134 height 27
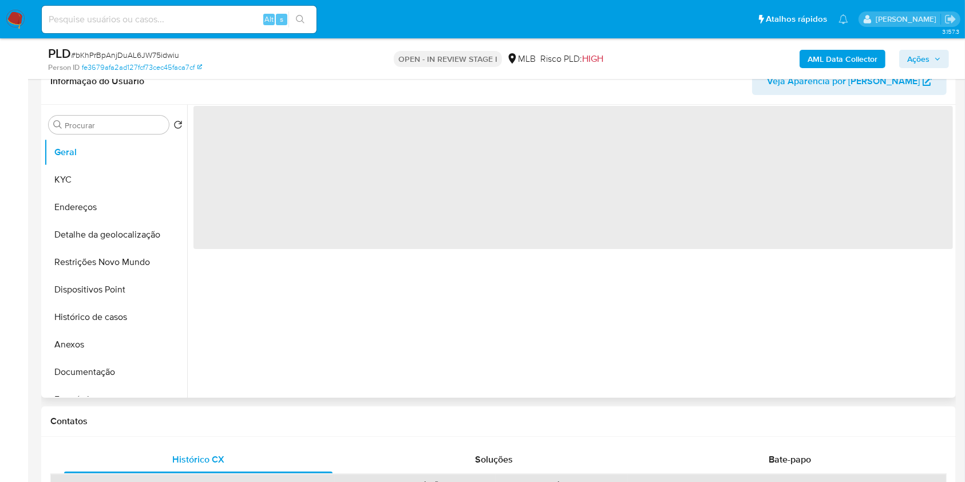
click at [338, 309] on div "‌" at bounding box center [570, 251] width 766 height 293
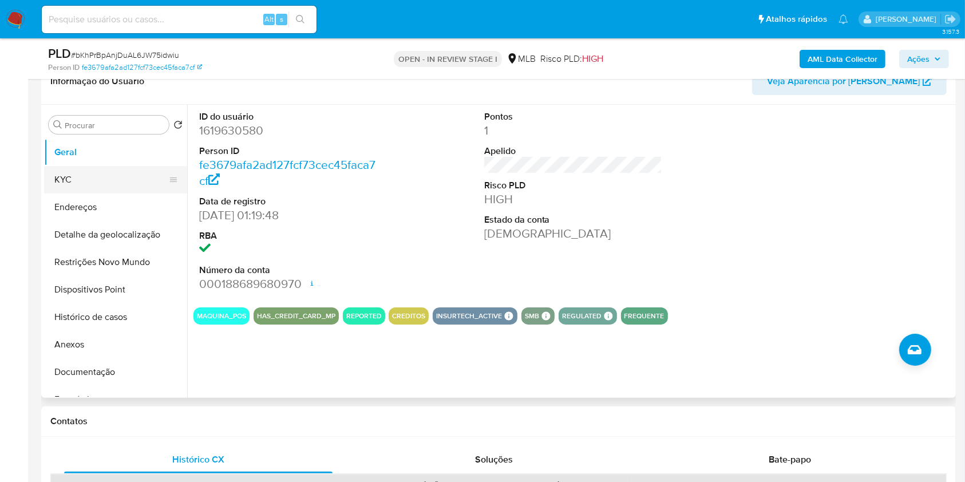
click at [100, 194] on button "KYC" at bounding box center [111, 179] width 134 height 27
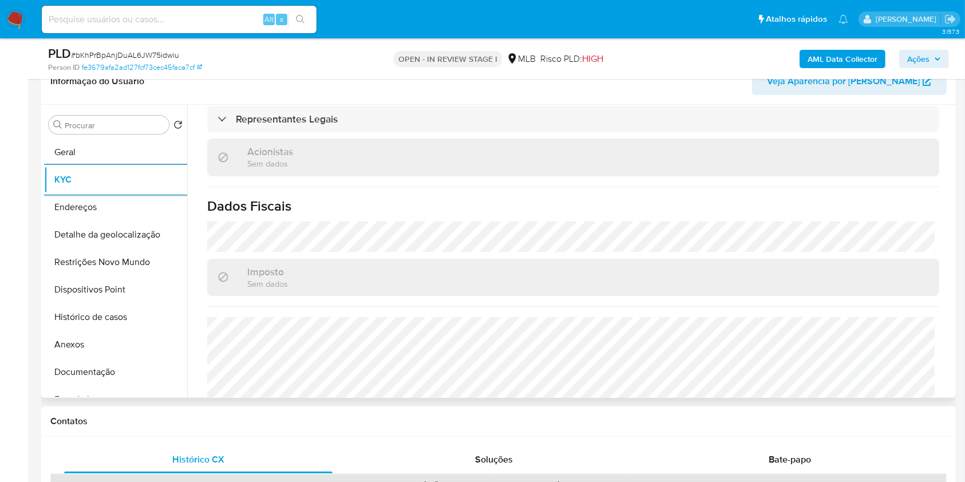
scroll to position [709, 0]
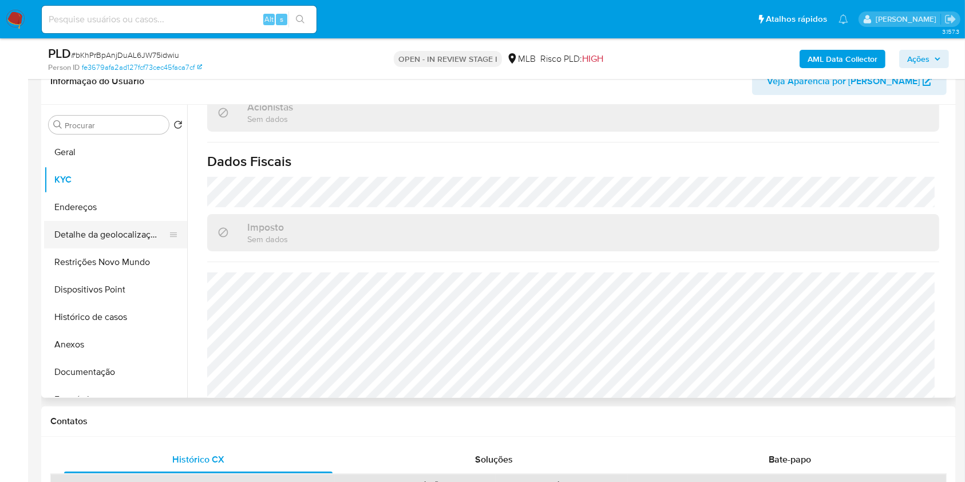
click at [93, 249] on button "Detalhe da geolocalização" at bounding box center [111, 234] width 134 height 27
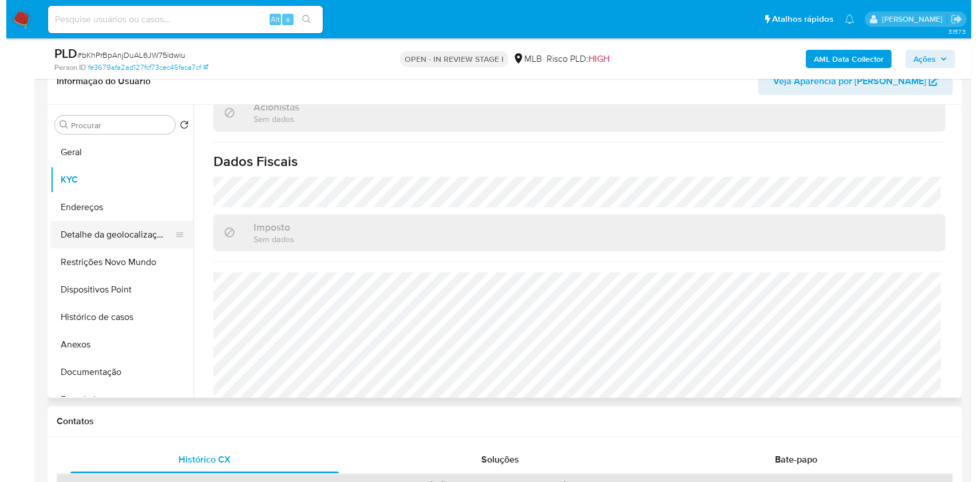
scroll to position [0, 0]
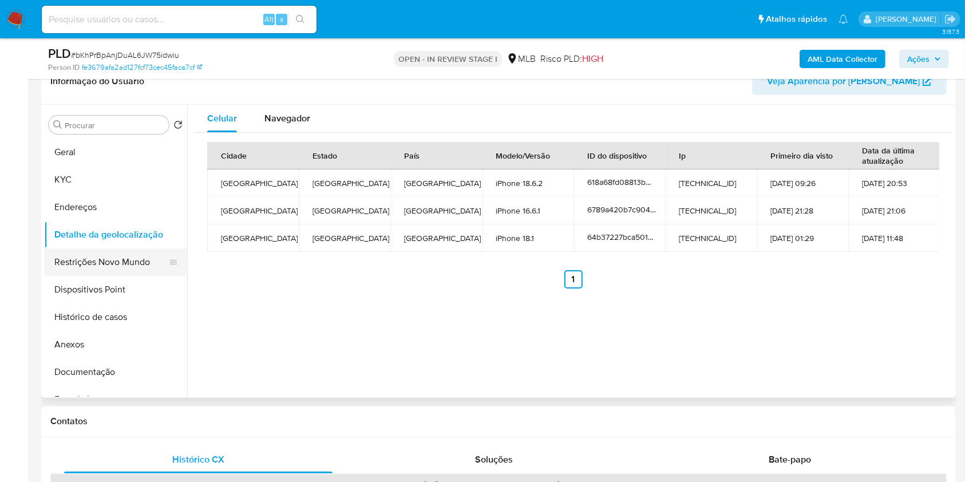
click at [121, 276] on button "Restrições Novo Mundo" at bounding box center [111, 262] width 134 height 27
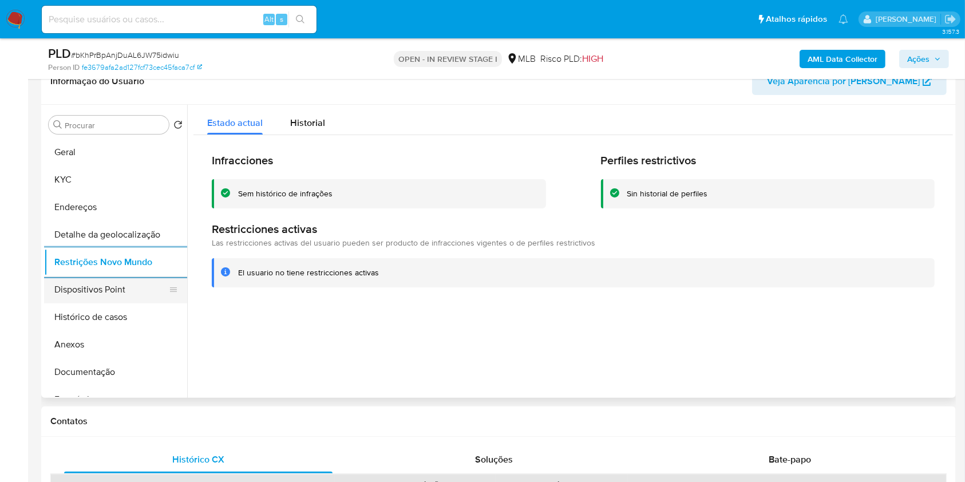
click at [124, 303] on button "Dispositivos Point" at bounding box center [111, 289] width 134 height 27
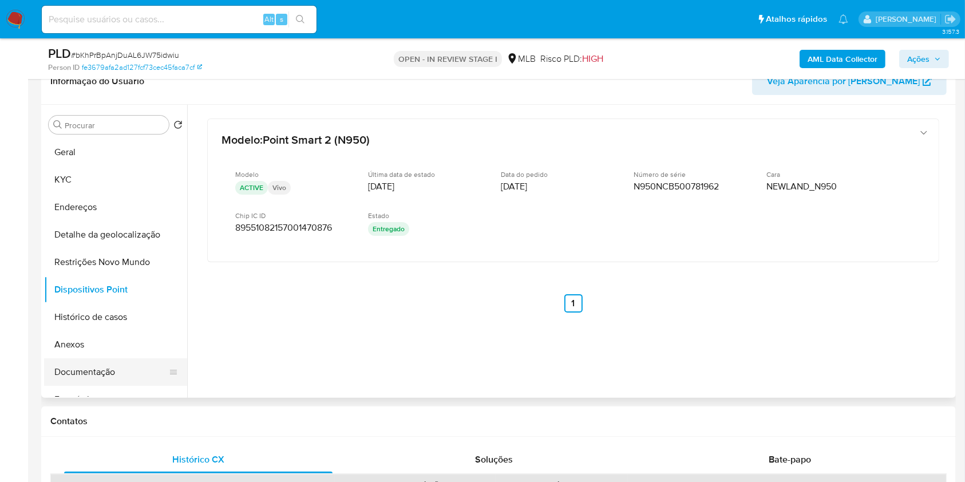
click at [98, 386] on button "Documentação" at bounding box center [111, 371] width 134 height 27
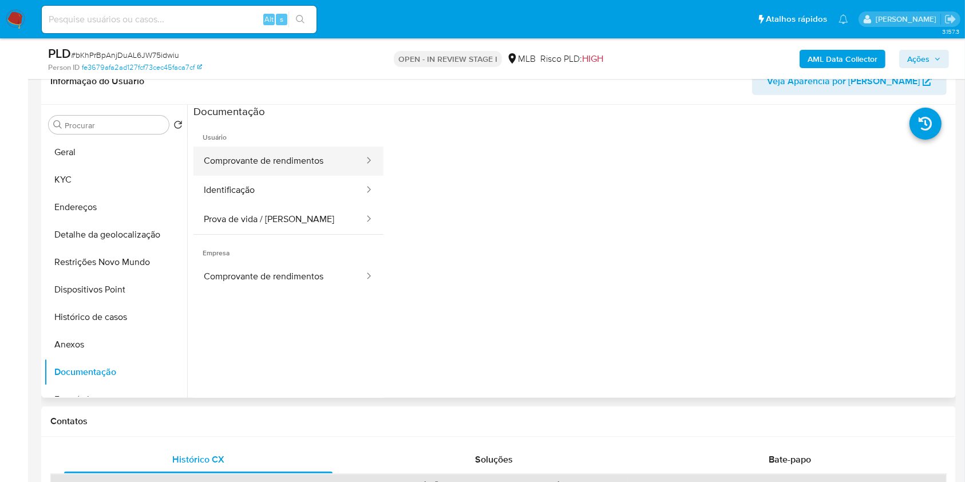
click at [265, 176] on button "Comprovante de rendimentos" at bounding box center [280, 161] width 172 height 29
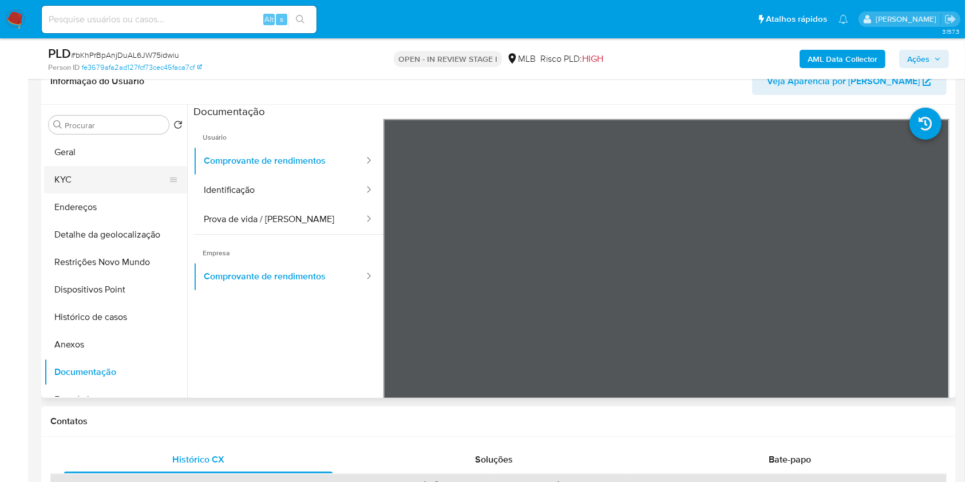
click at [109, 191] on button "KYC" at bounding box center [111, 179] width 134 height 27
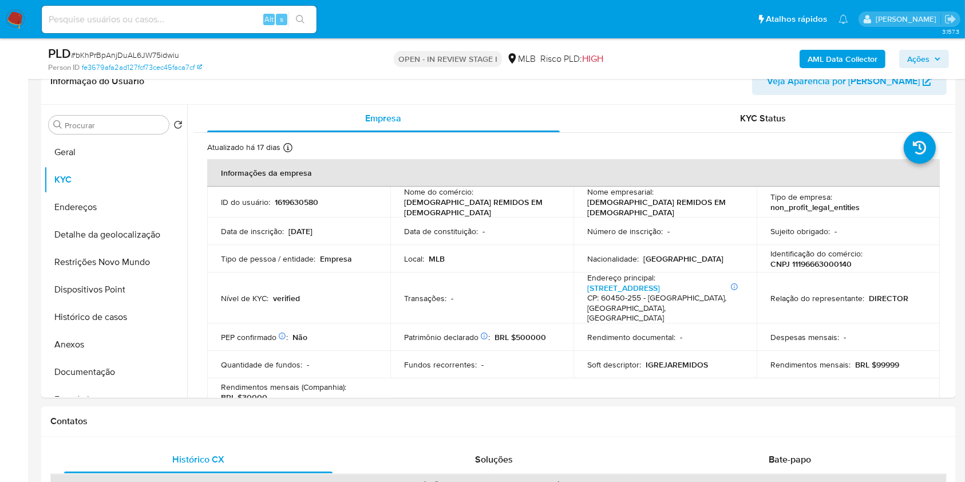
click at [945, 55] on button "Ações" at bounding box center [925, 59] width 50 height 18
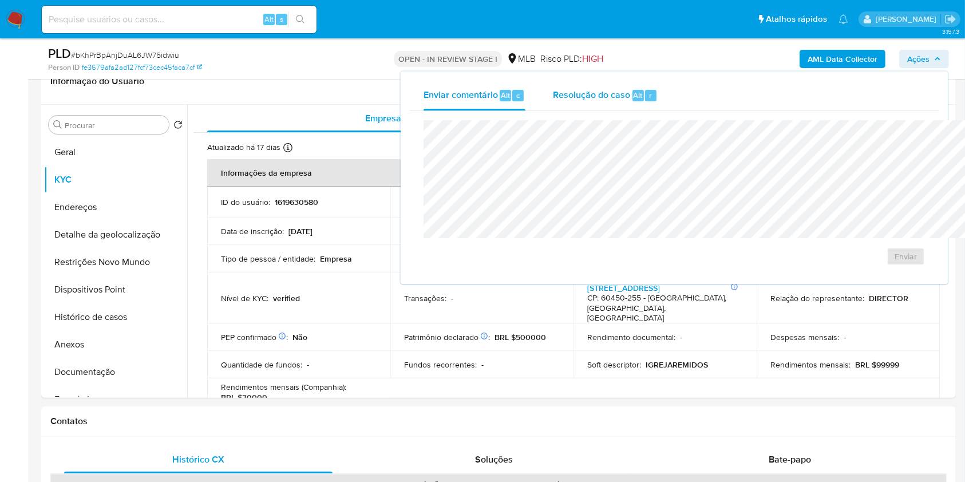
click at [553, 89] on span "Resolução do caso" at bounding box center [591, 94] width 77 height 13
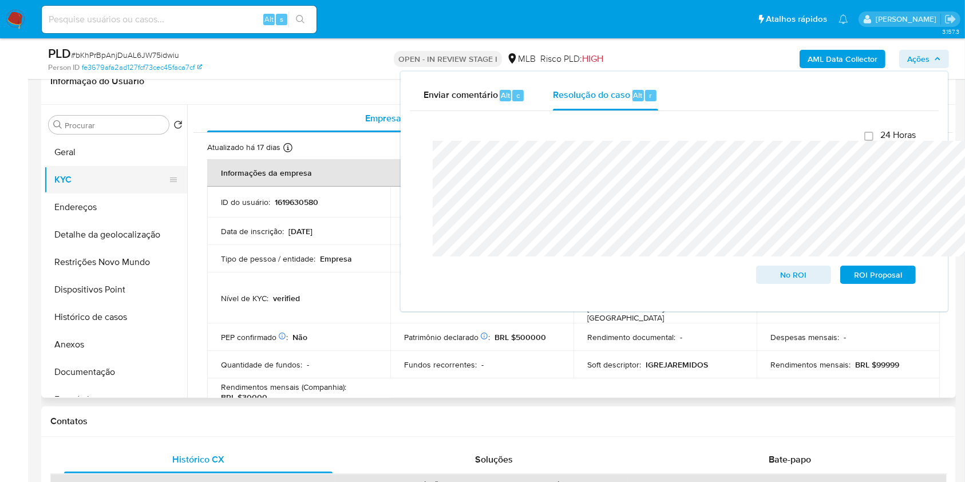
click at [78, 194] on button "KYC" at bounding box center [111, 179] width 134 height 27
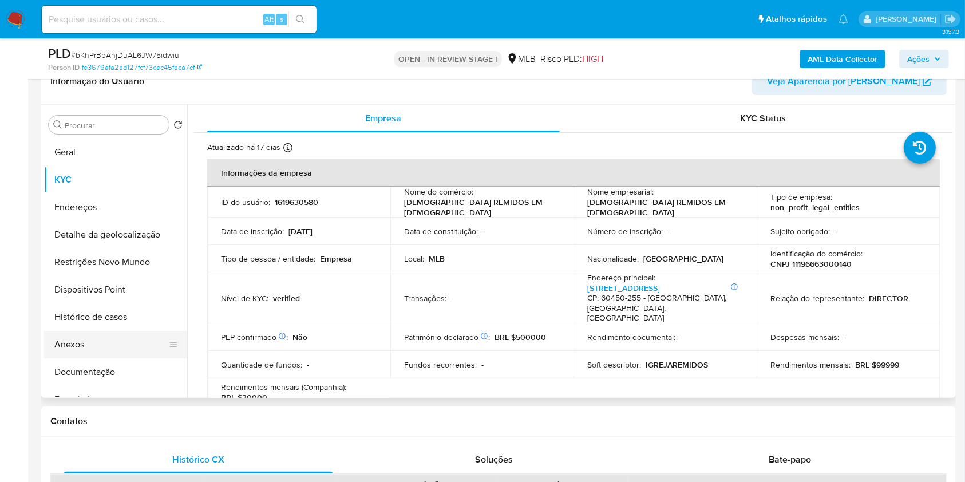
click at [81, 355] on button "Anexos" at bounding box center [111, 344] width 134 height 27
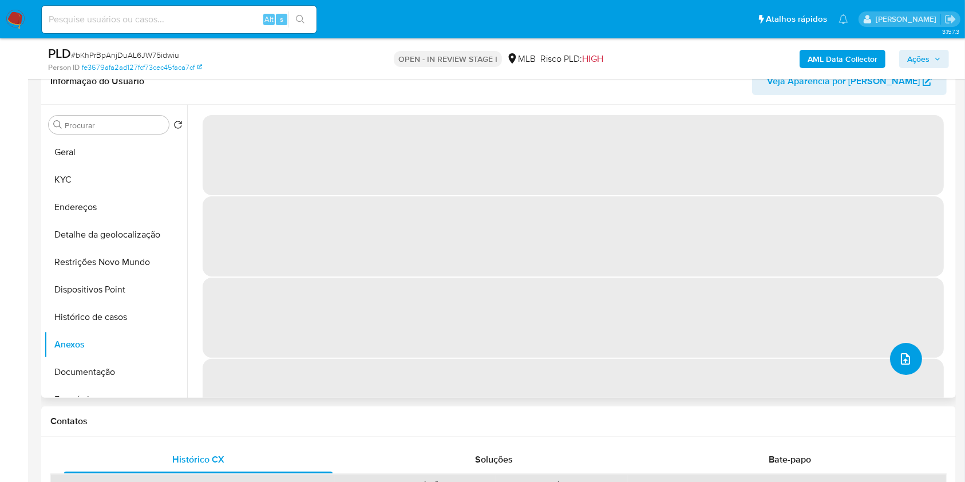
click at [913, 375] on button "upload-file" at bounding box center [906, 359] width 32 height 32
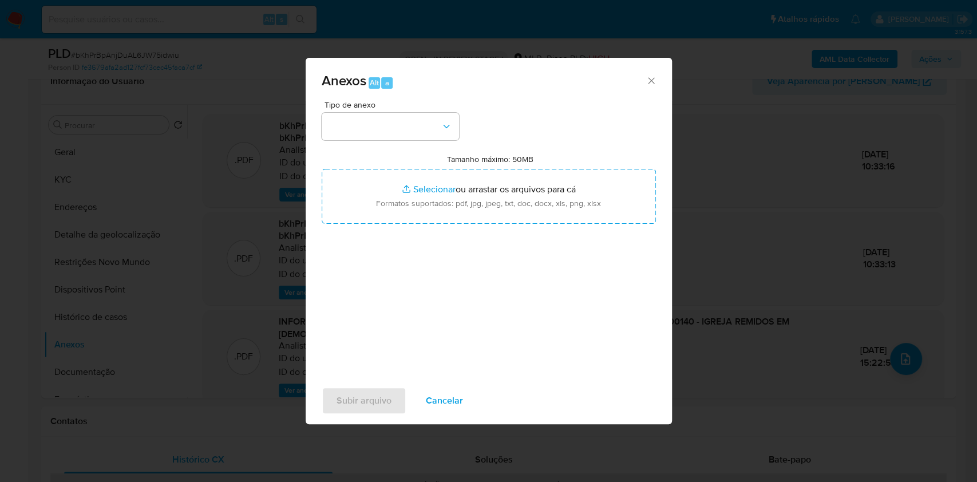
click at [415, 101] on div "Tipo de anexo" at bounding box center [390, 121] width 137 height 40
click at [419, 113] on button "button" at bounding box center [390, 126] width 137 height 27
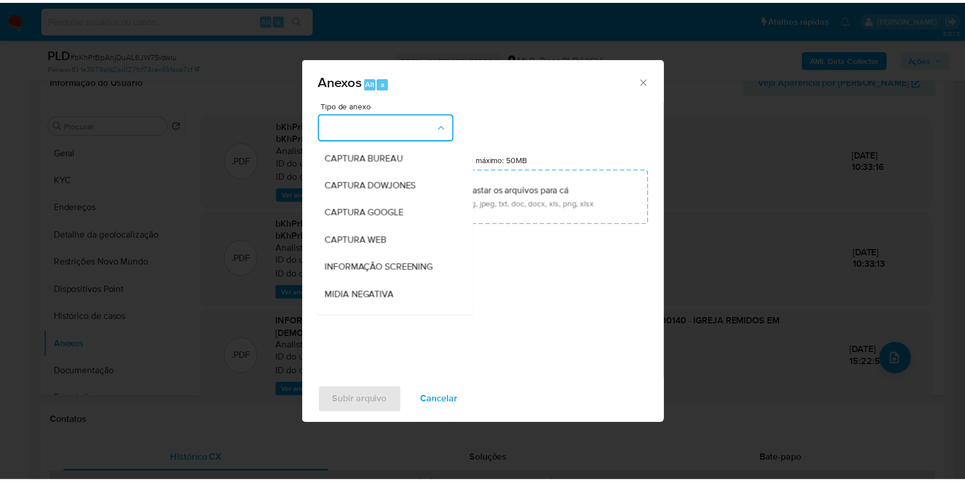
scroll to position [142, 0]
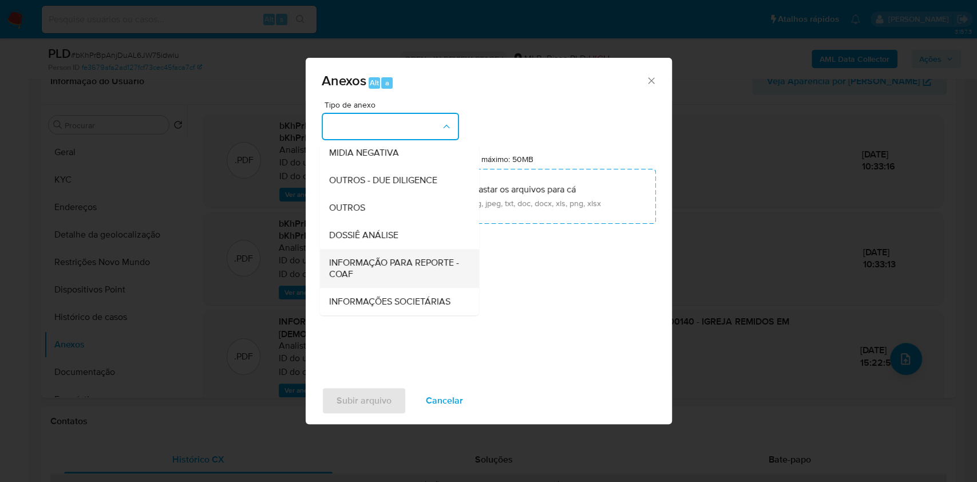
click at [362, 257] on span "INFORMAÇÃO PARA REPORTE - COAF" at bounding box center [396, 268] width 134 height 23
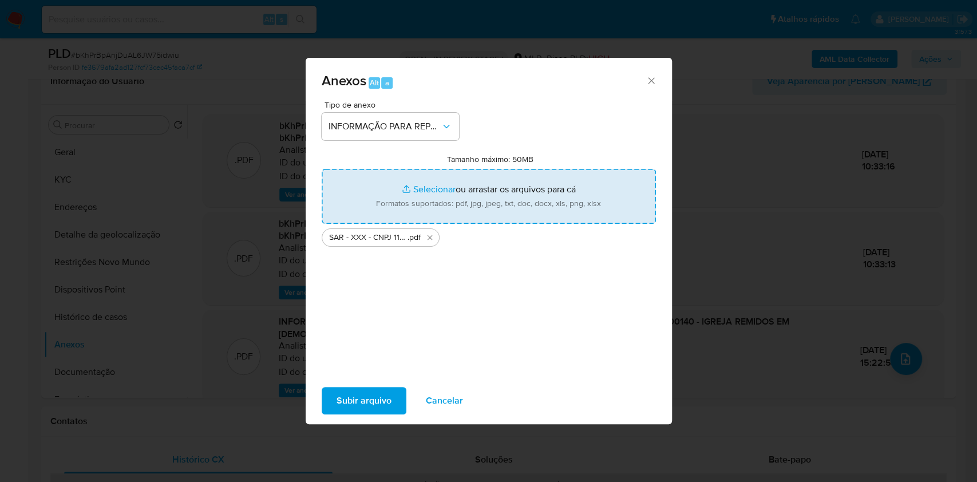
type input "C:\fakepath\Mulan 1619630580_2025_09_04_08_12_44.xlsx"
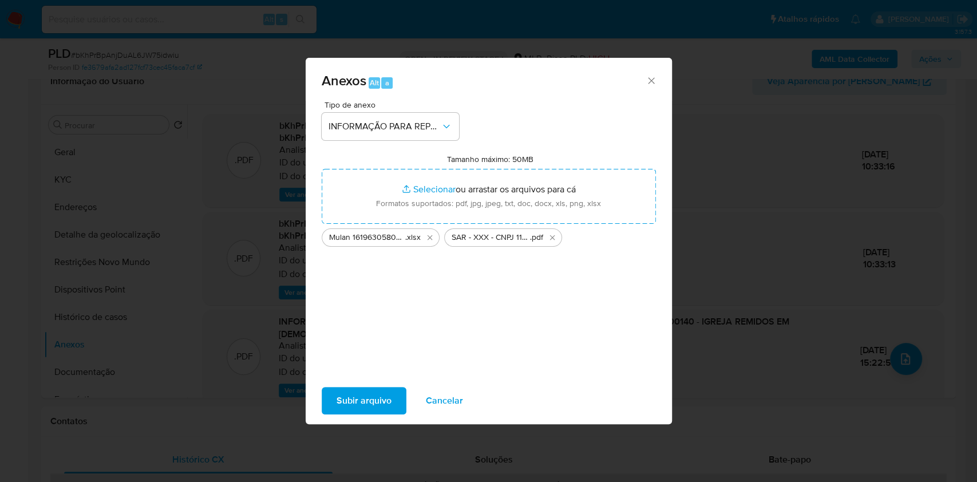
click at [363, 409] on span "Subir arquivo" at bounding box center [364, 400] width 55 height 25
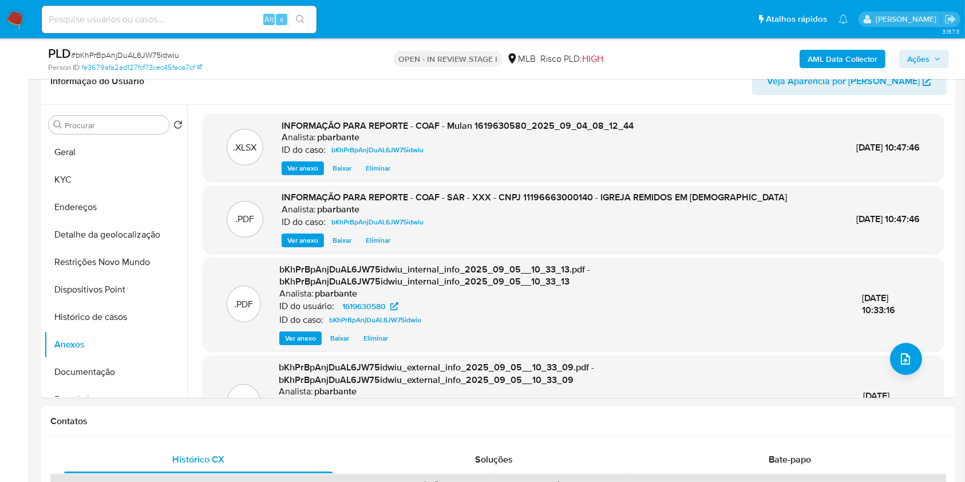
click at [937, 50] on button "Ações" at bounding box center [925, 59] width 50 height 18
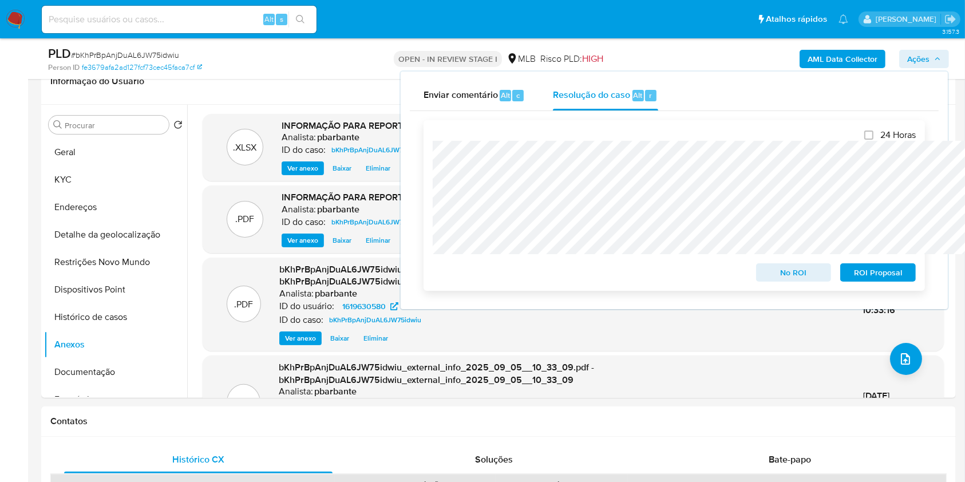
click at [897, 273] on span "ROI Proposal" at bounding box center [879, 273] width 60 height 16
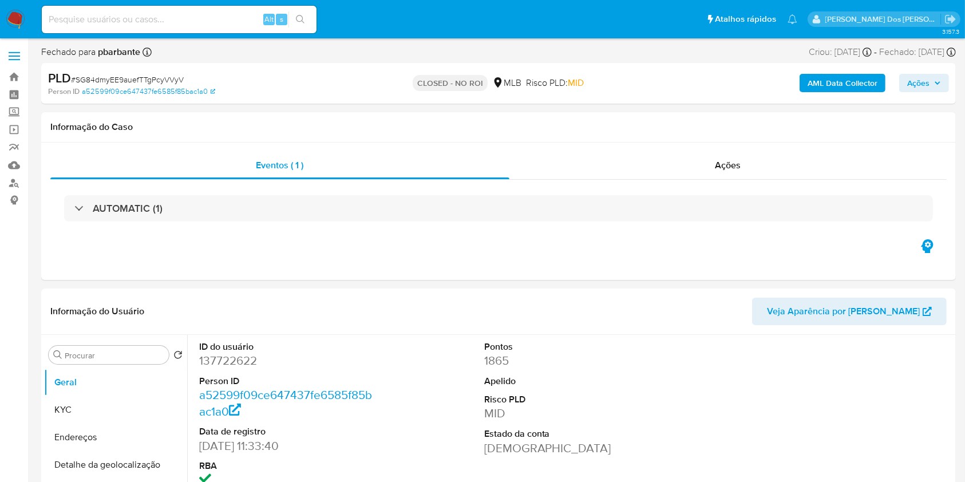
select select "10"
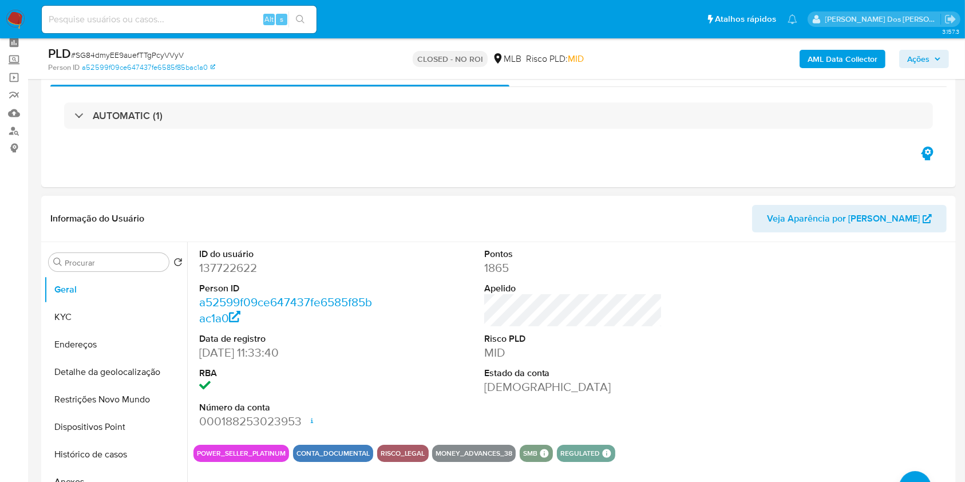
scroll to position [76, 0]
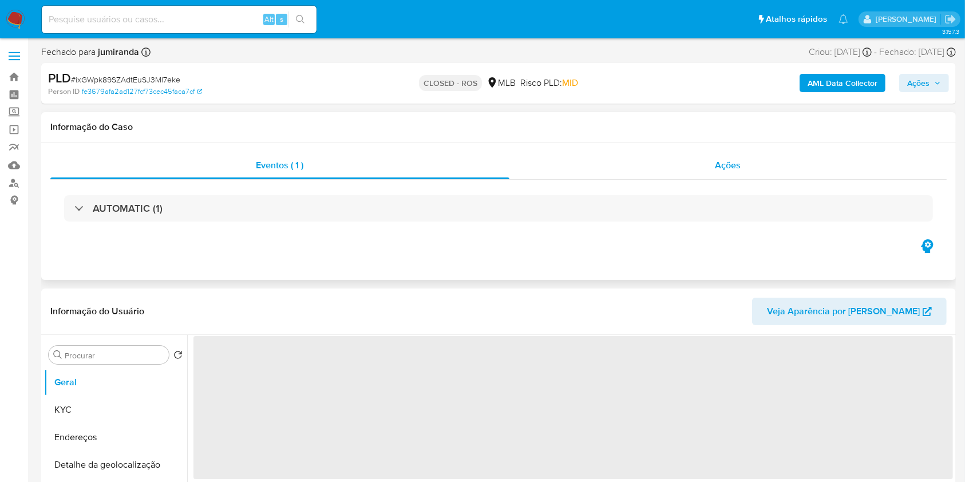
click at [717, 171] on span "Ações" at bounding box center [729, 165] width 26 height 13
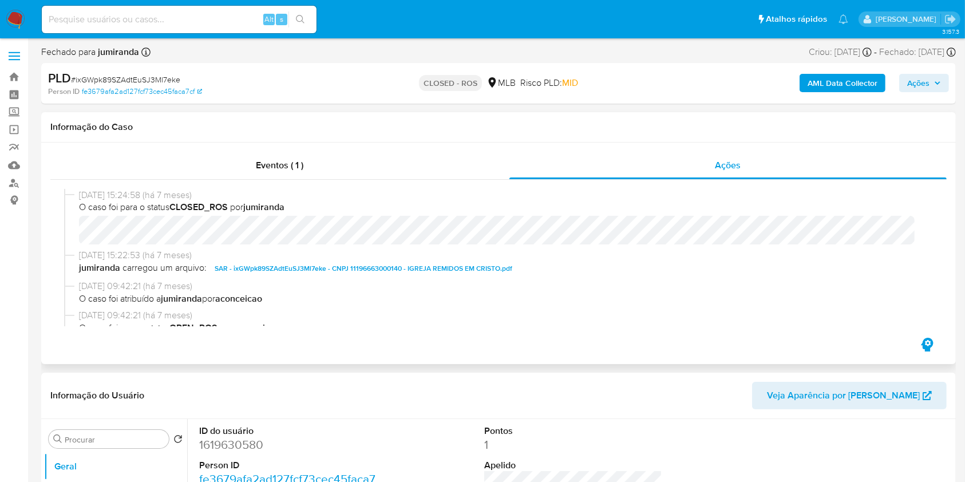
click at [406, 270] on span "SAR - ixGWpk89SZAdtEuSJ3Ml7eke - CNPJ 11196663000140 - IGREJA REMIDOS EM CRISTO…" at bounding box center [364, 269] width 298 height 14
select select "10"
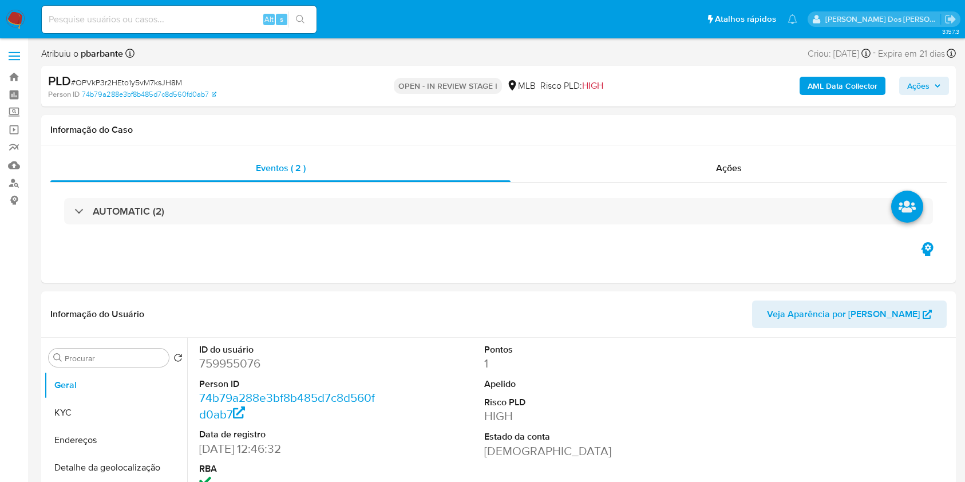
select select "10"
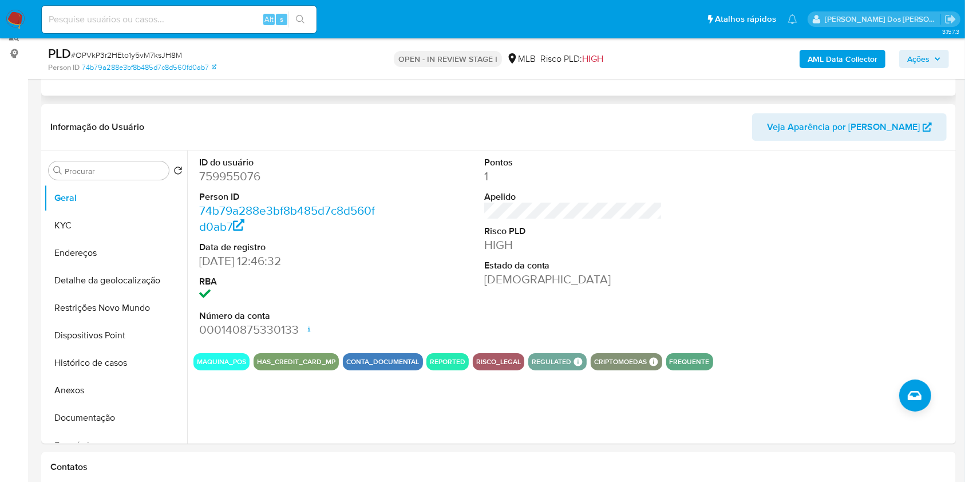
scroll to position [152, 0]
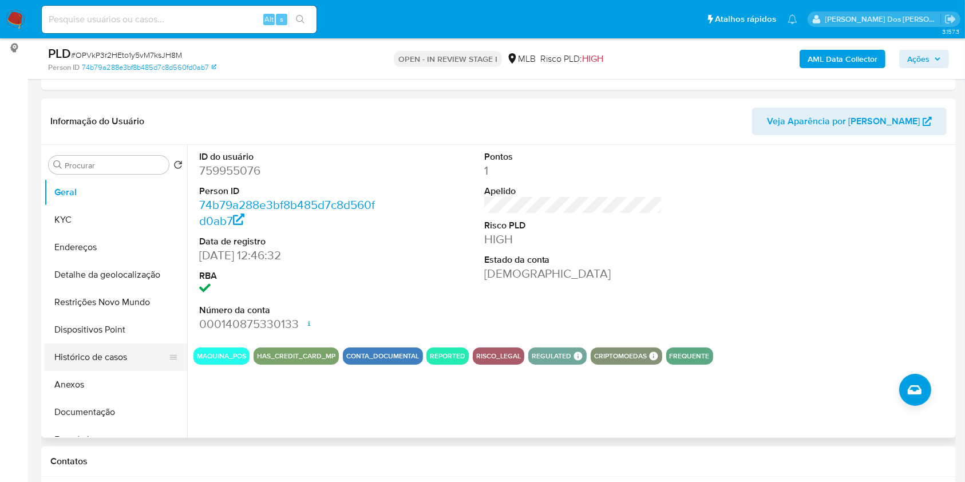
click at [104, 371] on button "Histórico de casos" at bounding box center [111, 357] width 134 height 27
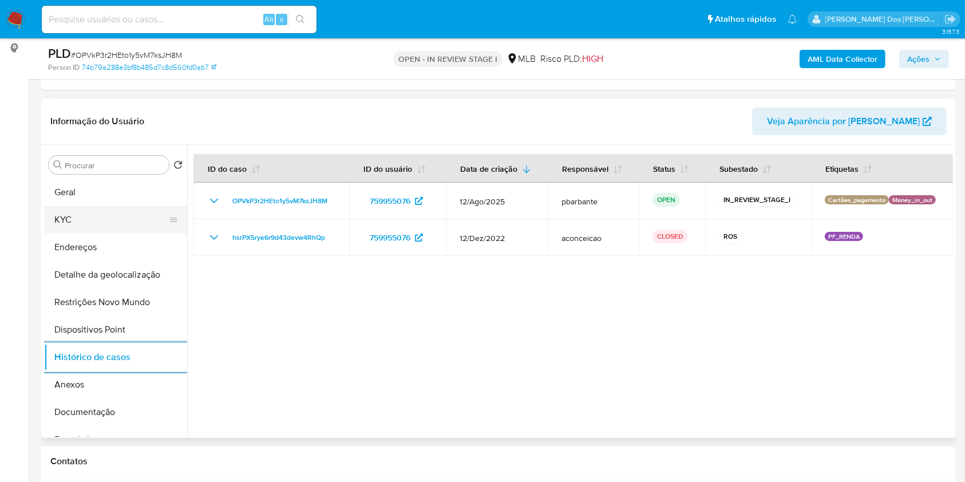
click at [86, 224] on button "KYC" at bounding box center [111, 219] width 134 height 27
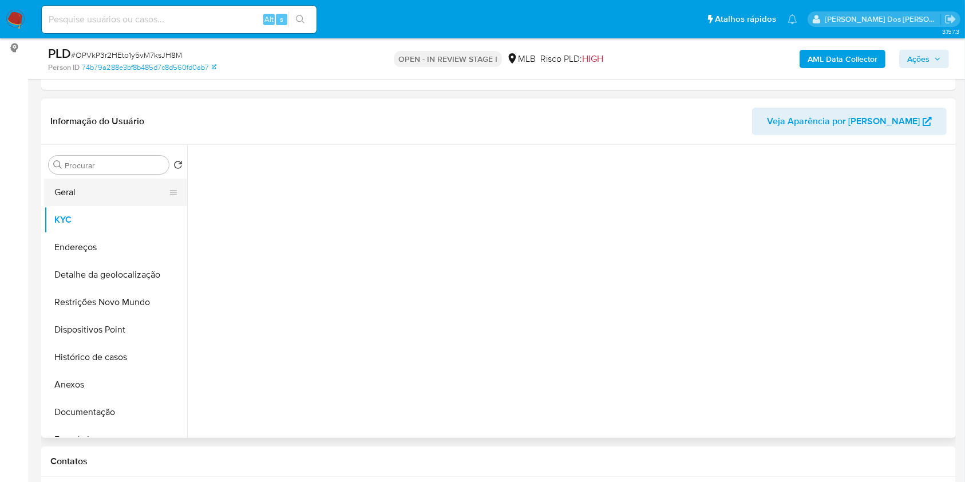
click at [89, 206] on button "Geral" at bounding box center [111, 192] width 134 height 27
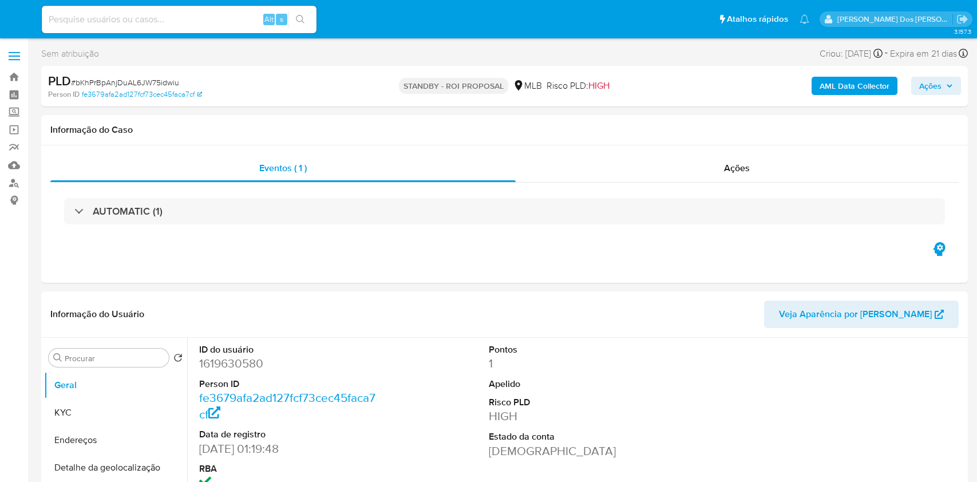
select select "10"
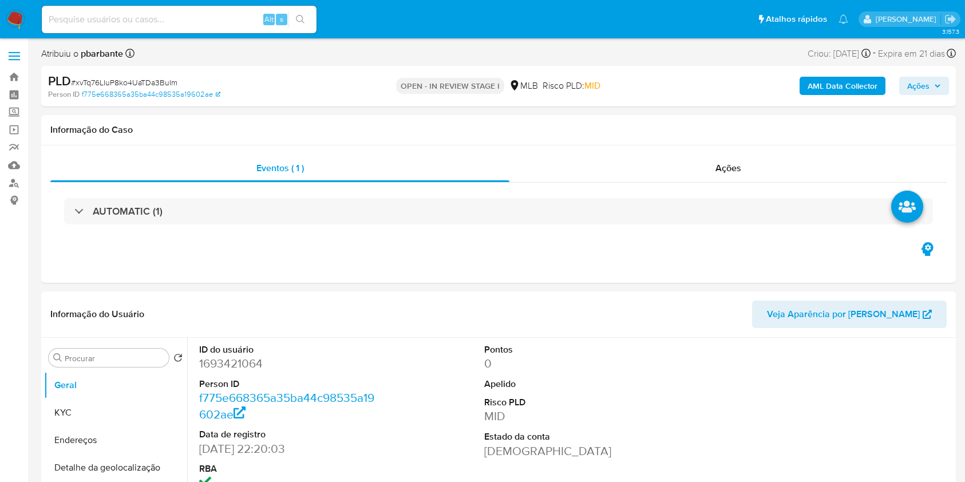
select select "10"
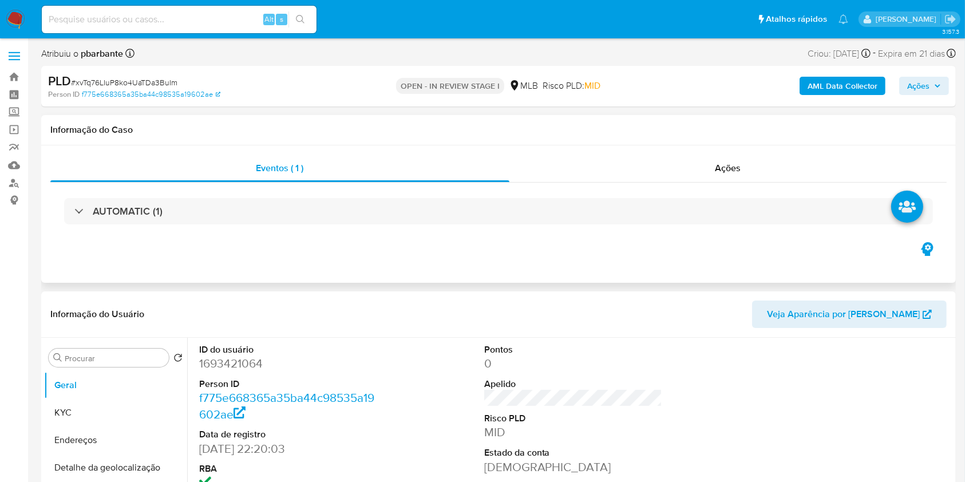
click at [431, 224] on div "AUTOMATIC (1)" at bounding box center [498, 211] width 897 height 57
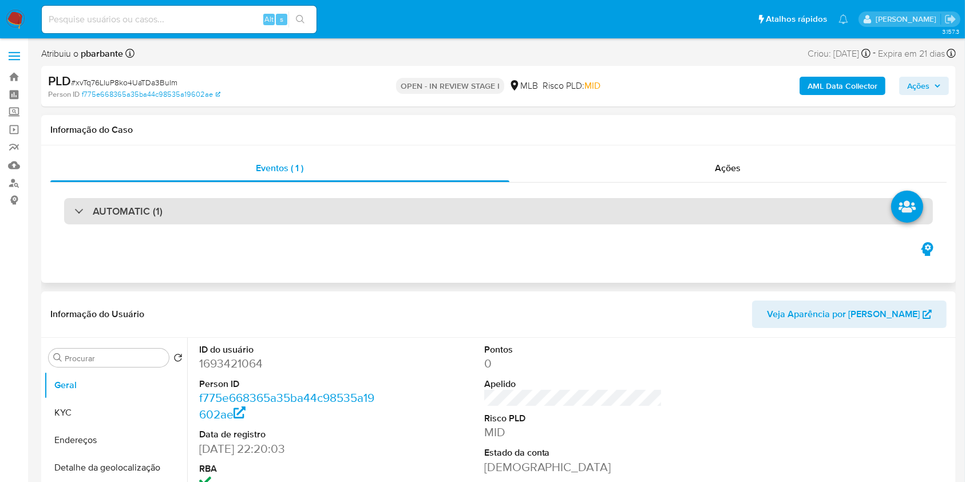
click at [447, 204] on div "AUTOMATIC (1)" at bounding box center [498, 211] width 869 height 26
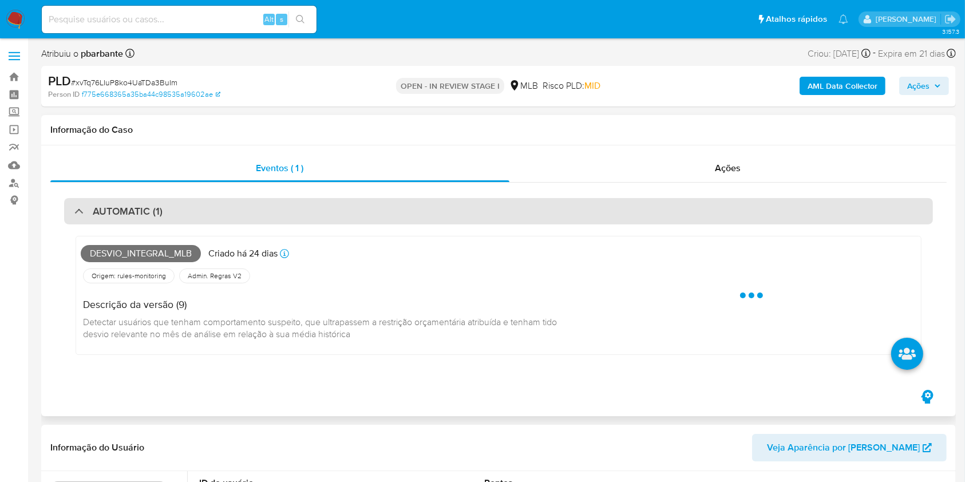
click at [447, 204] on div "AUTOMATIC (1)" at bounding box center [498, 211] width 869 height 26
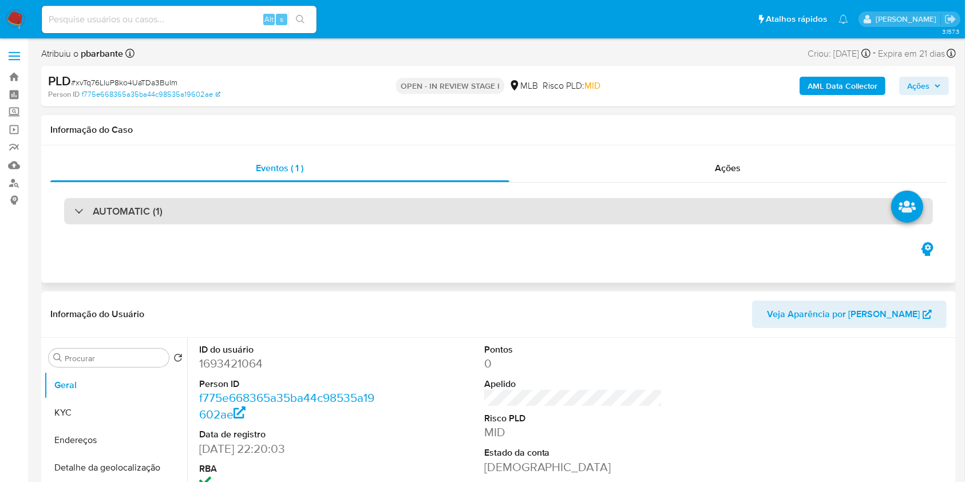
click at [447, 203] on div "AUTOMATIC (1)" at bounding box center [498, 211] width 869 height 26
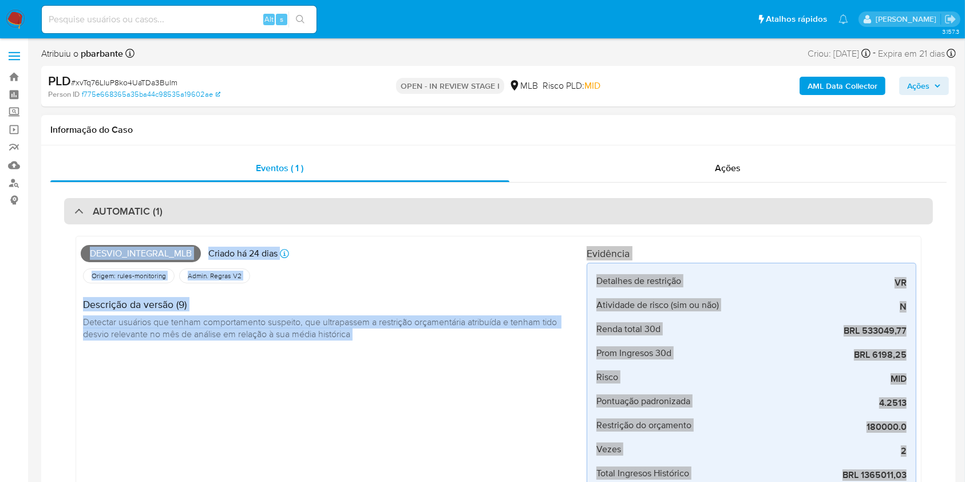
click at [447, 203] on div "AUTOMATIC (1)" at bounding box center [498, 211] width 869 height 26
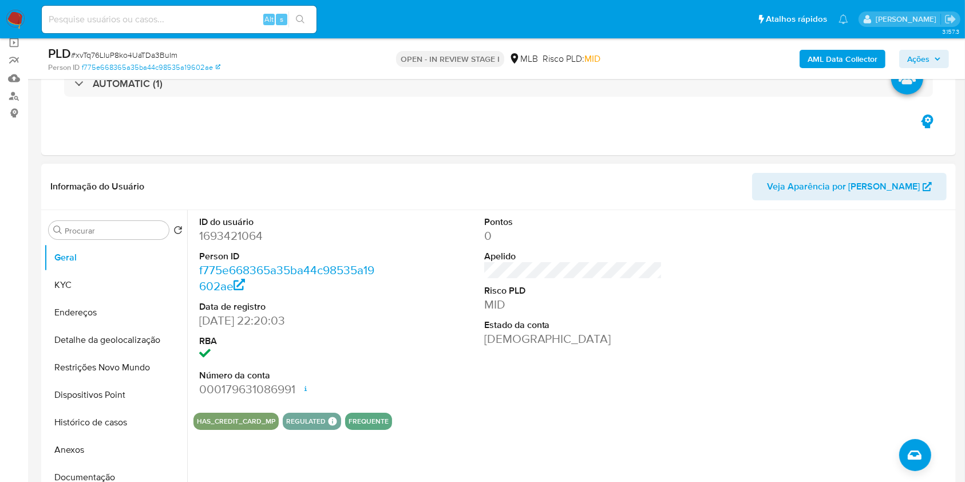
scroll to position [152, 0]
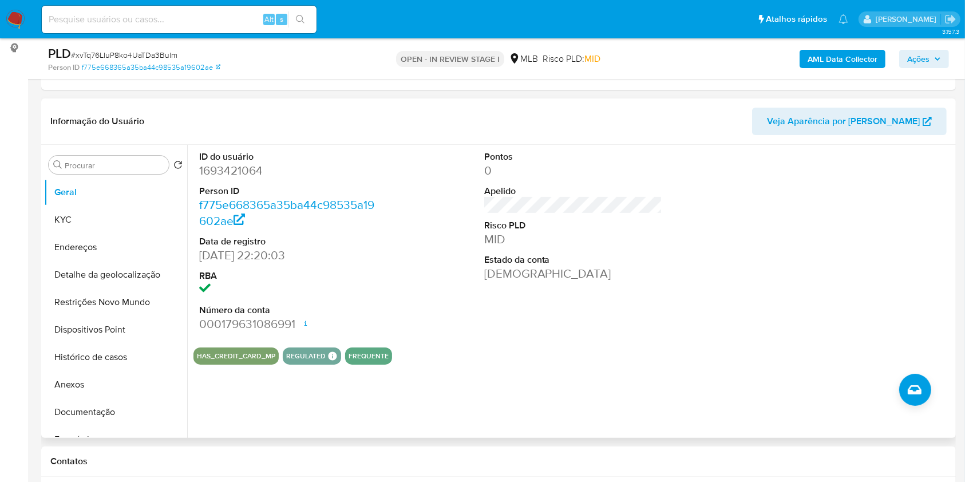
click at [232, 179] on dd "1693421064" at bounding box center [288, 171] width 179 height 16
copy dd "1693421064"
click at [91, 426] on button "Documentação" at bounding box center [111, 412] width 134 height 27
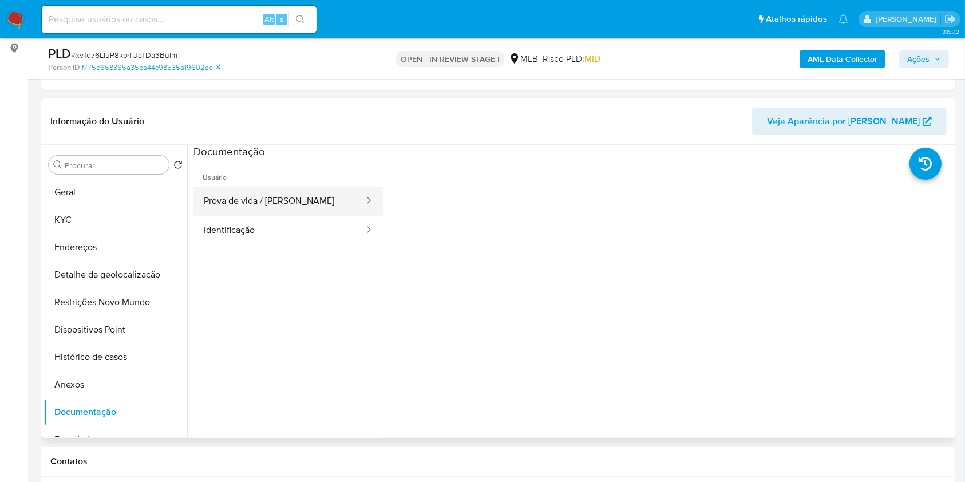
click at [316, 216] on button "Prova de vida / [PERSON_NAME]" at bounding box center [280, 201] width 172 height 29
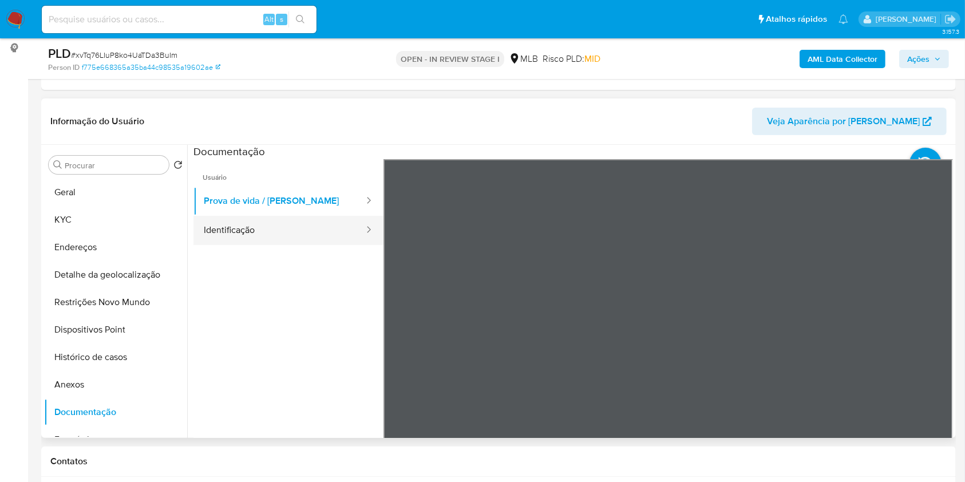
click at [298, 245] on button "Identificação" at bounding box center [280, 230] width 172 height 29
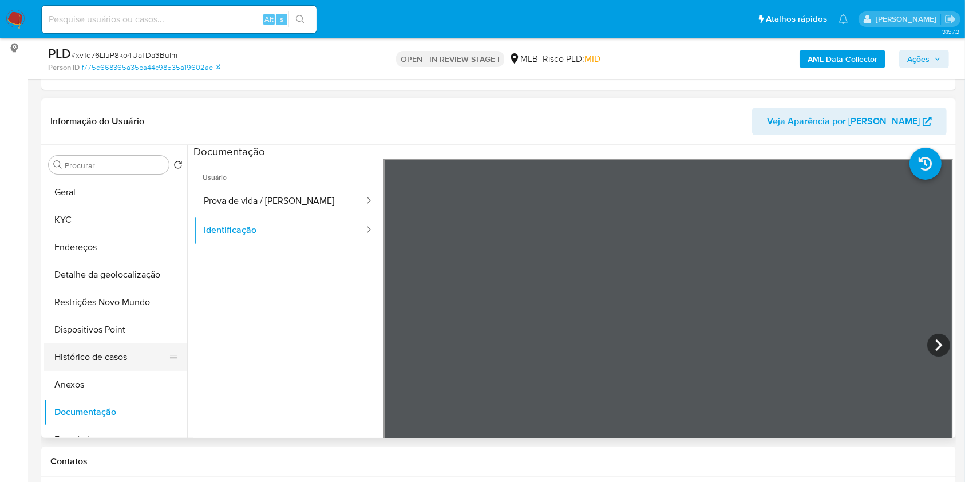
click at [124, 371] on button "Histórico de casos" at bounding box center [111, 357] width 134 height 27
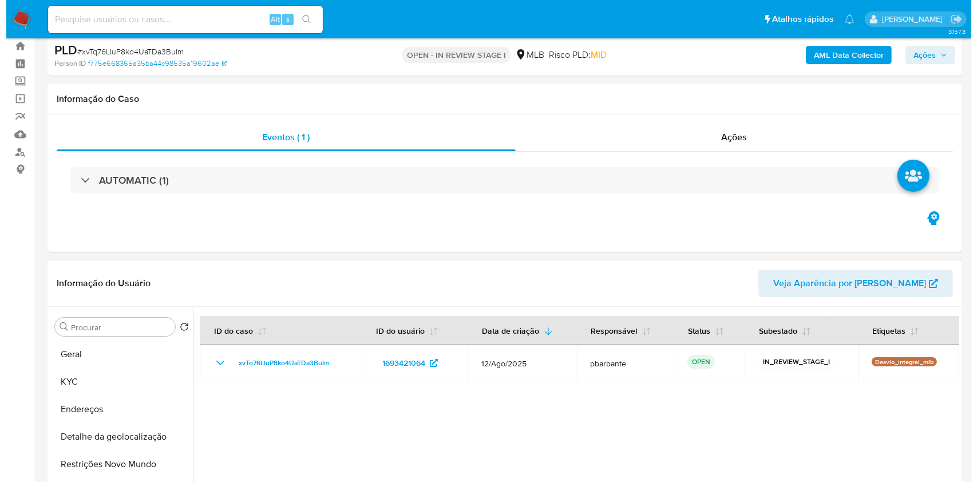
scroll to position [0, 0]
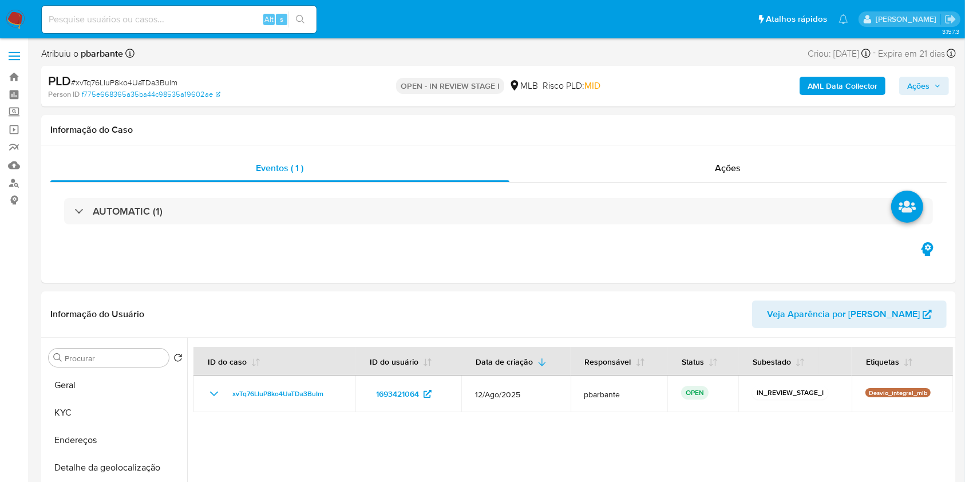
click at [843, 77] on b "AML Data Collector" at bounding box center [843, 86] width 70 height 18
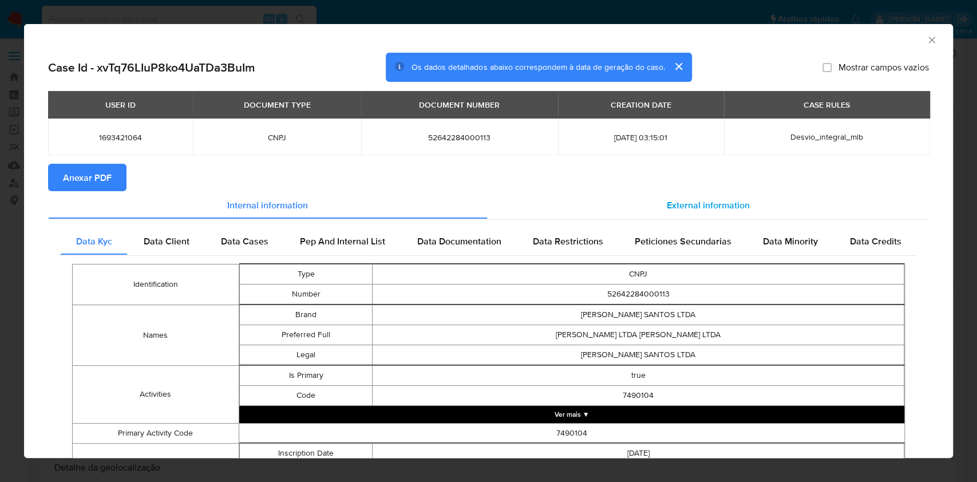
click at [673, 206] on span "External information" at bounding box center [708, 204] width 83 height 13
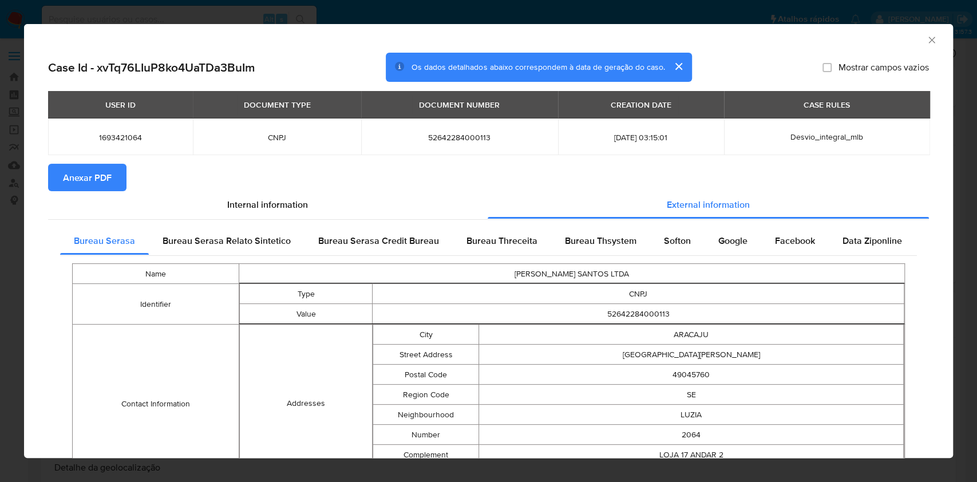
click at [102, 181] on span "Anexar PDF" at bounding box center [87, 177] width 49 height 25
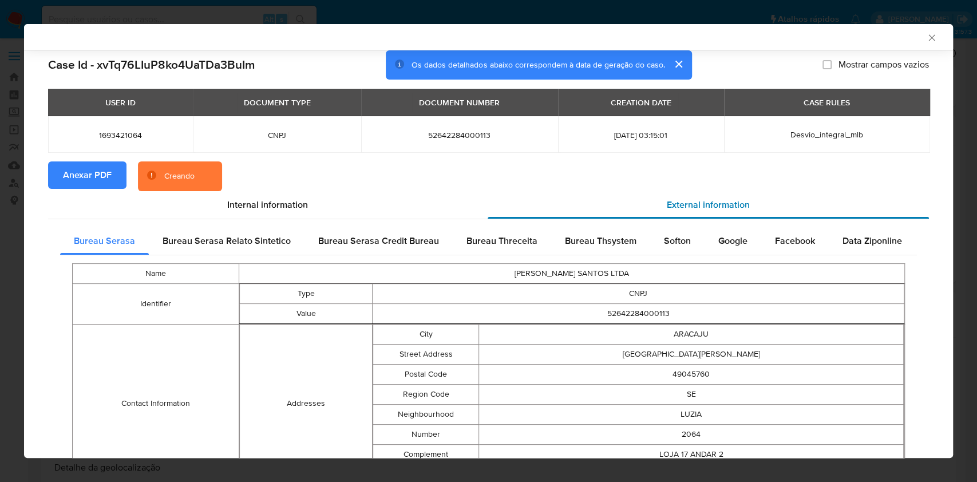
scroll to position [408, 0]
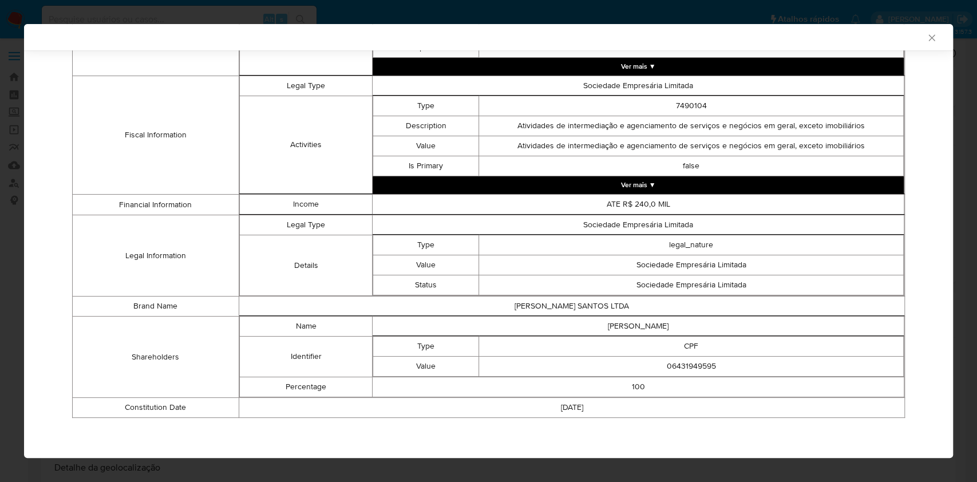
click at [684, 373] on td "06431949595" at bounding box center [691, 367] width 425 height 20
copy td "06431949595"
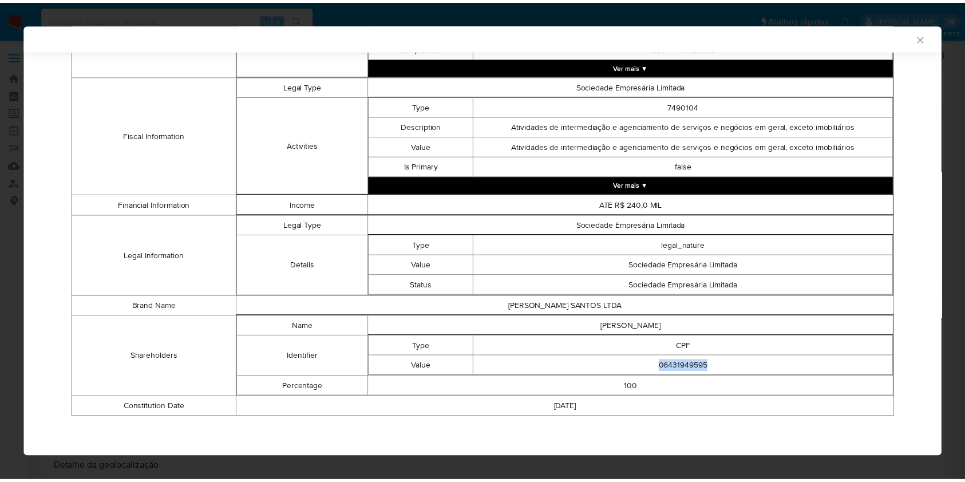
scroll to position [406, 0]
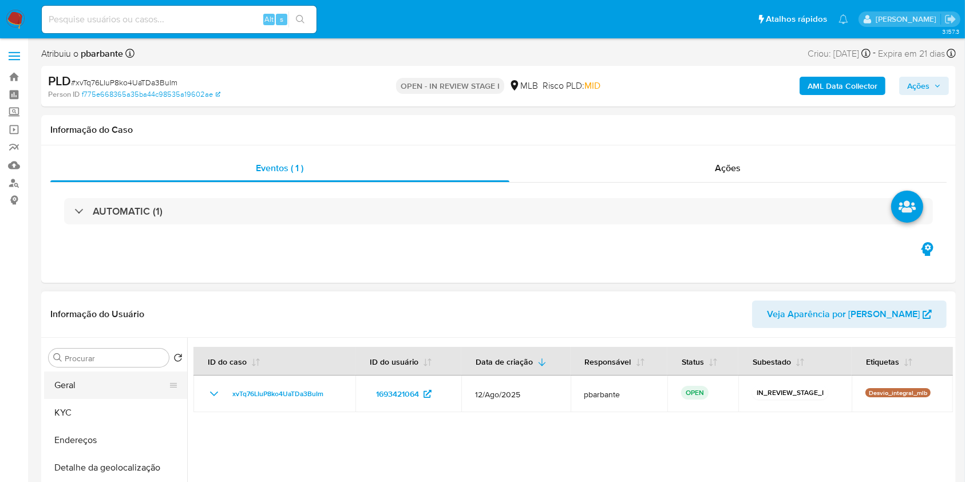
drag, startPoint x: 96, startPoint y: 431, endPoint x: 97, endPoint y: 417, distance: 13.8
click at [96, 427] on button "KYC" at bounding box center [115, 412] width 143 height 27
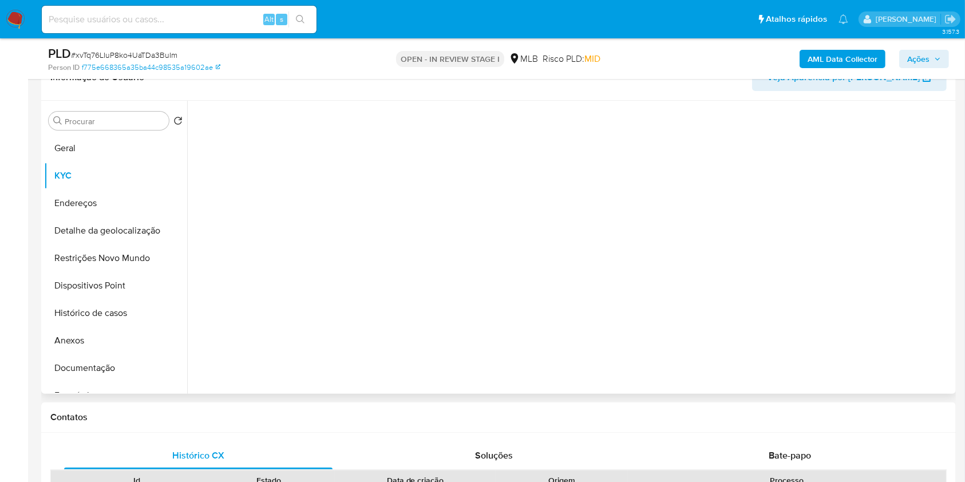
scroll to position [229, 0]
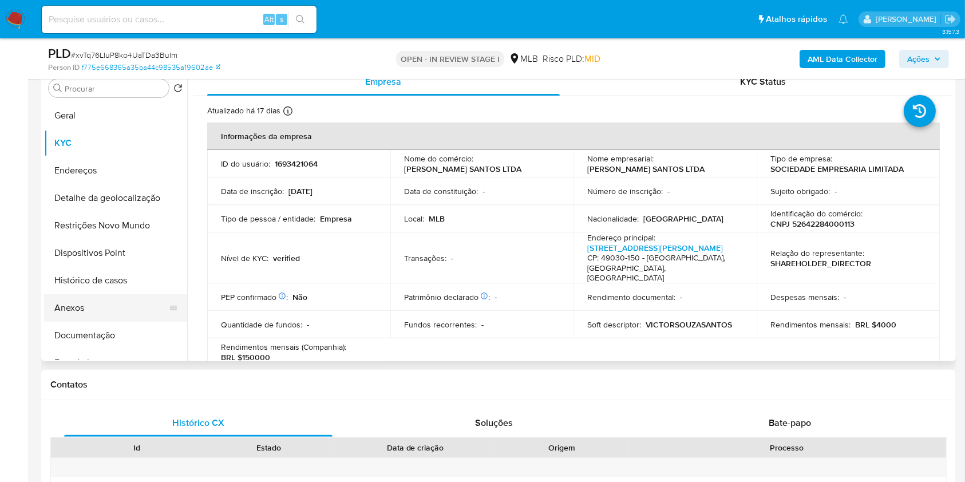
click at [100, 322] on button "Anexos" at bounding box center [111, 307] width 134 height 27
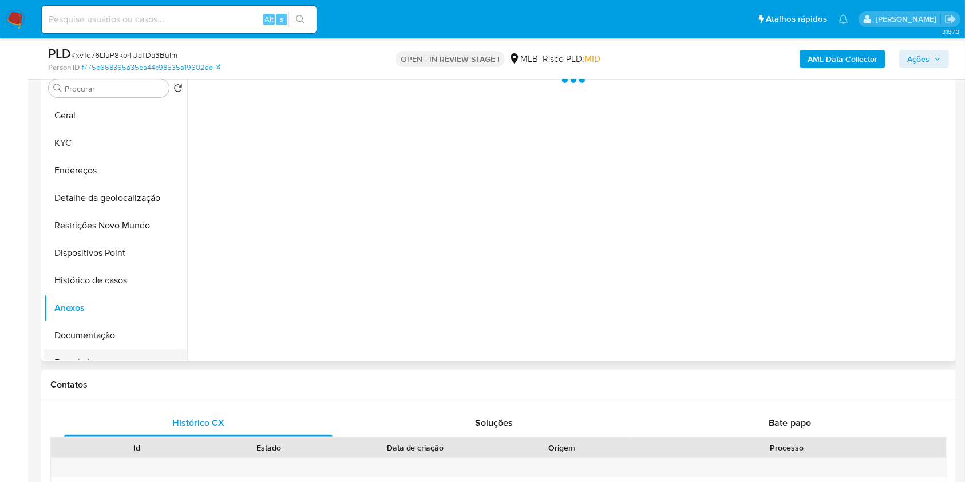
click at [101, 368] on button "Empréstimos" at bounding box center [111, 362] width 134 height 27
click at [120, 348] on button "Documentação" at bounding box center [111, 335] width 134 height 27
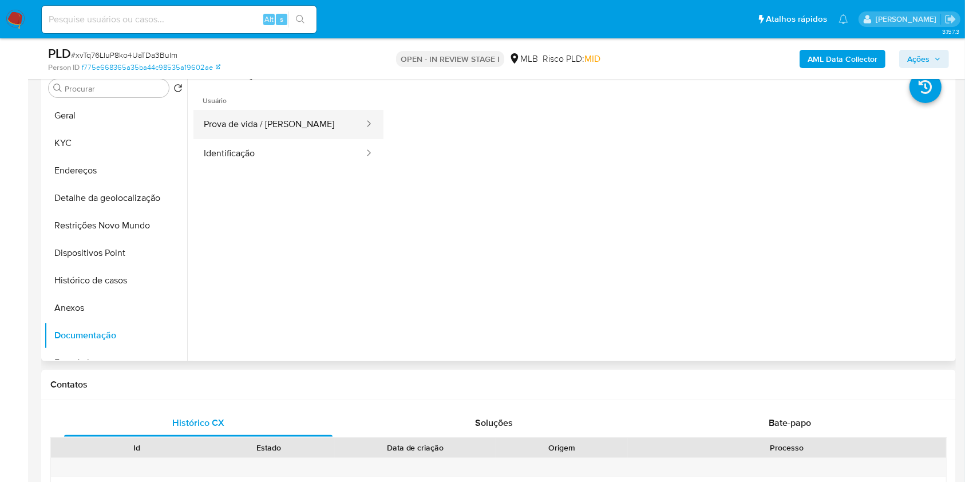
click at [241, 139] on button "Prova de vida / [PERSON_NAME]" at bounding box center [280, 124] width 172 height 29
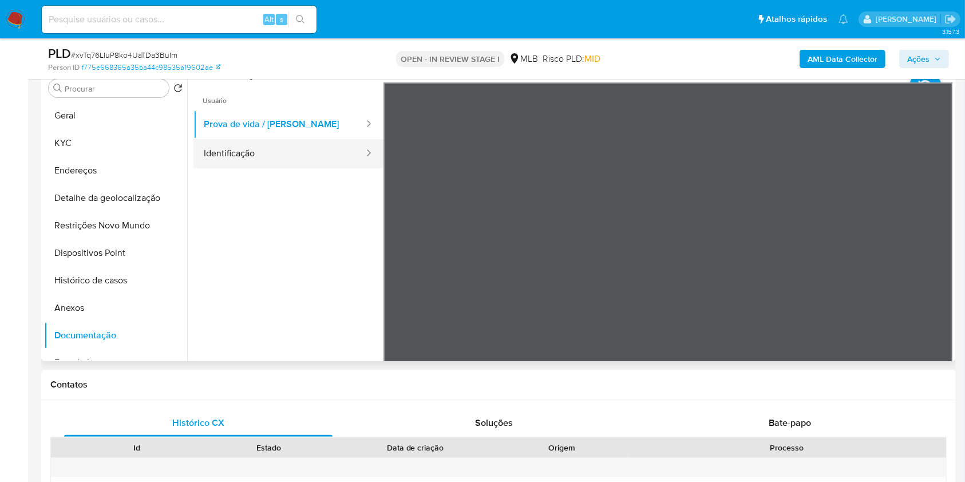
click at [244, 168] on button "Identificação" at bounding box center [280, 153] width 172 height 29
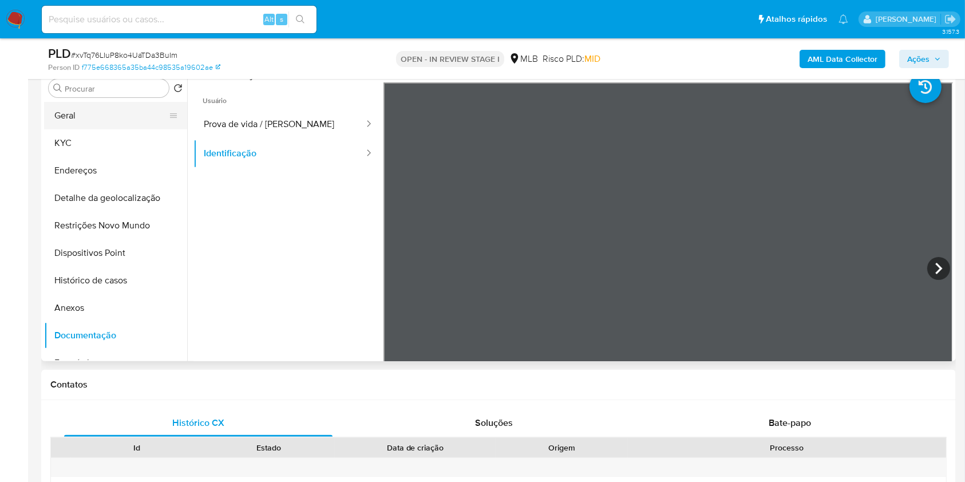
click at [123, 129] on button "Geral" at bounding box center [111, 115] width 134 height 27
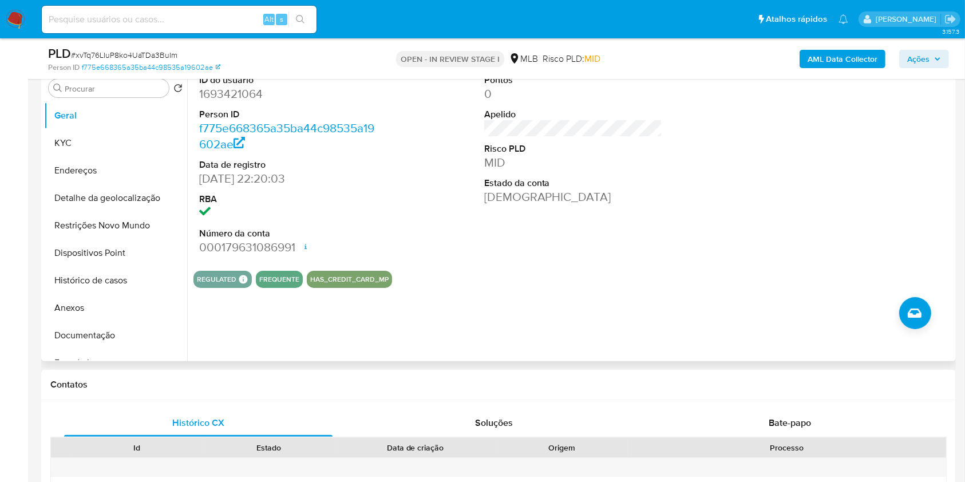
copy td "06431949595"
click at [123, 157] on button "KYC" at bounding box center [111, 142] width 134 height 27
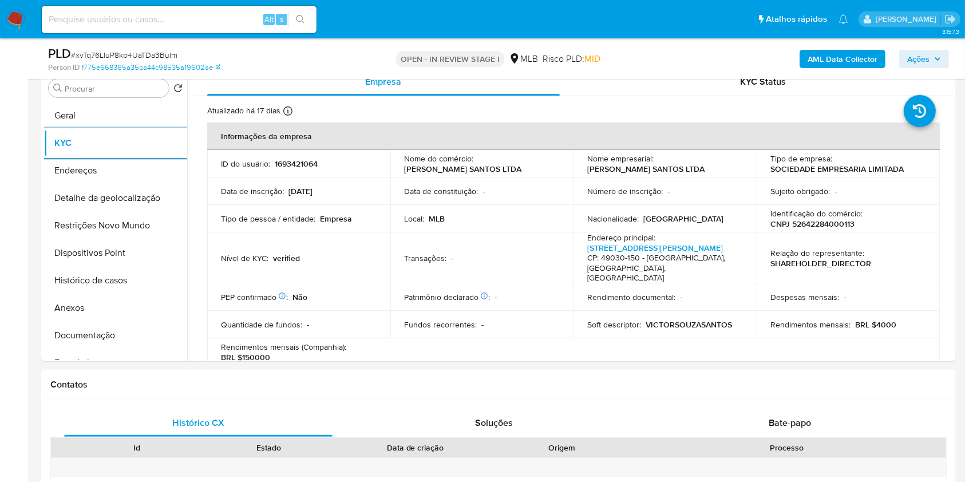
copy td "06431949595"
click at [771, 164] on p "Tipo de empresa :" at bounding box center [802, 158] width 62 height 10
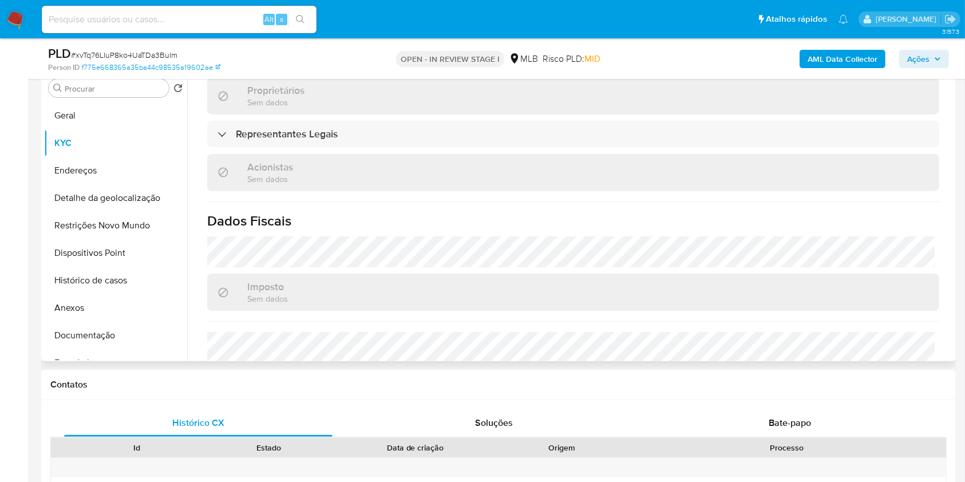
scroll to position [659, 0]
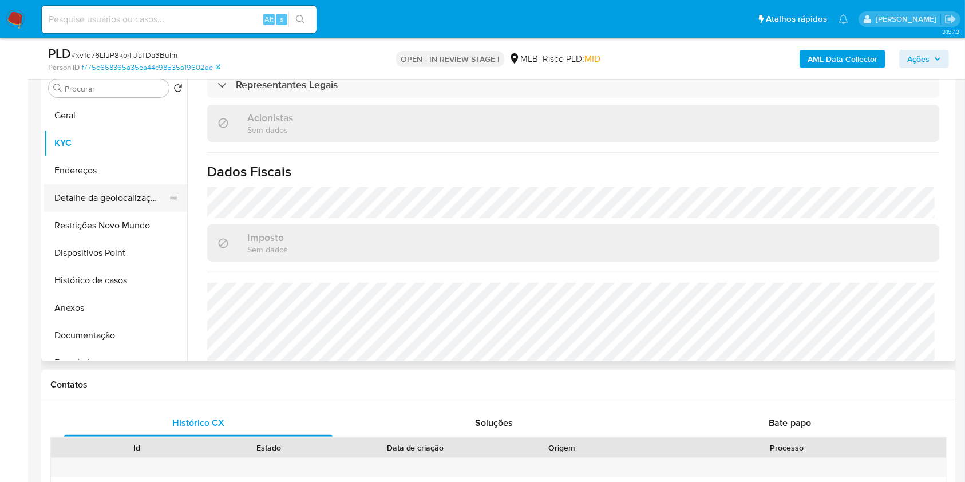
click at [130, 212] on button "Detalhe da geolocalização" at bounding box center [111, 197] width 134 height 27
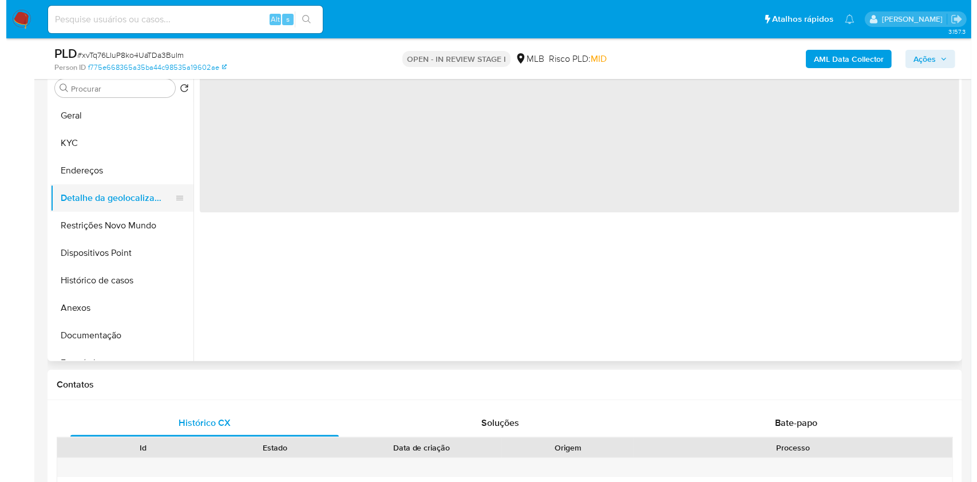
scroll to position [0, 0]
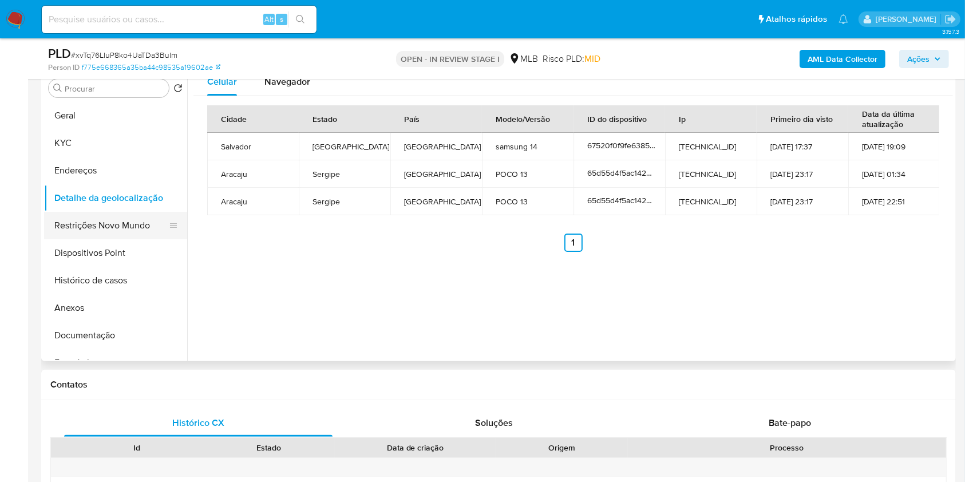
click at [124, 239] on button "Restrições Novo Mundo" at bounding box center [111, 225] width 134 height 27
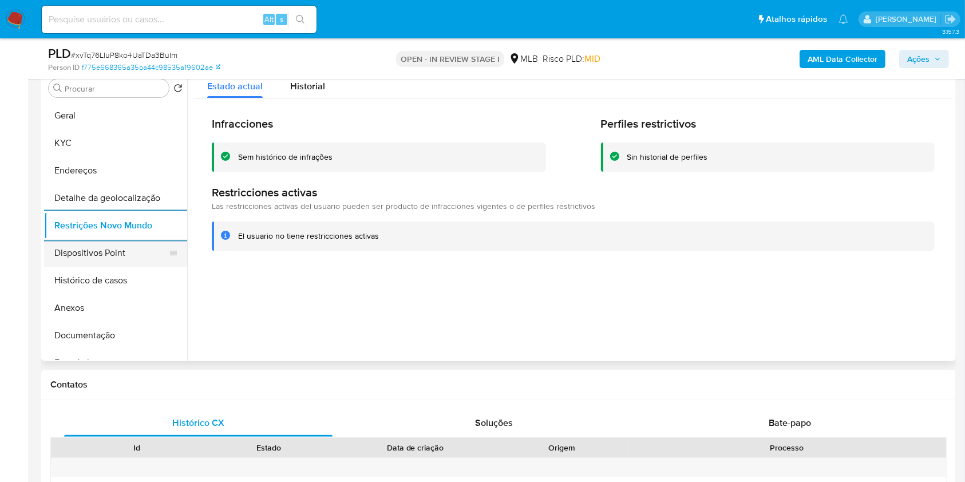
click at [102, 266] on button "Dispositivos Point" at bounding box center [111, 252] width 134 height 27
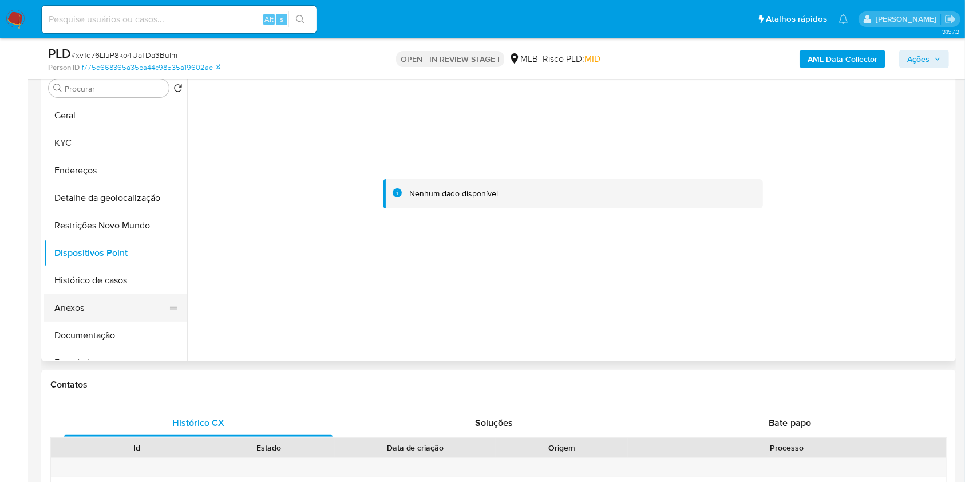
click at [85, 322] on button "Anexos" at bounding box center [111, 307] width 134 height 27
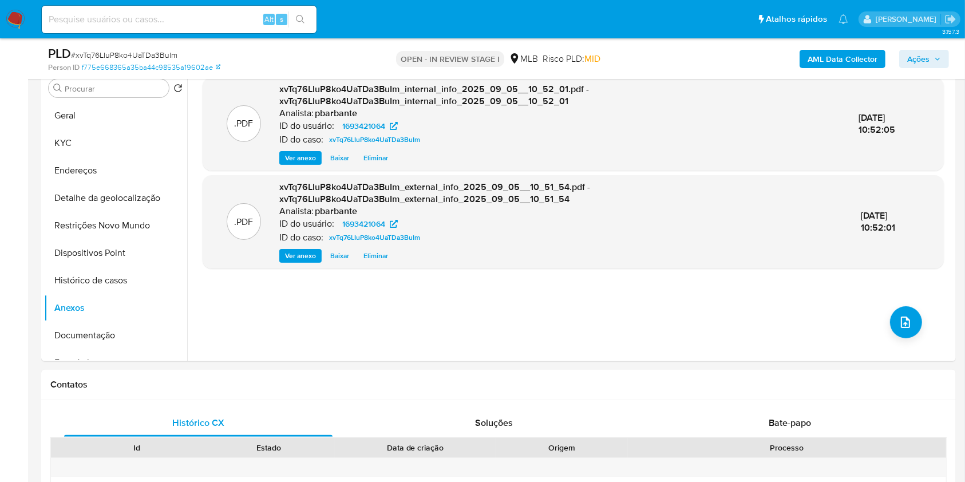
click at [935, 59] on icon "button" at bounding box center [938, 59] width 7 height 7
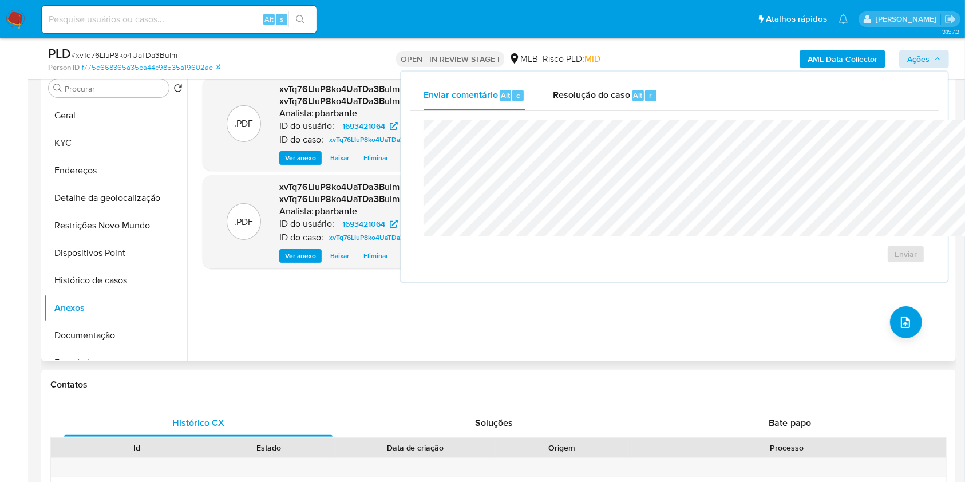
click at [521, 348] on div ".PDF xvTq76LIuP8ko4UaTDa3BuIm_internal_info_2025_09_05__10_52_01.pdf - xvTq76LI…" at bounding box center [574, 214] width 742 height 275
click at [890, 338] on button "upload-file" at bounding box center [906, 322] width 32 height 32
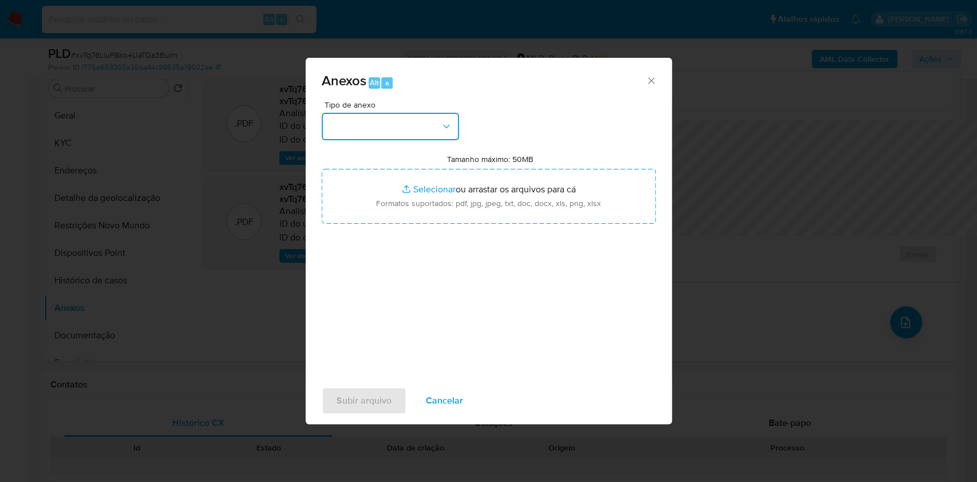
click at [361, 113] on button "button" at bounding box center [390, 126] width 137 height 27
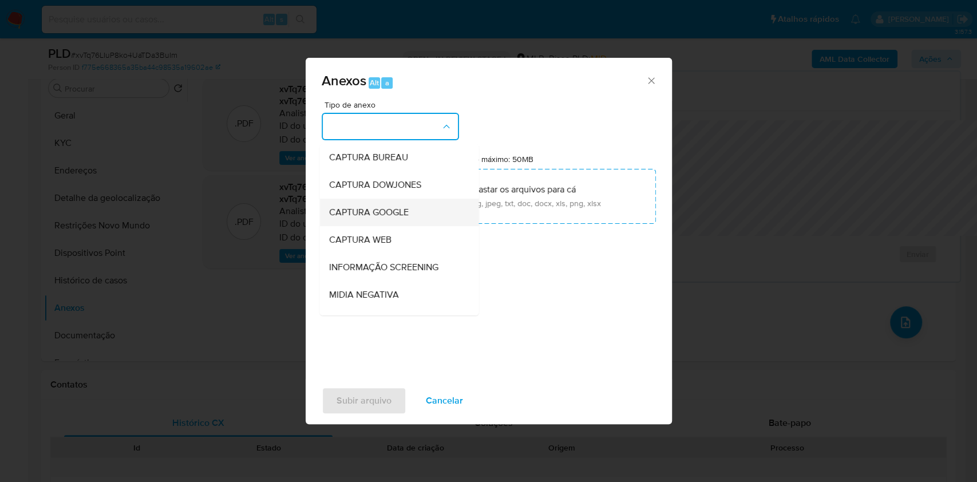
scroll to position [142, 0]
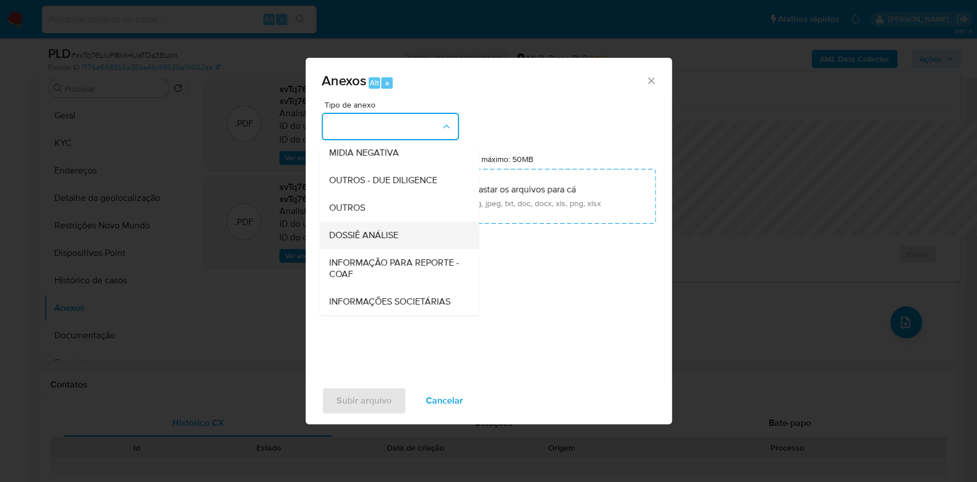
click at [337, 230] on span "DOSSIÊ ANÁLISE" at bounding box center [363, 235] width 69 height 11
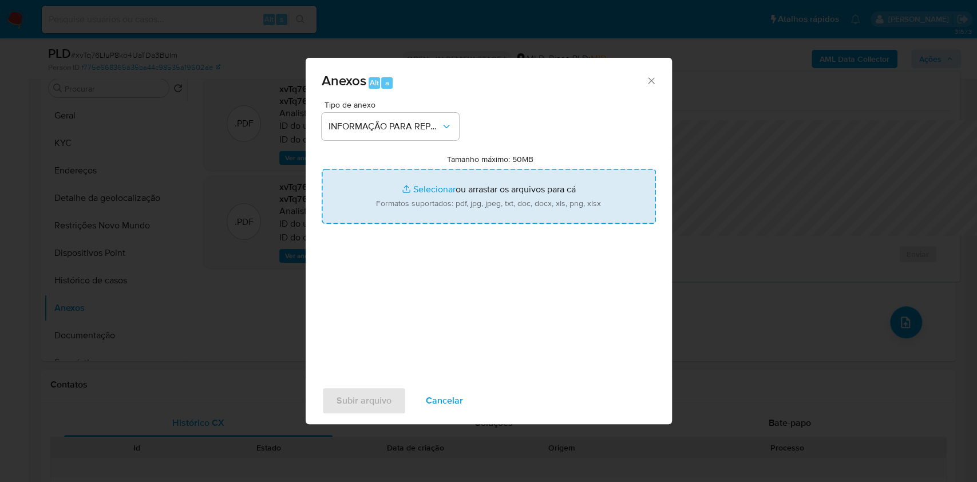
type input "C:\fakepath\Mulan 1693421064_2025_09_04_08_14_37.xlsx"
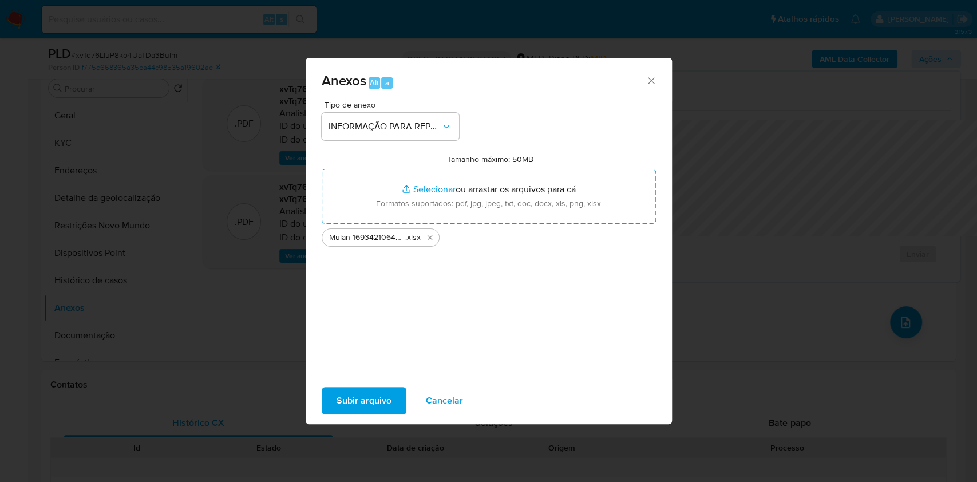
click at [323, 396] on div "Subir arquivo Cancelar" at bounding box center [489, 401] width 366 height 44
click at [337, 411] on span "Subir arquivo" at bounding box center [364, 400] width 55 height 25
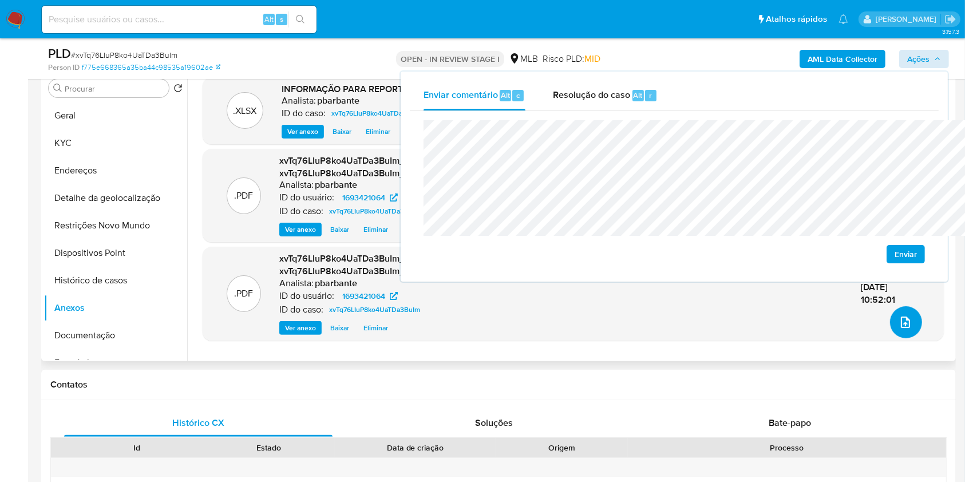
click at [898, 338] on button "upload-file" at bounding box center [906, 322] width 32 height 32
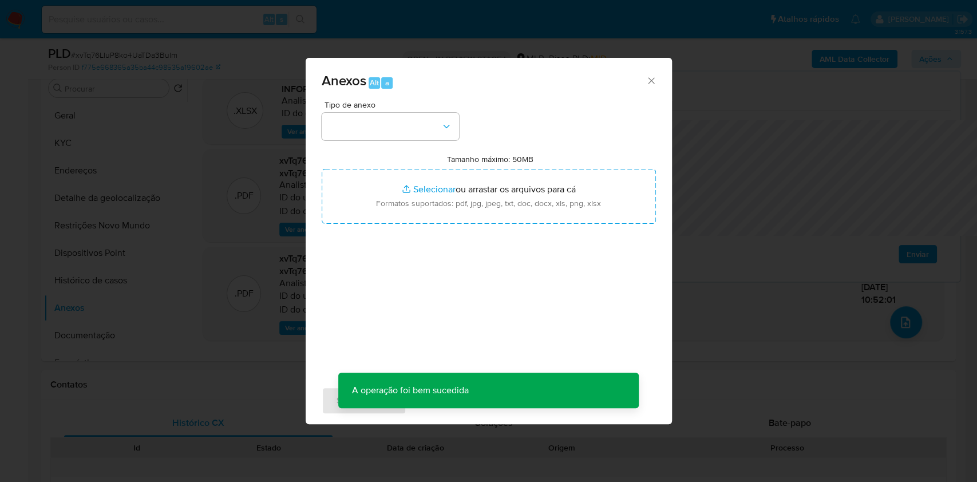
click at [432, 119] on div "Tipo de anexo Tamanho máximo: 50MB Selecionar arquivos Selecionar ou arrastar o…" at bounding box center [489, 236] width 334 height 270
click at [418, 113] on button "button" at bounding box center [390, 126] width 137 height 27
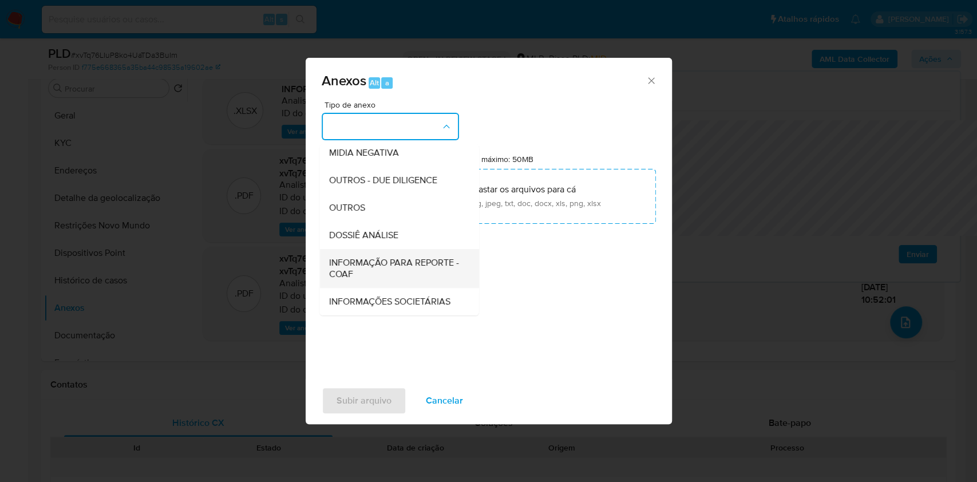
click at [362, 249] on div "INFORMAÇÃO PARA REPORTE - COAF" at bounding box center [396, 268] width 134 height 39
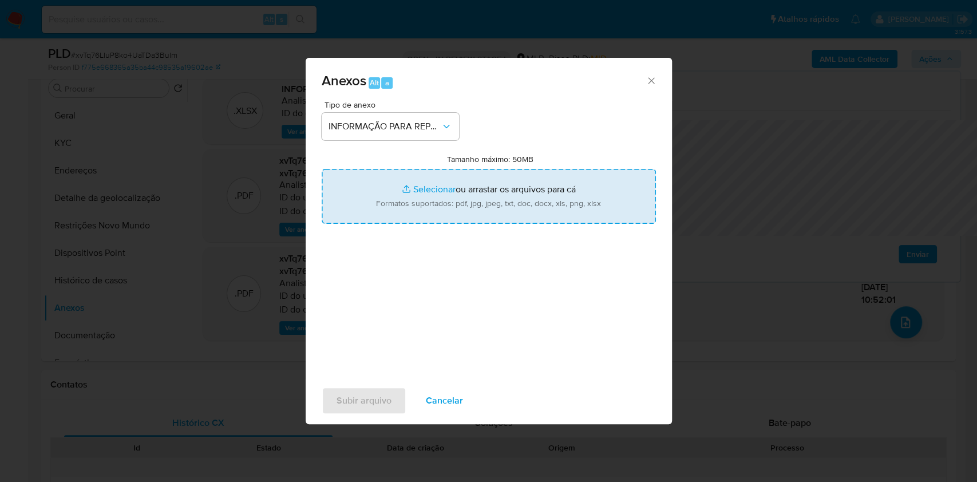
type input "C:\fakepath\SAR - XXX - CNPJ 52642284000113 - [PERSON_NAME] LTDA.pdf"
